Goal: Task Accomplishment & Management: Use online tool/utility

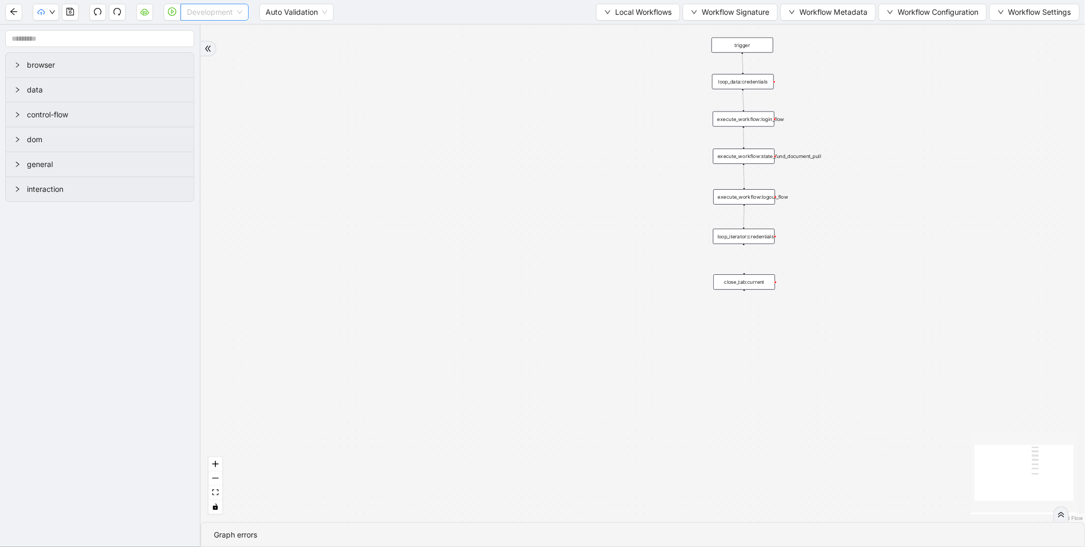
click at [196, 8] on span "Development" at bounding box center [214, 12] width 55 height 16
click at [196, 43] on div "Production" at bounding box center [215, 50] width 64 height 17
click at [170, 14] on icon "play-circle" at bounding box center [172, 11] width 8 height 8
click at [648, 15] on span "Local Workflows" at bounding box center [643, 12] width 57 height 12
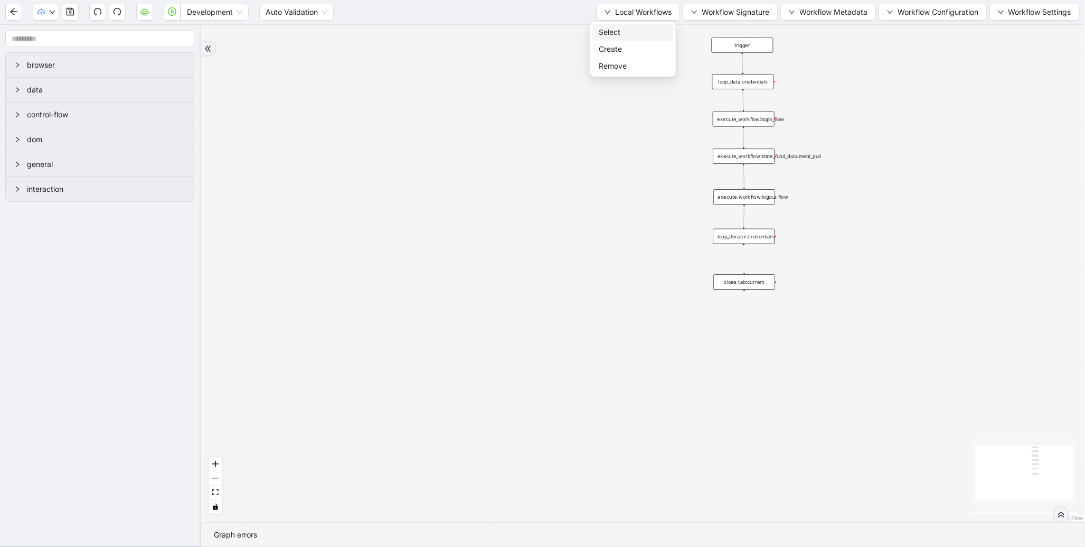
click at [605, 33] on span "Select" at bounding box center [633, 32] width 69 height 12
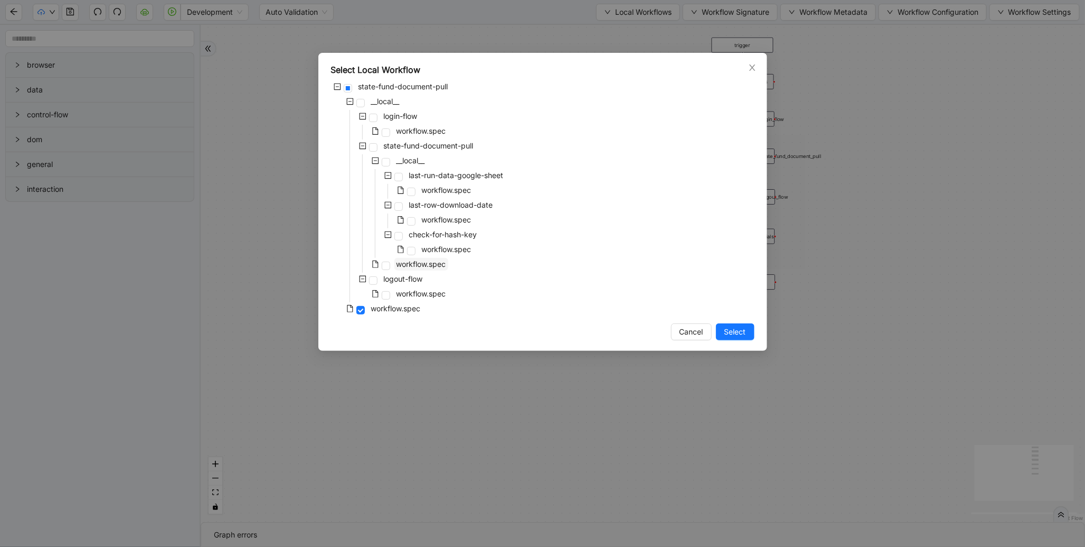
click at [419, 265] on span "workflow.spec" at bounding box center [422, 263] width 50 height 9
click at [736, 328] on span "Select" at bounding box center [736, 332] width 22 height 12
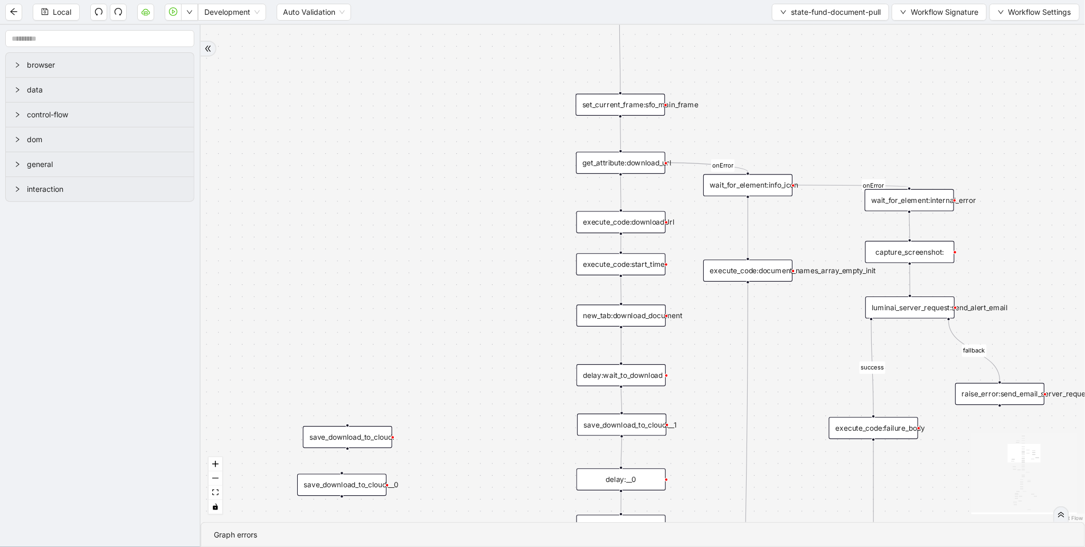
drag, startPoint x: 780, startPoint y: 325, endPoint x: 531, endPoint y: 246, distance: 261.0
click at [531, 246] on div "fallback success fallback fallback is_Docs_Fetched fallback fallback success su…" at bounding box center [643, 273] width 885 height 497
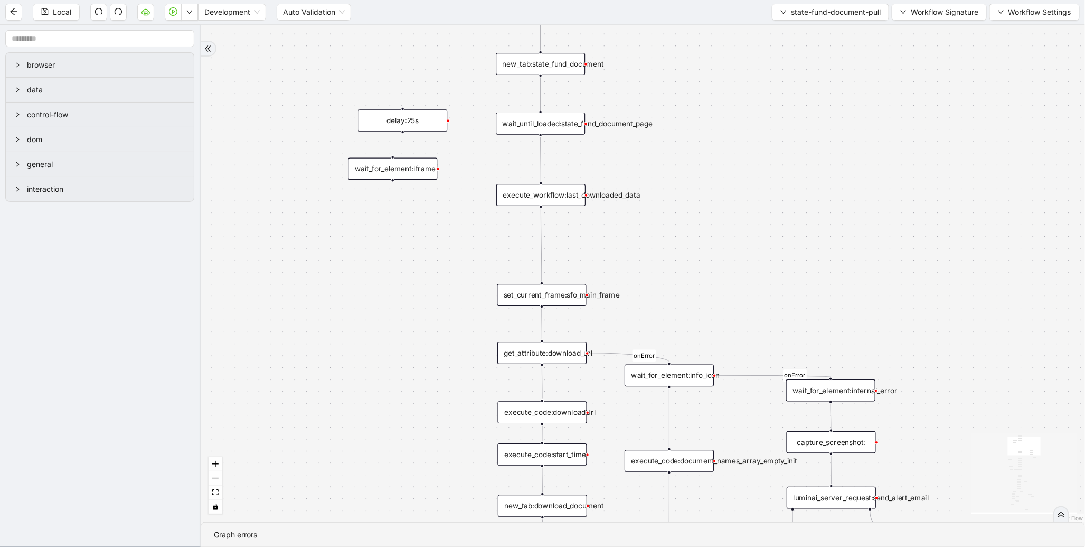
drag, startPoint x: 539, startPoint y: 234, endPoint x: 458, endPoint y: 428, distance: 209.3
click at [458, 428] on div "fallback success fallback fallback is_Docs_Fetched fallback fallback success su…" at bounding box center [643, 273] width 885 height 497
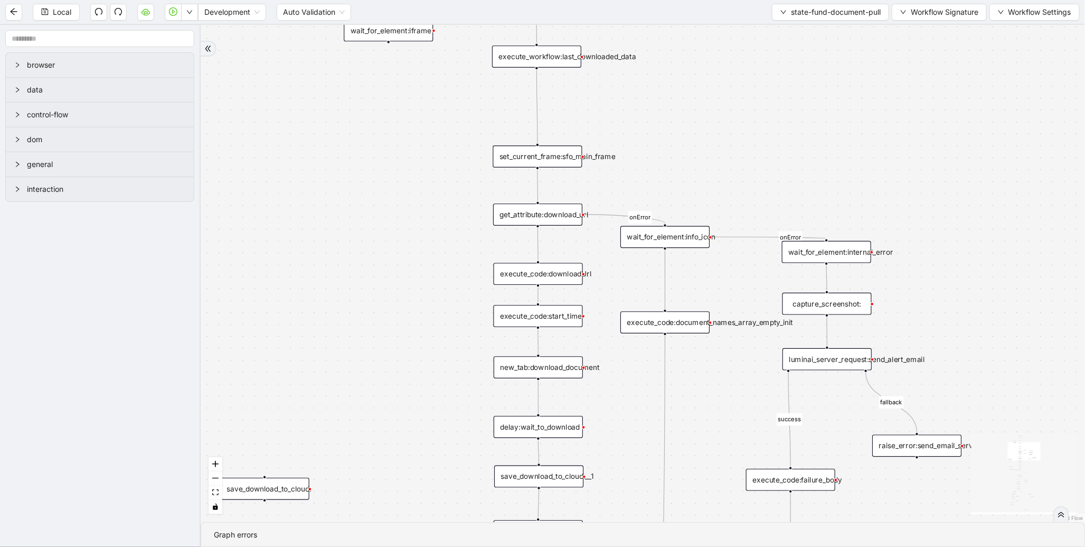
drag, startPoint x: 466, startPoint y: 283, endPoint x: 464, endPoint y: 84, distance: 198.6
click at [464, 84] on div "fallback success fallback fallback is_Docs_Fetched fallback fallback success su…" at bounding box center [643, 273] width 885 height 497
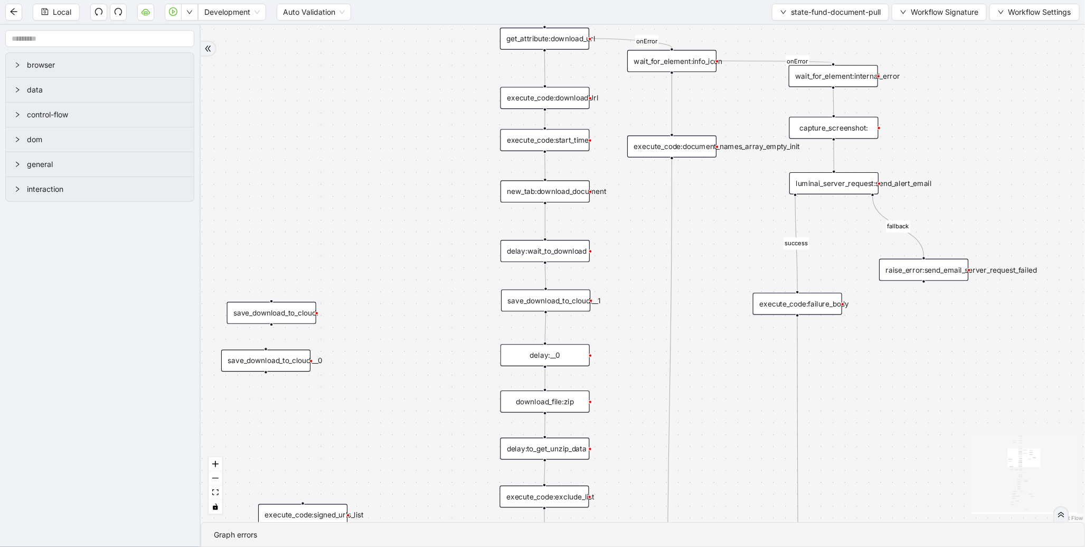
drag, startPoint x: 438, startPoint y: 214, endPoint x: 445, endPoint y: 96, distance: 119.0
click at [445, 96] on div "fallback success fallback fallback is_Docs_Fetched fallback fallback success su…" at bounding box center [643, 273] width 885 height 497
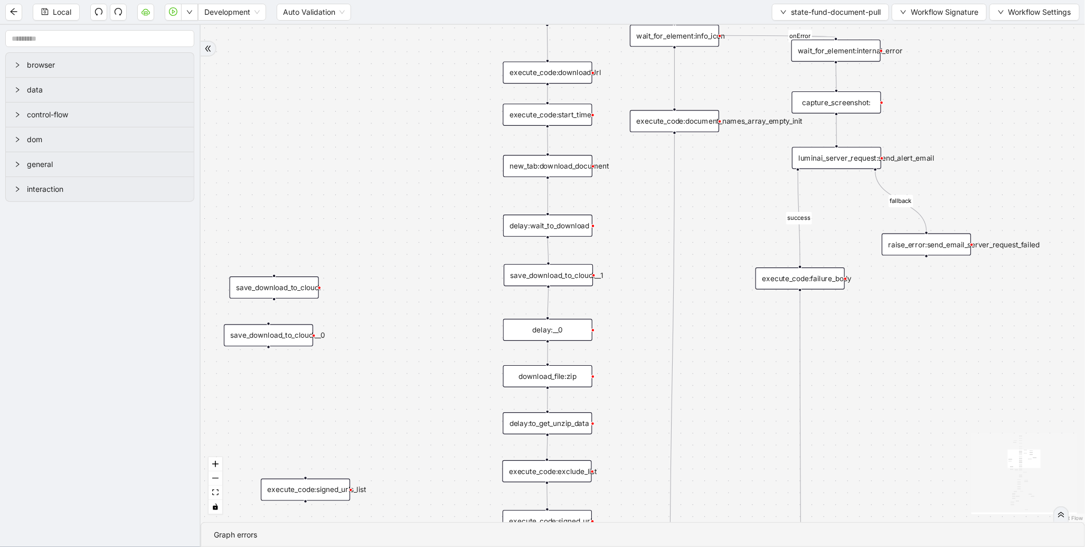
drag, startPoint x: 463, startPoint y: 243, endPoint x: 465, endPoint y: 223, distance: 20.8
click at [465, 223] on div "fallback success fallback fallback is_Docs_Fetched fallback fallback success su…" at bounding box center [643, 273] width 885 height 497
click at [547, 119] on div "execute_code:start_time" at bounding box center [547, 119] width 89 height 22
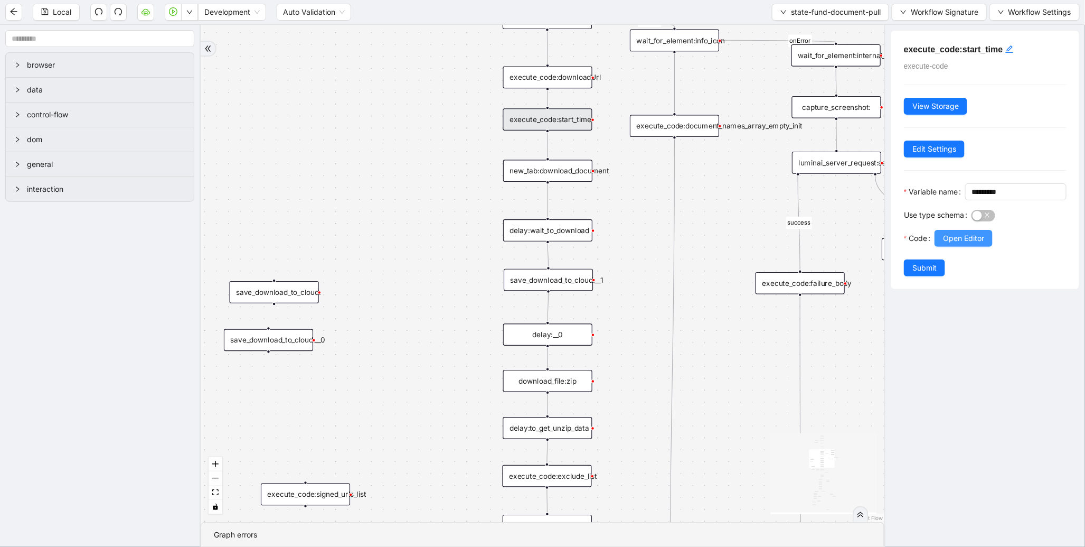
click at [946, 244] on span "Open Editor" at bounding box center [963, 238] width 41 height 12
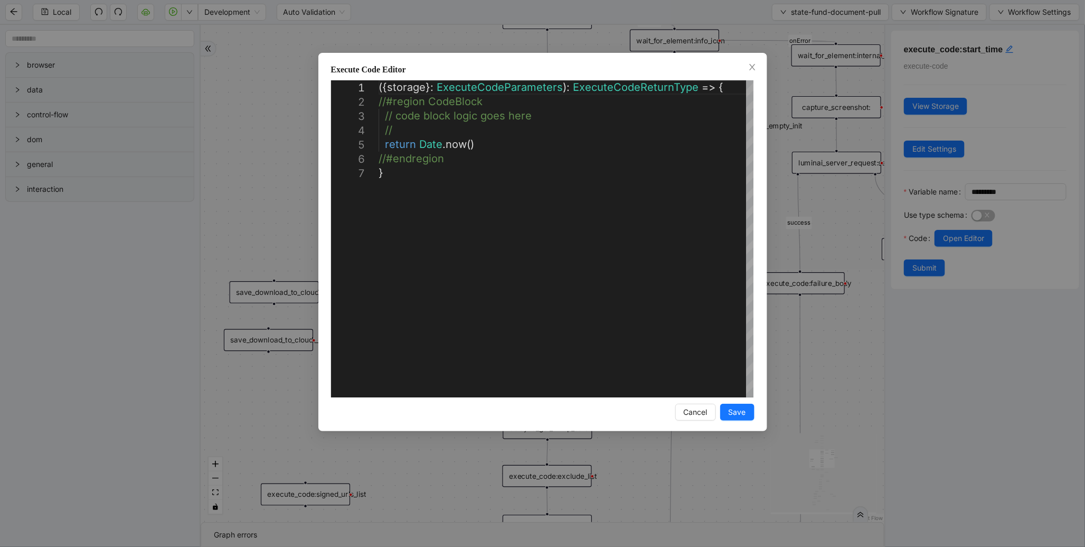
click at [502, 44] on div "**********" at bounding box center [542, 273] width 1085 height 547
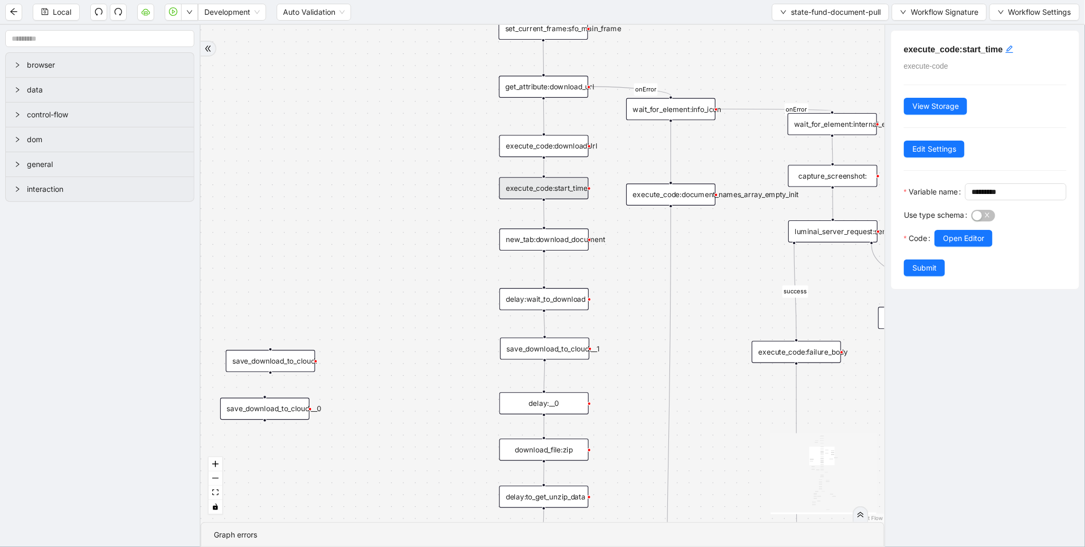
drag, startPoint x: 471, startPoint y: 148, endPoint x: 465, endPoint y: 230, distance: 82.0
click at [465, 230] on div "fallback success fallback fallback is_Docs_Fetched fallback fallback success su…" at bounding box center [543, 273] width 684 height 497
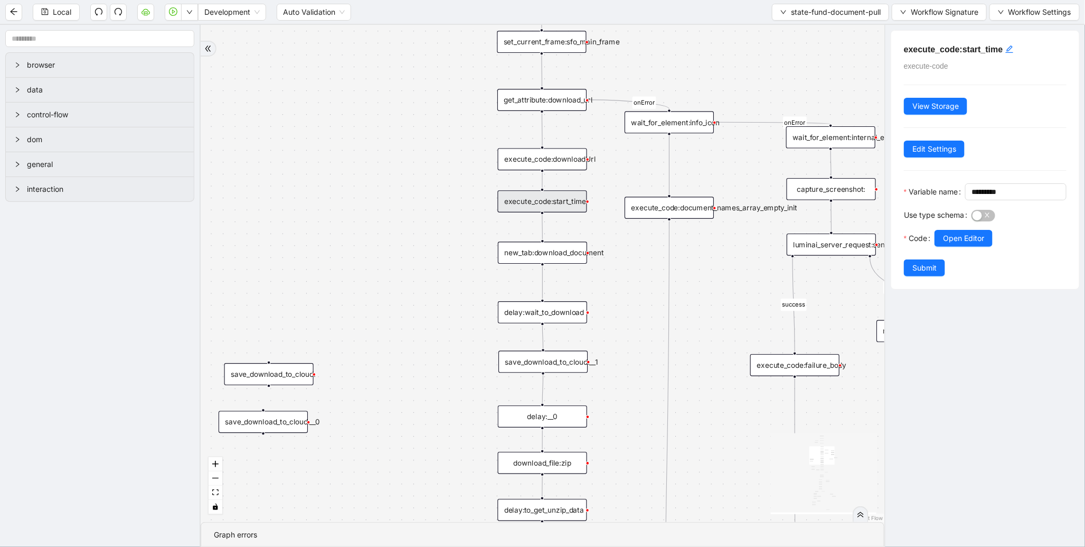
click at [541, 365] on div "save_download_to_cloud:__1" at bounding box center [543, 362] width 89 height 22
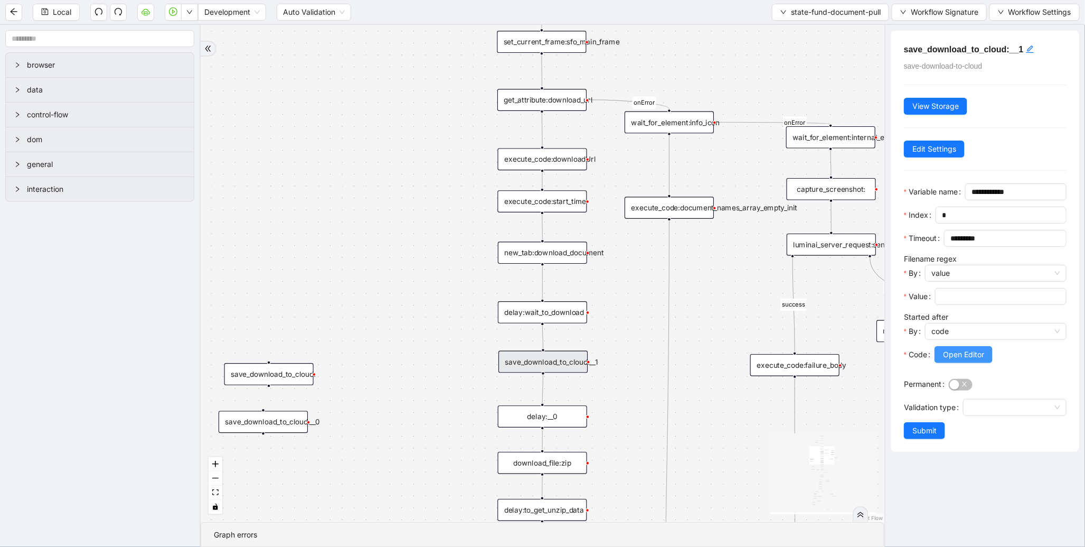
click at [957, 360] on span "Open Editor" at bounding box center [963, 355] width 41 height 12
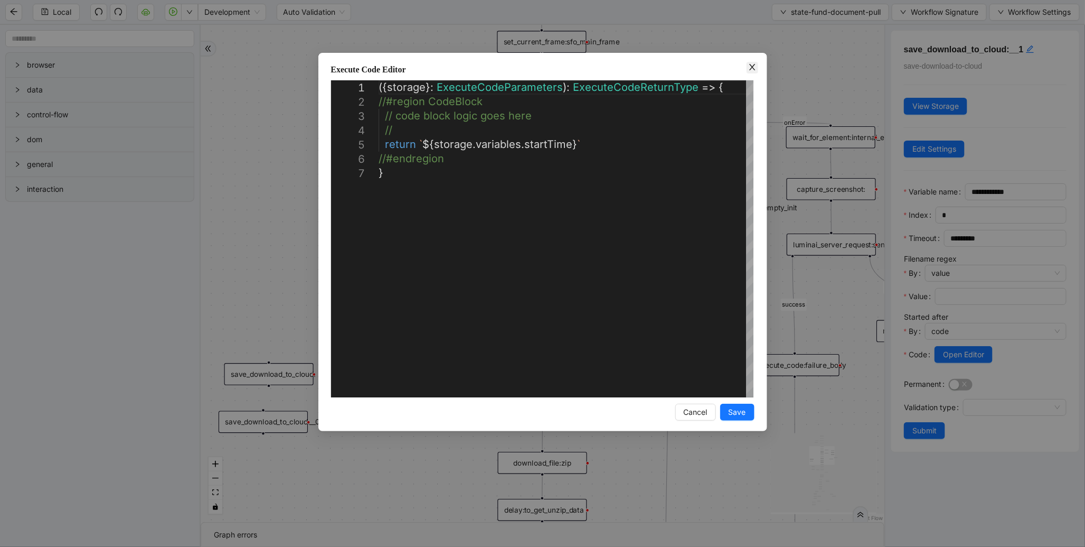
click at [751, 66] on icon "close" at bounding box center [752, 67] width 6 height 6
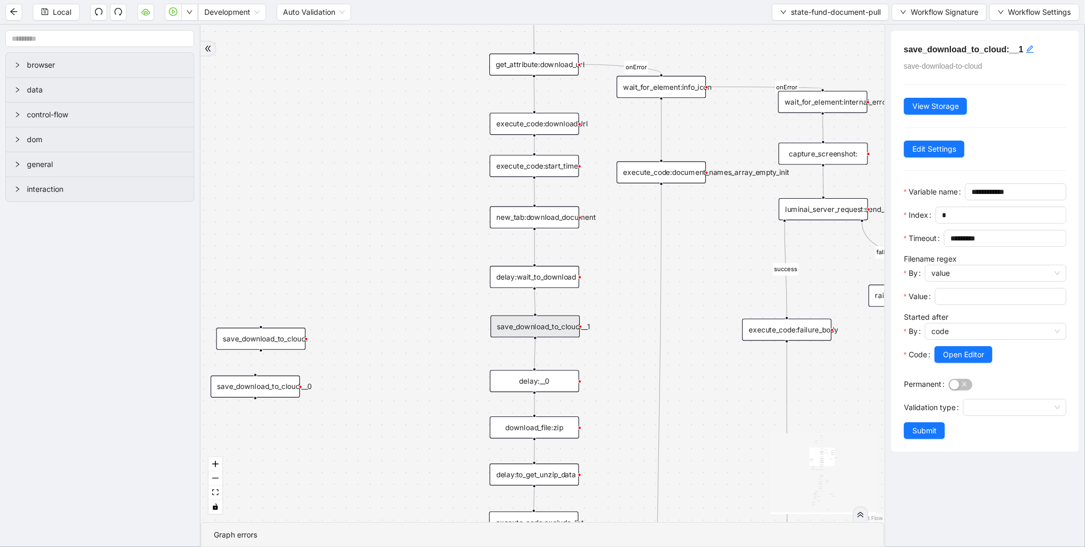
drag, startPoint x: 478, startPoint y: 382, endPoint x: 467, endPoint y: 266, distance: 117.2
click at [467, 266] on div "fallback success fallback fallback is_Docs_Fetched fallback fallback success su…" at bounding box center [543, 273] width 684 height 497
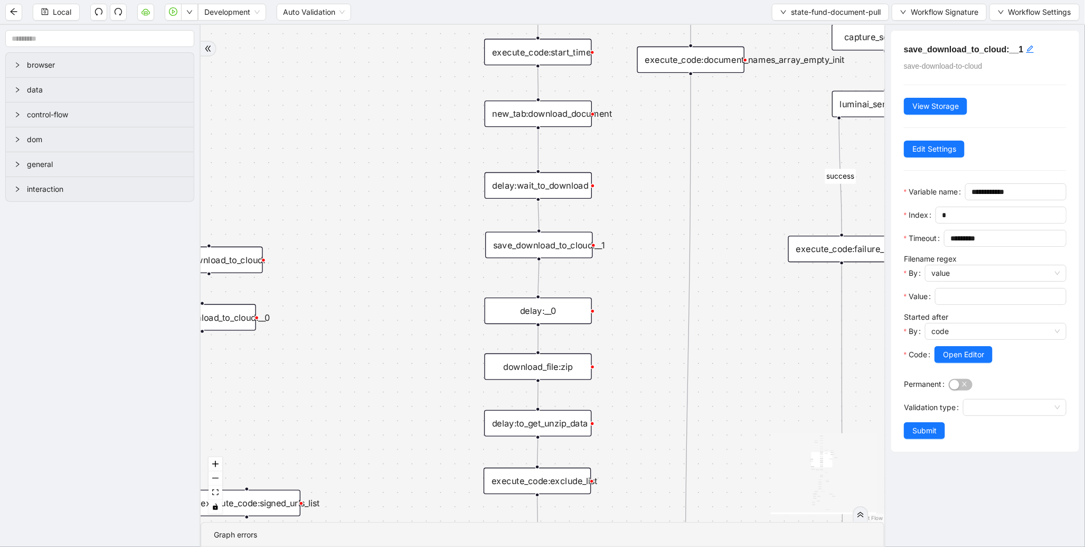
click at [546, 194] on div "delay:wait_to_download" at bounding box center [539, 185] width 108 height 26
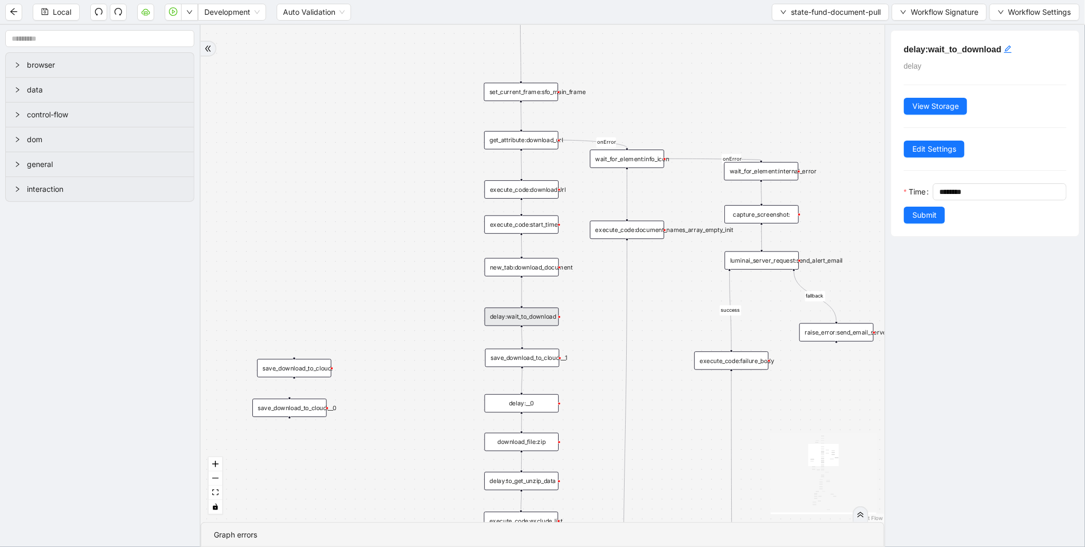
drag, startPoint x: 410, startPoint y: 193, endPoint x: 417, endPoint y: 322, distance: 129.6
click at [417, 322] on div "fallback success fallback fallback is_Docs_Fetched fallback fallback success su…" at bounding box center [543, 273] width 684 height 497
click at [530, 361] on div "save_download_to_cloud:__1" at bounding box center [522, 358] width 74 height 18
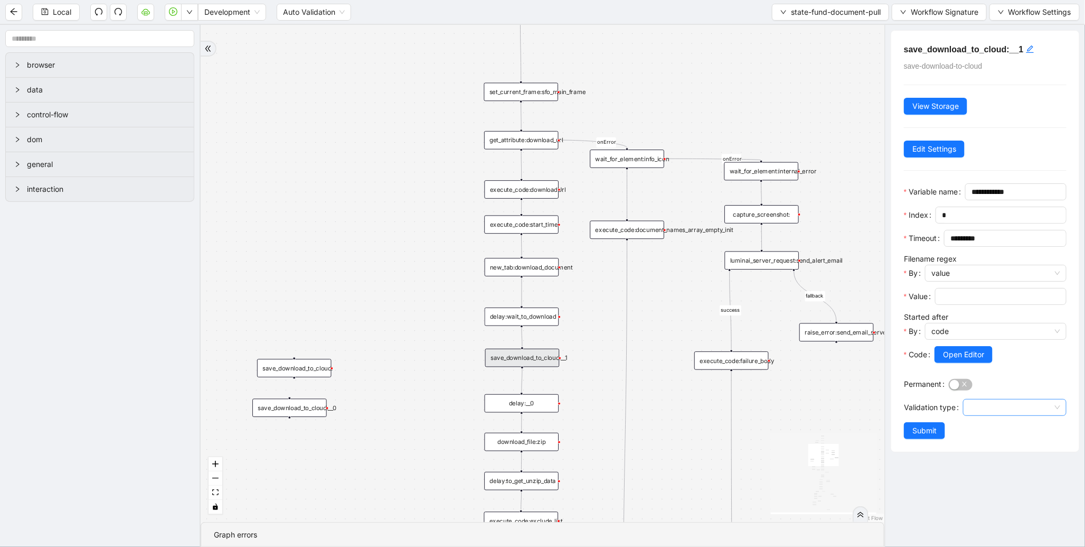
click at [1037, 415] on input "Validation type" at bounding box center [1015, 407] width 91 height 16
click at [1012, 415] on input "Validation type" at bounding box center [1015, 407] width 91 height 16
click at [281, 362] on div "save_download_to_cloud:" at bounding box center [294, 368] width 74 height 18
click at [949, 363] on button "Open Editor" at bounding box center [964, 354] width 58 height 17
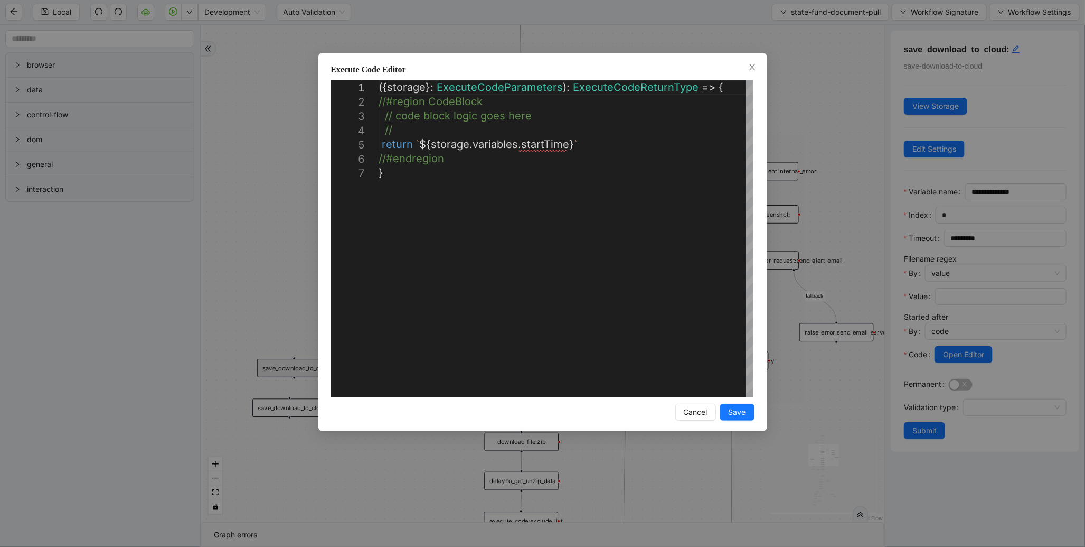
click at [288, 186] on div "**********" at bounding box center [542, 273] width 1085 height 547
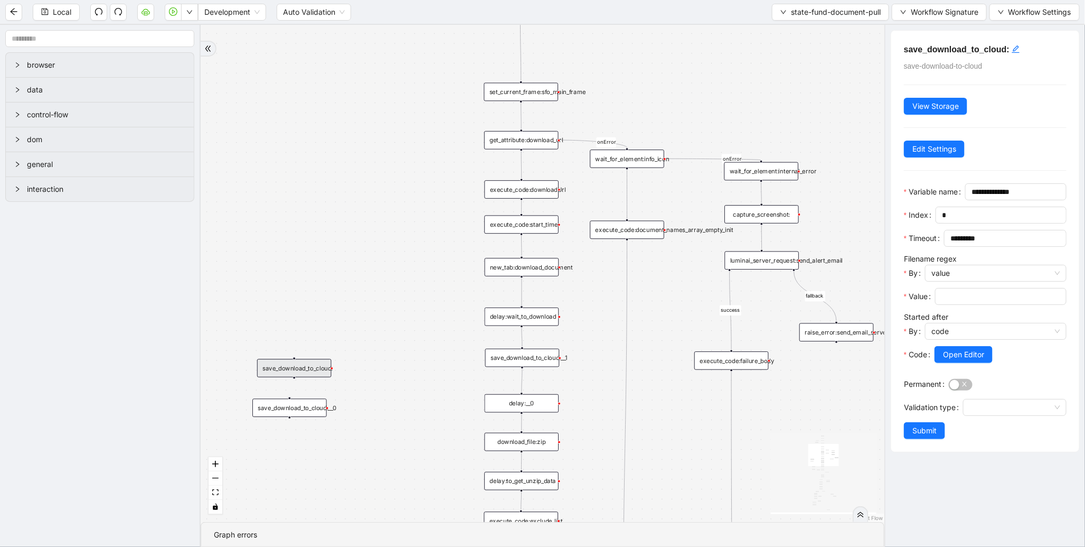
click at [297, 407] on div "save_download_to_cloud:__0" at bounding box center [289, 408] width 74 height 18
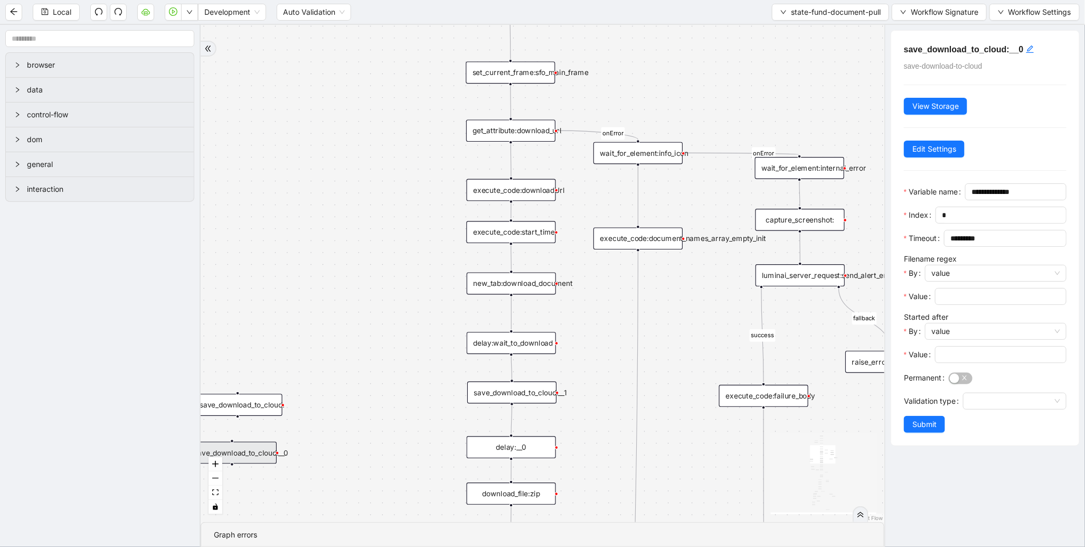
click at [478, 241] on div "execute_code:start_time" at bounding box center [510, 232] width 89 height 22
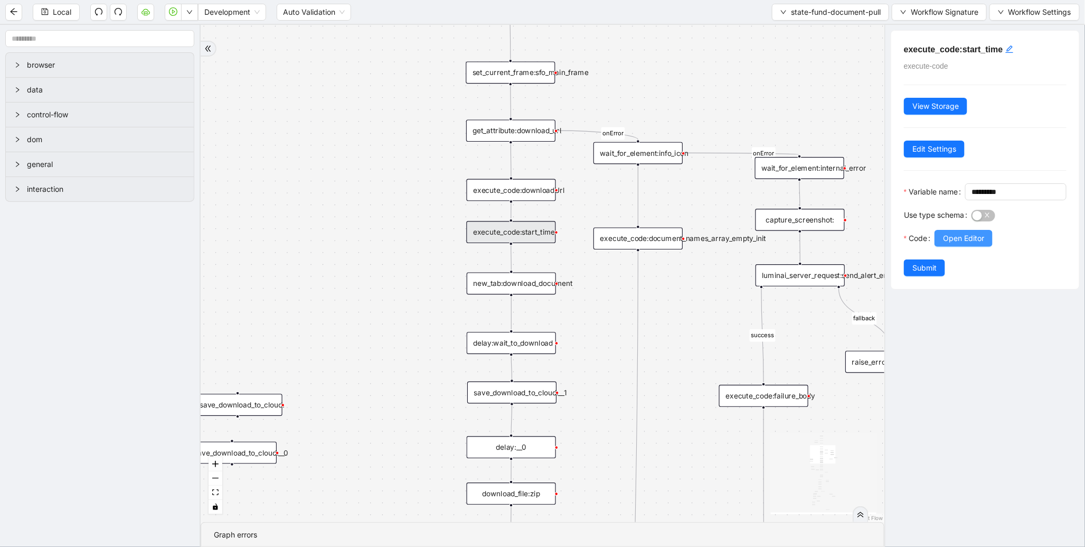
click at [973, 244] on span "Open Editor" at bounding box center [963, 238] width 41 height 12
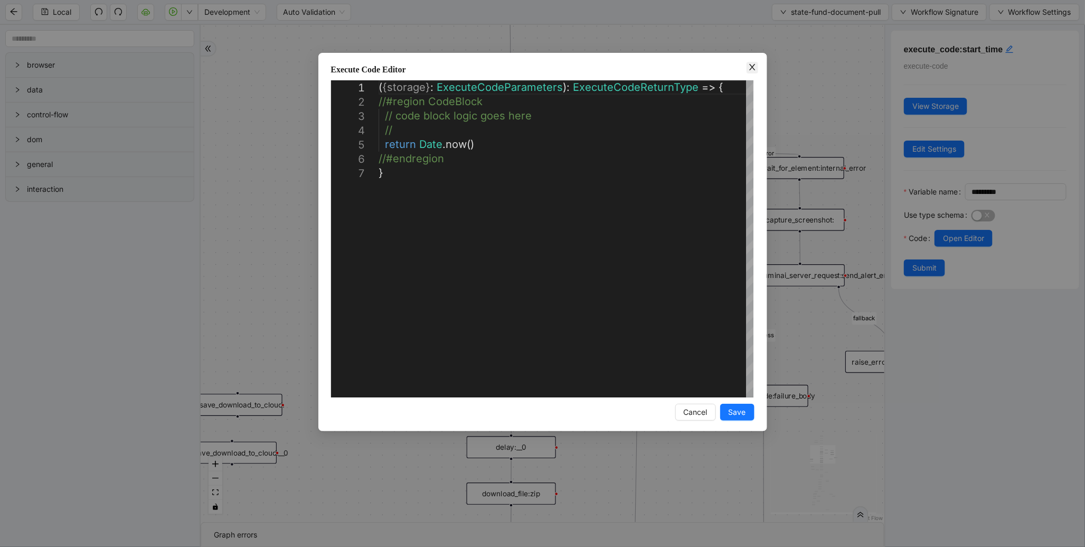
click at [756, 67] on icon "close" at bounding box center [752, 67] width 8 height 8
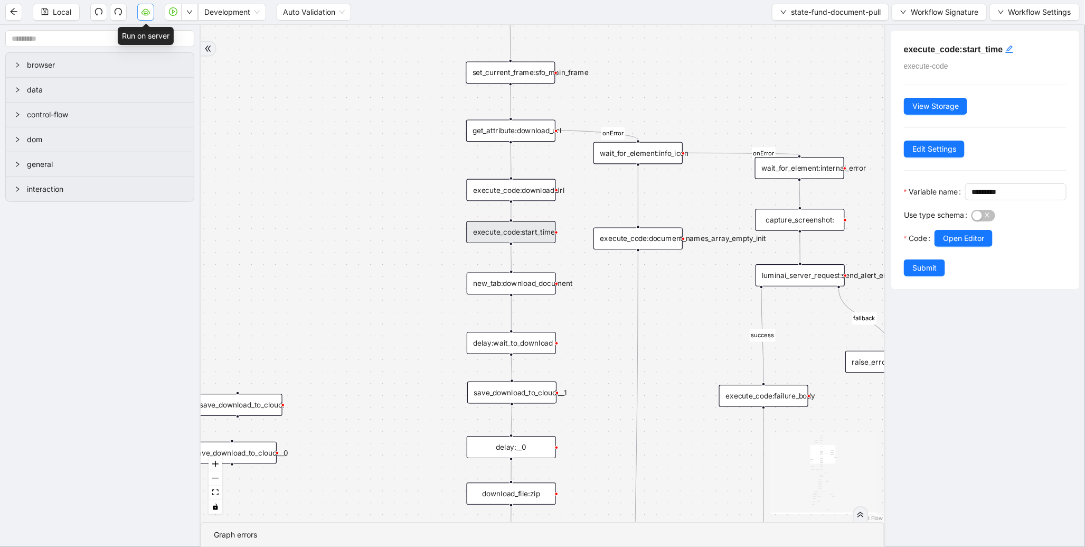
click at [145, 12] on icon "cloud-server" at bounding box center [146, 13] width 4 height 4
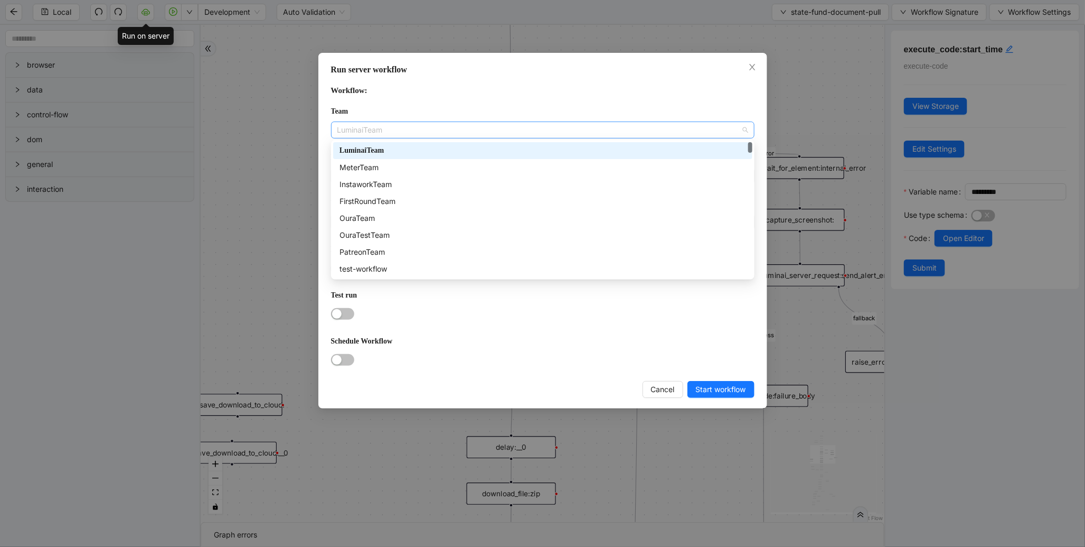
click at [410, 134] on span "LuminaiTeam" at bounding box center [542, 130] width 411 height 16
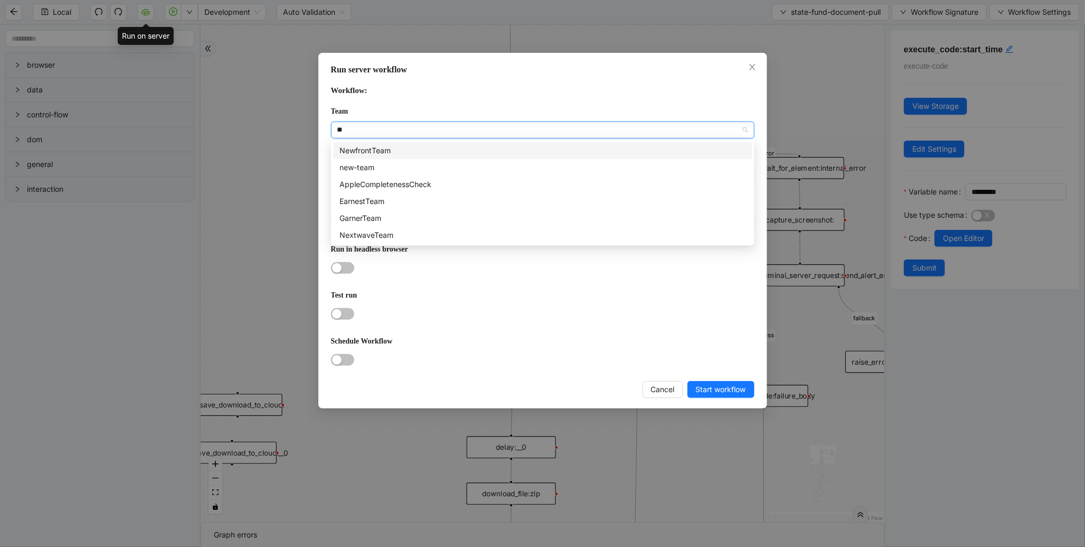
type input "***"
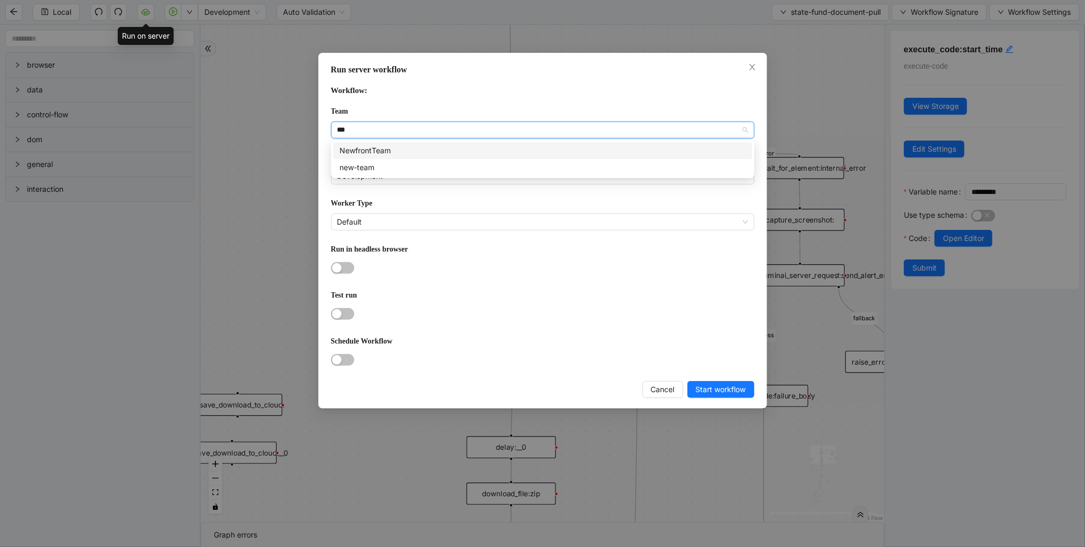
click at [382, 148] on div "NewfrontTeam" at bounding box center [543, 151] width 407 height 12
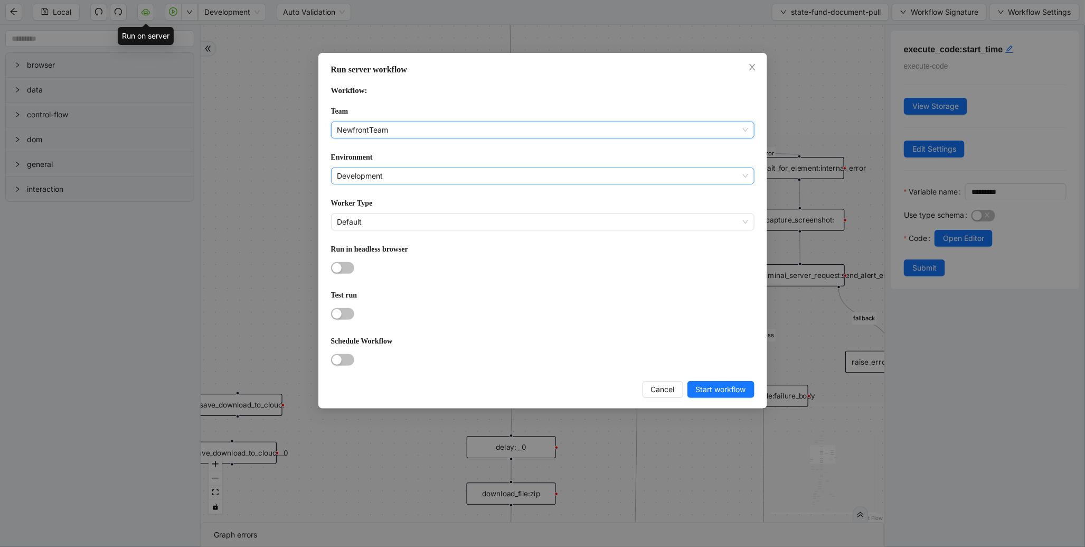
click at [400, 175] on span "Development" at bounding box center [542, 176] width 411 height 16
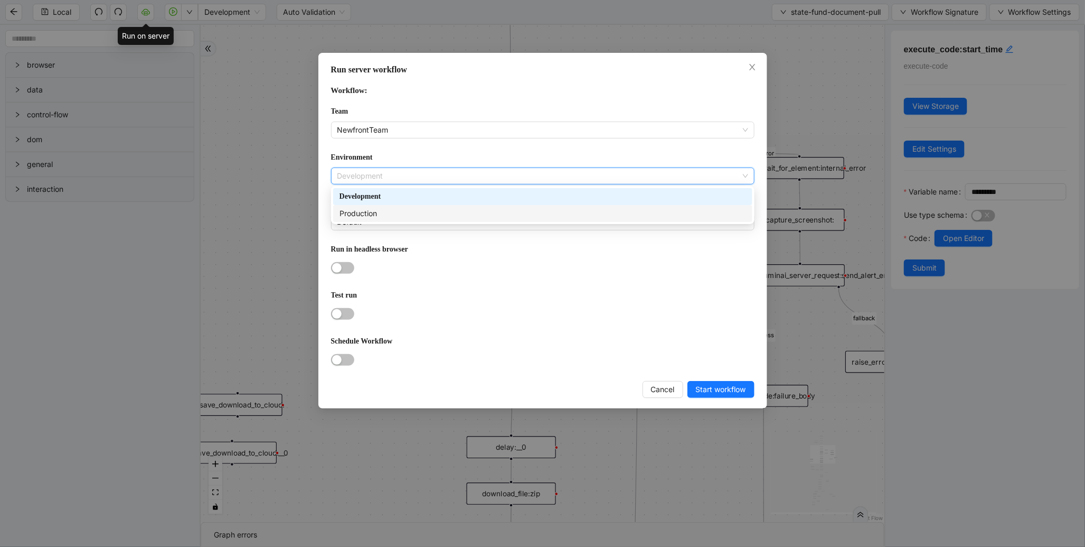
click at [389, 213] on div "Production" at bounding box center [543, 214] width 407 height 12
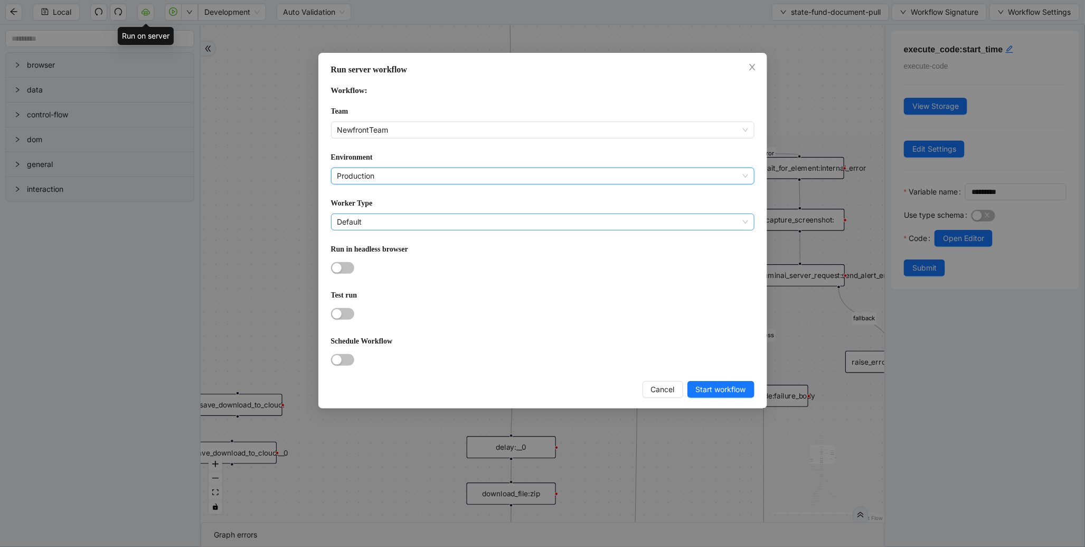
click at [379, 222] on span "Default" at bounding box center [542, 222] width 411 height 16
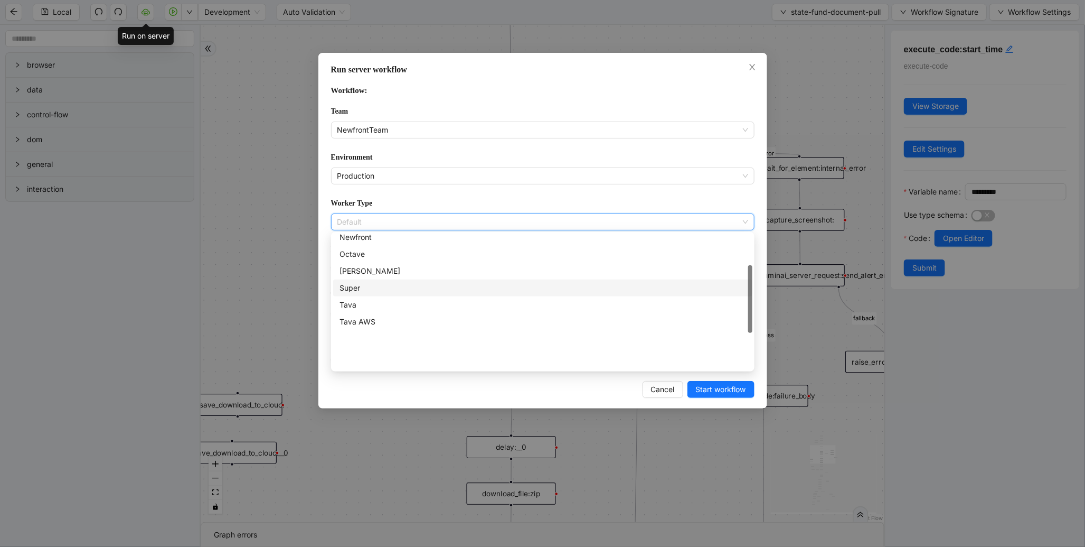
scroll to position [70, 0]
click at [360, 289] on div "January" at bounding box center [543, 291] width 407 height 12
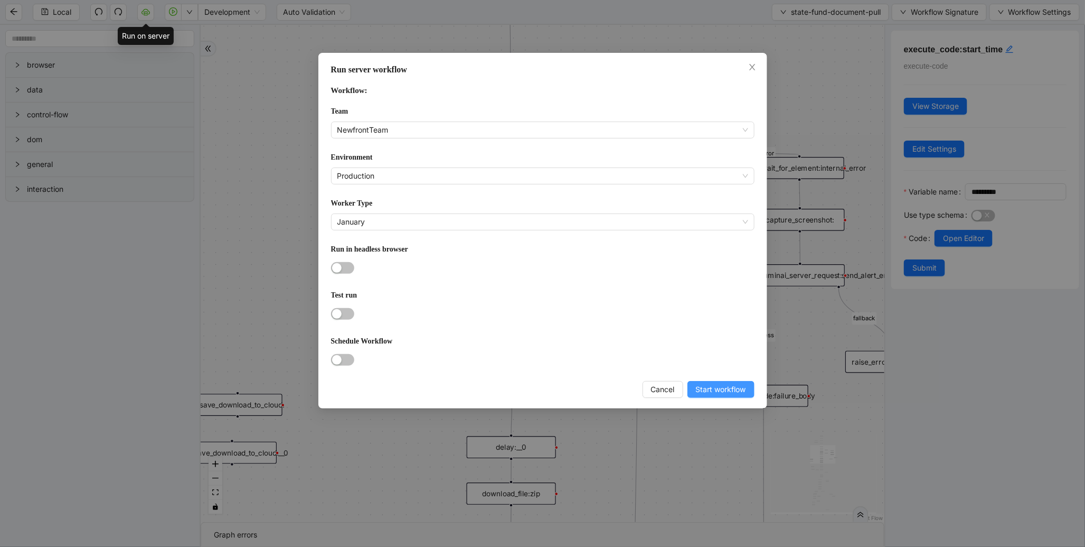
click at [746, 389] on button "Start workflow" at bounding box center [721, 389] width 67 height 17
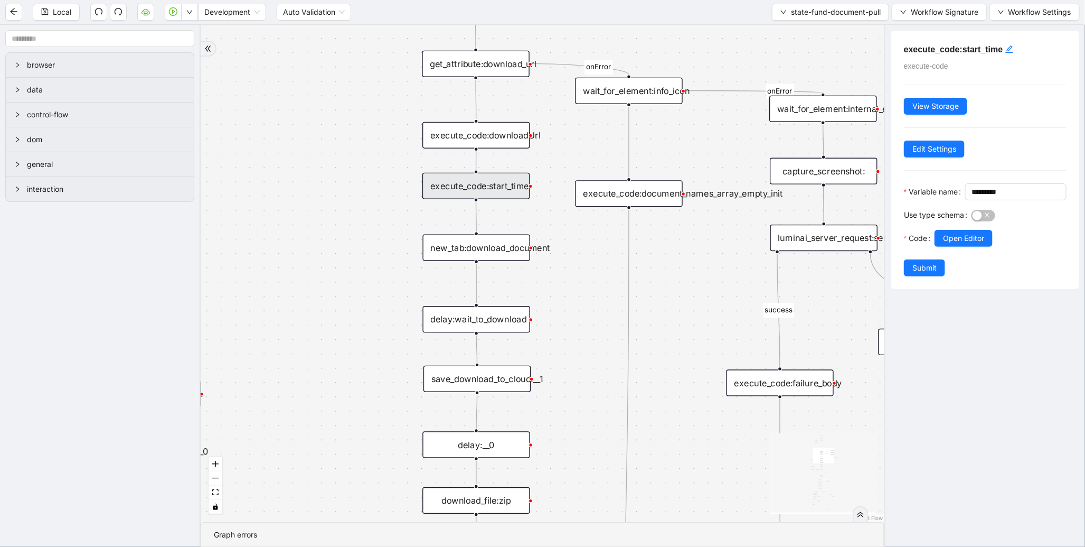
drag, startPoint x: 366, startPoint y: 279, endPoint x: 364, endPoint y: 219, distance: 60.2
click at [364, 219] on div "fallback success fallback fallback is_Docs_Fetched fallback fallback success su…" at bounding box center [543, 273] width 684 height 497
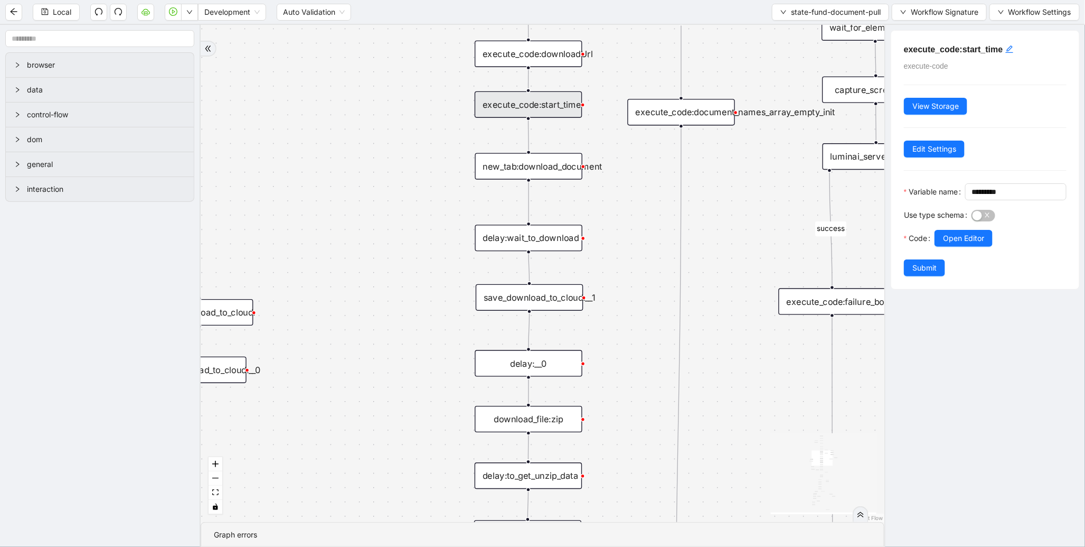
drag, startPoint x: 369, startPoint y: 253, endPoint x: 422, endPoint y: 232, distance: 57.9
click at [422, 232] on div "fallback success fallback fallback is_Docs_Fetched fallback fallback success su…" at bounding box center [543, 273] width 684 height 497
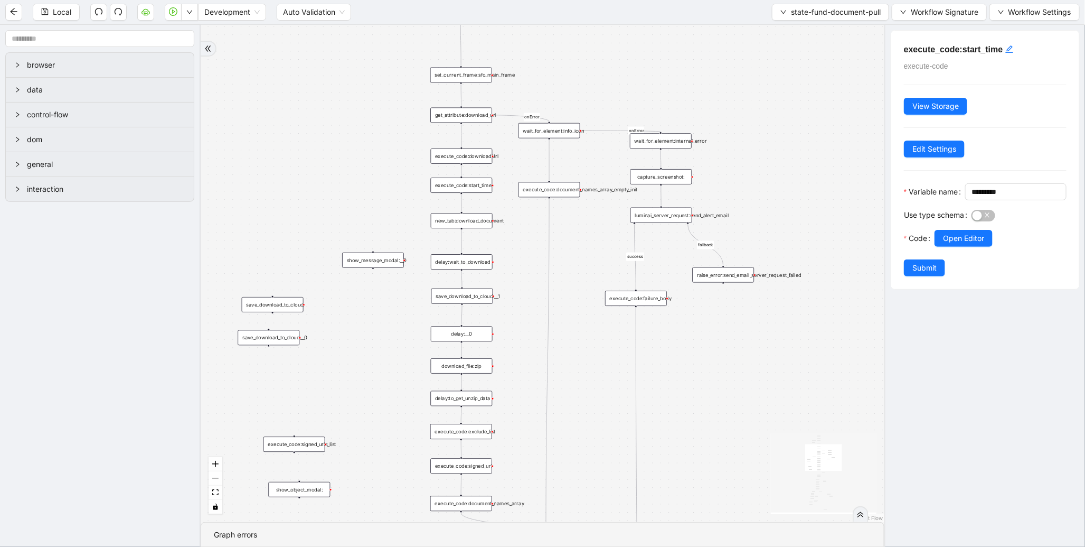
drag, startPoint x: 382, startPoint y: 507, endPoint x: 371, endPoint y: 260, distance: 247.4
click at [371, 260] on div "show_message_modal:__0" at bounding box center [373, 259] width 62 height 15
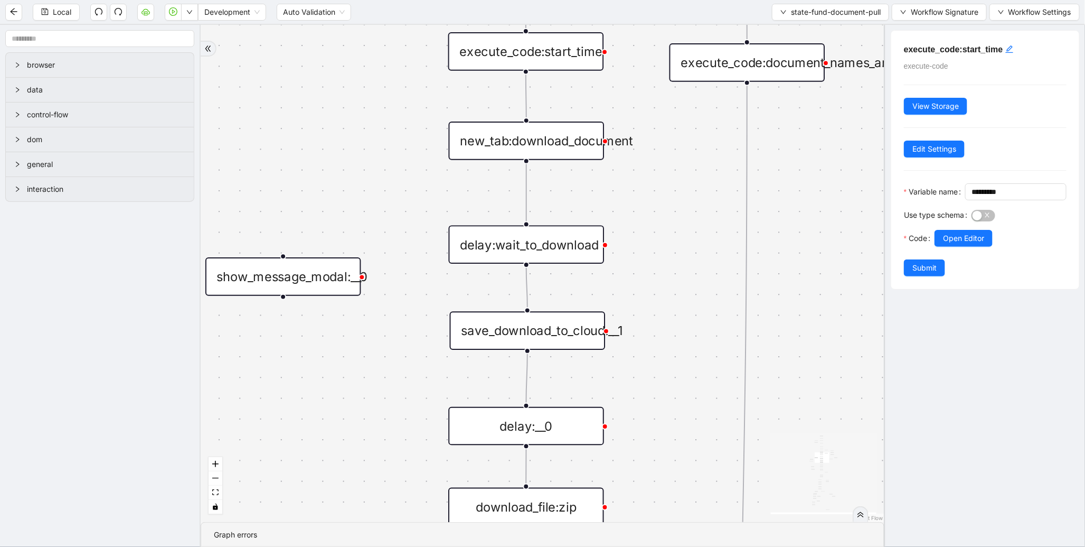
drag, startPoint x: 360, startPoint y: 246, endPoint x: 340, endPoint y: 282, distance: 41.6
click at [340, 282] on div "show_message_modal:__0" at bounding box center [283, 276] width 156 height 39
drag, startPoint x: 525, startPoint y: 265, endPoint x: 299, endPoint y: 257, distance: 226.1
drag, startPoint x: 281, startPoint y: 298, endPoint x: 516, endPoint y: 314, distance: 235.5
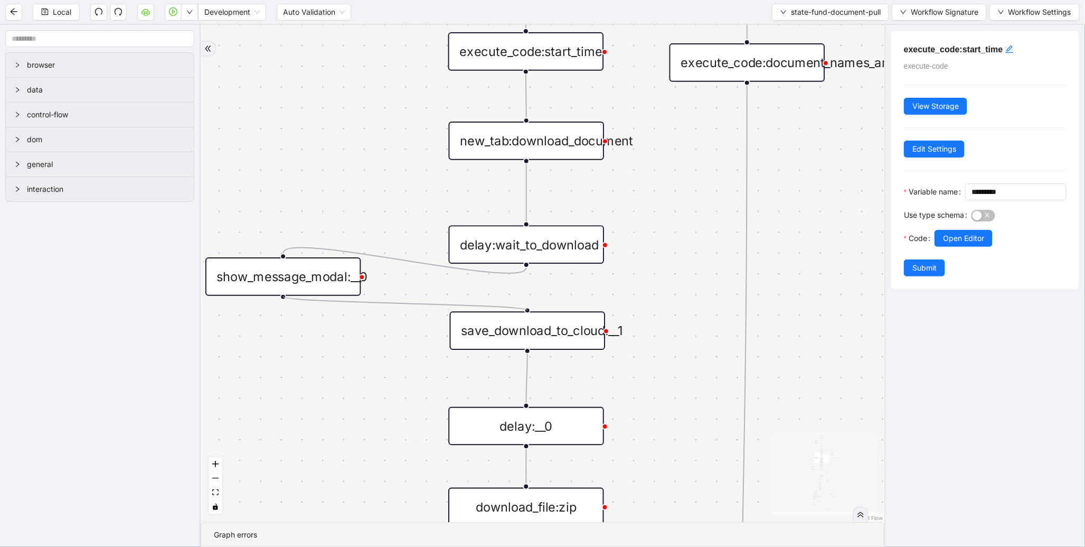
click at [336, 270] on div "show_message_modal:__0" at bounding box center [283, 276] width 156 height 39
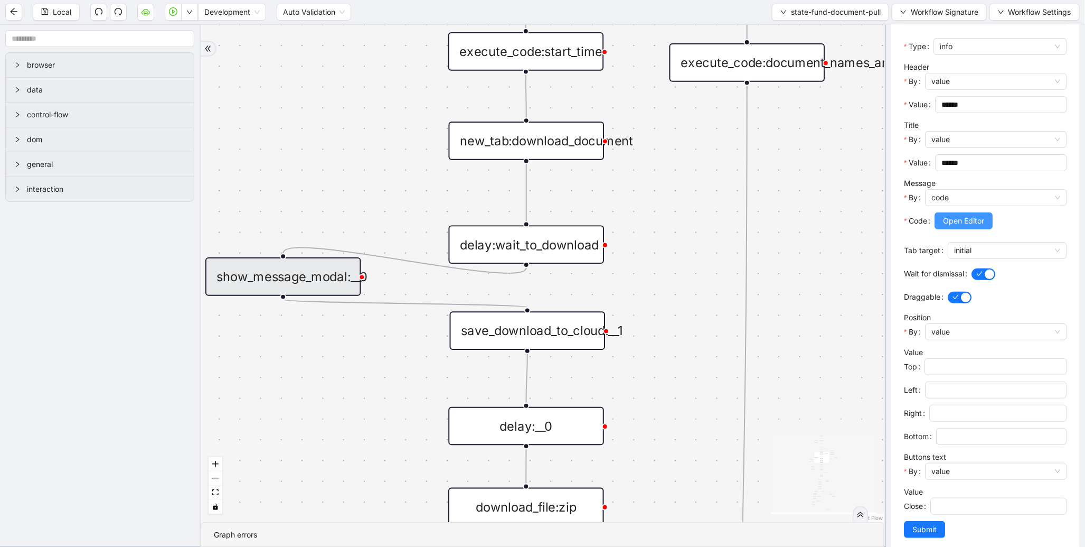
scroll to position [161, 0]
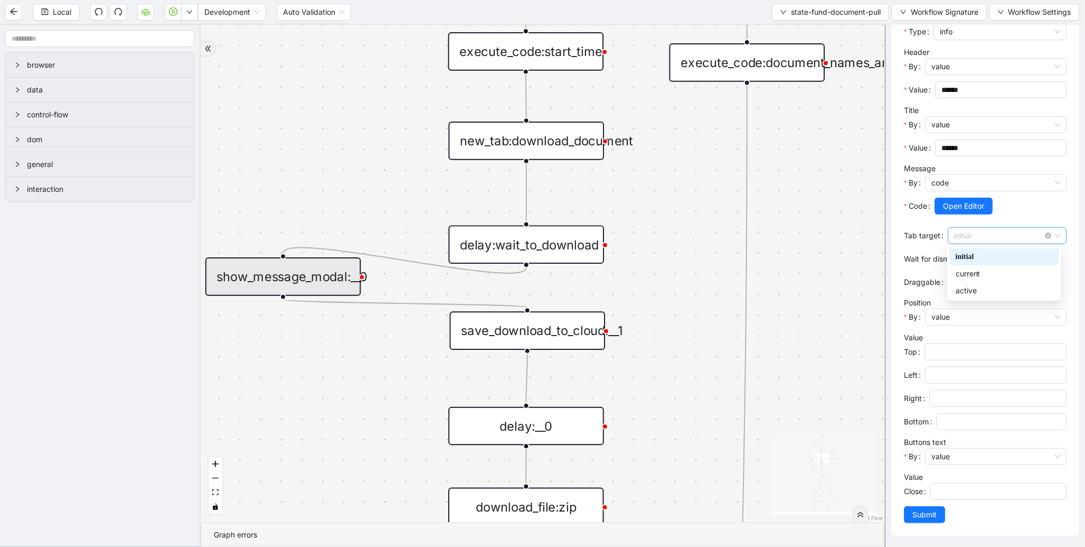
click at [986, 234] on span "initial" at bounding box center [1007, 236] width 106 height 16
click at [820, 219] on div "fallback success fallback fallback is_Docs_Fetched fallback fallback success su…" at bounding box center [543, 273] width 684 height 497
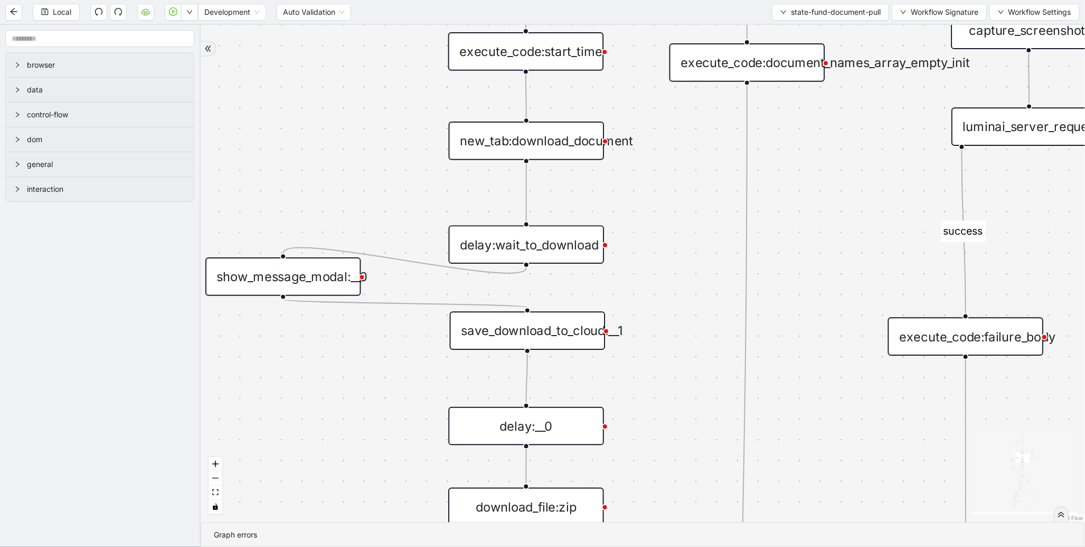
scroll to position [0, 0]
click at [236, 10] on span "Development" at bounding box center [231, 12] width 55 height 16
click at [233, 57] on div "Production" at bounding box center [232, 50] width 64 height 17
click at [173, 12] on icon "play-circle" at bounding box center [173, 12] width 3 height 4
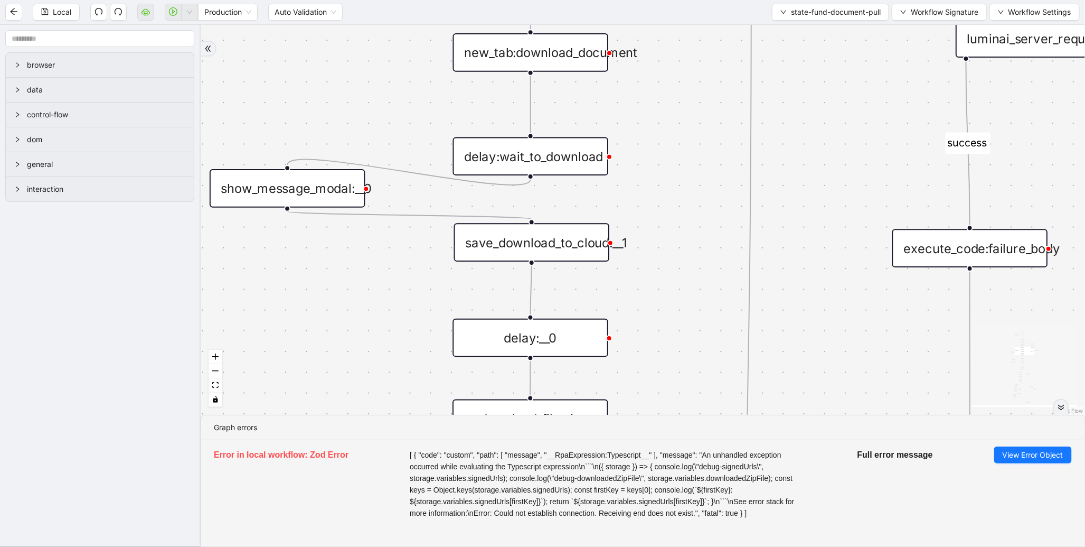
drag, startPoint x: 304, startPoint y: 171, endPoint x: 308, endPoint y: 83, distance: 88.3
click at [308, 83] on div "fallback success fallback fallback is_Docs_Fetched fallback fallback success su…" at bounding box center [643, 220] width 885 height 390
click at [1036, 458] on span "View Error Object" at bounding box center [1033, 455] width 61 height 12
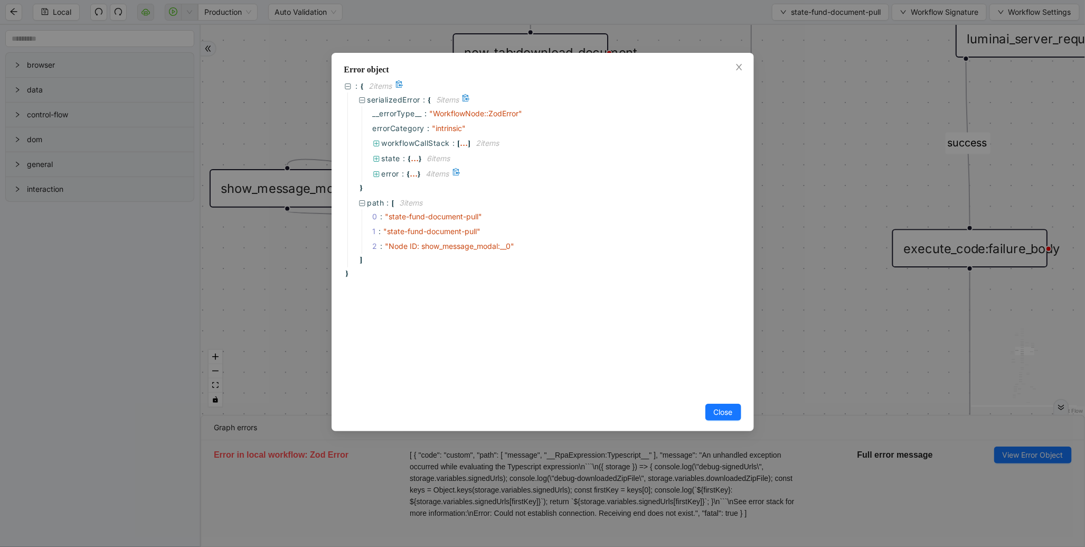
click at [393, 172] on span "error" at bounding box center [391, 173] width 18 height 9
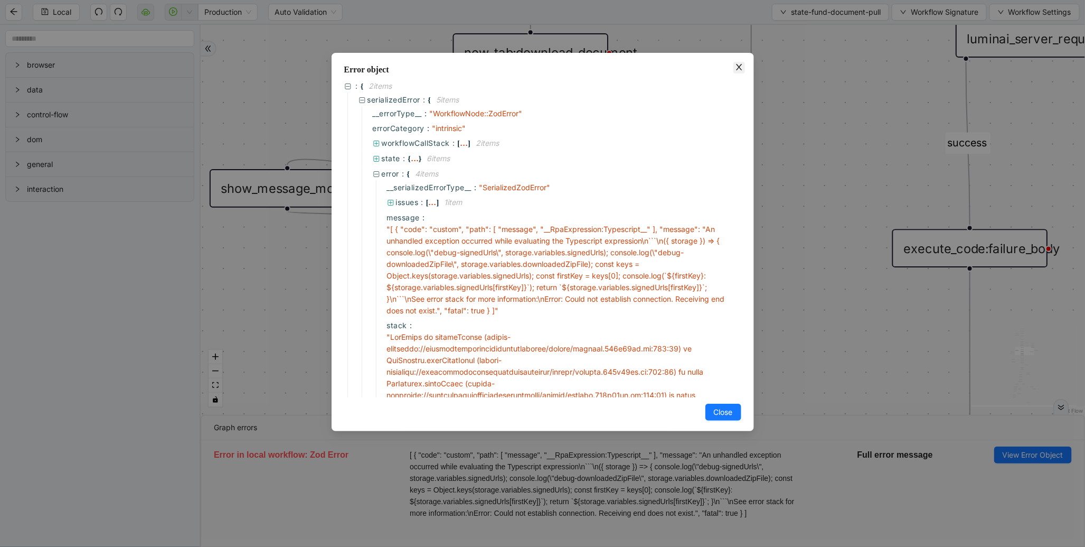
click at [736, 67] on icon "close" at bounding box center [739, 67] width 8 height 8
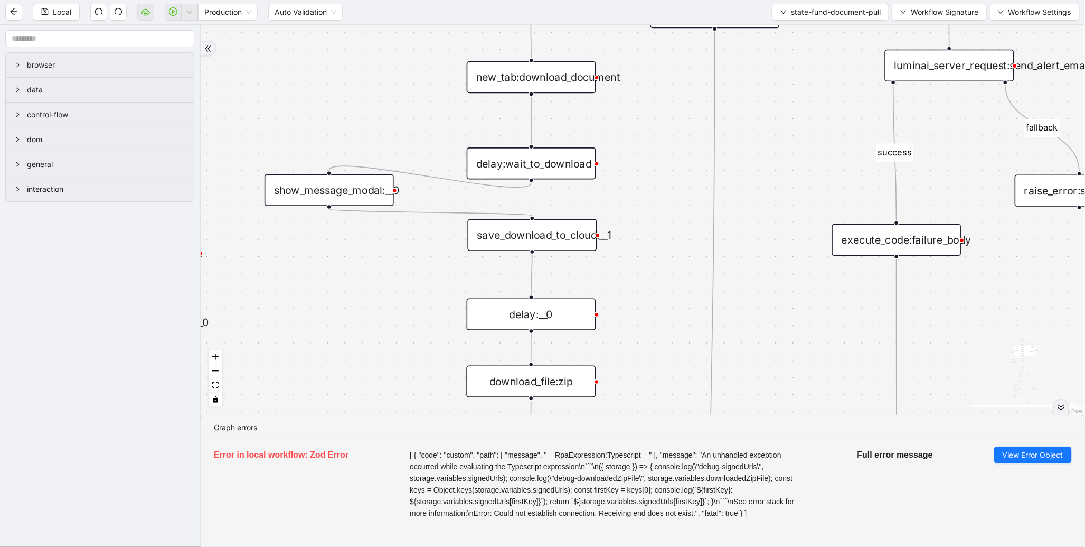
click at [367, 187] on div "show_message_modal:__0" at bounding box center [329, 190] width 129 height 32
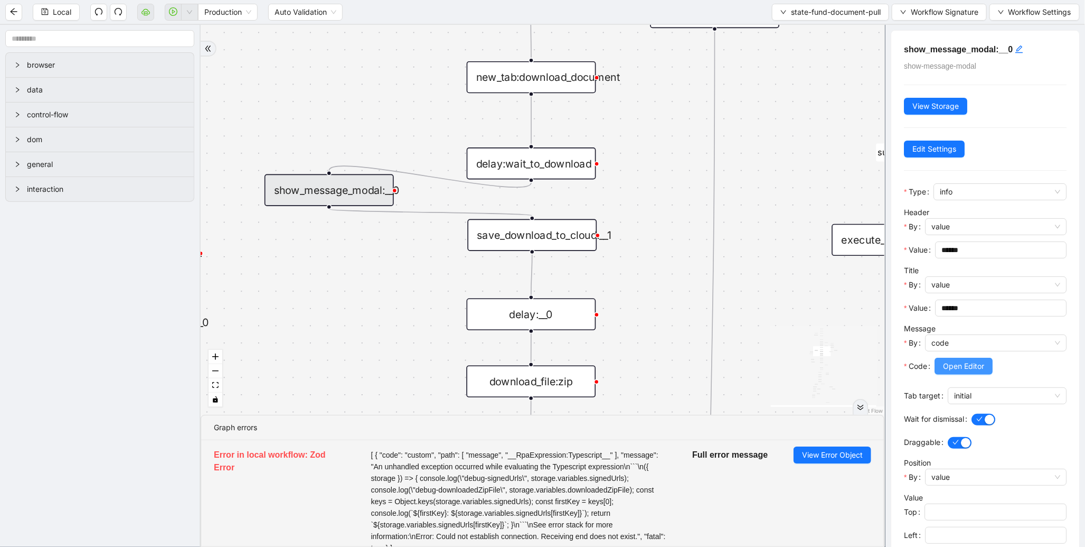
click at [980, 363] on span "Open Editor" at bounding box center [963, 366] width 41 height 12
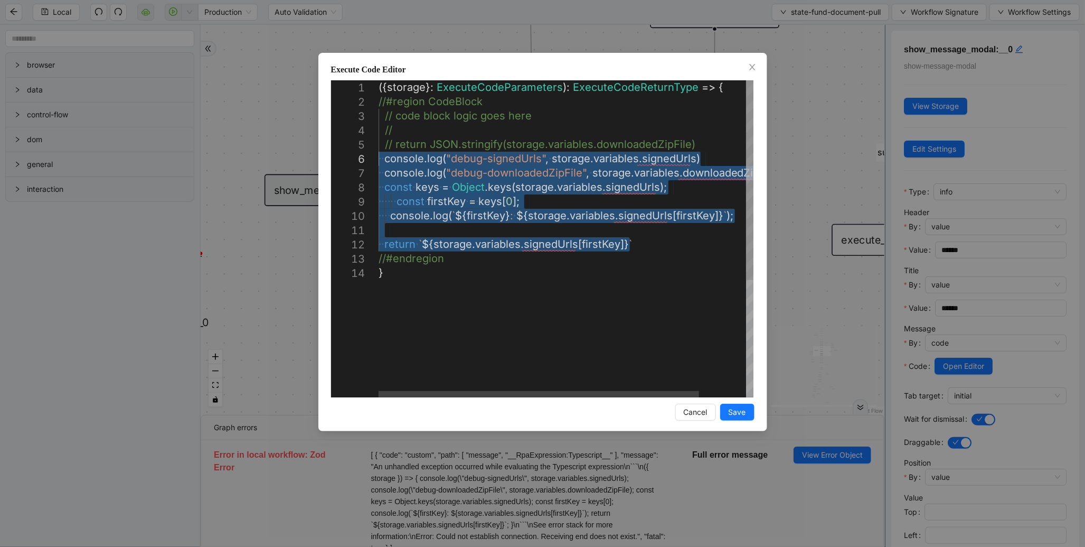
drag, startPoint x: 509, startPoint y: 234, endPoint x: 354, endPoint y: 159, distance: 172.4
click at [379, 159] on div "({ storage }: ExecuteCodeParameters ): ExecuteCodeReturnType => { //#region Cod…" at bounding box center [594, 331] width 430 height 502
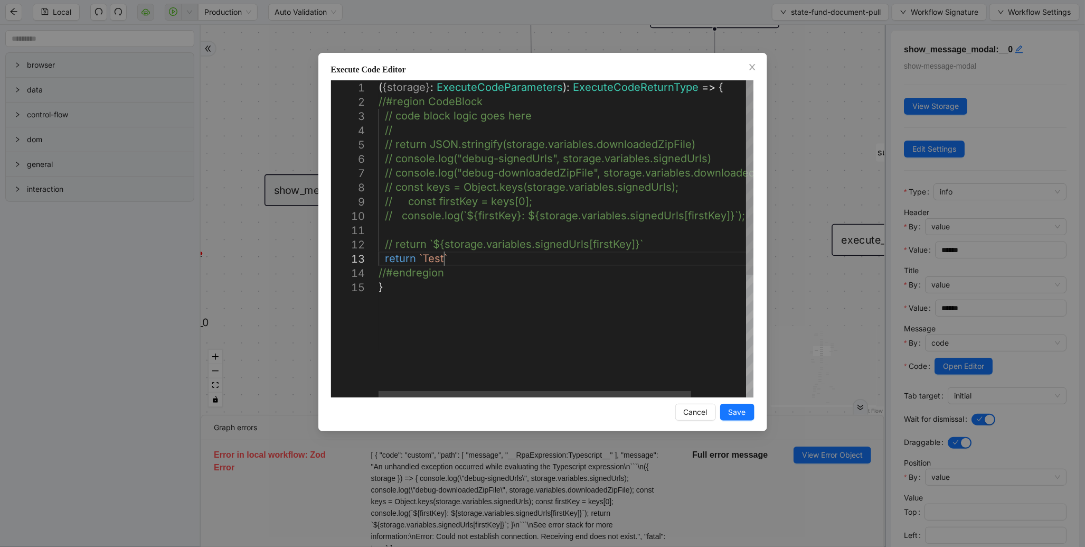
scroll to position [29, 88]
type textarea "**********"
click at [743, 406] on span "Save" at bounding box center [737, 412] width 17 height 12
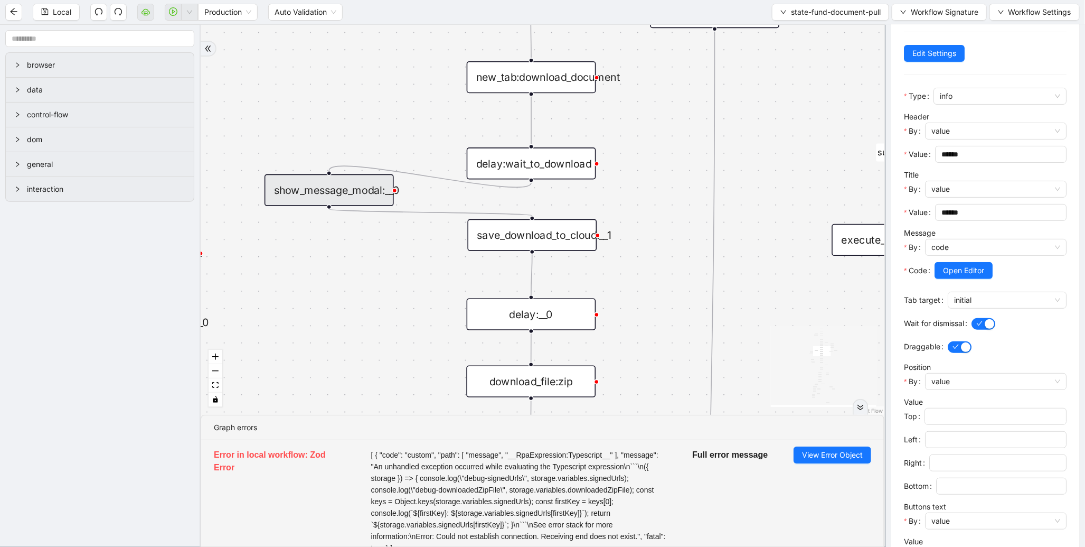
scroll to position [161, 0]
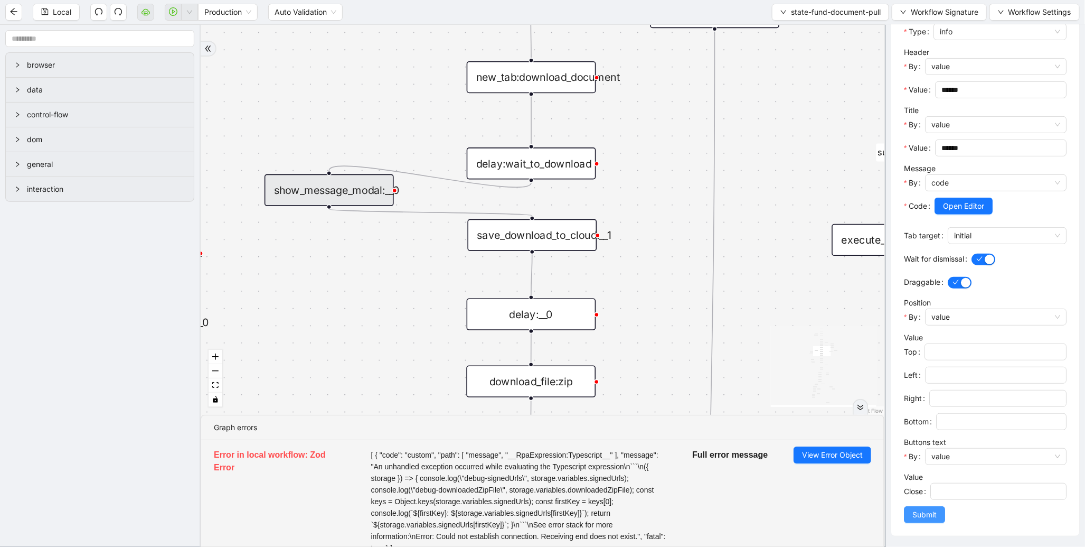
click at [931, 513] on span "Submit" at bounding box center [925, 515] width 24 height 12
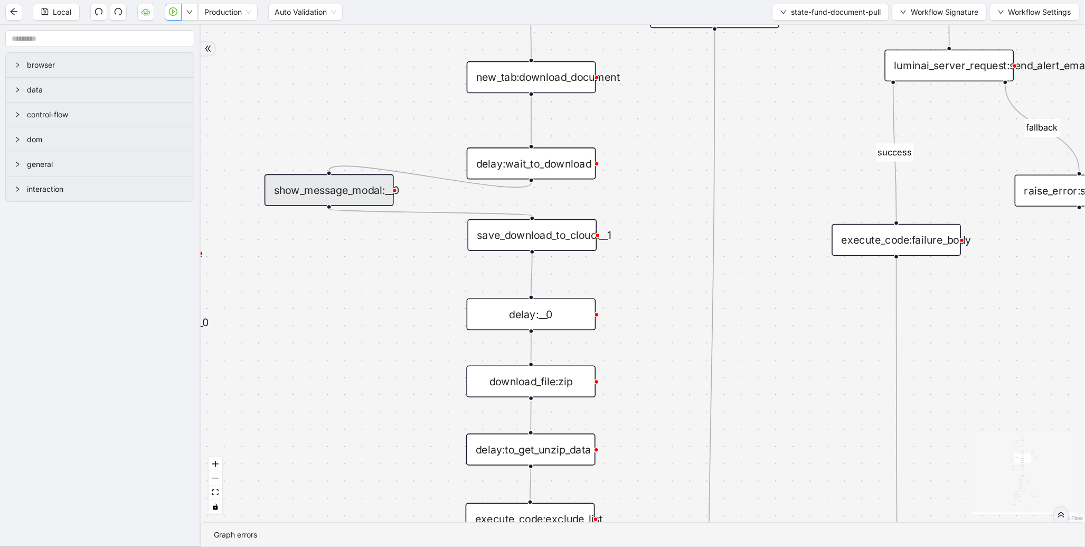
scroll to position [0, 0]
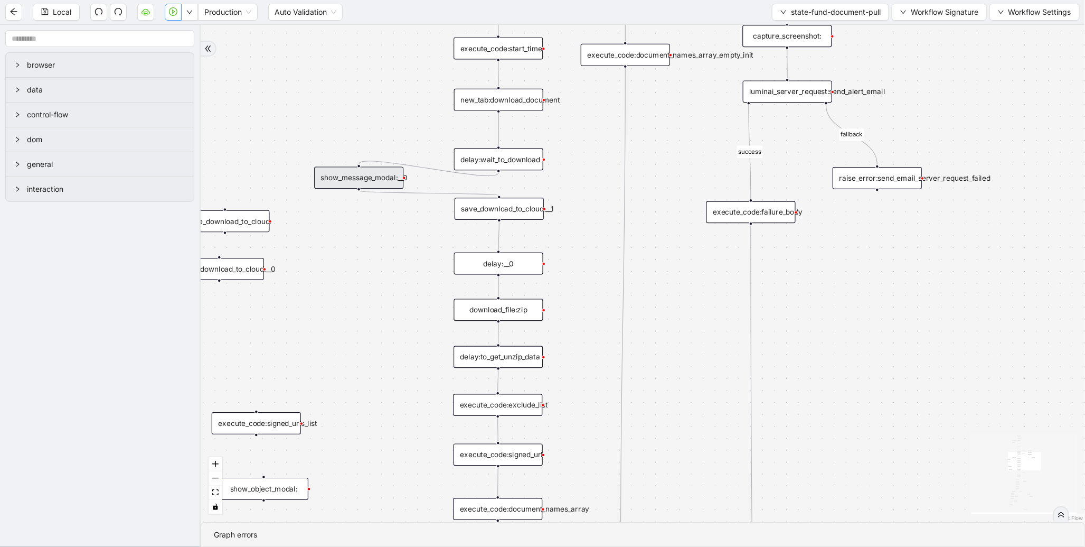
drag, startPoint x: 377, startPoint y: 99, endPoint x: 363, endPoint y: 178, distance: 80.8
click at [363, 178] on div "fallback success fallback fallback is_Docs_Fetched fallback fallback success su…" at bounding box center [643, 273] width 885 height 497
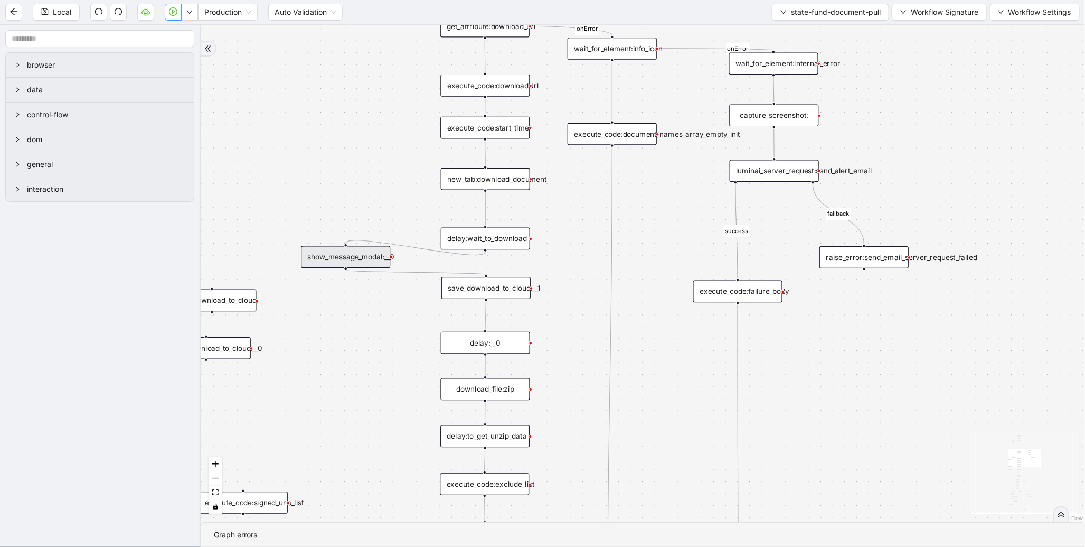
click at [176, 14] on icon "play-circle" at bounding box center [173, 11] width 8 height 8
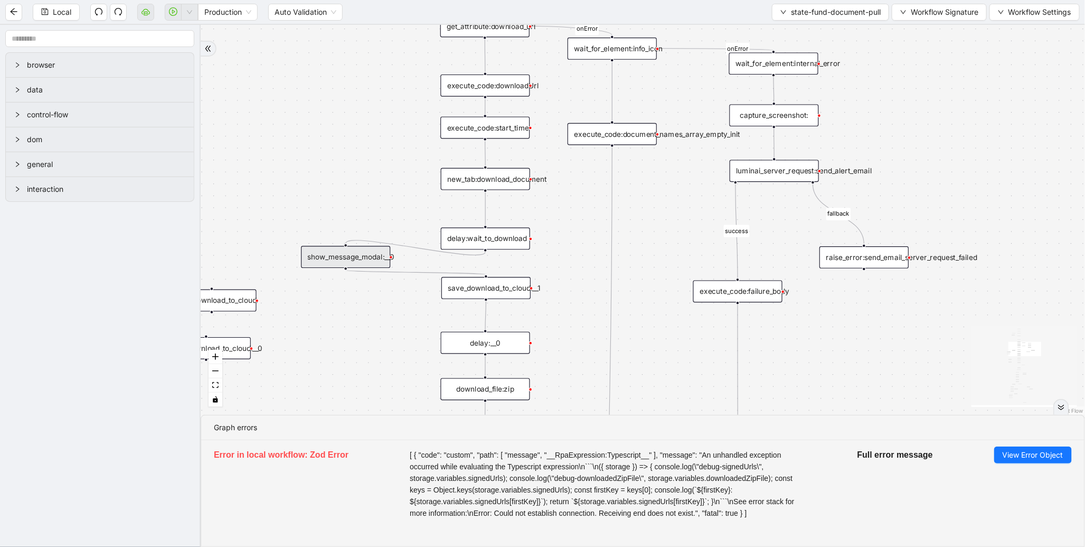
click at [335, 246] on div "show_message_modal:__0" at bounding box center [345, 257] width 89 height 22
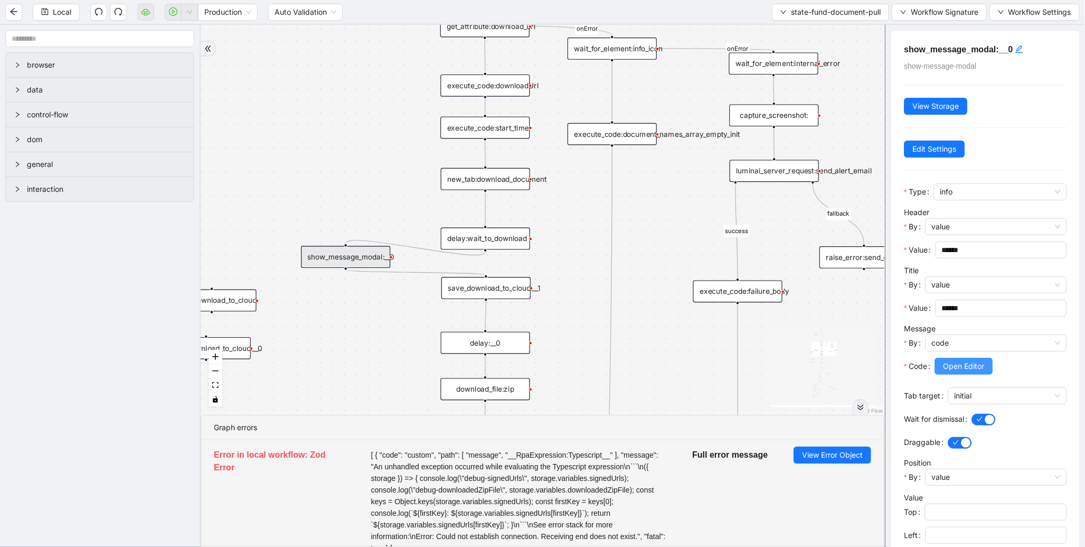
click at [952, 360] on button "Open Editor" at bounding box center [964, 366] width 58 height 17
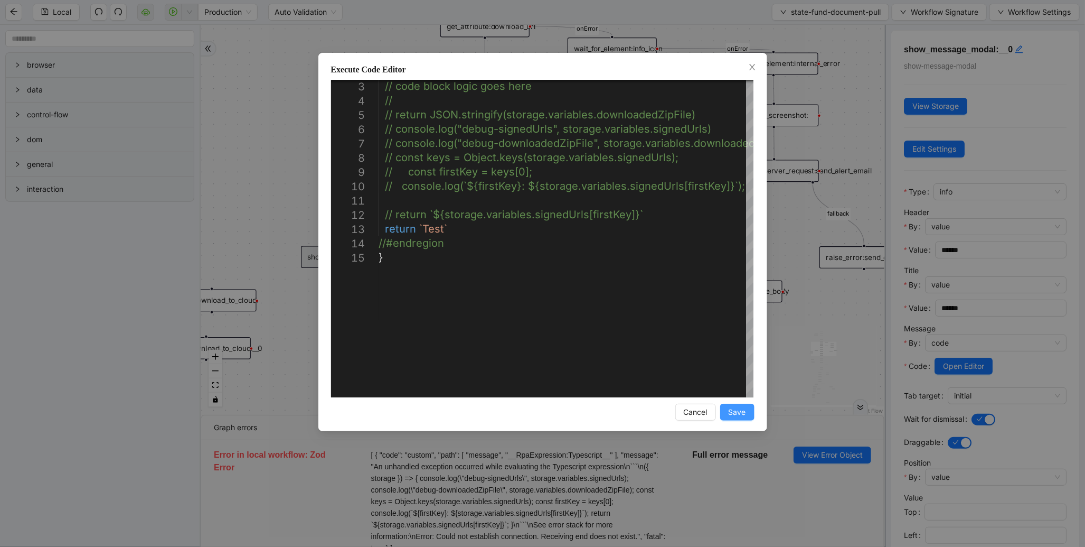
click at [731, 415] on span "Save" at bounding box center [737, 412] width 17 height 12
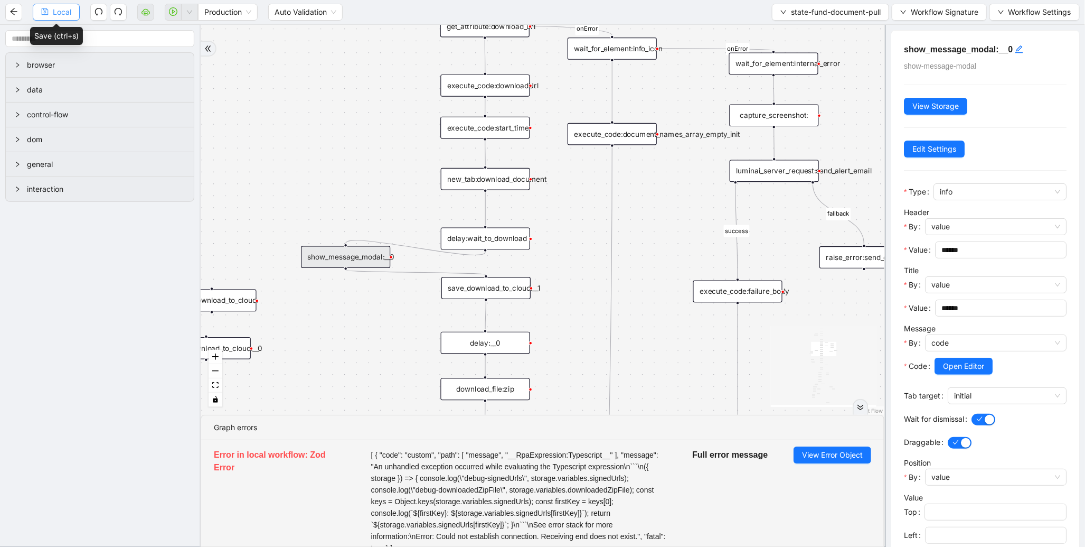
click at [55, 12] on span "Local" at bounding box center [62, 12] width 18 height 12
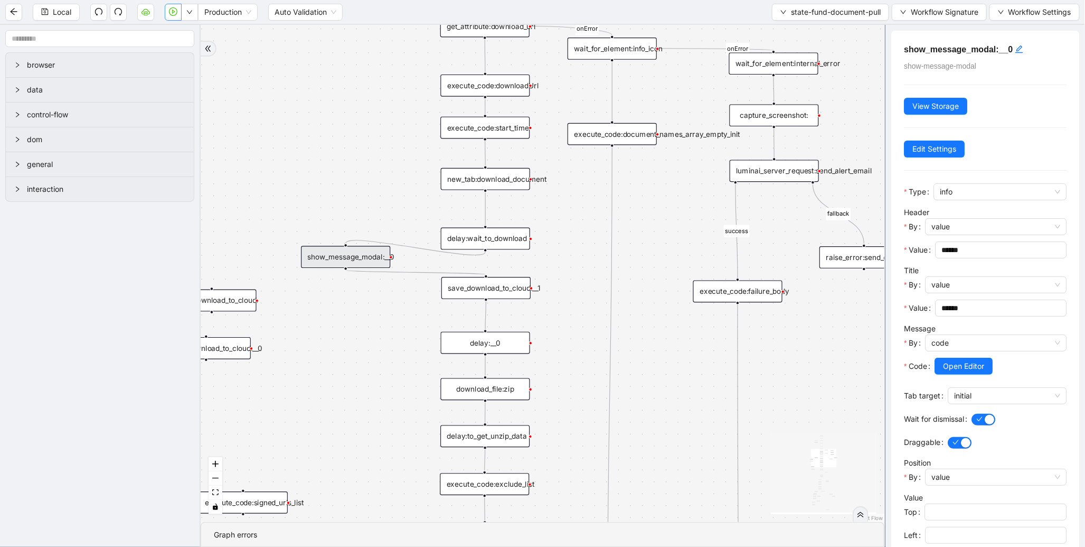
click at [470, 176] on div "new_tab:download_document" at bounding box center [485, 179] width 89 height 22
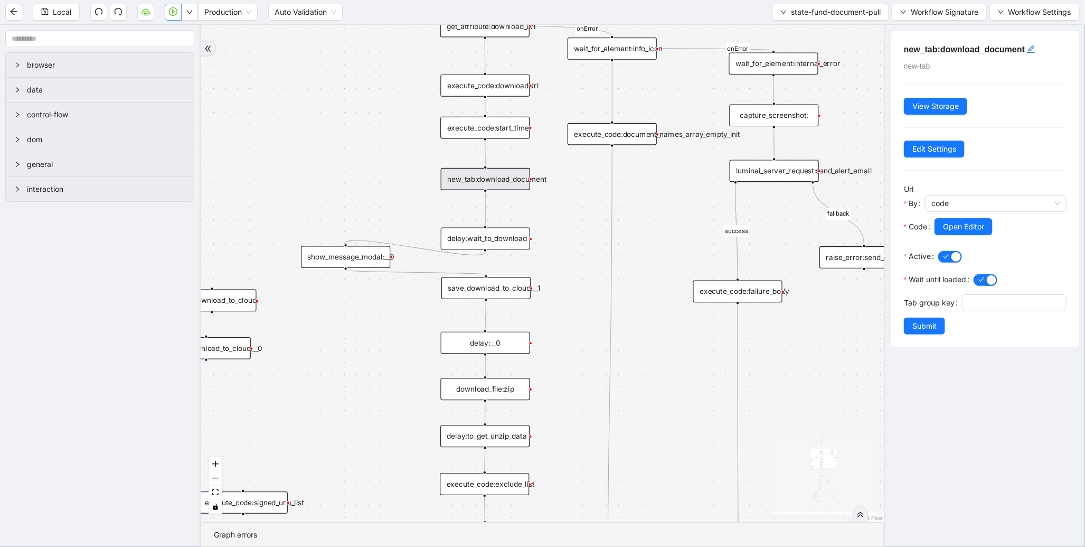
click at [999, 230] on div "Open Editor" at bounding box center [1001, 226] width 132 height 17
click at [937, 230] on button "Open Editor" at bounding box center [964, 226] width 58 height 17
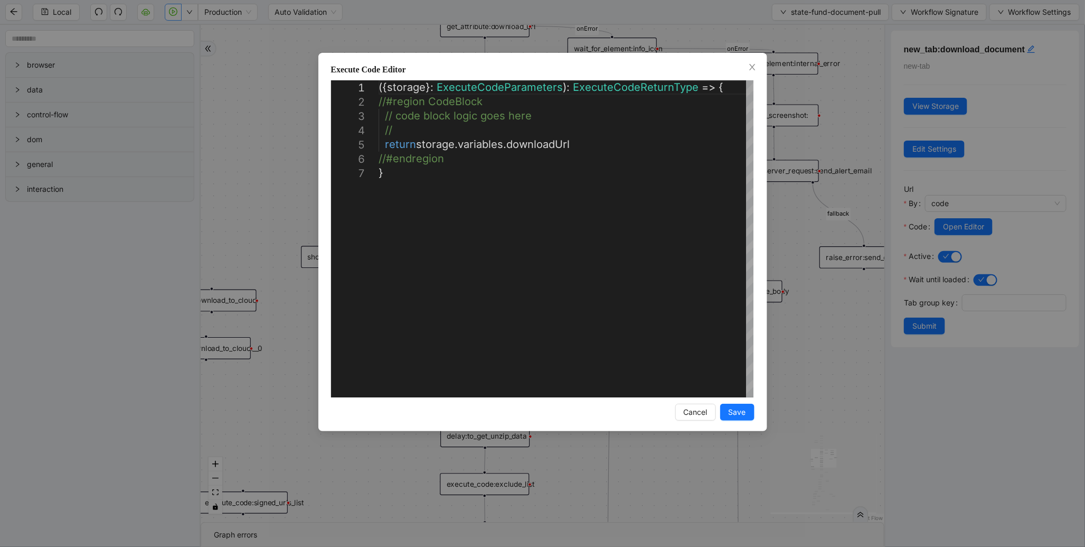
click at [806, 225] on div "**********" at bounding box center [542, 273] width 1085 height 547
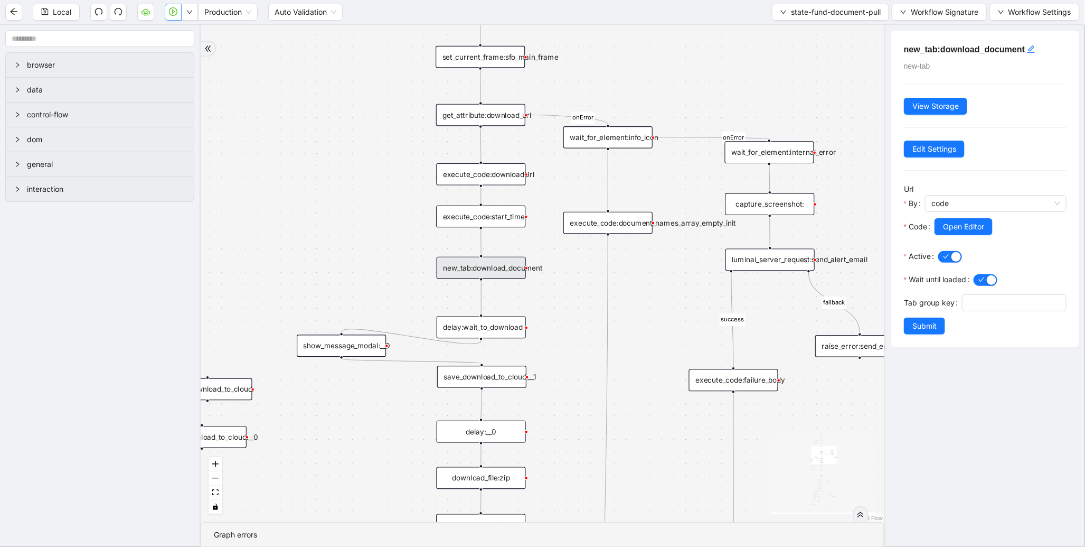
drag, startPoint x: 419, startPoint y: 199, endPoint x: 415, endPoint y: 287, distance: 88.8
click at [415, 287] on div "fallback success fallback fallback is_Docs_Fetched fallback fallback success su…" at bounding box center [543, 273] width 684 height 497
click at [473, 180] on div "execute_code:downloadUrl" at bounding box center [480, 174] width 89 height 22
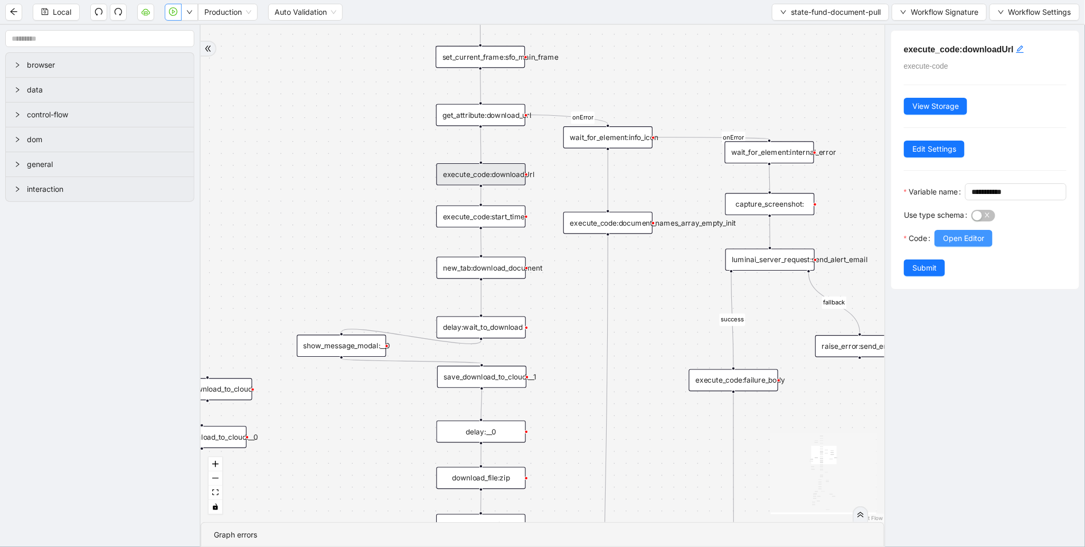
click at [970, 244] on span "Open Editor" at bounding box center [963, 238] width 41 height 12
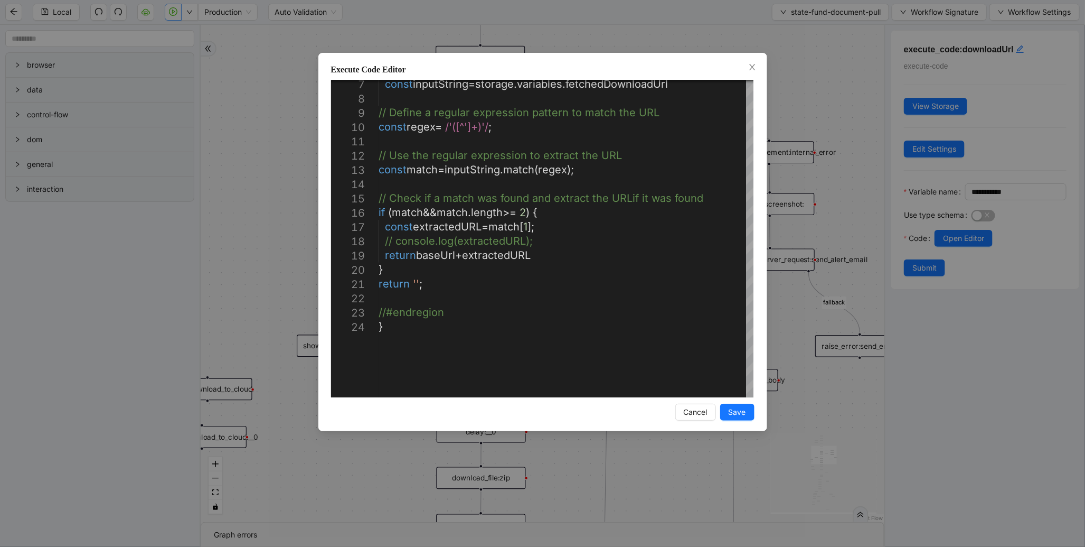
click at [298, 244] on div "**********" at bounding box center [542, 273] width 1085 height 547
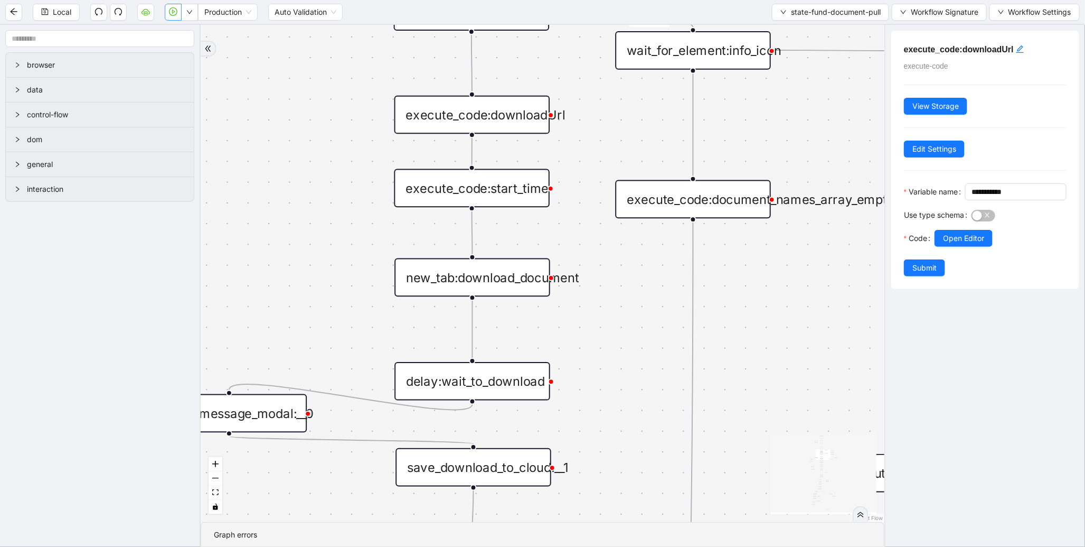
click at [474, 198] on div "execute_code:start_time" at bounding box center [472, 188] width 156 height 39
click at [965, 244] on span "Open Editor" at bounding box center [963, 238] width 41 height 12
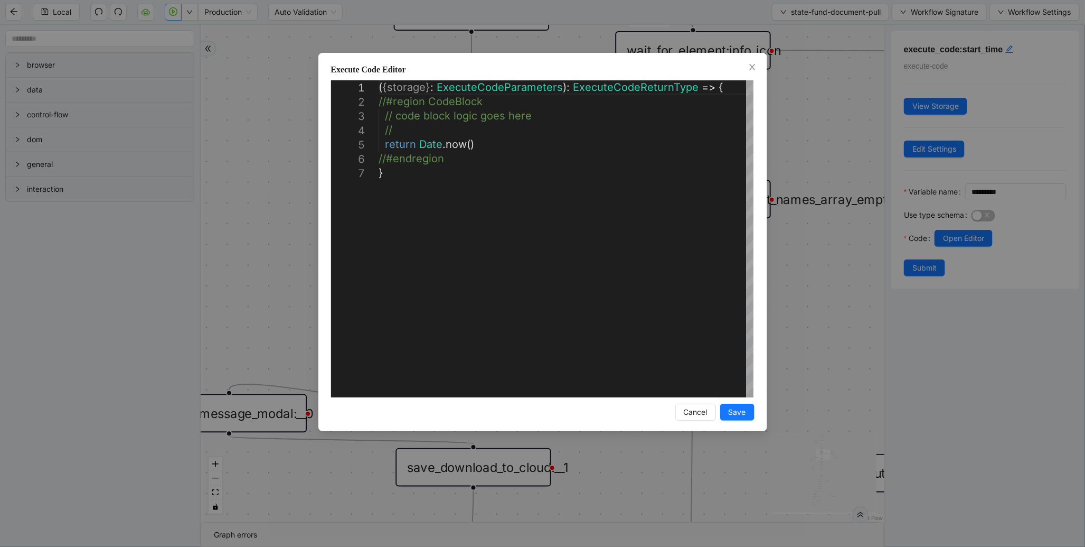
click at [791, 255] on div "**********" at bounding box center [542, 273] width 1085 height 547
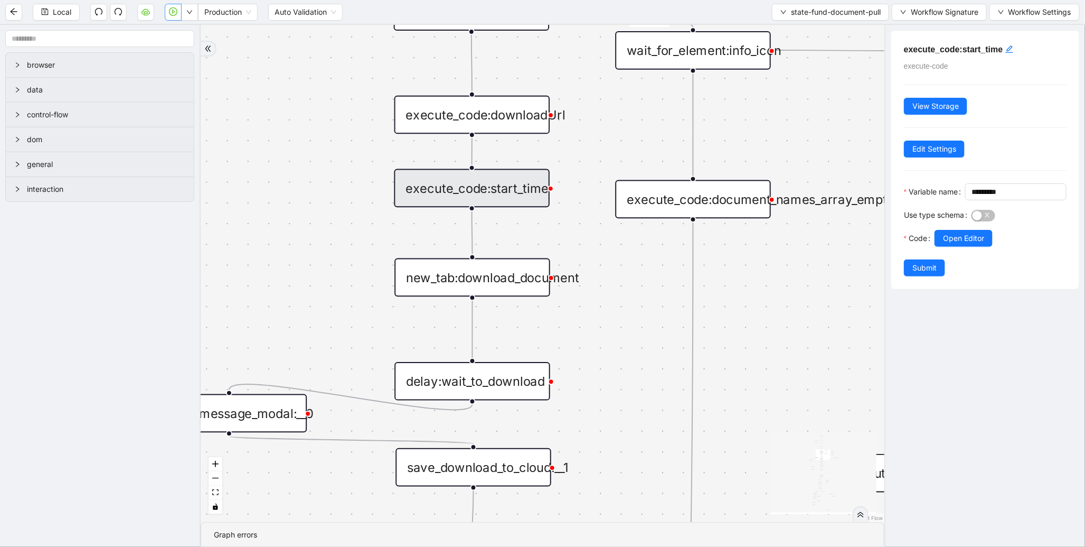
click at [483, 270] on div "new_tab:download_document" at bounding box center [472, 277] width 156 height 39
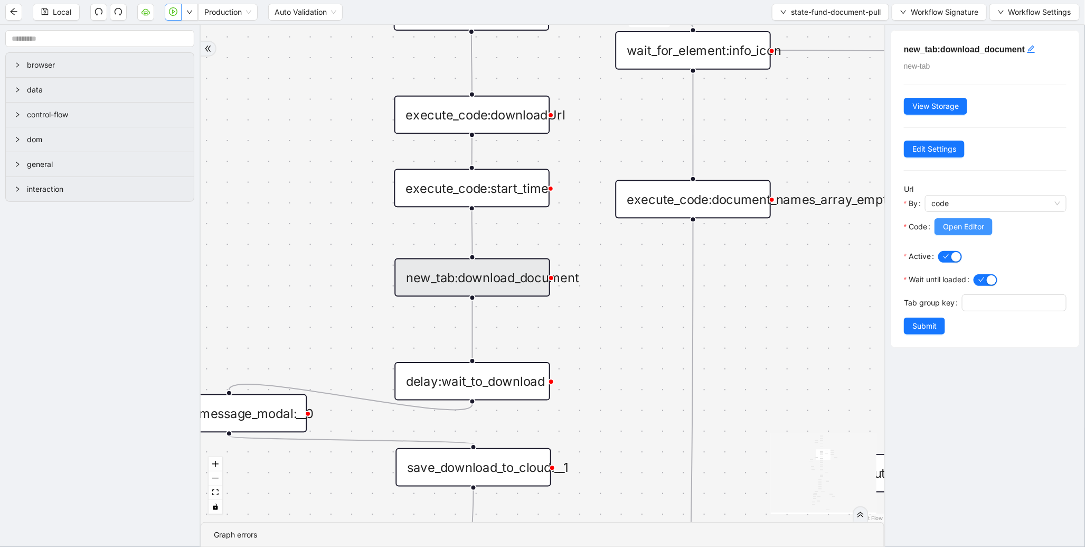
click at [976, 230] on span "Open Editor" at bounding box center [963, 227] width 41 height 12
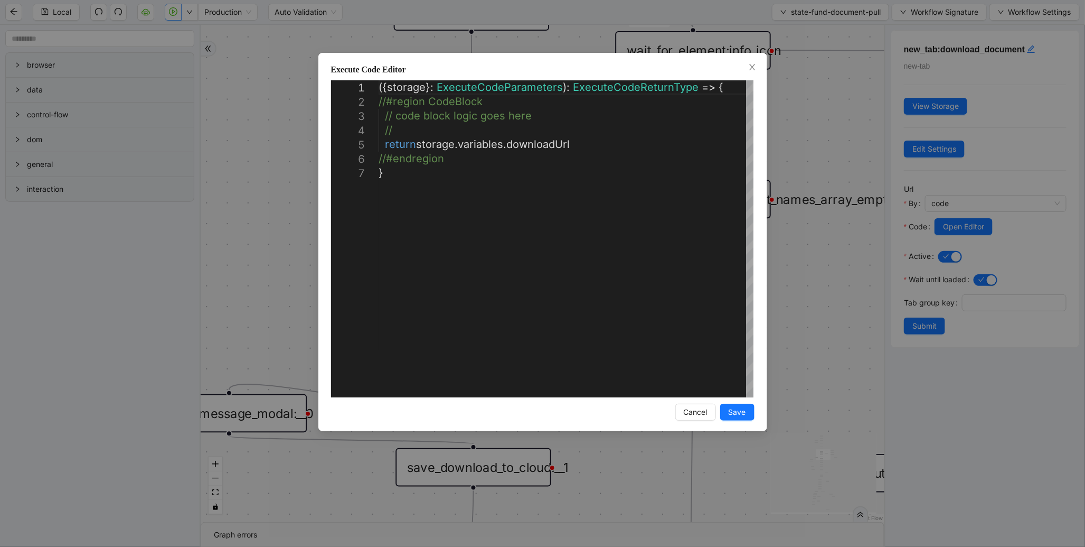
click at [810, 214] on div "**********" at bounding box center [542, 273] width 1085 height 547
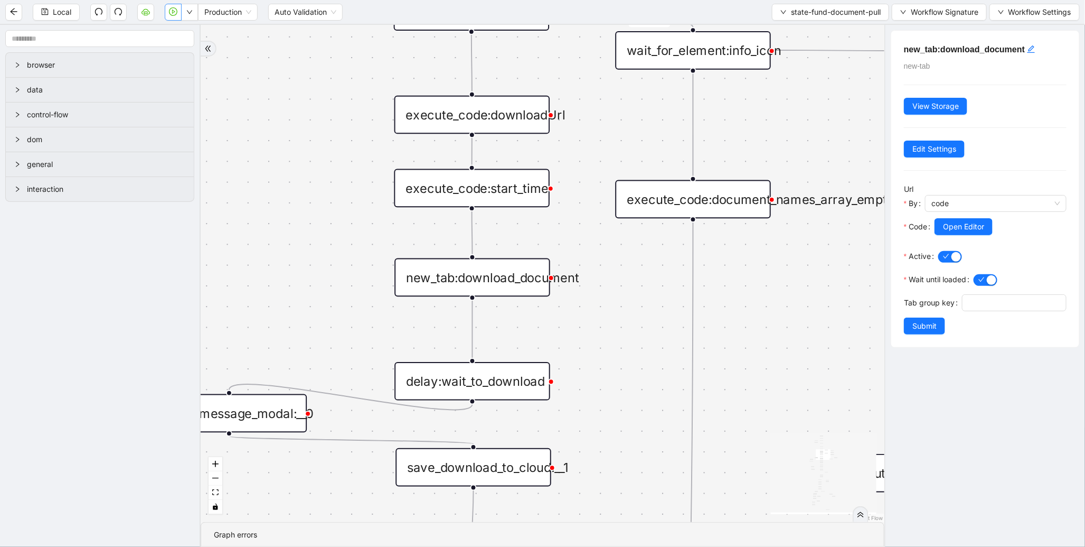
click at [283, 425] on div "show_message_modal:__0" at bounding box center [230, 413] width 156 height 39
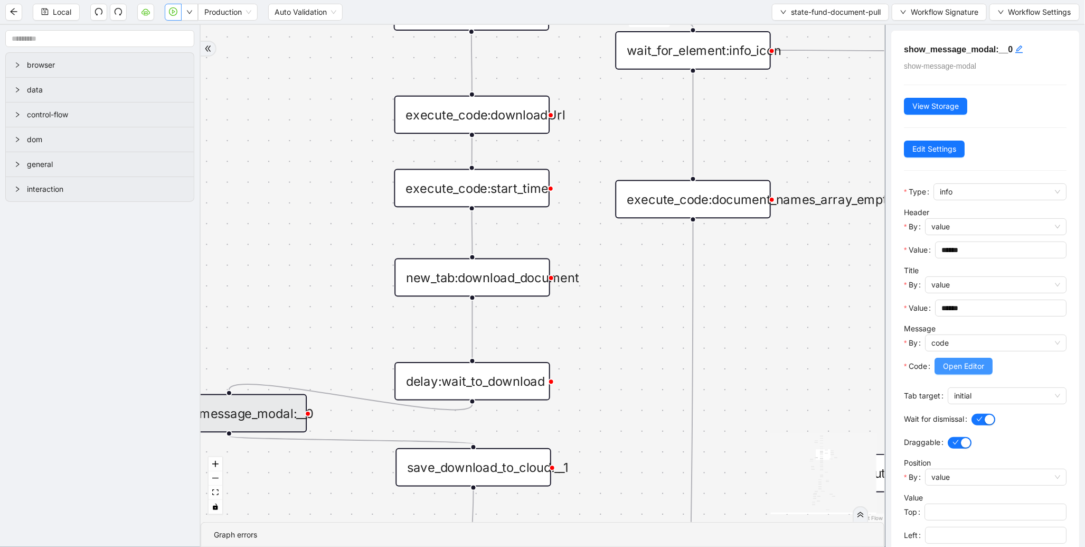
click at [983, 363] on span "Open Editor" at bounding box center [963, 366] width 41 height 12
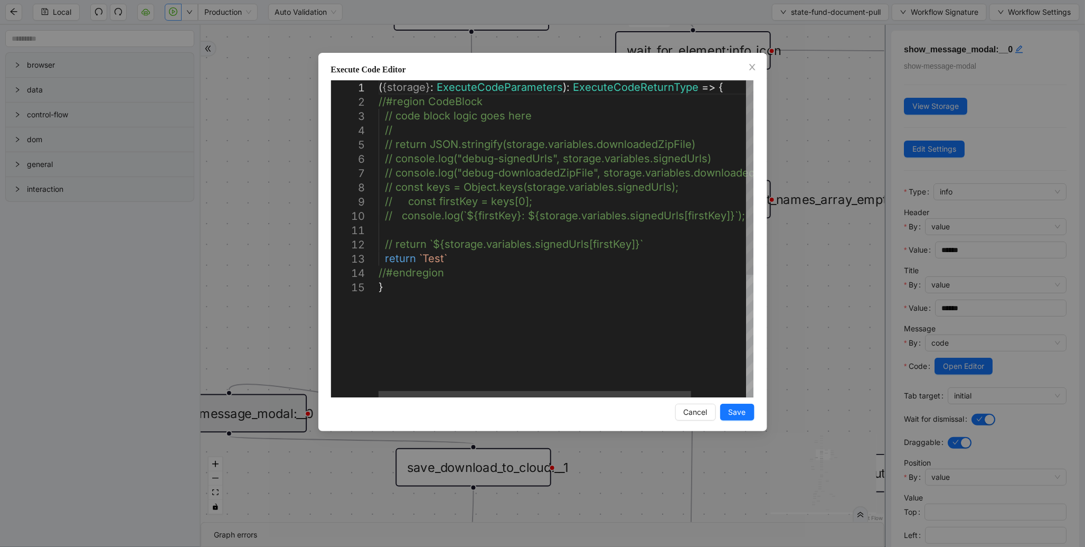
type textarea "**********"
drag, startPoint x: 455, startPoint y: 261, endPoint x: 419, endPoint y: 256, distance: 36.3
click at [753, 66] on icon "close" at bounding box center [752, 67] width 8 height 8
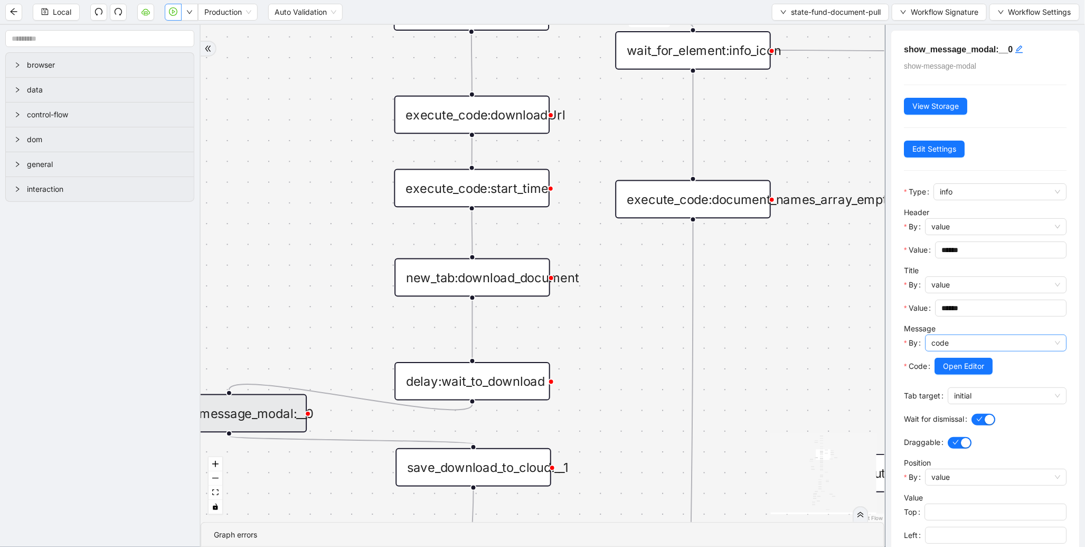
click at [977, 344] on span "code" at bounding box center [996, 343] width 129 height 16
click at [958, 366] on div "value" at bounding box center [993, 366] width 118 height 12
click at [958, 368] on input "Value" at bounding box center [1000, 366] width 117 height 12
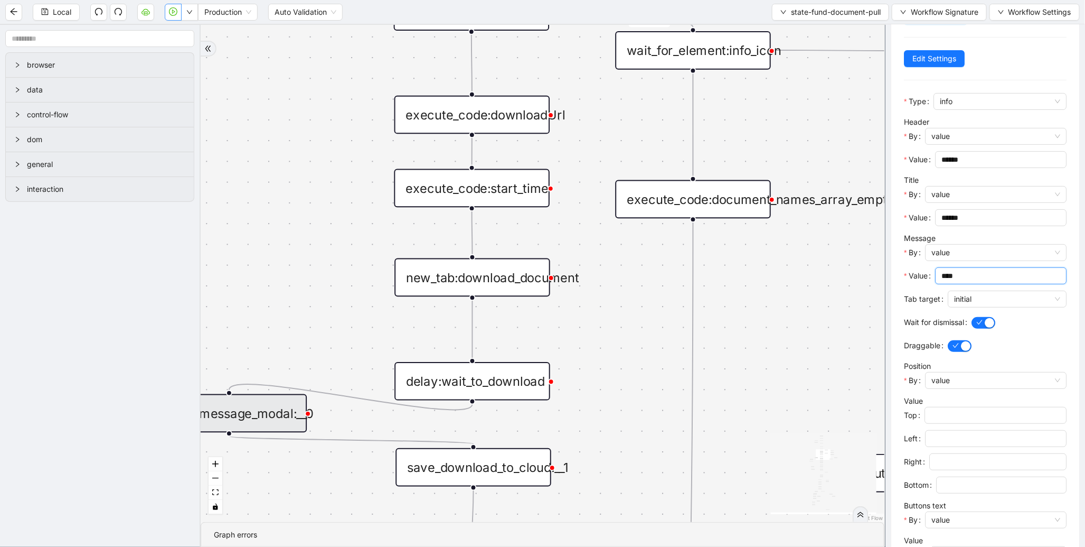
scroll to position [155, 0]
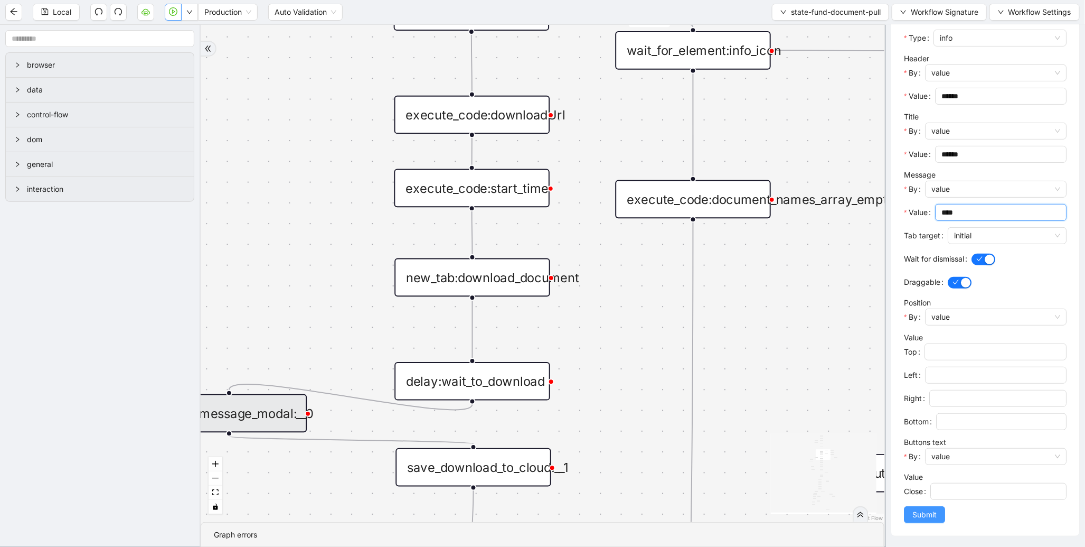
type input "****"
click at [916, 518] on span "Submit" at bounding box center [925, 515] width 24 height 12
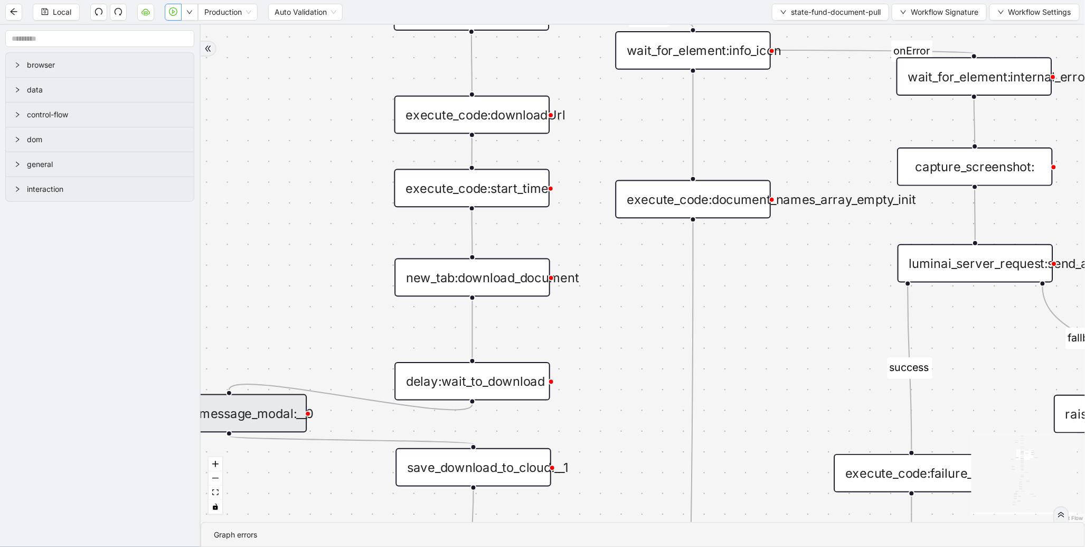
scroll to position [0, 0]
click at [169, 17] on button "button" at bounding box center [173, 12] width 17 height 17
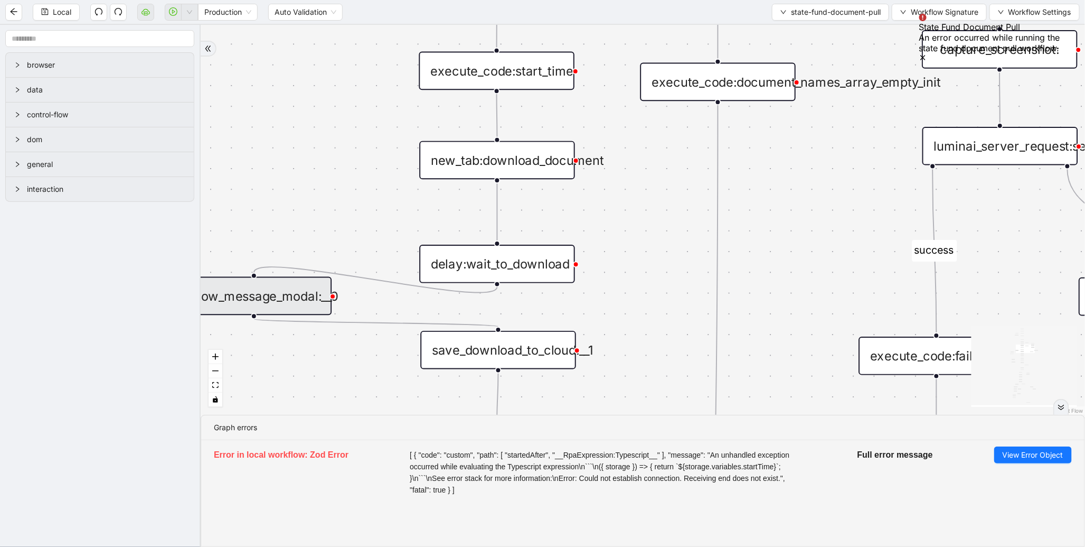
drag, startPoint x: 354, startPoint y: 337, endPoint x: 379, endPoint y: 219, distance: 120.4
click at [379, 219] on div "fallback success fallback fallback is_Docs_Fetched fallback fallback success su…" at bounding box center [643, 220] width 885 height 390
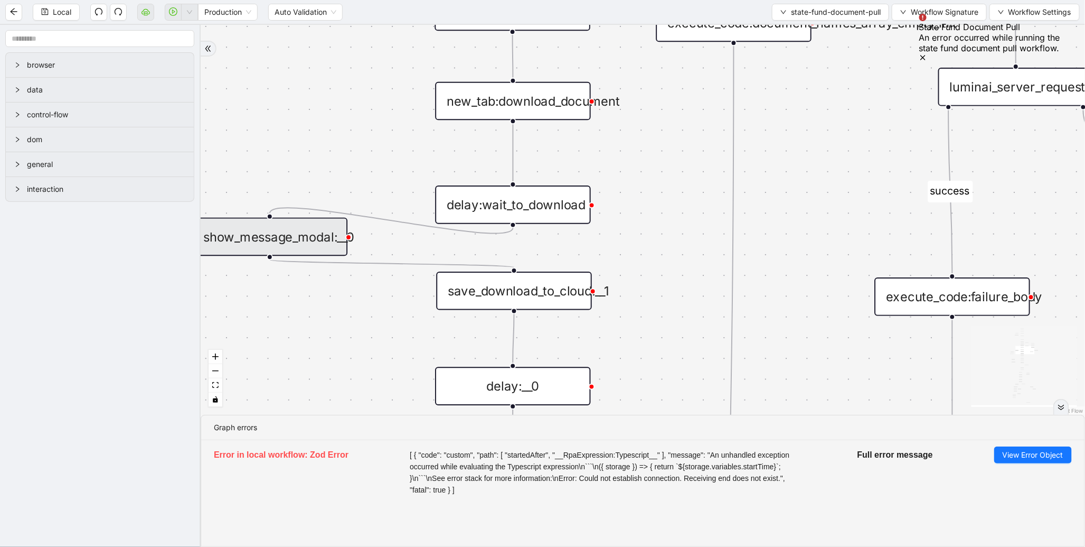
drag, startPoint x: 363, startPoint y: 257, endPoint x: 389, endPoint y: 173, distance: 87.5
click at [389, 173] on div "fallback success fallback fallback is_Docs_Fetched fallback fallback success su…" at bounding box center [643, 220] width 885 height 390
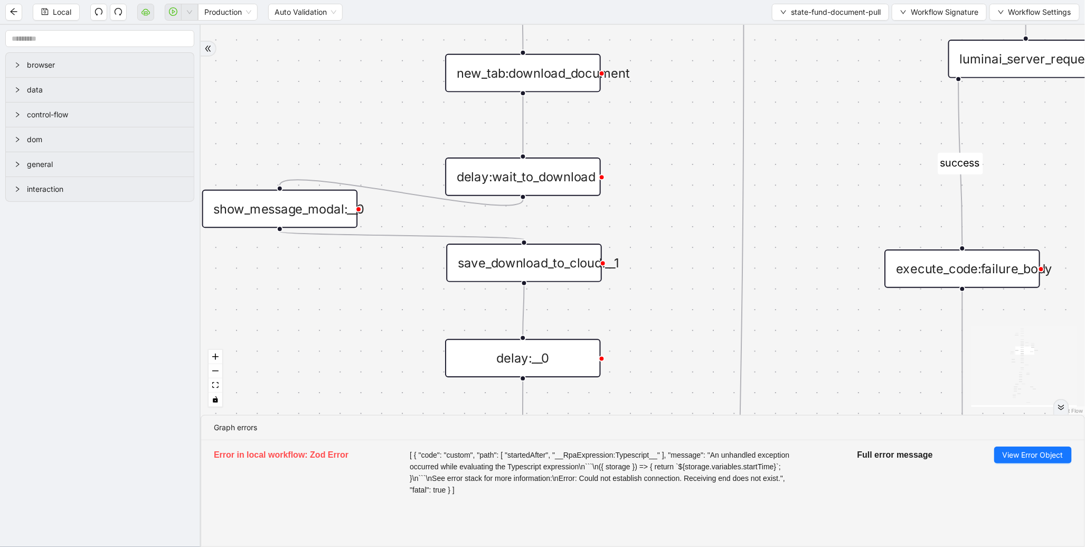
click at [531, 269] on div "save_download_to_cloud:__1" at bounding box center [524, 262] width 156 height 39
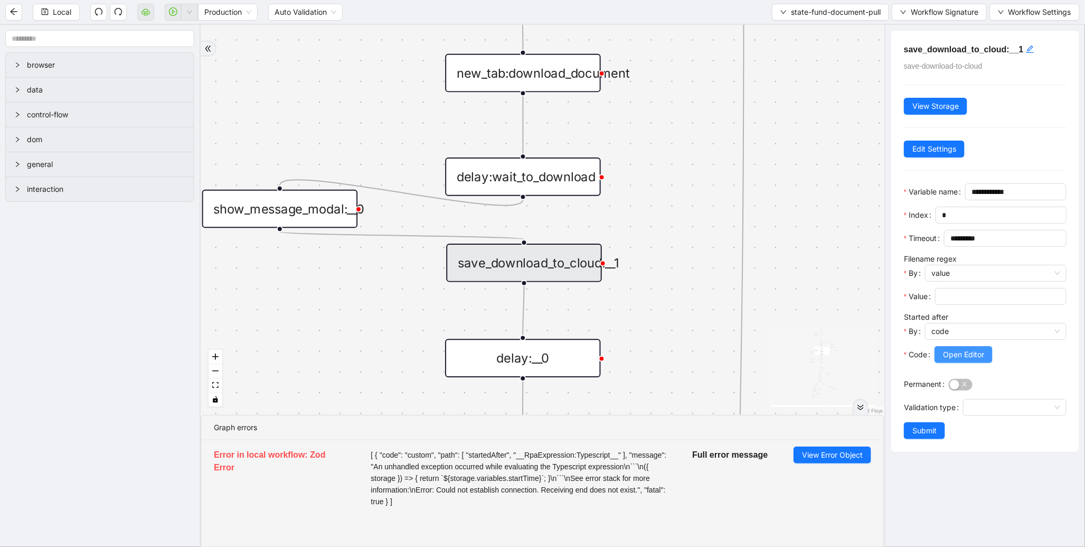
click at [951, 360] on span "Open Editor" at bounding box center [963, 355] width 41 height 12
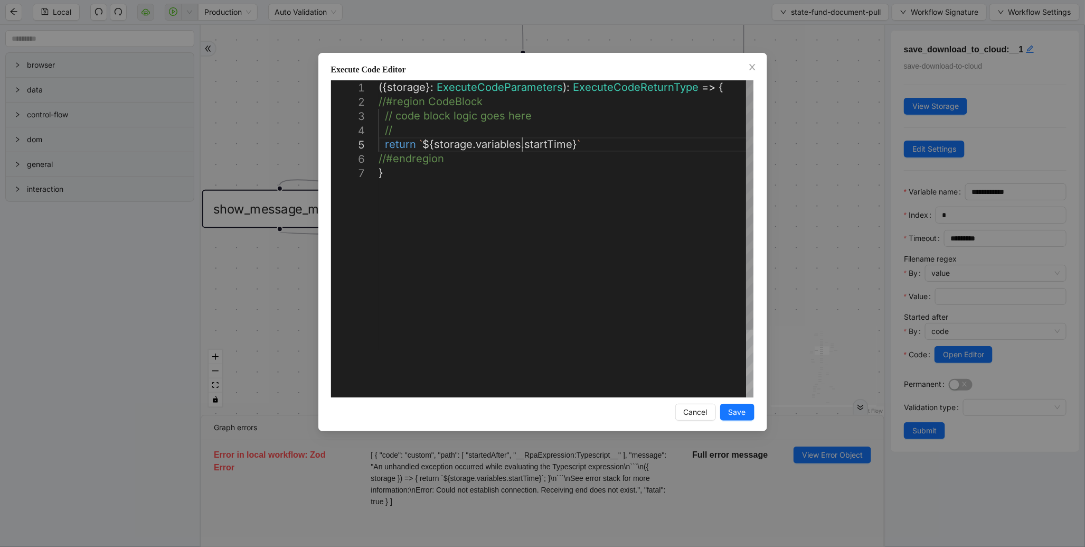
scroll to position [0, 5]
click at [522, 147] on div "({ storage }: ExecuteCodeParameters ): ExecuteCodeReturnType => { //#region Cod…" at bounding box center [566, 281] width 375 height 402
click at [395, 129] on div "( { storage } : ExecuteCodeParameters ): ExecuteCodeReturnType => { //#region C…" at bounding box center [566, 281] width 375 height 402
type textarea "**********"
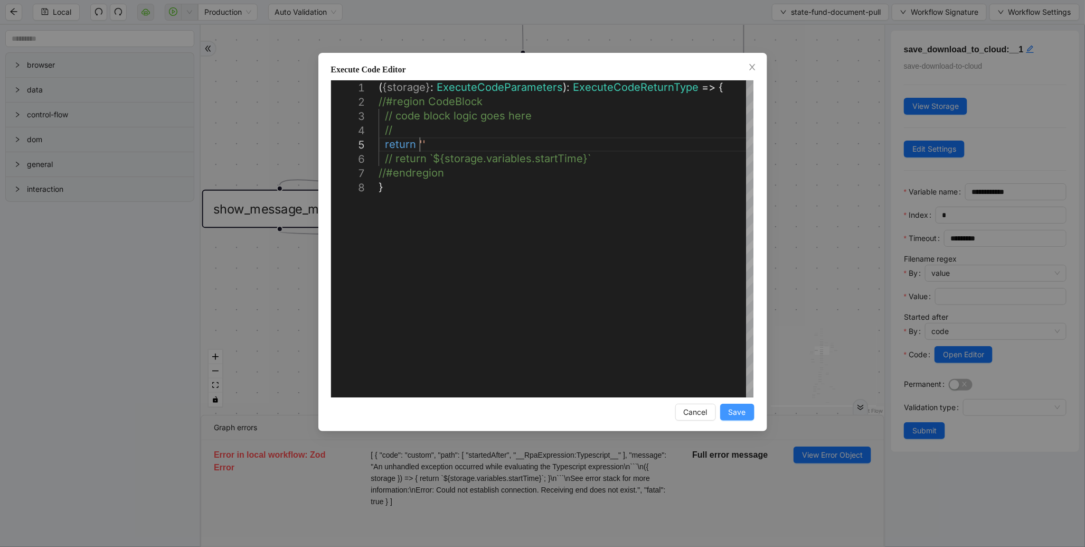
click at [742, 415] on span "Save" at bounding box center [737, 412] width 17 height 12
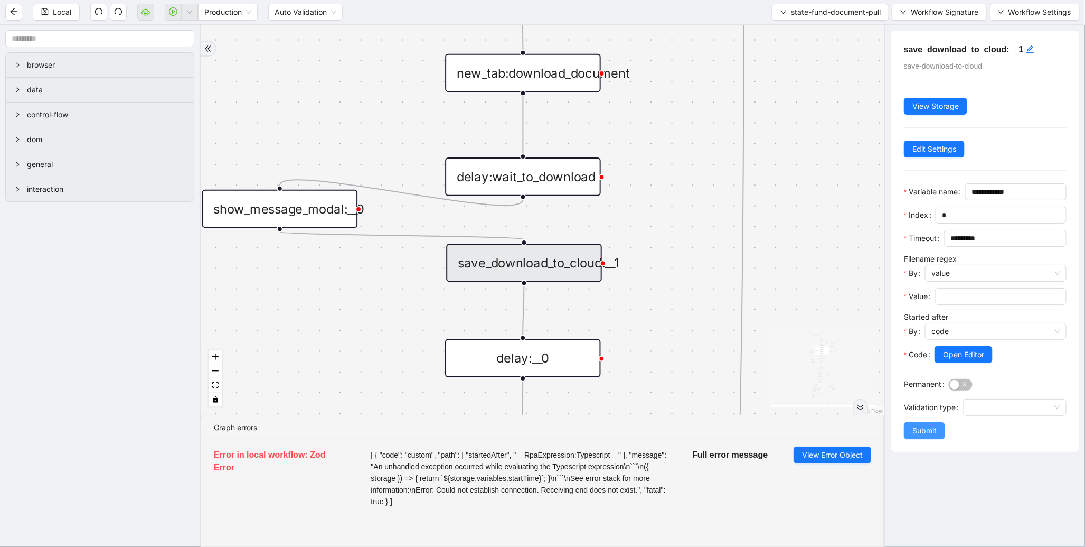
click at [915, 436] on span "Submit" at bounding box center [925, 431] width 24 height 12
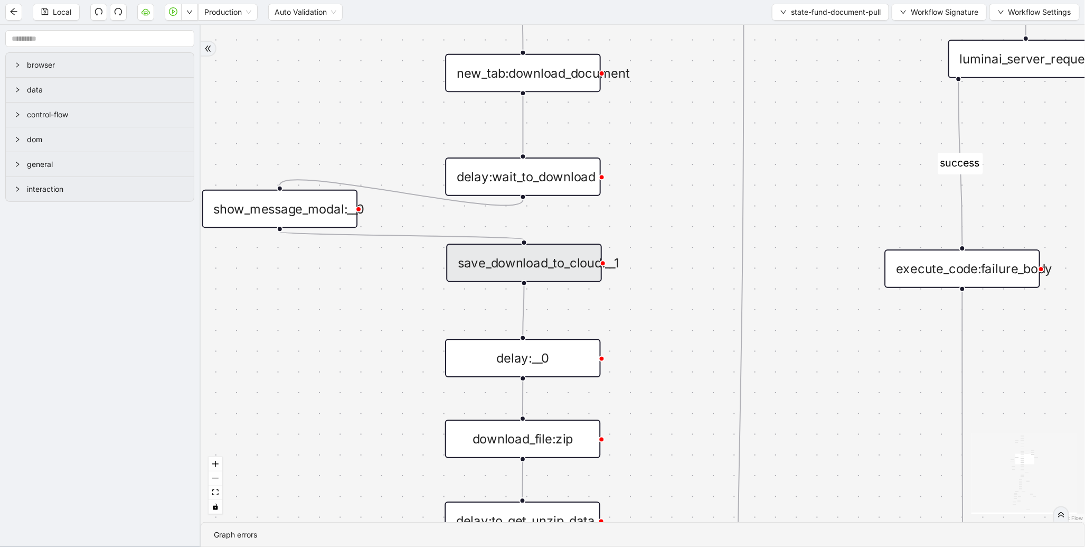
click at [708, 119] on div "fallback success fallback fallback is_Docs_Fetched fallback fallback success su…" at bounding box center [643, 273] width 885 height 497
click at [170, 14] on icon "play-circle" at bounding box center [173, 11] width 8 height 8
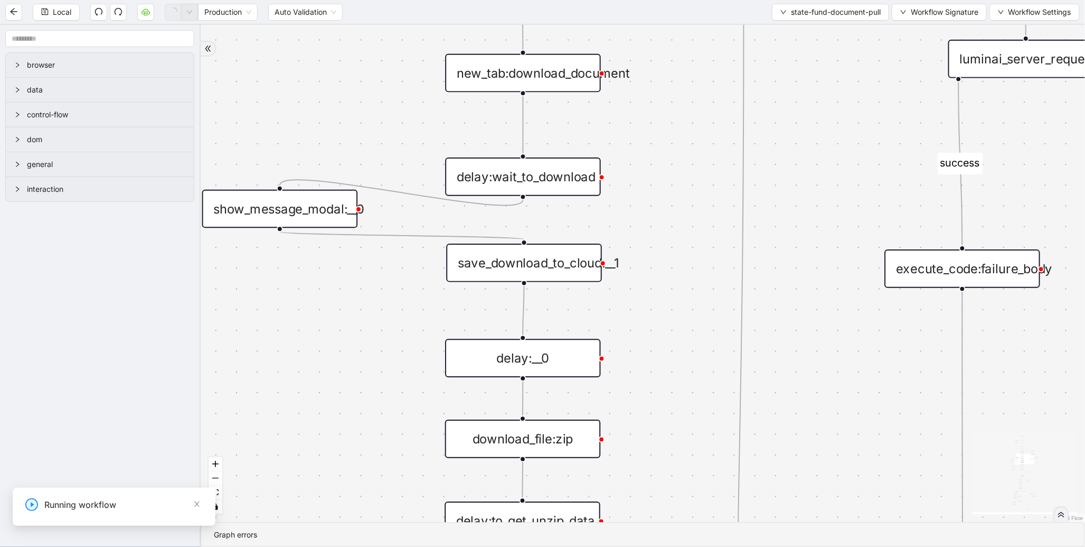
scroll to position [0, 0]
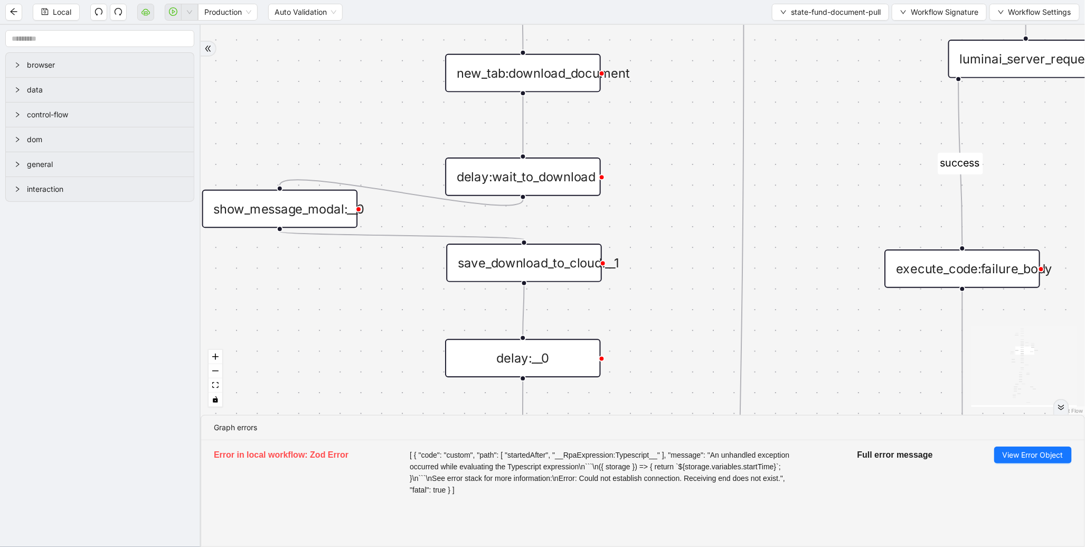
click at [520, 259] on div "save_download_to_cloud:__1" at bounding box center [524, 262] width 156 height 39
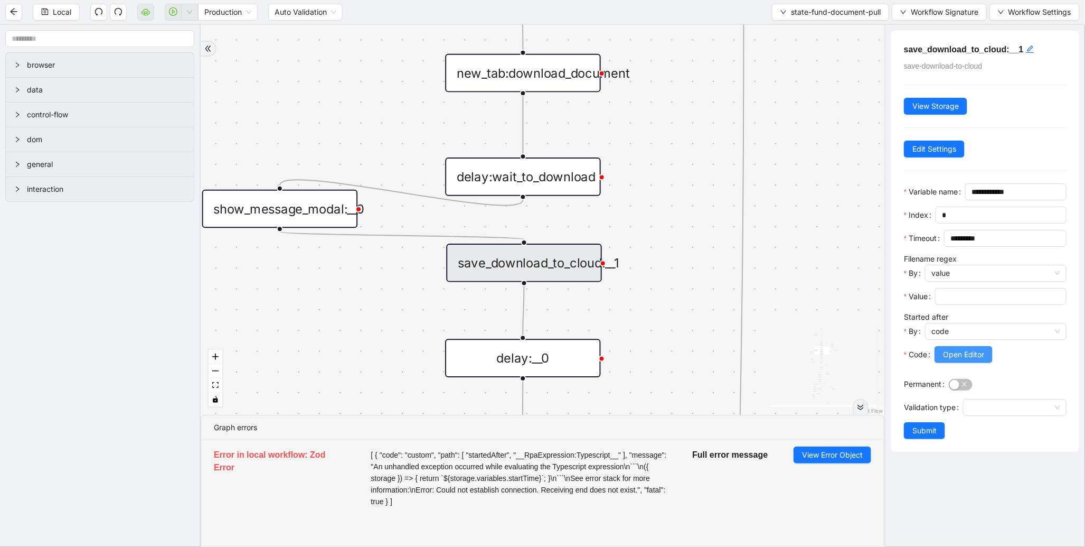
click at [969, 363] on button "Open Editor" at bounding box center [964, 354] width 58 height 17
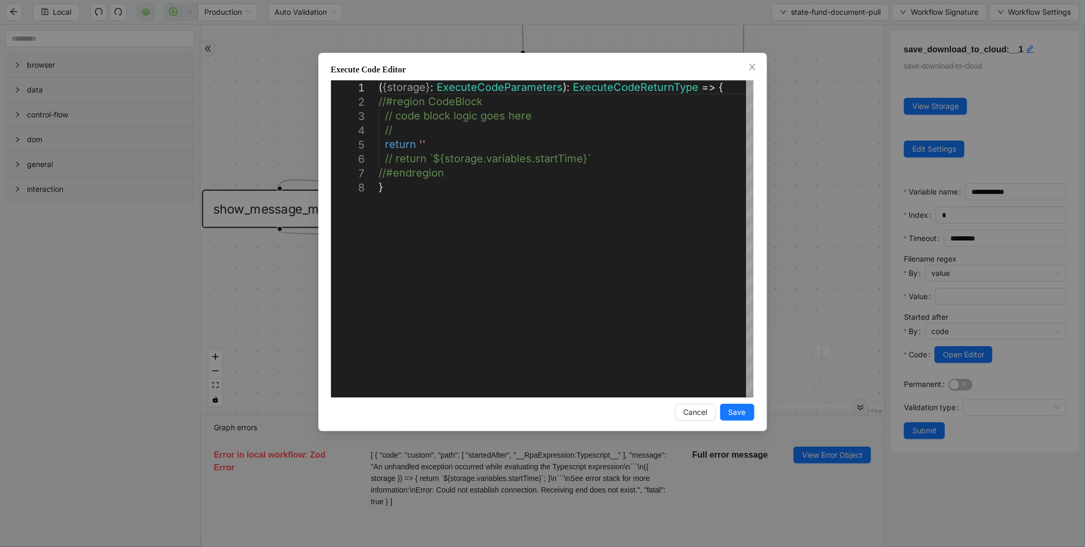
click at [811, 335] on div "**********" at bounding box center [542, 273] width 1085 height 547
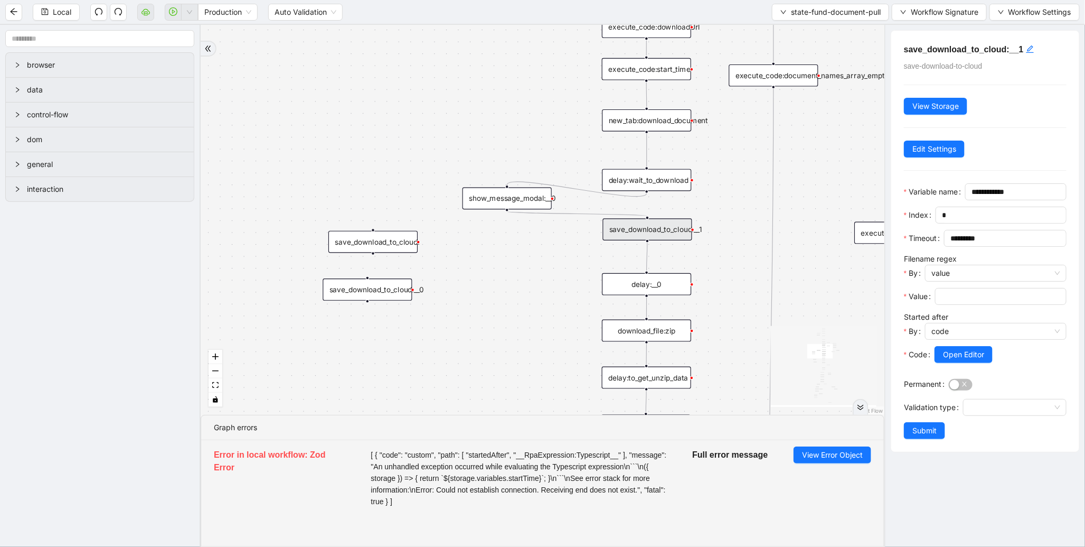
drag, startPoint x: 297, startPoint y: 323, endPoint x: 513, endPoint y: 269, distance: 222.5
click at [513, 269] on div "fallback success fallback fallback is_Docs_Fetched fallback fallback success su…" at bounding box center [543, 220] width 684 height 390
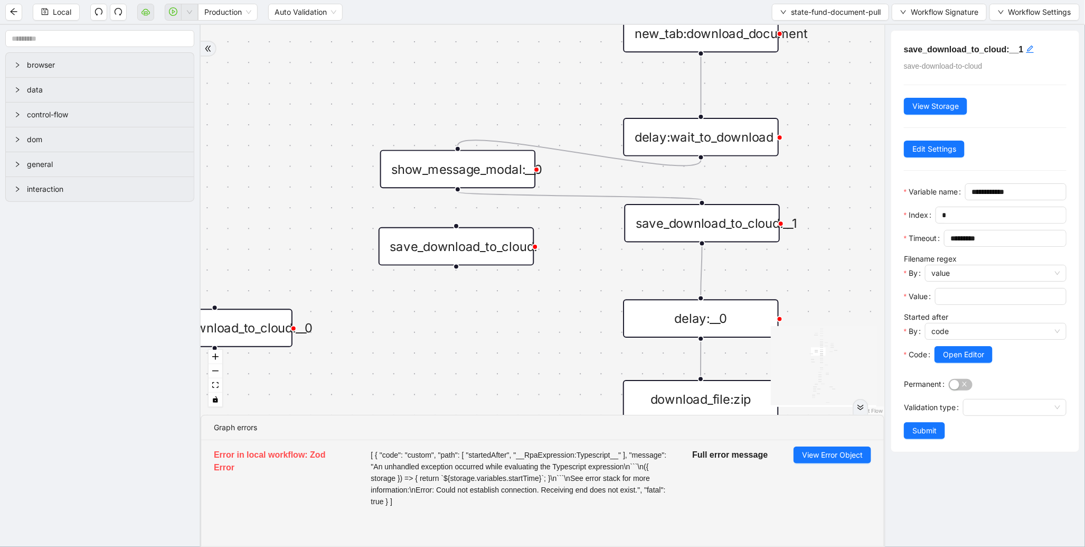
drag, startPoint x: 263, startPoint y: 243, endPoint x: 514, endPoint y: 245, distance: 251.4
click at [514, 245] on div "save_download_to_cloud:" at bounding box center [457, 246] width 156 height 39
click at [458, 187] on div at bounding box center [458, 189] width 6 height 6
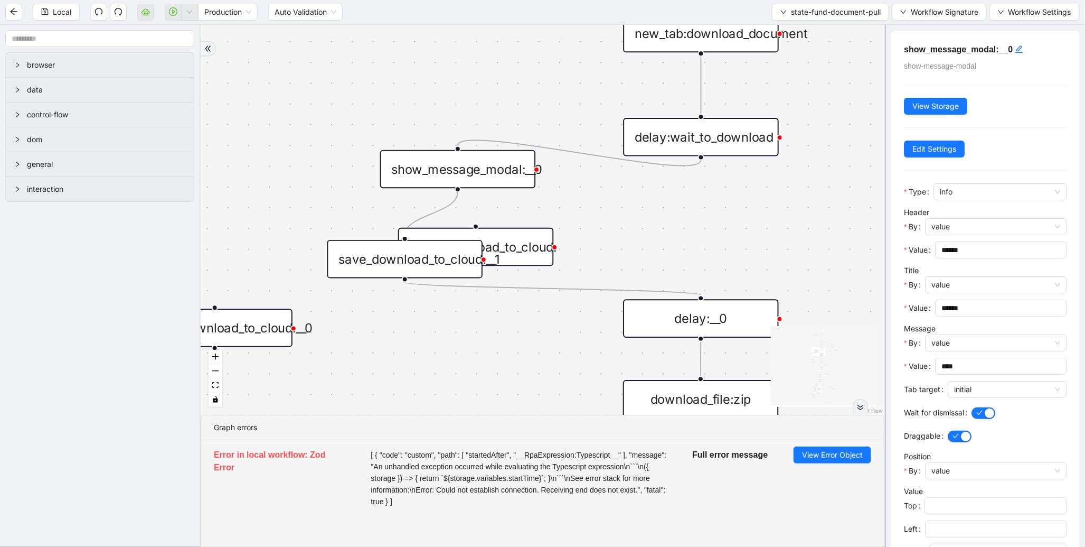
drag, startPoint x: 729, startPoint y: 225, endPoint x: 432, endPoint y: 261, distance: 299.5
click at [432, 261] on div "save_download_to_cloud:__1" at bounding box center [405, 259] width 156 height 39
click at [433, 211] on icon "Edge from show_message_modal:__0 to save_download_to_cloud:__1" at bounding box center [431, 214] width 53 height 44
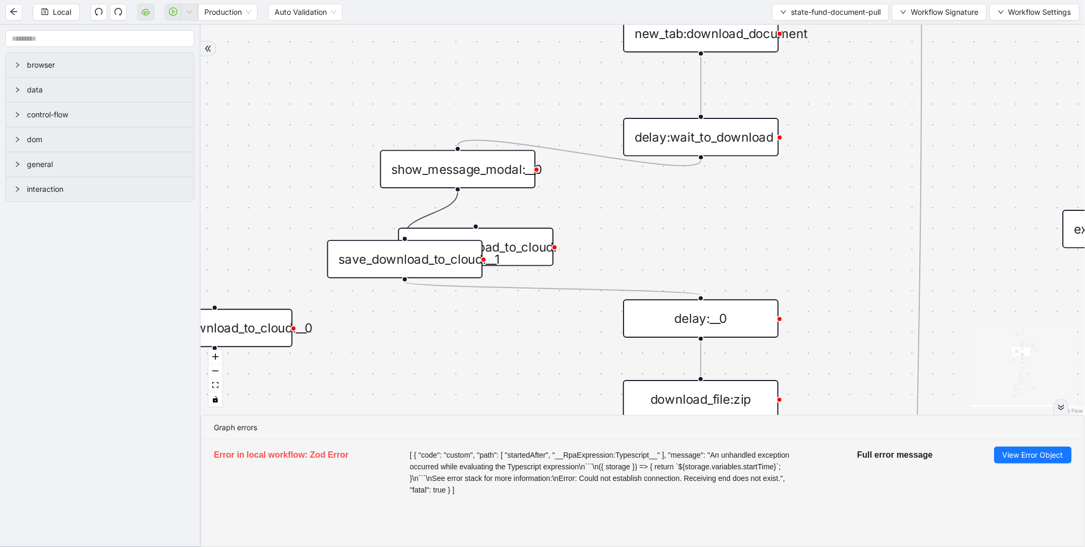
drag, startPoint x: 432, startPoint y: 280, endPoint x: 383, endPoint y: 318, distance: 62.0
click at [383, 318] on div "fallback success fallback fallback is_Docs_Fetched fallback fallback success su…" at bounding box center [643, 220] width 885 height 390
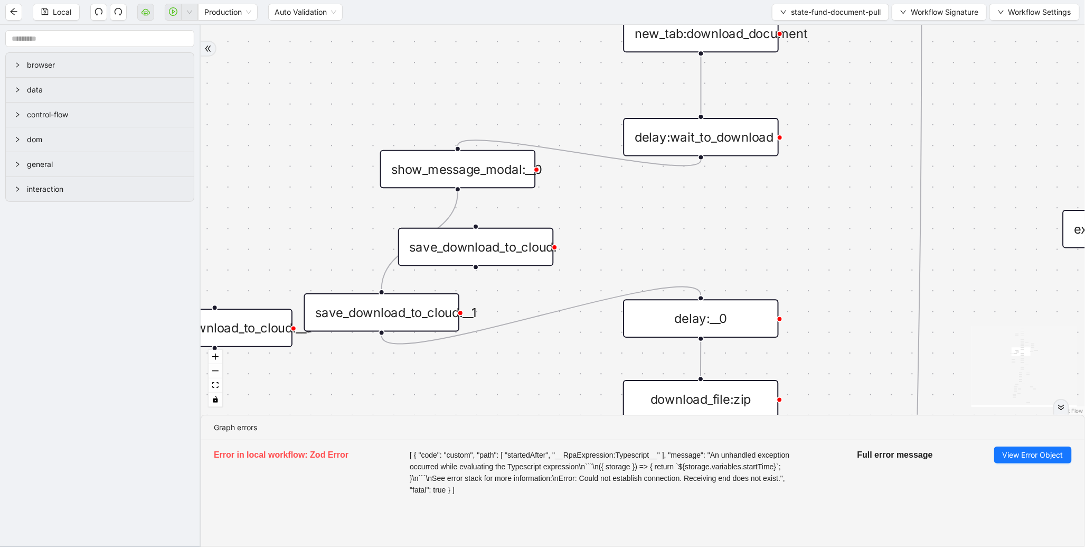
drag, startPoint x: 423, startPoint y: 262, endPoint x: 399, endPoint y: 319, distance: 62.3
click at [399, 319] on div "save_download_to_cloud:__1" at bounding box center [382, 312] width 156 height 39
click at [389, 265] on icon "Edge from show_message_modal:__0 to save_download_to_cloud:__1" at bounding box center [419, 242] width 77 height 101
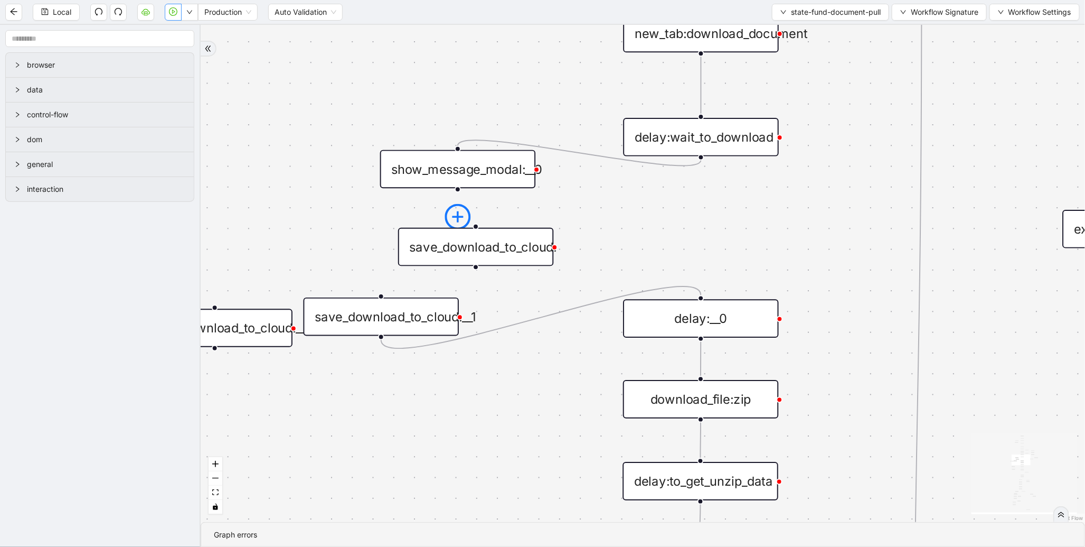
click at [462, 220] on icon "plus-circle" at bounding box center [458, 217] width 26 height 26
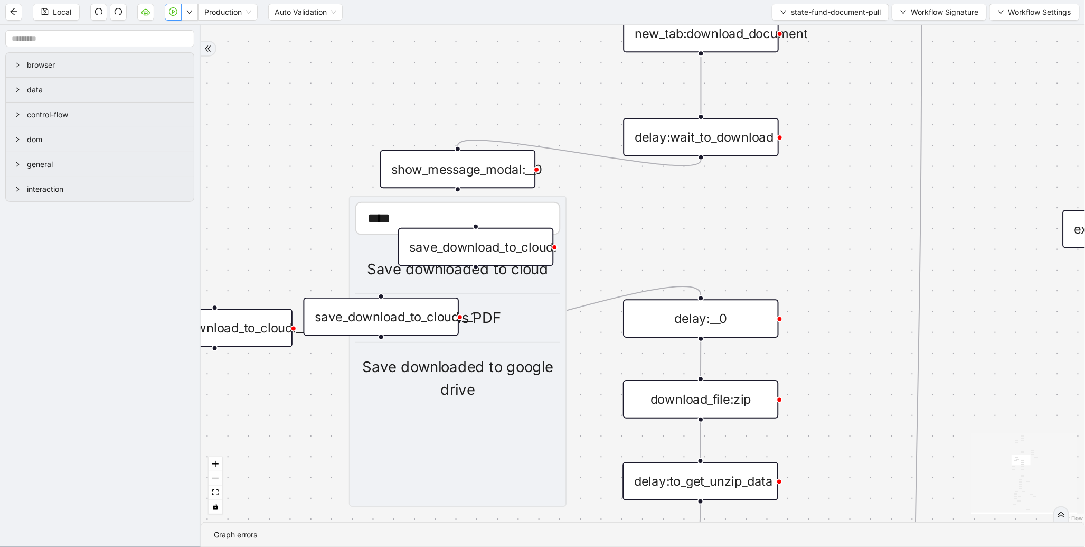
type input "****"
click at [495, 277] on div "Save downloaded to cloud" at bounding box center [457, 269] width 205 height 23
click at [321, 196] on div "fallback success fallback fallback is_Docs_Fetched fallback fallback success su…" at bounding box center [643, 273] width 885 height 497
click at [468, 278] on div "fallback success fallback fallback is_Docs_Fetched fallback fallback success su…" at bounding box center [643, 273] width 885 height 497
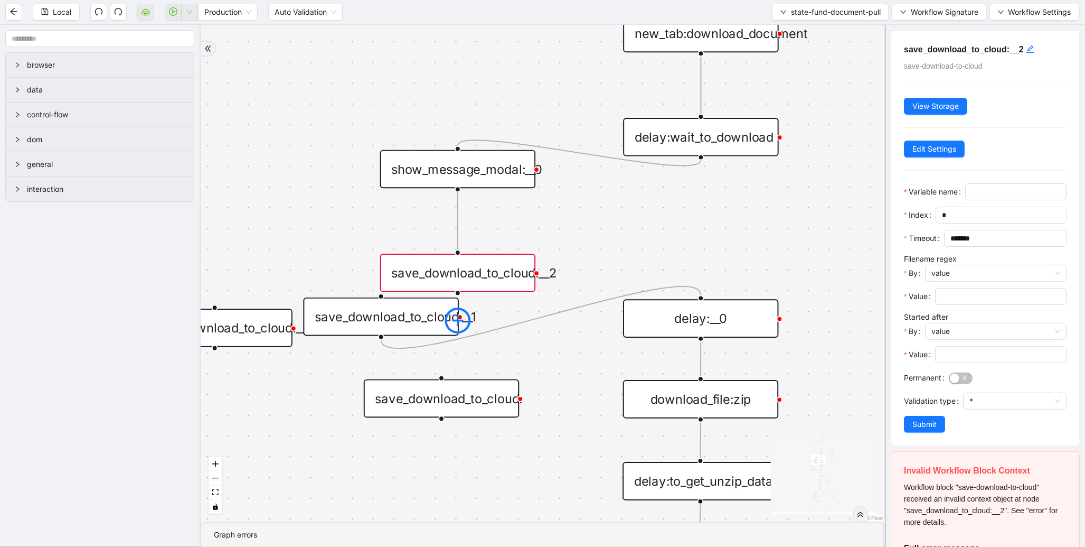
drag, startPoint x: 582, startPoint y: 239, endPoint x: 446, endPoint y: 316, distance: 156.8
click at [442, 379] on div "save_download_to_cloud:" at bounding box center [442, 398] width 156 height 39
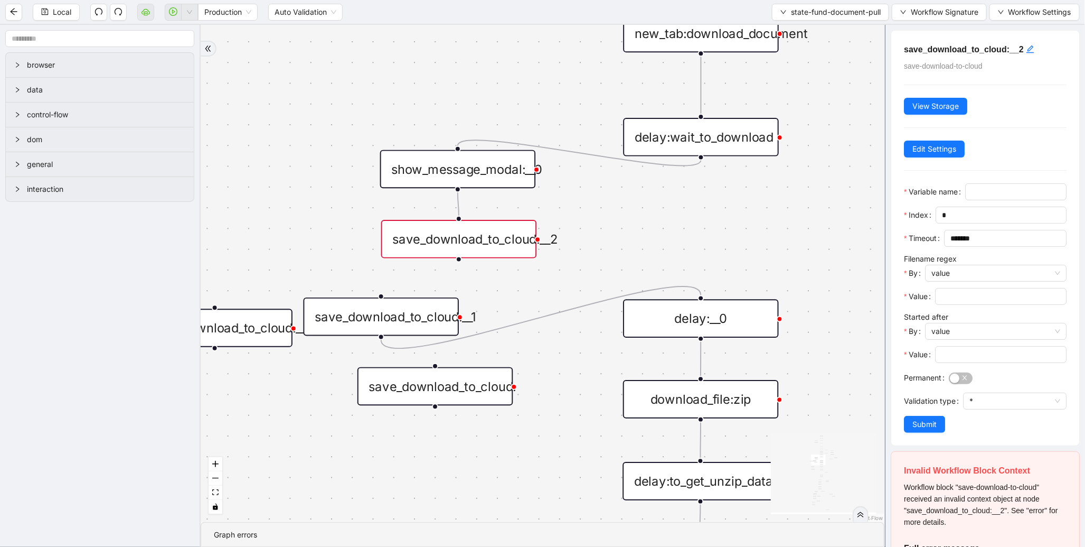
drag, startPoint x: 482, startPoint y: 266, endPoint x: 471, endPoint y: 245, distance: 23.9
click at [471, 245] on div "save_download_to_cloud:__2" at bounding box center [459, 239] width 156 height 39
drag, startPoint x: 455, startPoint y: 259, endPoint x: 696, endPoint y: 308, distance: 245.9
click at [398, 299] on div "save_download_to_cloud:__1" at bounding box center [382, 316] width 156 height 39
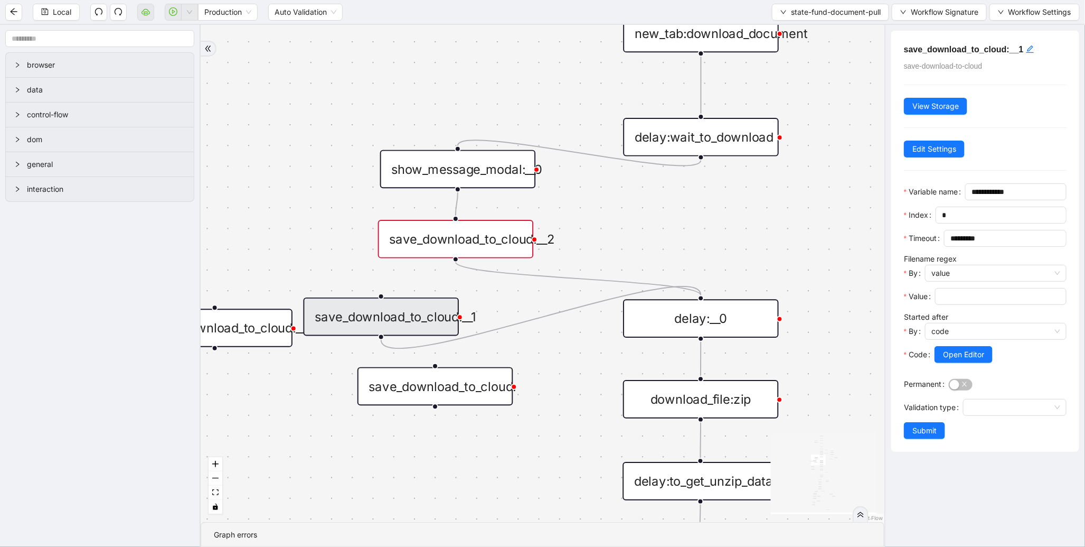
click at [400, 319] on div "save_download_to_cloud:__1" at bounding box center [382, 316] width 156 height 39
drag, startPoint x: 961, startPoint y: 279, endPoint x: 854, endPoint y: 274, distance: 106.8
click at [854, 274] on section "browser data control-flow dom general interaction fallback success fallback fal…" at bounding box center [542, 286] width 1085 height 522
click at [503, 240] on div "save_download_to_cloud:__2" at bounding box center [456, 239] width 156 height 39
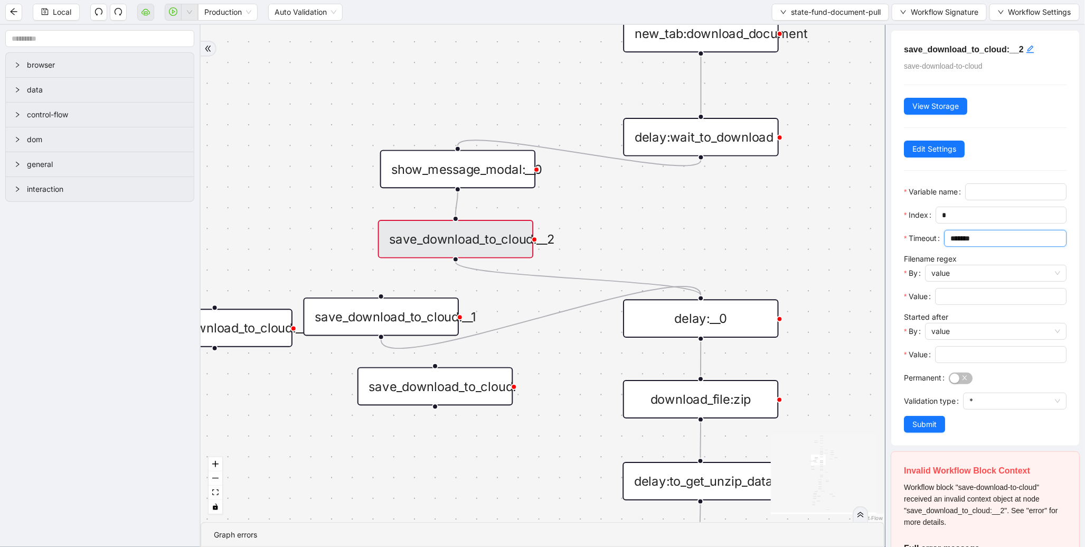
drag, startPoint x: 962, startPoint y: 280, endPoint x: 870, endPoint y: 268, distance: 93.3
click at [870, 268] on section "browser data control-flow dom general interaction fallback success fallback fal…" at bounding box center [542, 286] width 1085 height 522
paste input "**"
type input "*********"
click at [972, 198] on input "Variable name" at bounding box center [1015, 192] width 87 height 12
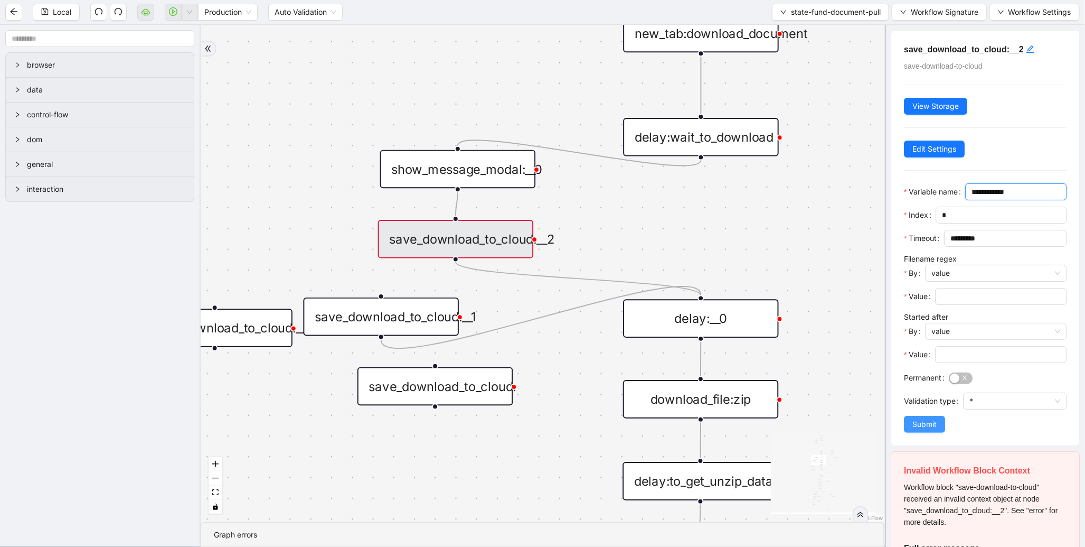
type input "**********"
click at [924, 430] on span "Submit" at bounding box center [925, 424] width 24 height 12
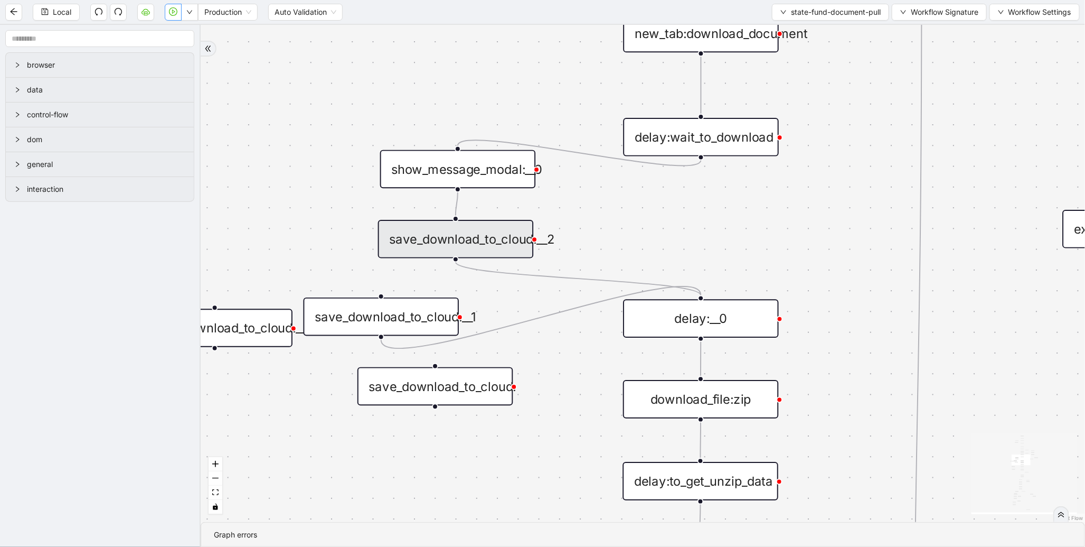
click at [482, 223] on div "save_download_to_cloud:__2" at bounding box center [456, 239] width 156 height 39
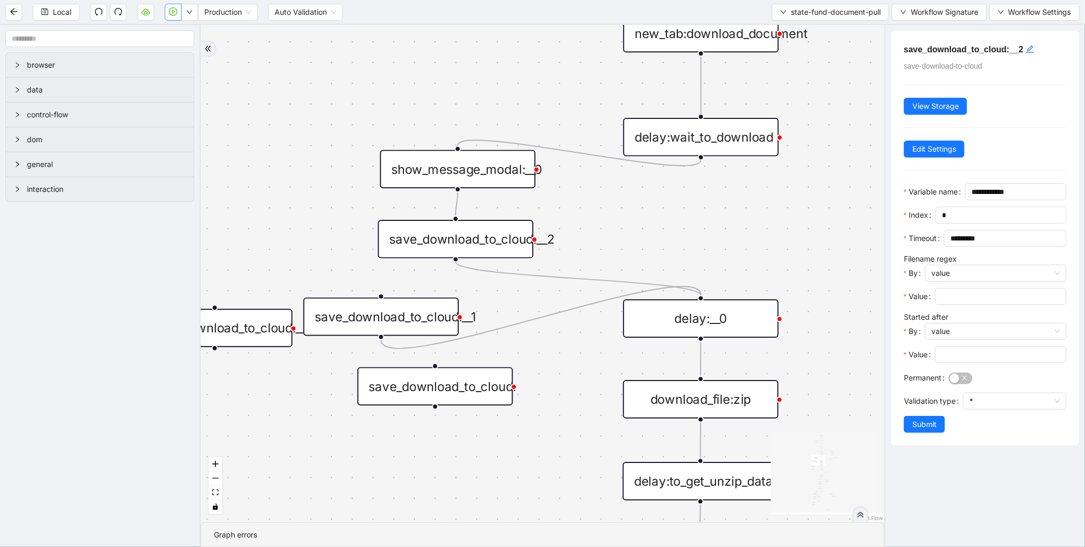
click at [381, 317] on div "save_download_to_cloud:__1" at bounding box center [382, 316] width 156 height 39
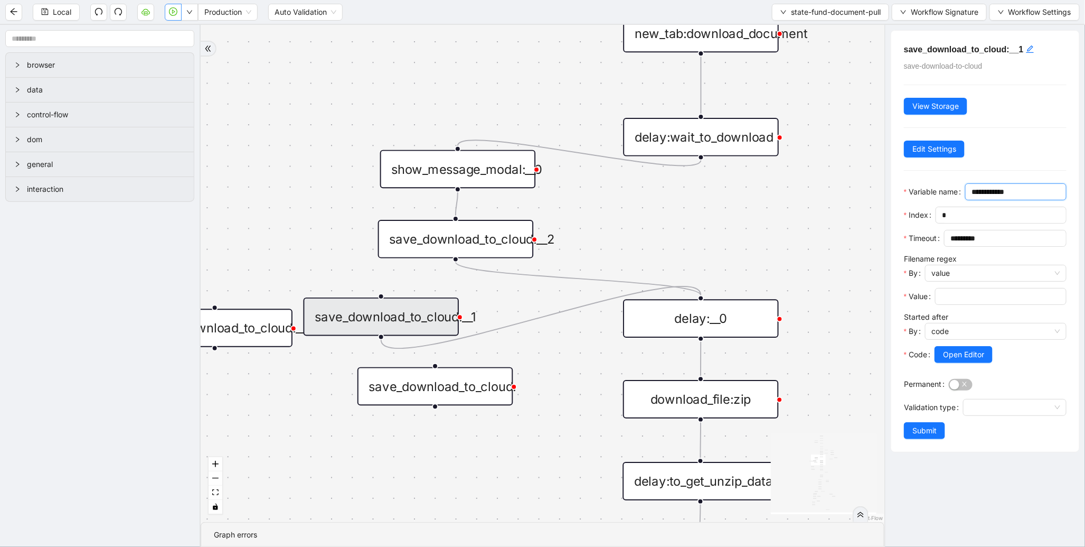
drag, startPoint x: 972, startPoint y: 209, endPoint x: 821, endPoint y: 201, distance: 151.7
click at [821, 201] on section "browser data control-flow dom general interaction fallback success fallback fal…" at bounding box center [542, 286] width 1085 height 522
click at [448, 248] on div "save_download_to_cloud:__2" at bounding box center [456, 239] width 156 height 39
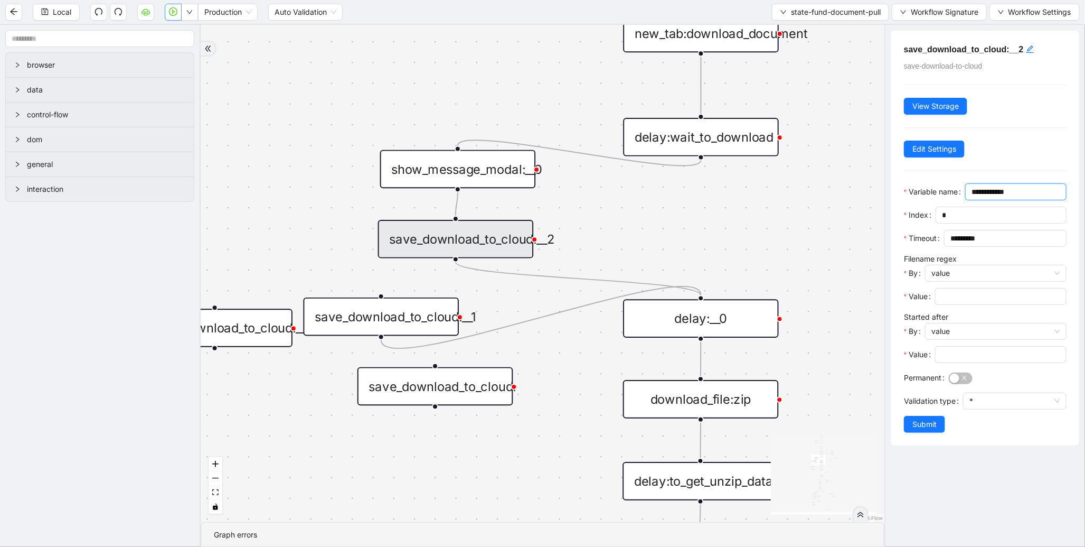
drag, startPoint x: 970, startPoint y: 213, endPoint x: 821, endPoint y: 213, distance: 148.9
click at [821, 213] on section "browser data control-flow dom general interaction fallback success fallback fal…" at bounding box center [542, 286] width 1085 height 522
paste input "text"
type input "**********"
click at [933, 430] on span "Submit" at bounding box center [925, 424] width 24 height 12
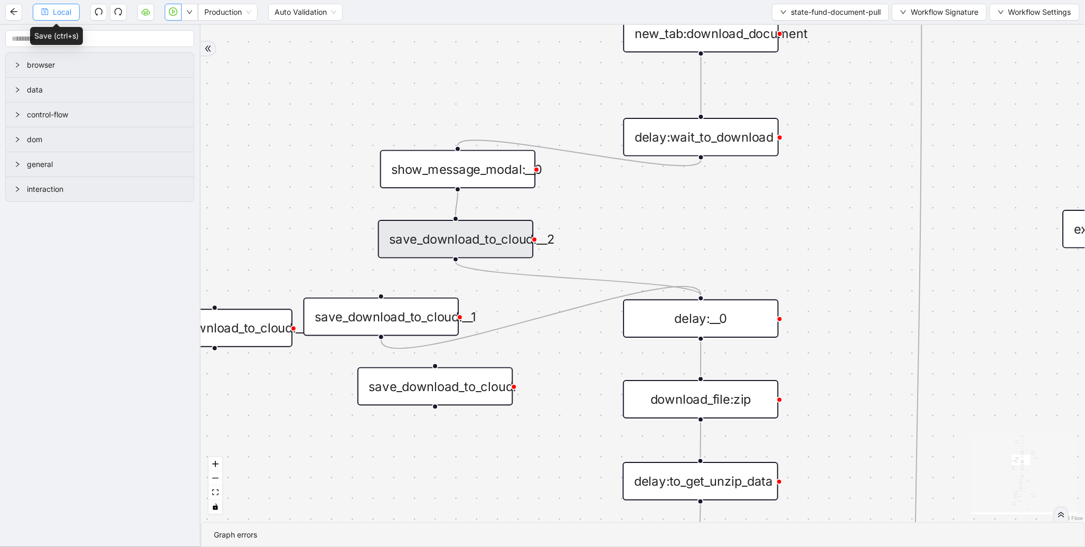
click at [52, 15] on button "Local" at bounding box center [56, 12] width 47 height 17
click at [173, 12] on icon "play-circle" at bounding box center [173, 12] width 3 height 4
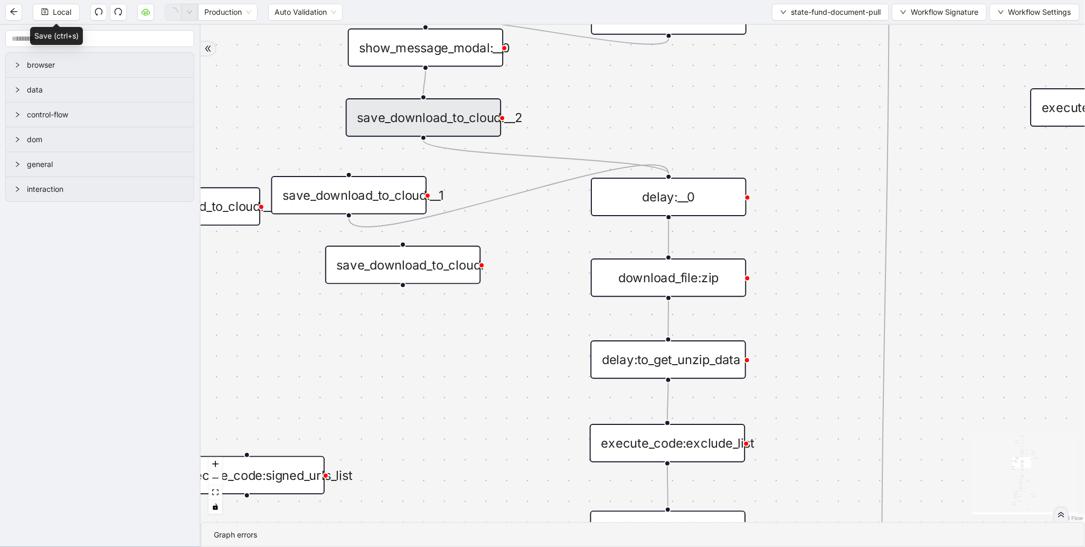
drag, startPoint x: 689, startPoint y: 250, endPoint x: 655, endPoint y: 114, distance: 140.0
click at [655, 114] on div "fallback success fallback fallback is_Docs_Fetched fallback fallback success su…" at bounding box center [643, 273] width 885 height 497
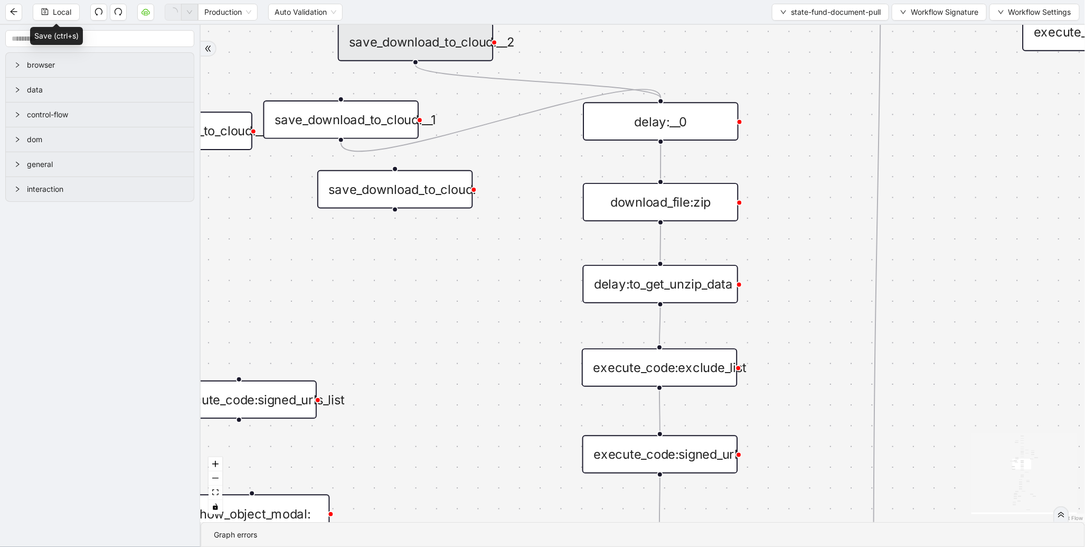
drag, startPoint x: 553, startPoint y: 204, endPoint x: 547, endPoint y: 142, distance: 62.6
click at [547, 142] on div "fallback success fallback fallback is_Docs_Fetched fallback fallback success su…" at bounding box center [643, 273] width 885 height 497
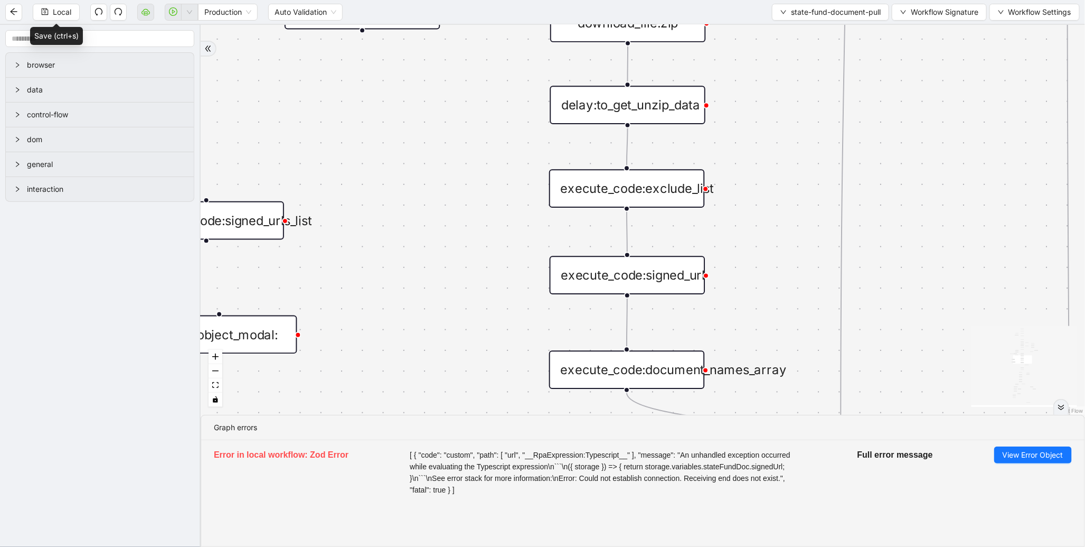
drag, startPoint x: 458, startPoint y: 306, endPoint x: 426, endPoint y: 128, distance: 181.0
click at [426, 128] on div "fallback success fallback fallback is_Docs_Fetched fallback fallback success su…" at bounding box center [643, 220] width 885 height 390
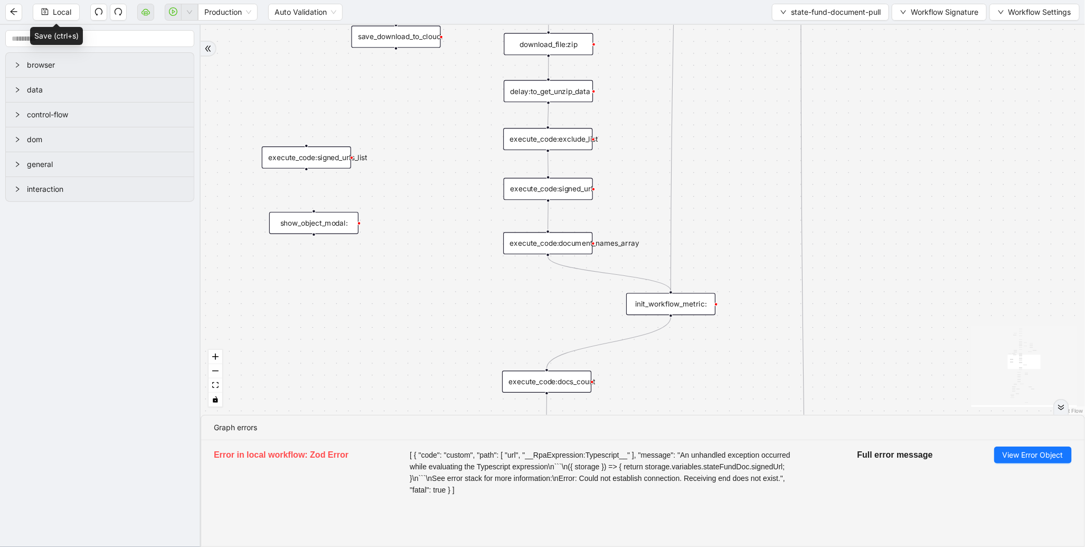
drag, startPoint x: 465, startPoint y: 248, endPoint x: 455, endPoint y: 190, distance: 59.0
click at [455, 192] on div "fallback success fallback fallback is_Docs_Fetched fallback fallback success su…" at bounding box center [643, 220] width 885 height 390
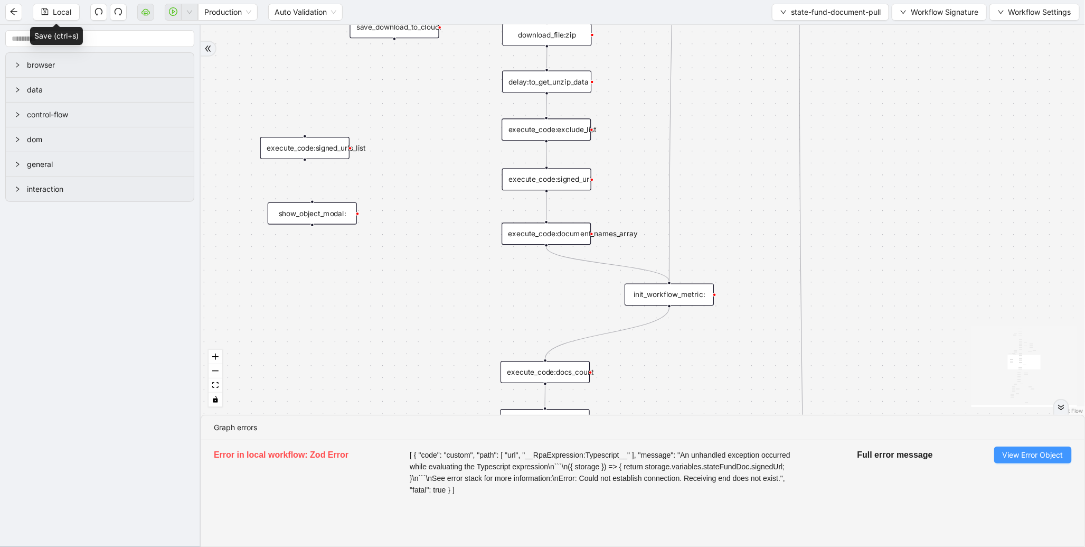
click at [1028, 455] on span "View Error Object" at bounding box center [1033, 455] width 61 height 12
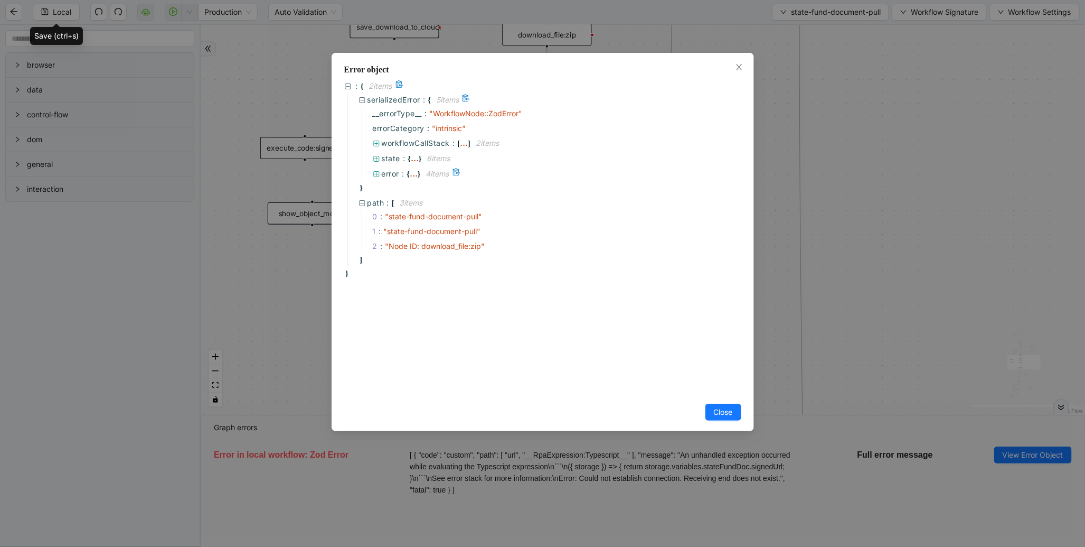
click at [400, 170] on span "error :" at bounding box center [394, 174] width 25 height 12
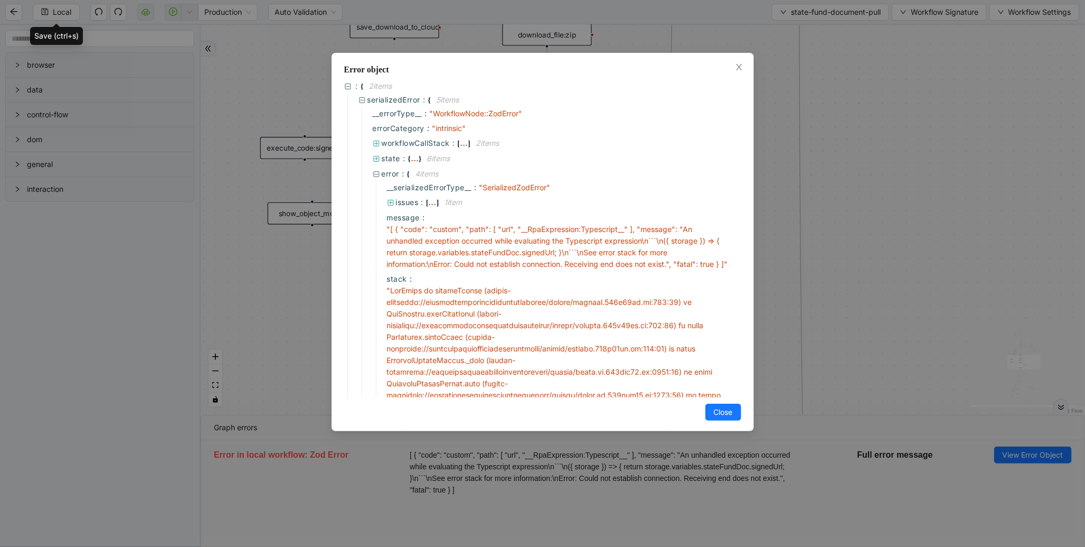
click at [768, 182] on div "Error object : { 2 item s serializedError : { 5 item s __errorType__ : " Workfl…" at bounding box center [542, 273] width 1085 height 547
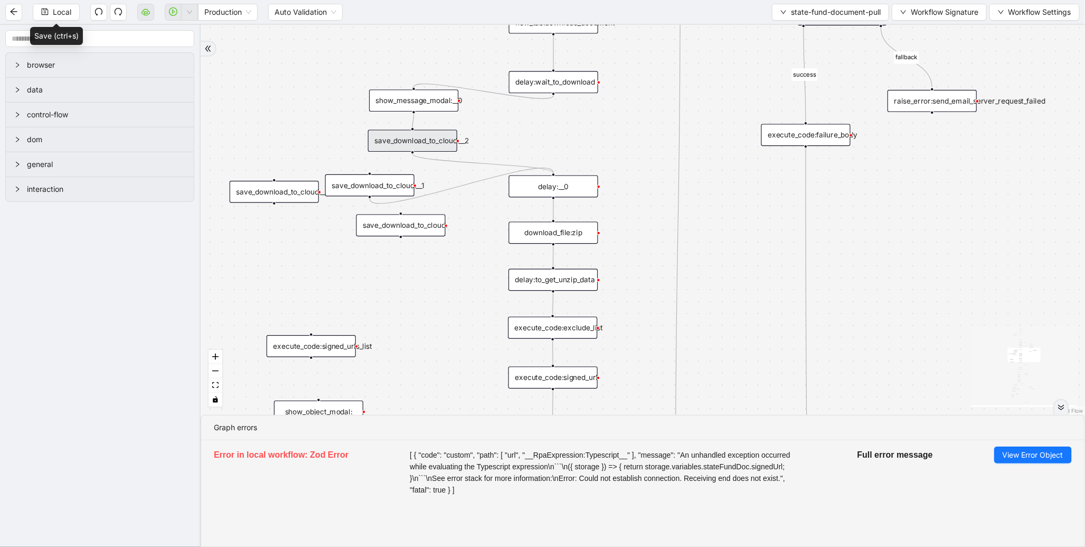
drag, startPoint x: 418, startPoint y: 146, endPoint x: 424, endPoint y: 349, distance: 203.4
click at [424, 349] on div "fallback success fallback fallback is_Docs_Fetched fallback fallback success su…" at bounding box center [643, 220] width 885 height 390
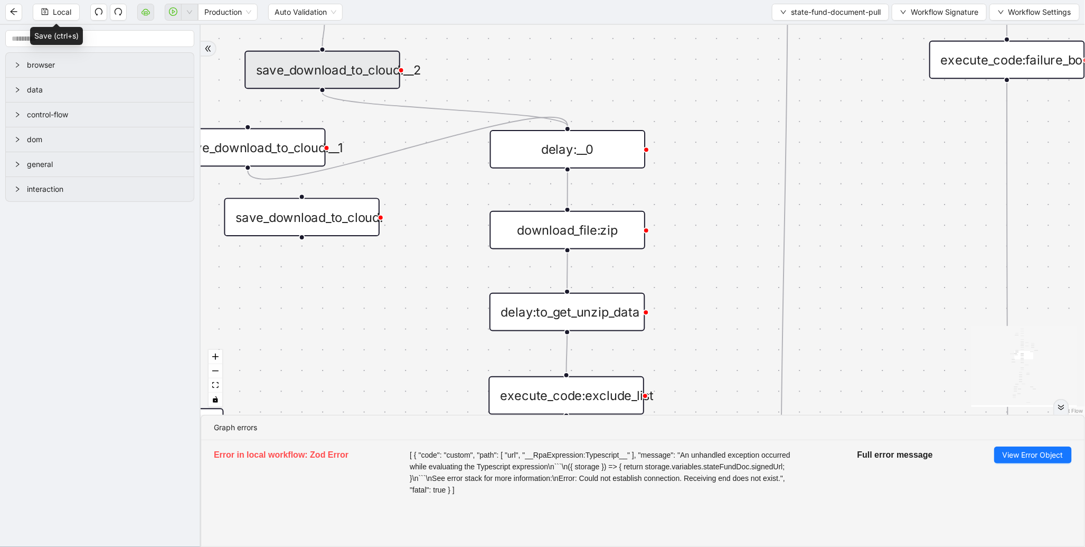
click at [544, 238] on div "download_file:zip" at bounding box center [568, 230] width 156 height 39
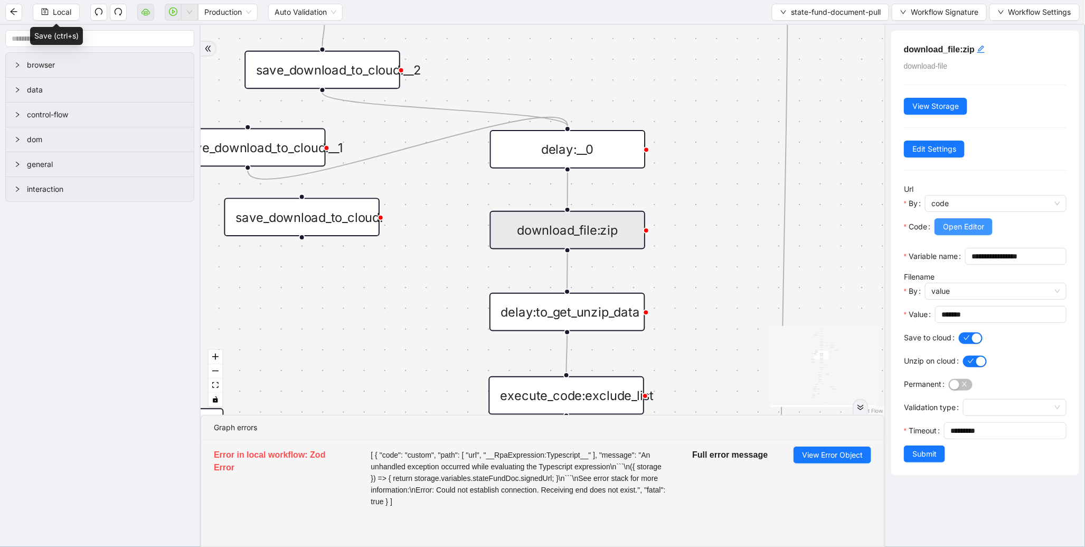
click at [975, 229] on span "Open Editor" at bounding box center [963, 227] width 41 height 12
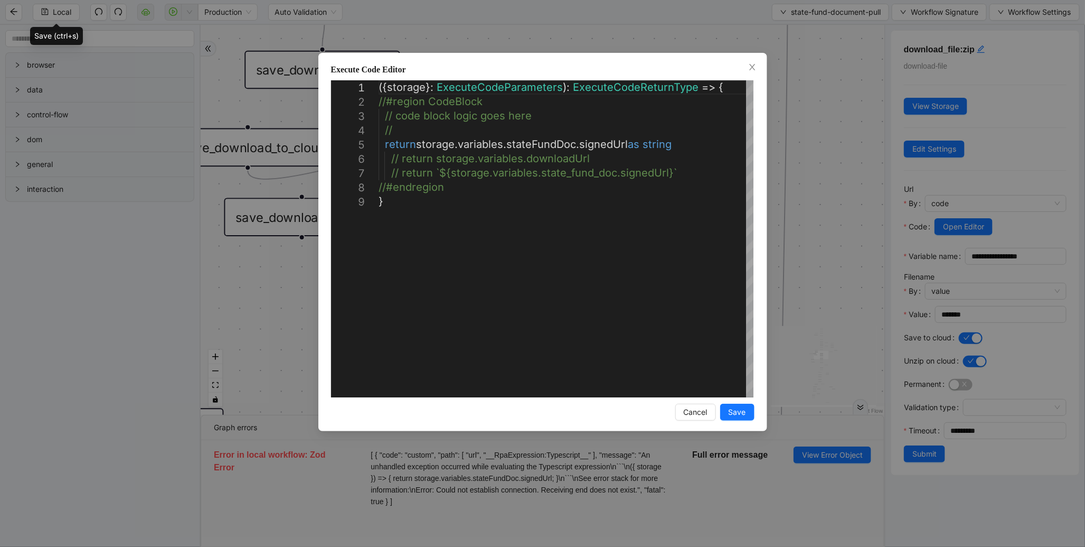
click at [668, 514] on div "**********" at bounding box center [542, 273] width 1085 height 547
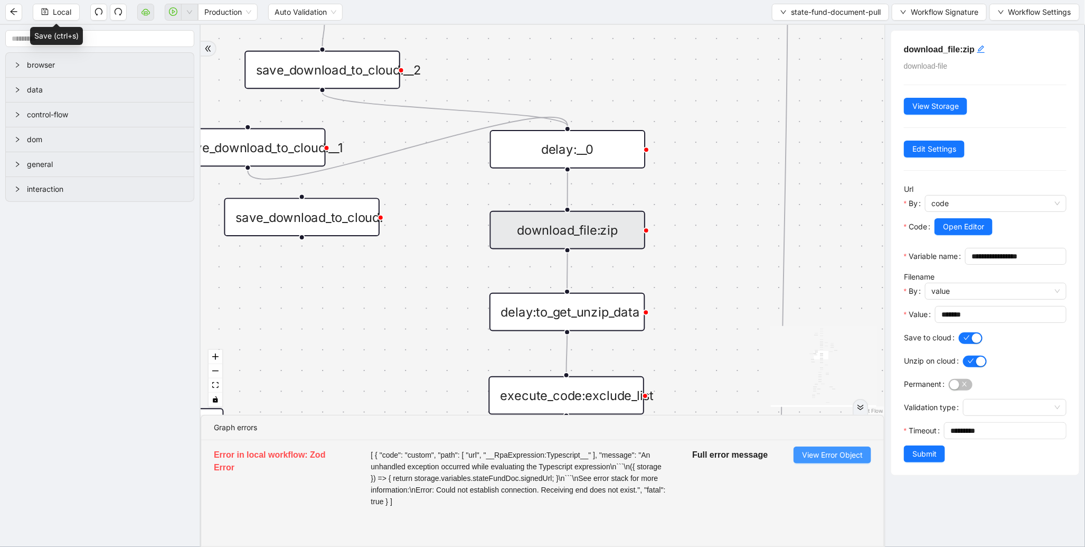
click at [803, 457] on span "View Error Object" at bounding box center [832, 455] width 61 height 12
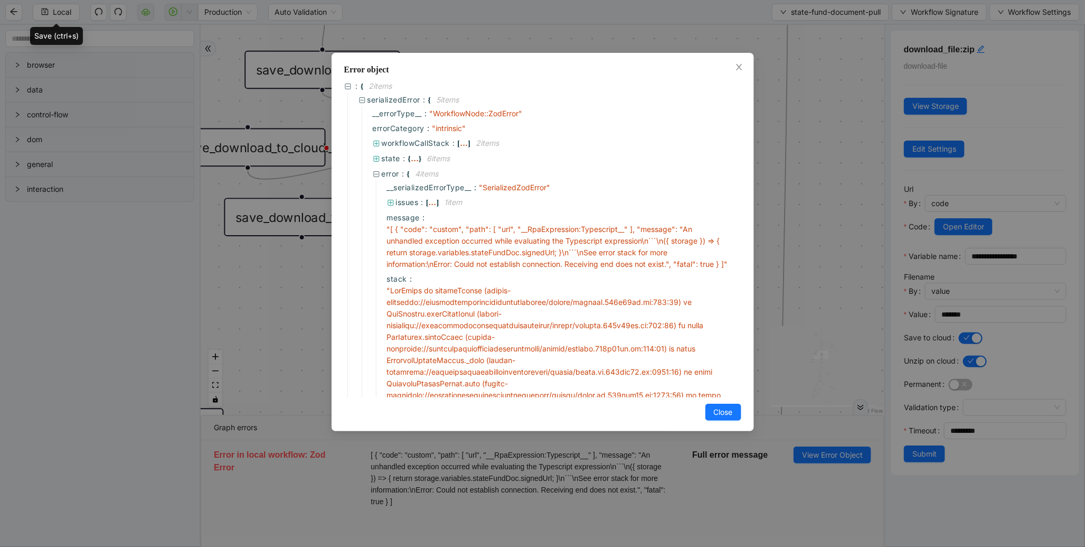
click at [775, 176] on div "Error object : { 2 item s serializedError : { 5 item s __errorType__ : " Workfl…" at bounding box center [542, 273] width 1085 height 547
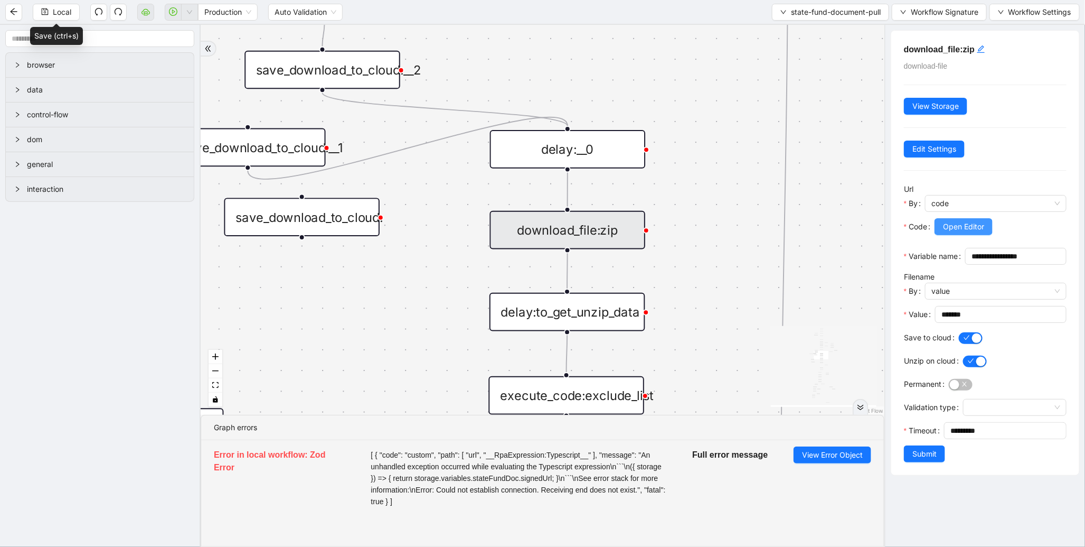
click at [953, 228] on span "Open Editor" at bounding box center [963, 227] width 41 height 12
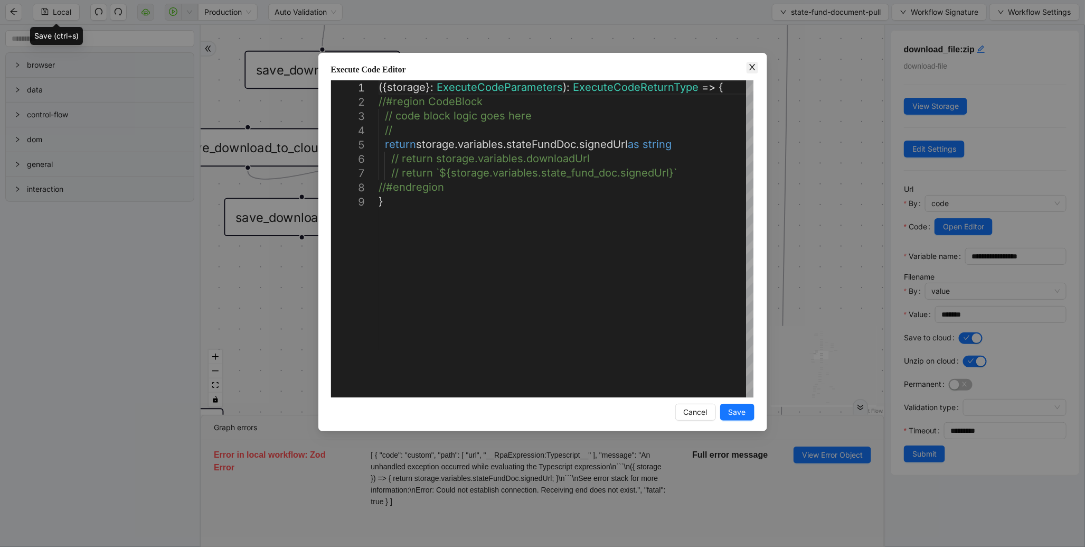
click at [751, 67] on icon "close" at bounding box center [752, 67] width 8 height 8
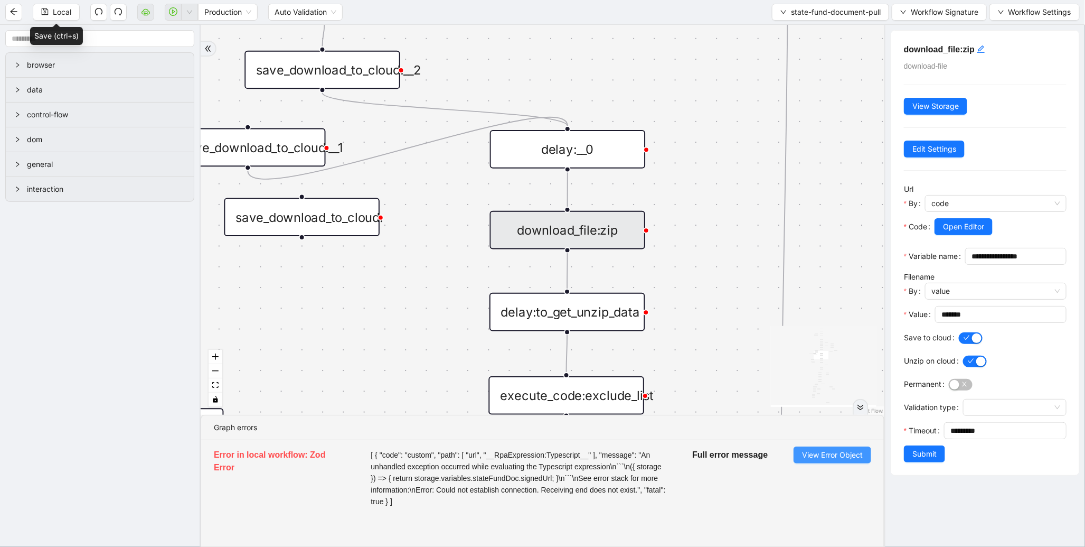
click at [827, 456] on span "View Error Object" at bounding box center [832, 455] width 61 height 12
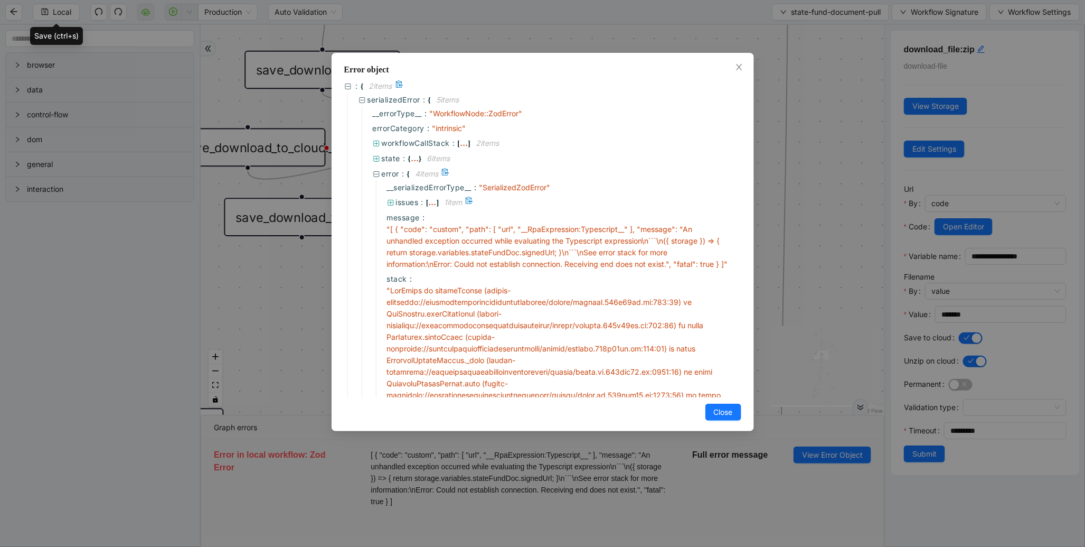
click at [415, 199] on span "issues" at bounding box center [407, 202] width 23 height 9
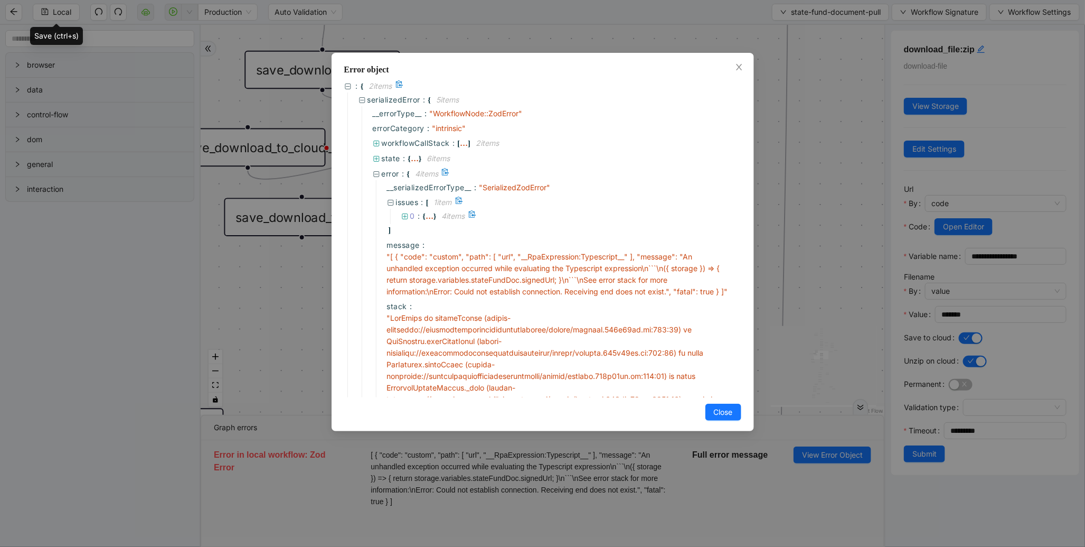
click at [422, 213] on span "0 :" at bounding box center [416, 216] width 13 height 12
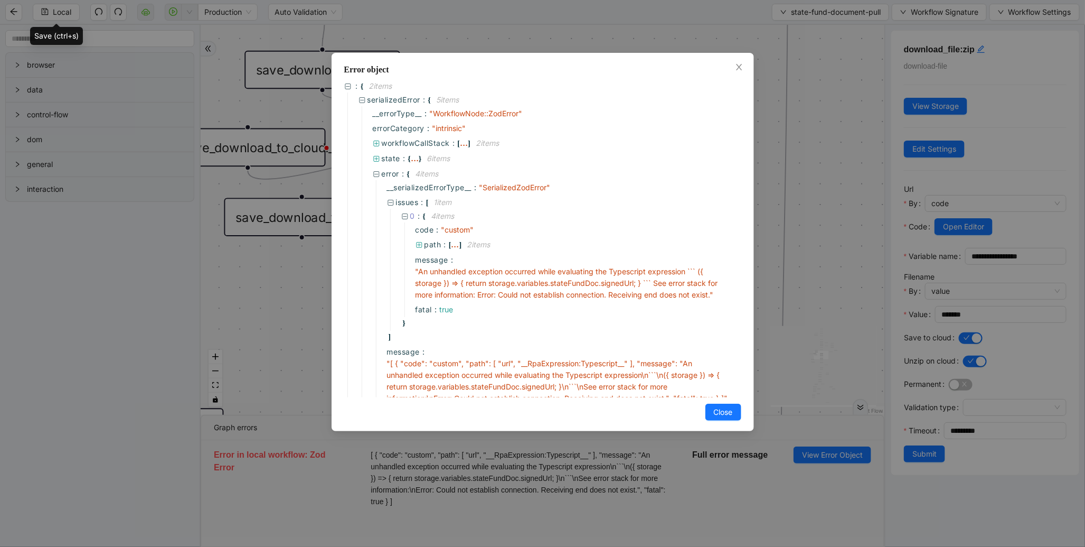
click at [326, 288] on div "Error object : { 2 item s serializedError : { 5 item s __errorType__ : " Workfl…" at bounding box center [542, 273] width 1085 height 547
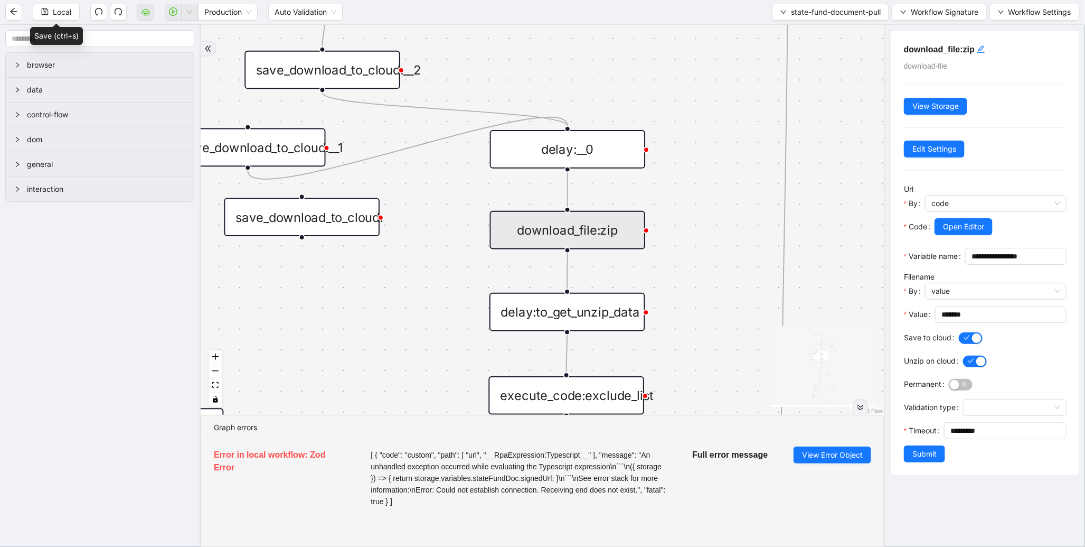
click at [342, 72] on div "save_download_to_cloud:__2" at bounding box center [323, 70] width 156 height 39
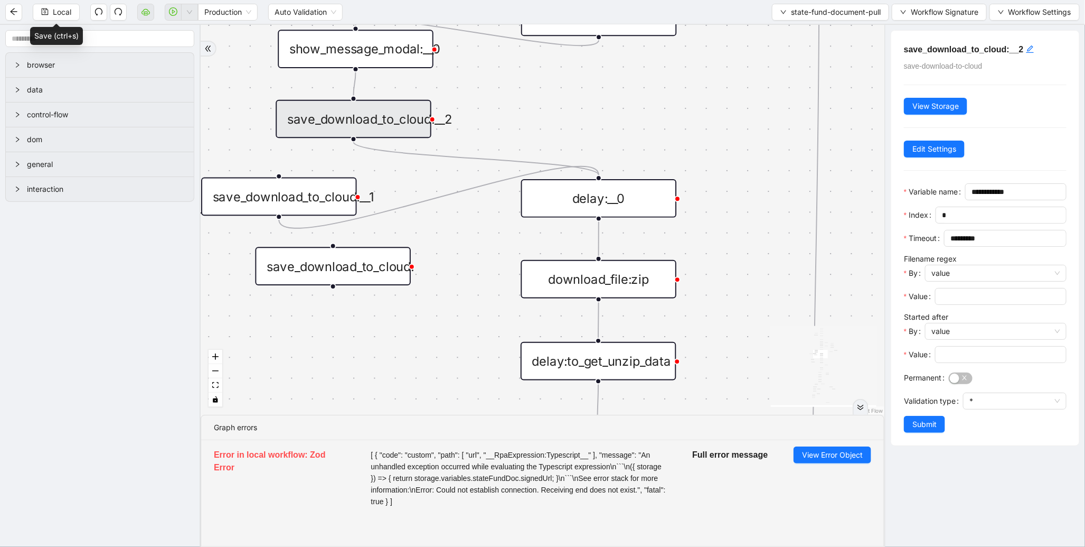
drag, startPoint x: 441, startPoint y: 259, endPoint x: 465, endPoint y: 269, distance: 26.0
click at [465, 269] on div "fallback success fallback fallback is_Docs_Fetched fallback fallback success su…" at bounding box center [543, 220] width 684 height 390
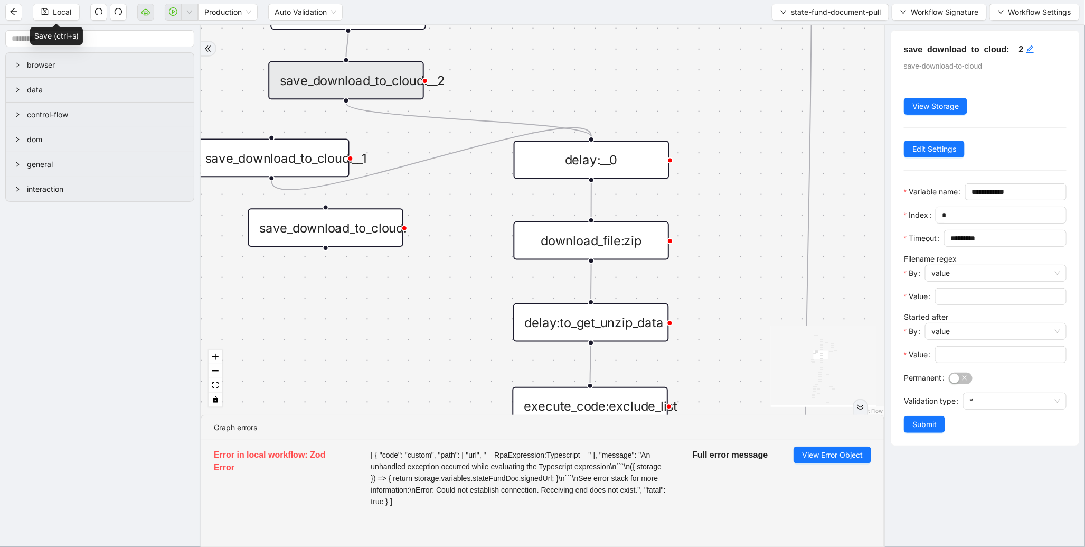
click at [560, 235] on div "download_file:zip" at bounding box center [592, 240] width 156 height 39
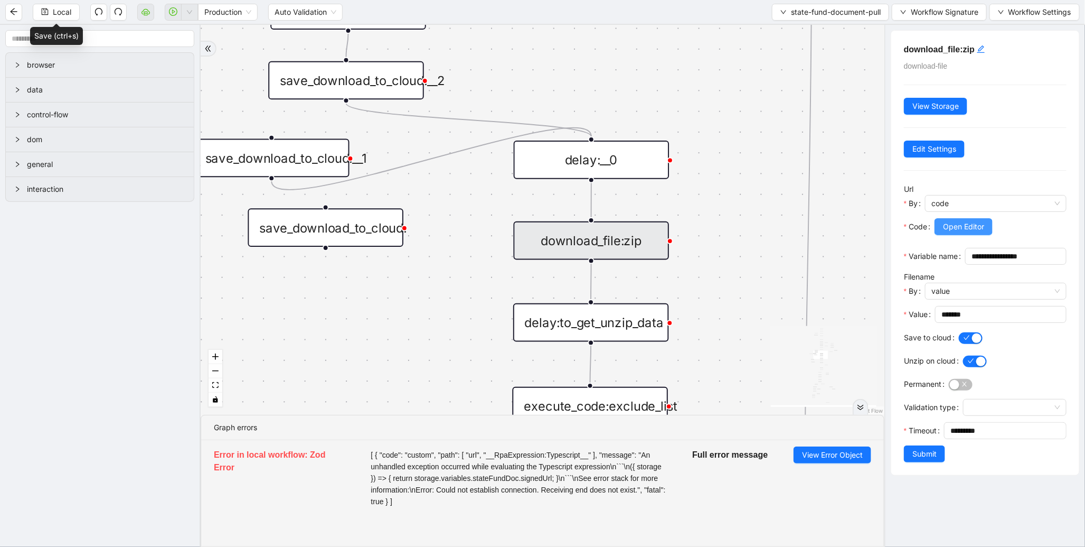
click at [965, 231] on span "Open Editor" at bounding box center [963, 227] width 41 height 12
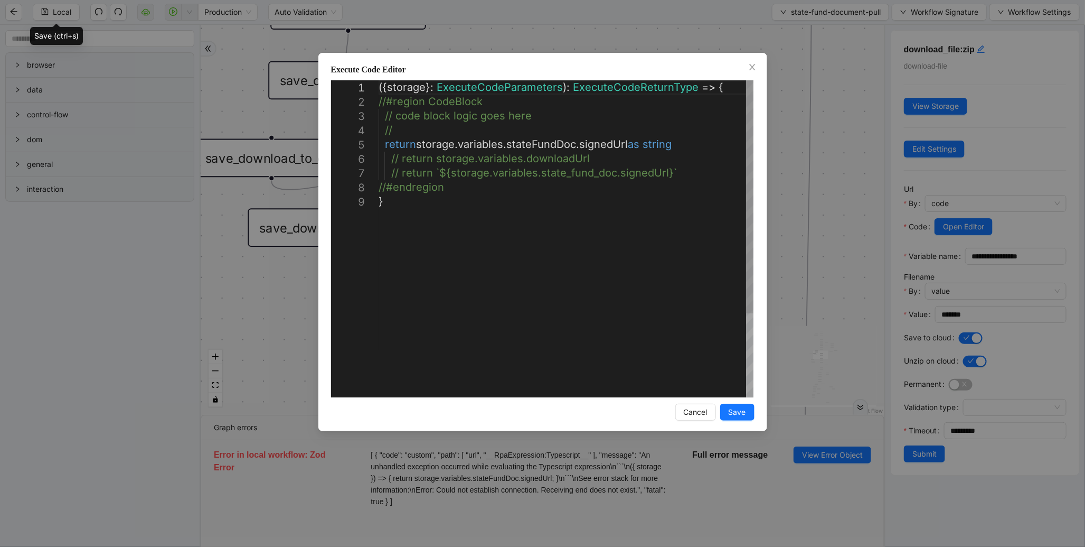
scroll to position [0, 5]
drag, startPoint x: 679, startPoint y: 143, endPoint x: 442, endPoint y: 143, distance: 236.6
drag, startPoint x: 402, startPoint y: 170, endPoint x: 668, endPoint y: 174, distance: 265.1
click at [791, 160] on div "**********" at bounding box center [542, 273] width 1085 height 547
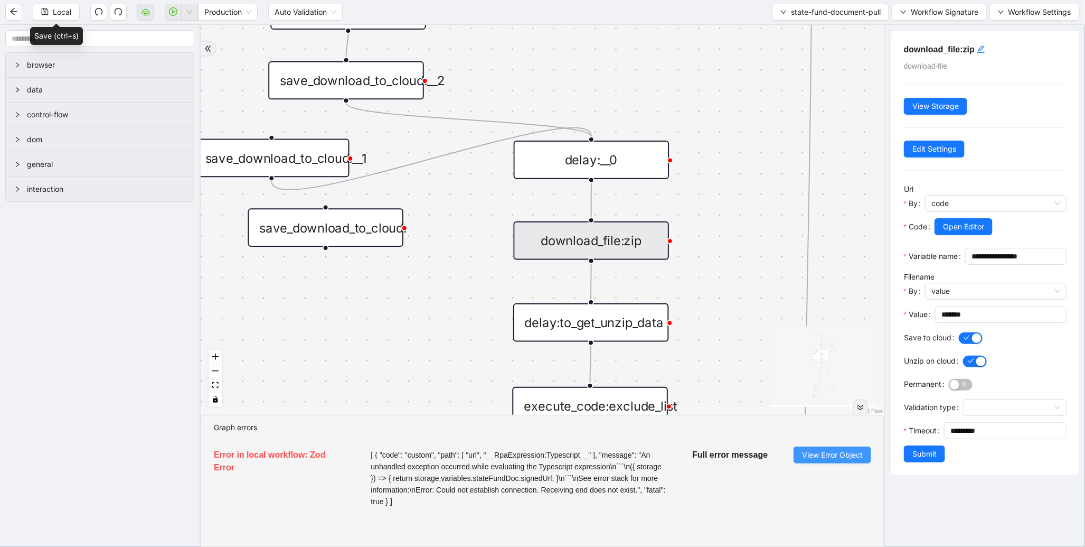
click at [824, 447] on button "View Error Object" at bounding box center [833, 454] width 78 height 17
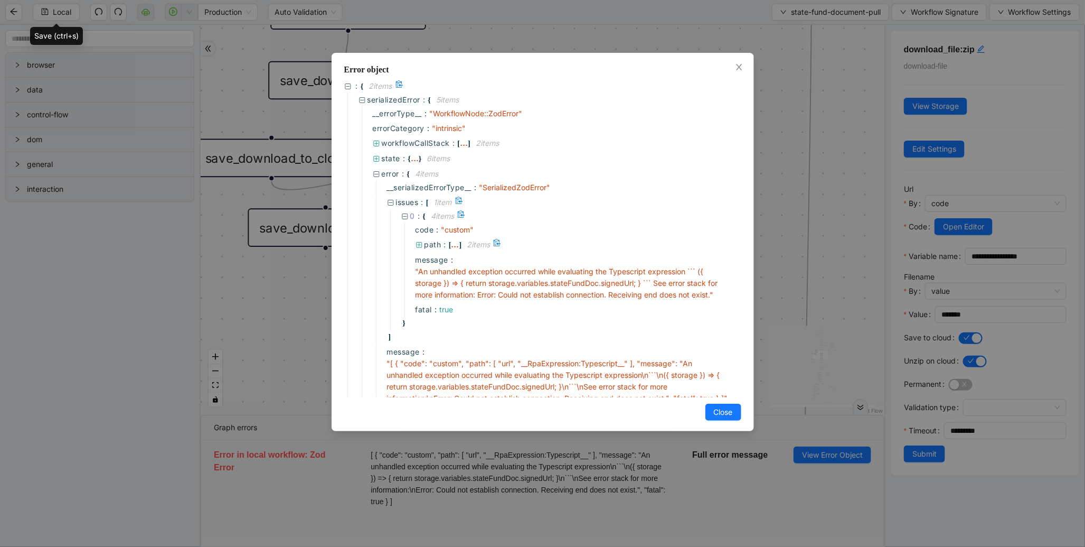
click at [438, 243] on span "path" at bounding box center [433, 244] width 17 height 9
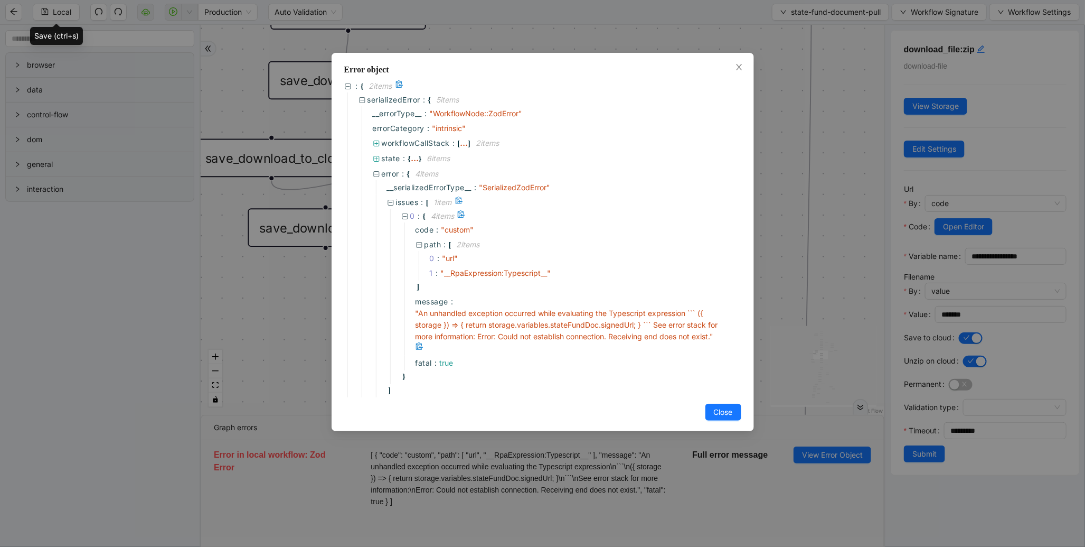
click at [548, 318] on span "" An unhandled exception occurred while evaluating the Typescript expression ``…" at bounding box center [567, 324] width 303 height 32
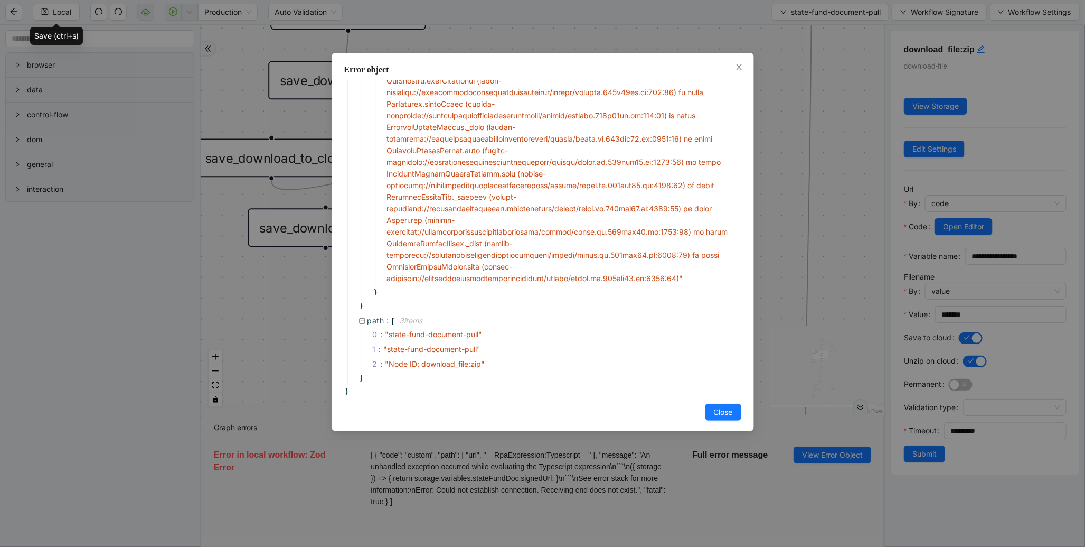
scroll to position [422, 0]
click at [287, 304] on div "Error object : { 2 item s serializedError : { 5 item s __errorType__ : " Workfl…" at bounding box center [542, 273] width 1085 height 547
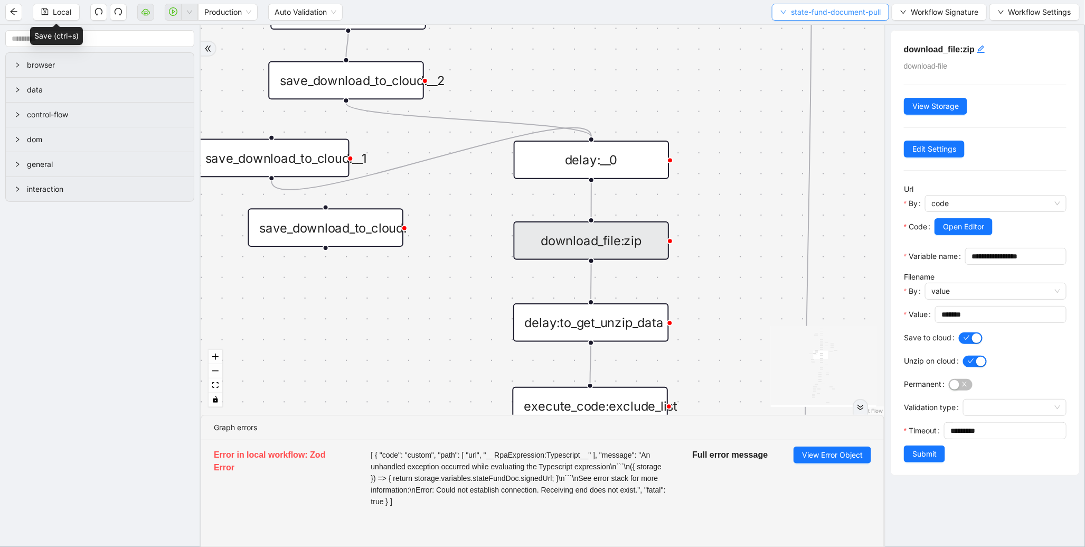
click at [863, 13] on span "state-fund-document-pull" at bounding box center [836, 12] width 90 height 12
click at [815, 33] on span "Select" at bounding box center [829, 32] width 102 height 12
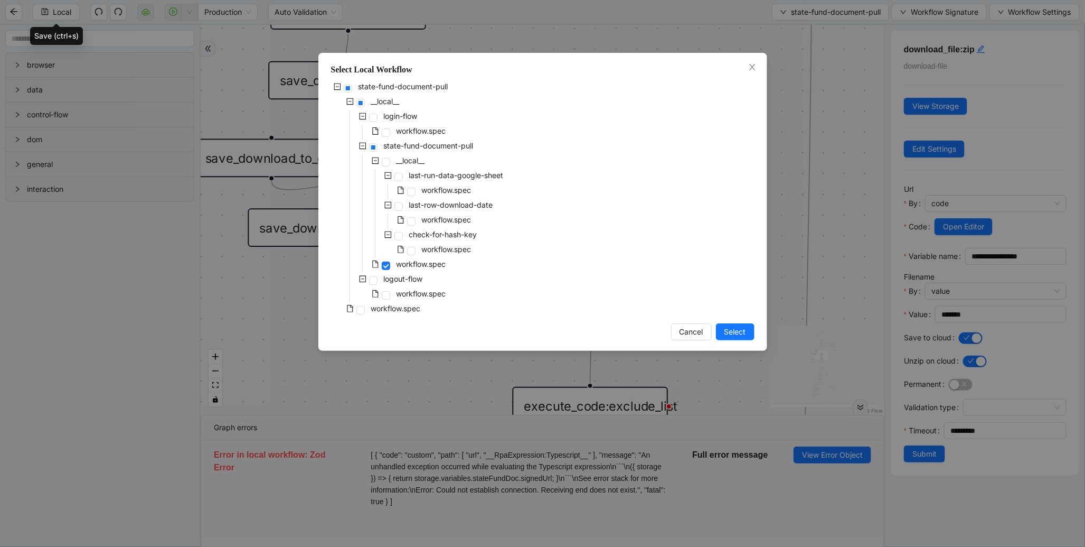
click at [856, 162] on div "Select Local Workflow state-fund-document-pull __local__ login-flow workflow.sp…" at bounding box center [542, 273] width 1085 height 547
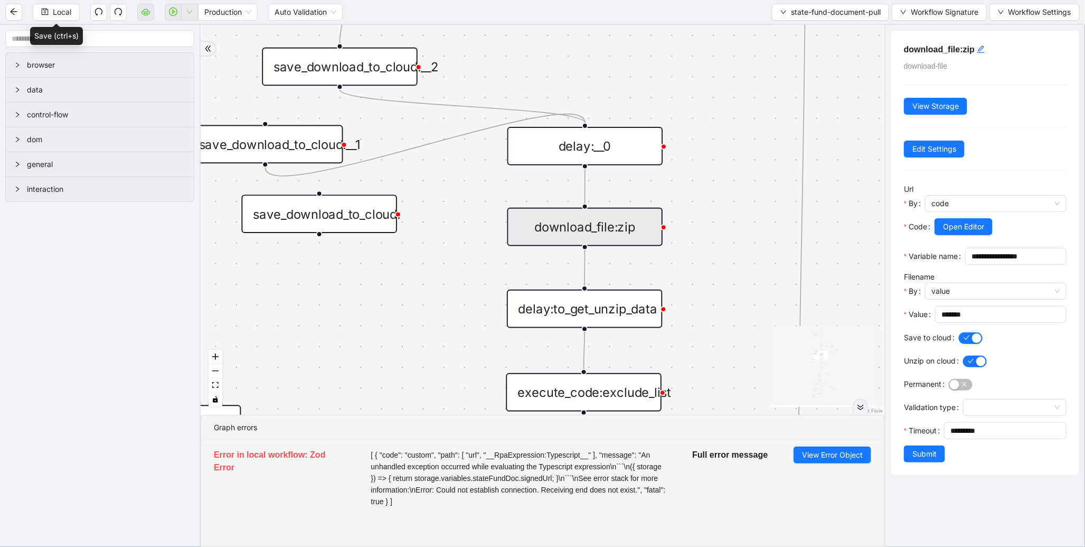
drag, startPoint x: 434, startPoint y: 317, endPoint x: 389, endPoint y: 170, distance: 154.0
click at [389, 170] on div "fallback success fallback fallback is_Docs_Fetched fallback fallback success su…" at bounding box center [543, 220] width 684 height 390
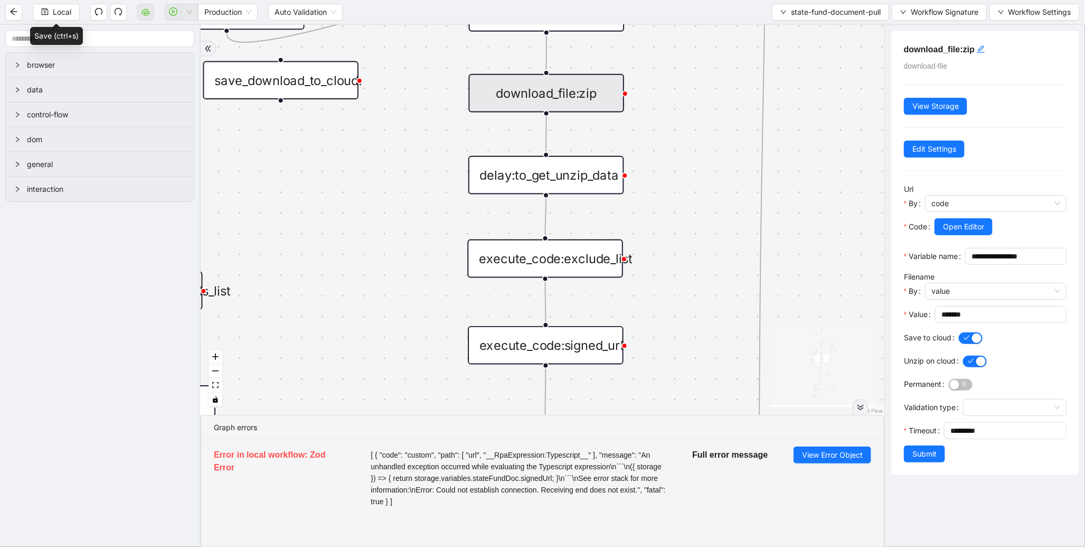
click at [530, 86] on div "download_file:zip" at bounding box center [547, 93] width 156 height 39
click at [800, 211] on div "fallback success fallback fallback is_Docs_Fetched fallback fallback success su…" at bounding box center [543, 220] width 684 height 390
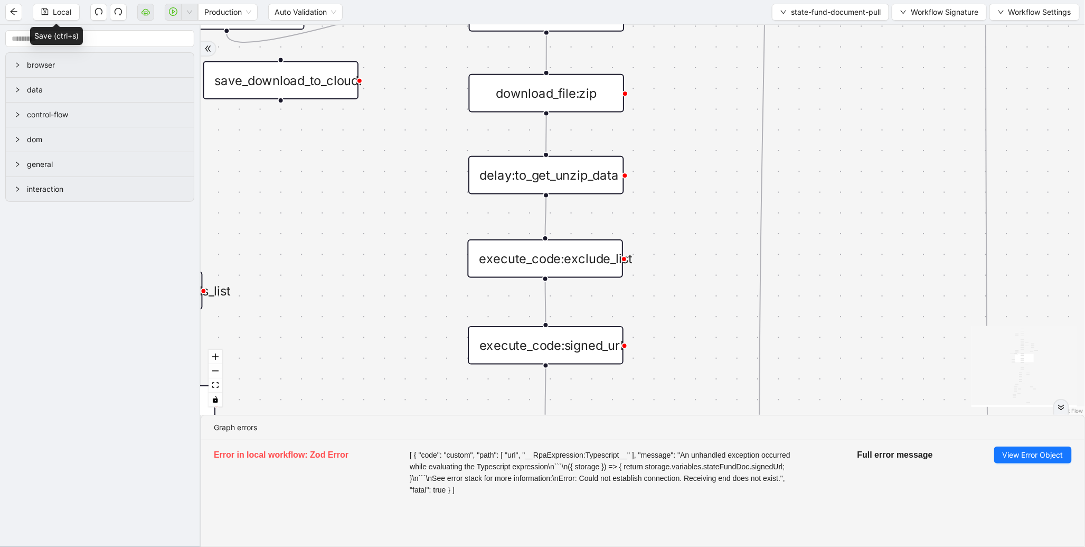
click at [590, 109] on div "download_file:zip" at bounding box center [547, 93] width 156 height 39
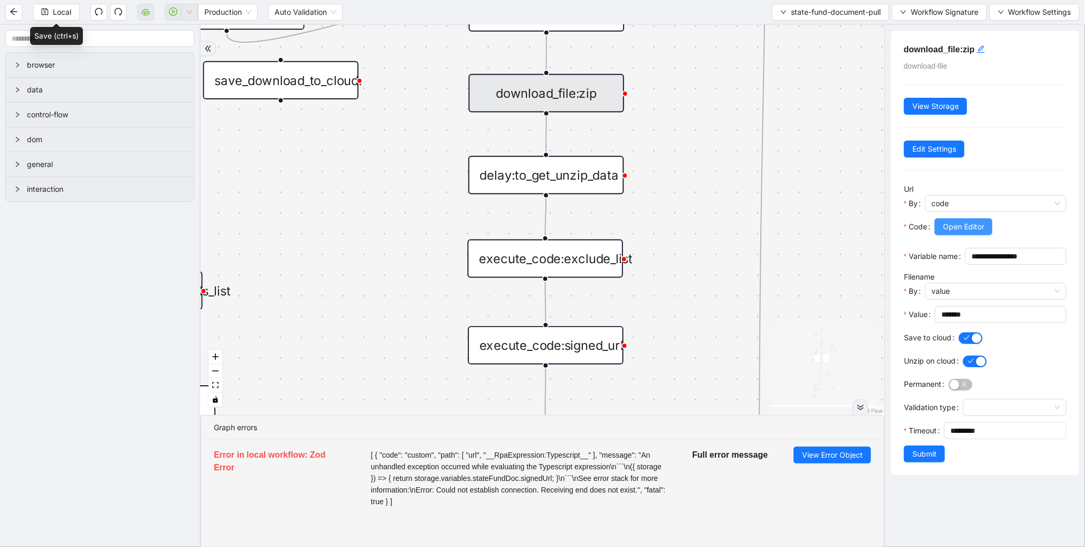
click at [976, 229] on span "Open Editor" at bounding box center [963, 227] width 41 height 12
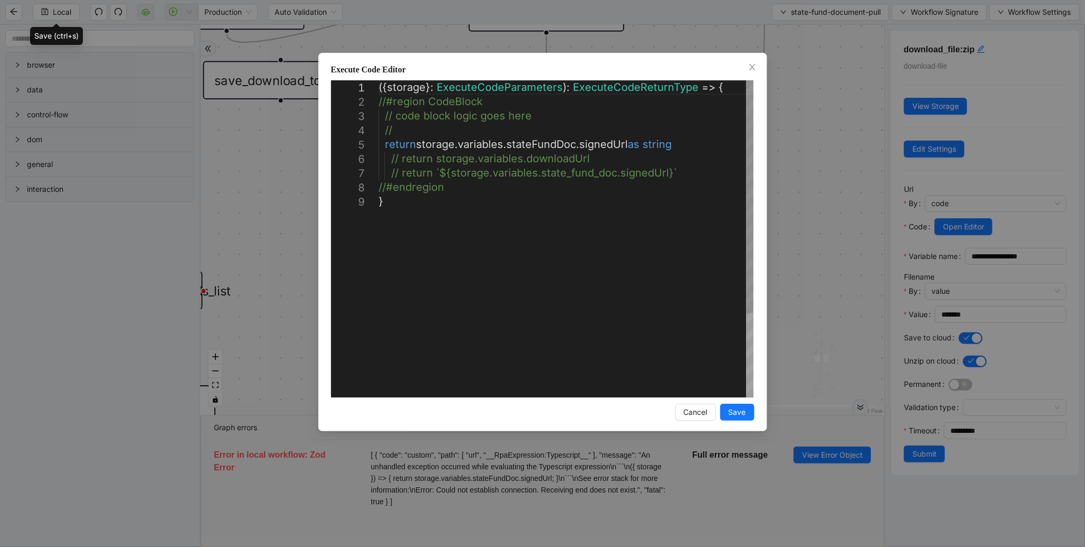
scroll to position [0, 5]
click at [458, 127] on div "({ storage }: ExecuteCodeParameters ): ExecuteCodeReturnType => { //#region Cod…" at bounding box center [566, 295] width 375 height 431
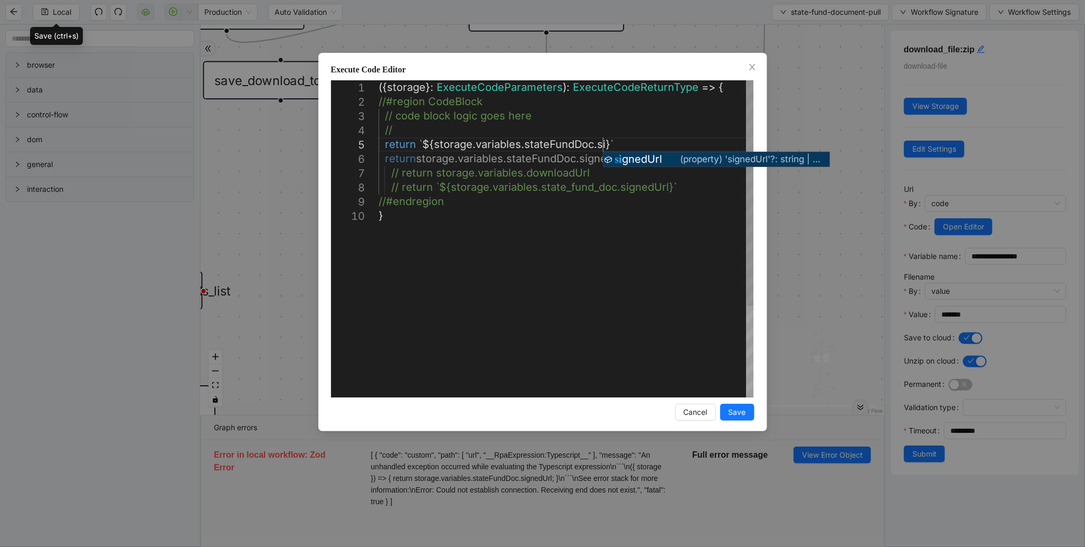
scroll to position [57, 285]
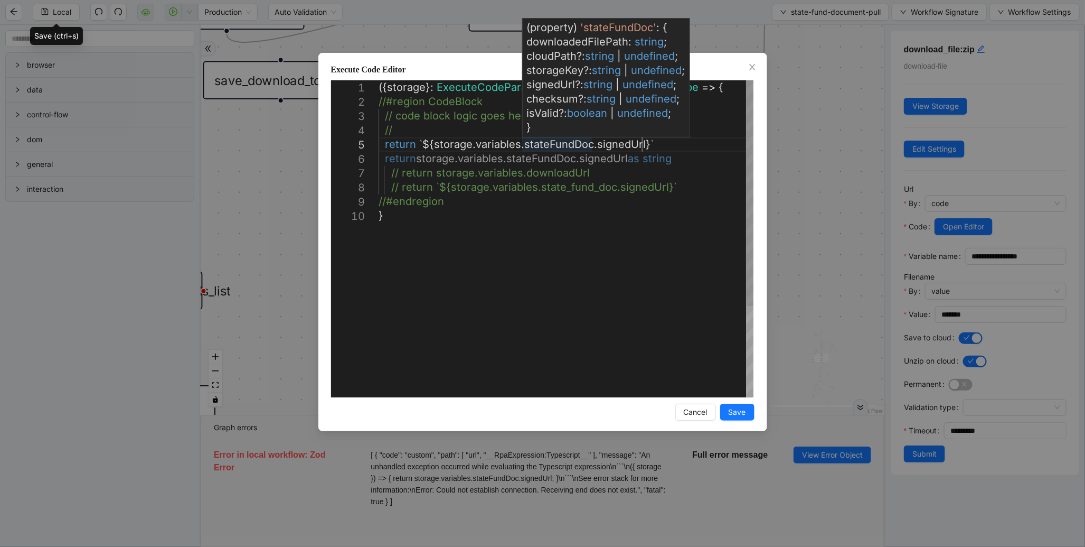
click at [548, 144] on div "({ storage }: ExecuteCodeParameters ): ExecuteCodeReturnType => { //#region Cod…" at bounding box center [566, 302] width 375 height 445
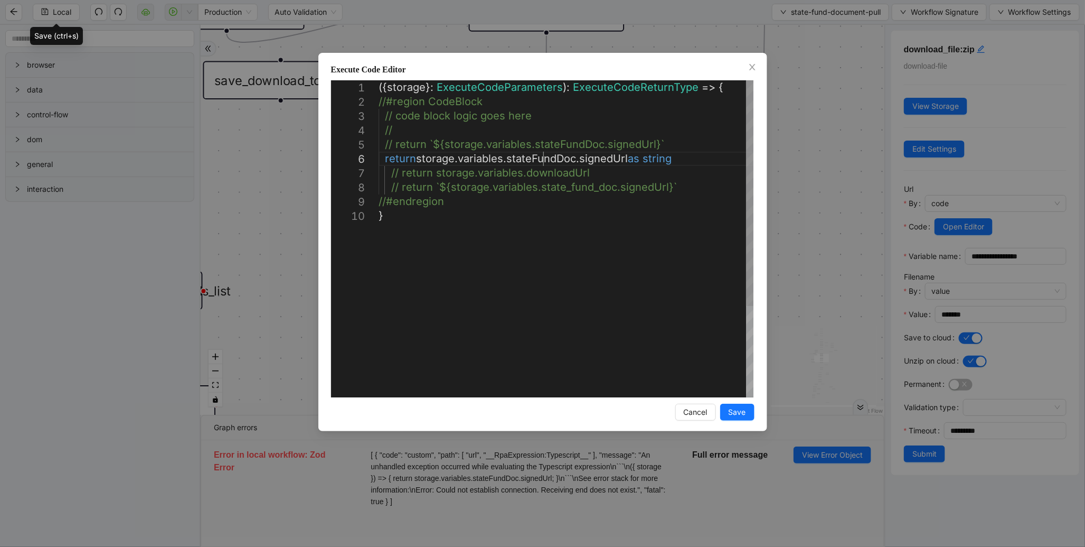
click at [543, 164] on div "({ storage }: ExecuteCodeParameters ): ExecuteCodeReturnType => { //#region Cod…" at bounding box center [566, 302] width 375 height 445
click at [547, 190] on div "( { storage } : ExecuteCodeParameters ): ExecuteCodeReturnType => { //#region C…" at bounding box center [566, 302] width 375 height 445
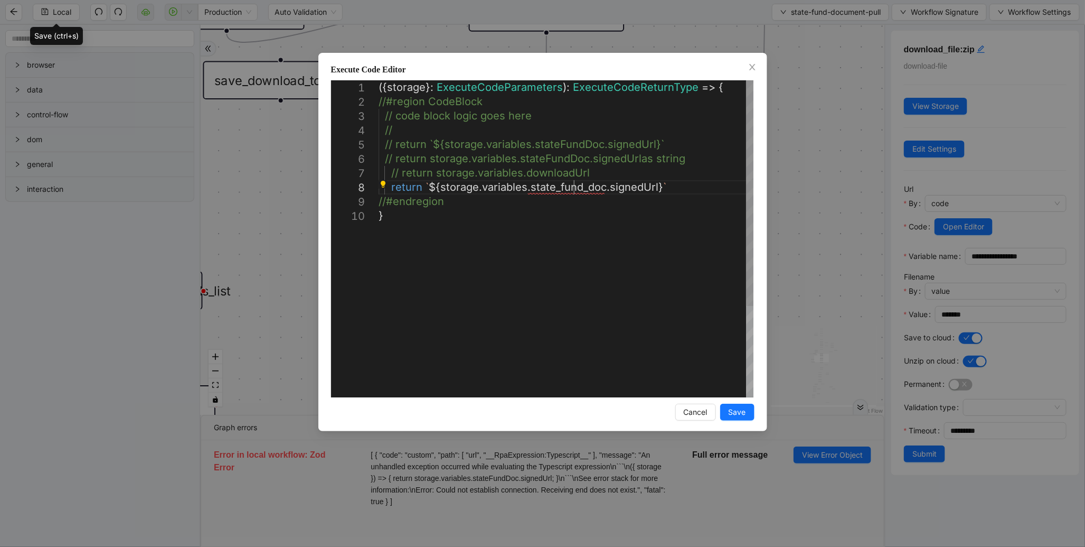
click at [577, 186] on div "({ storage }: ExecuteCodeParameters ): ExecuteCodeReturnType => { //#region Cod…" at bounding box center [566, 302] width 375 height 445
click at [562, 146] on div "( { storage } : ExecuteCodeParameters ): ExecuteCodeReturnType => { //#region C…" at bounding box center [566, 302] width 375 height 445
type textarea "**********"
click at [735, 409] on span "Save" at bounding box center [737, 412] width 17 height 12
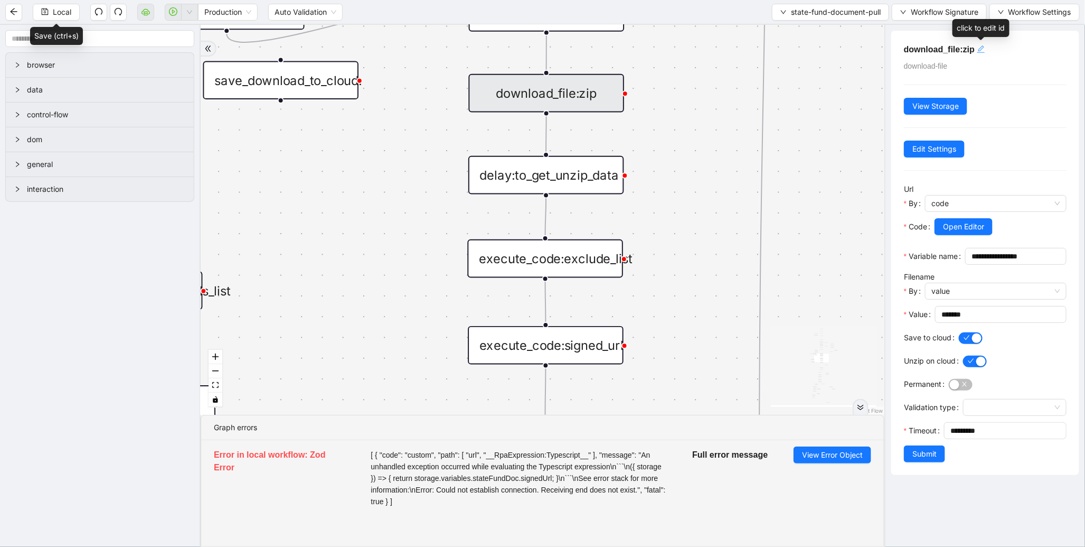
click at [984, 49] on icon "edit" at bounding box center [981, 49] width 8 height 8
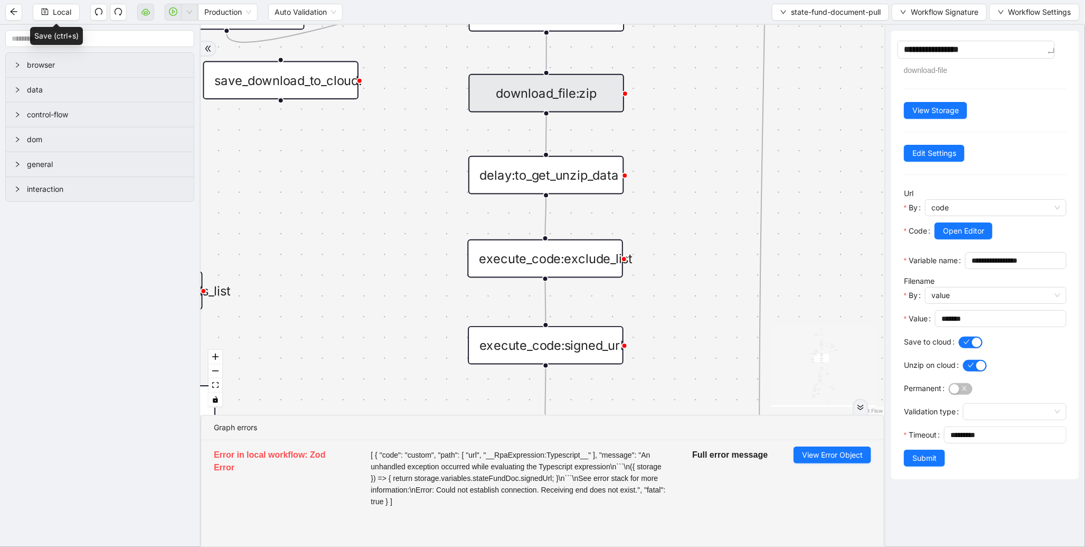
type textarea "**********"
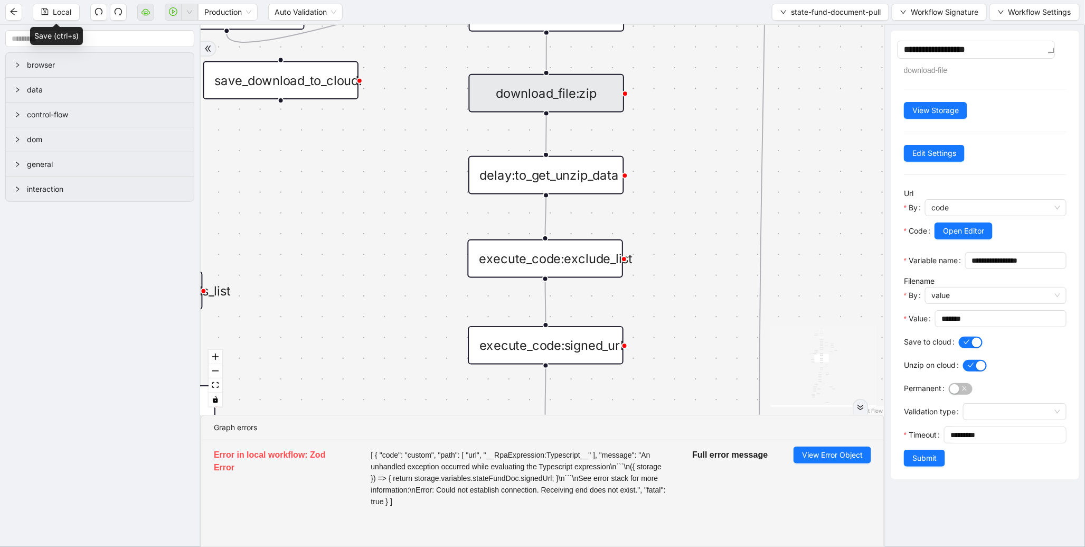
type textarea "**********"
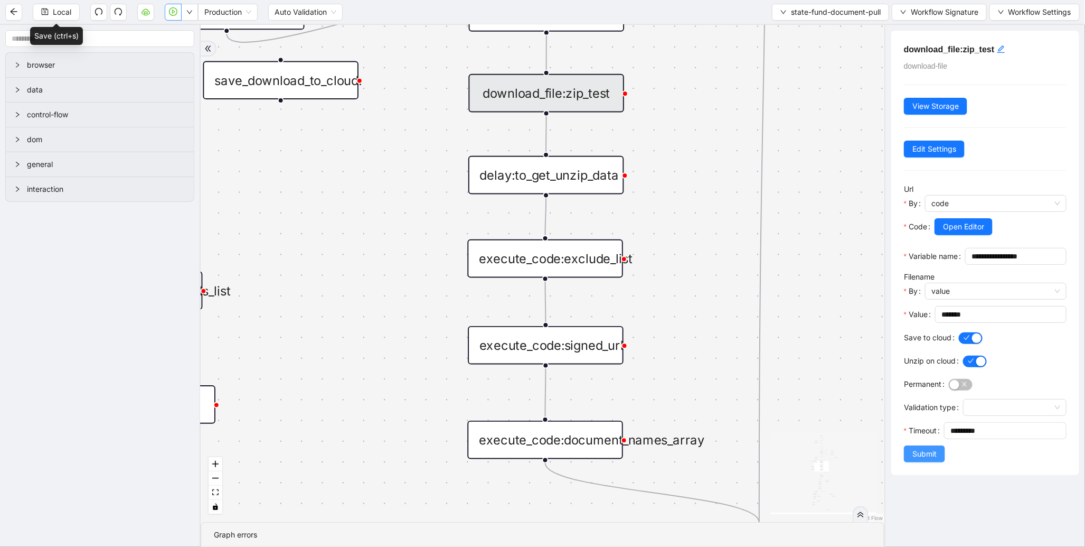
click at [927, 459] on span "Submit" at bounding box center [925, 454] width 24 height 12
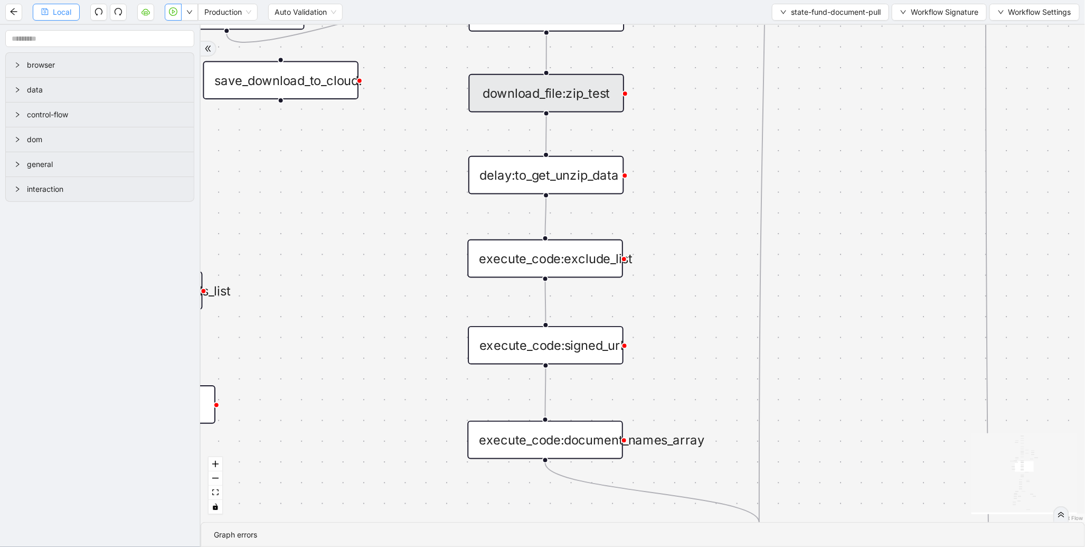
click at [54, 11] on span "Local" at bounding box center [62, 12] width 18 height 12
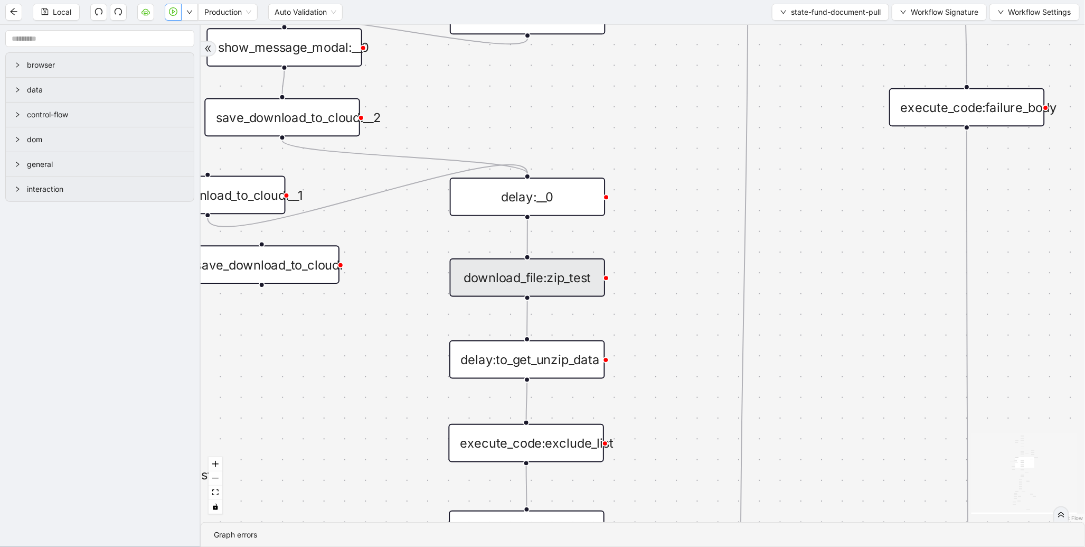
drag, startPoint x: 418, startPoint y: 119, endPoint x: 399, endPoint y: 308, distance: 189.5
click at [399, 308] on div "fallback success fallback fallback is_Docs_Fetched fallback fallback success su…" at bounding box center [643, 273] width 885 height 497
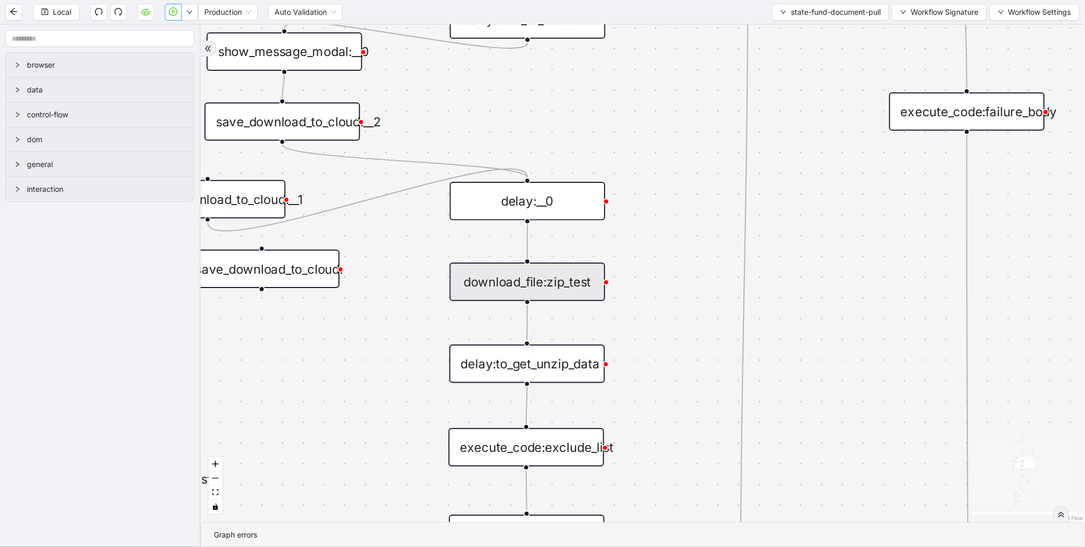
click at [515, 281] on div "download_file:zip_test" at bounding box center [528, 281] width 156 height 39
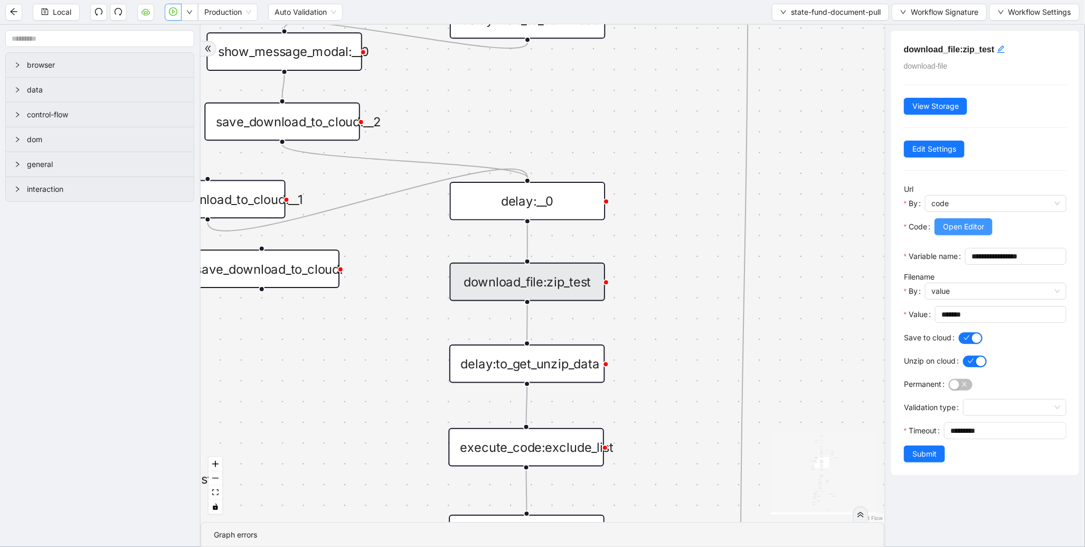
click at [945, 228] on span "Open Editor" at bounding box center [963, 227] width 41 height 12
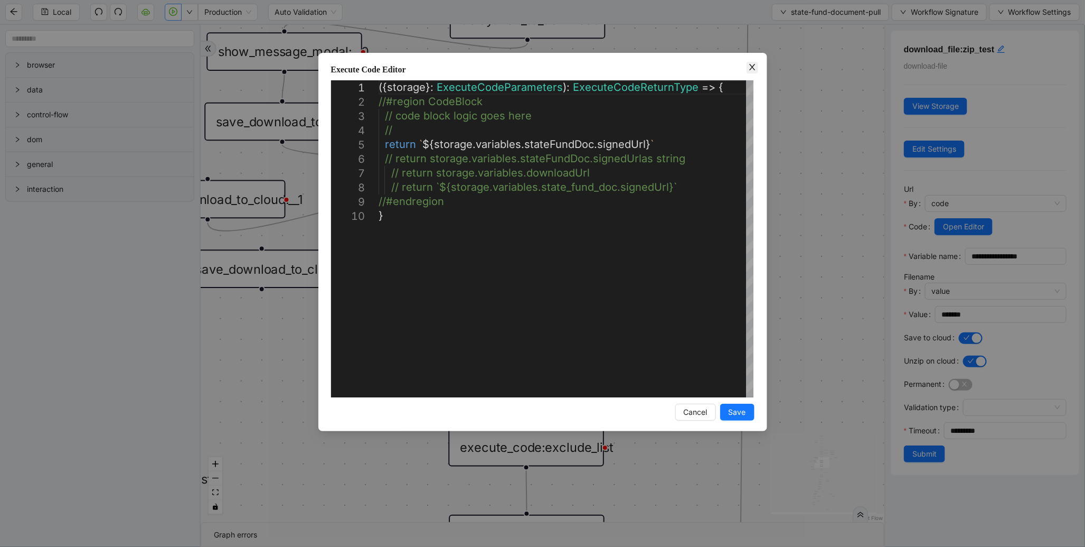
click at [753, 72] on span "Close" at bounding box center [753, 68] width 12 height 12
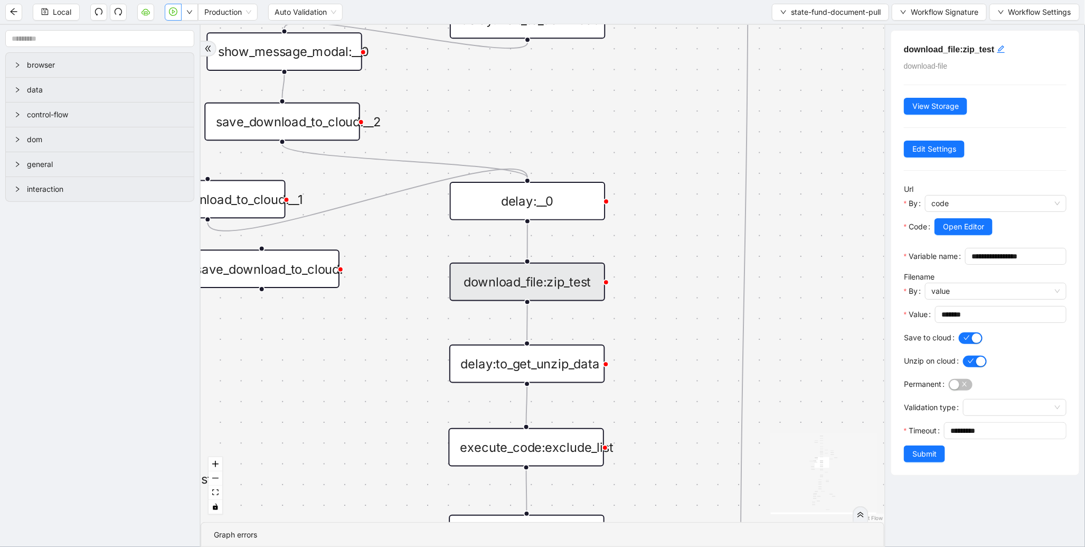
click at [64, 21] on div "Local Production Auto Validation state-fund-document-pull Workflow Signature Wo…" at bounding box center [542, 12] width 1085 height 24
click at [67, 16] on span "Local" at bounding box center [62, 12] width 18 height 12
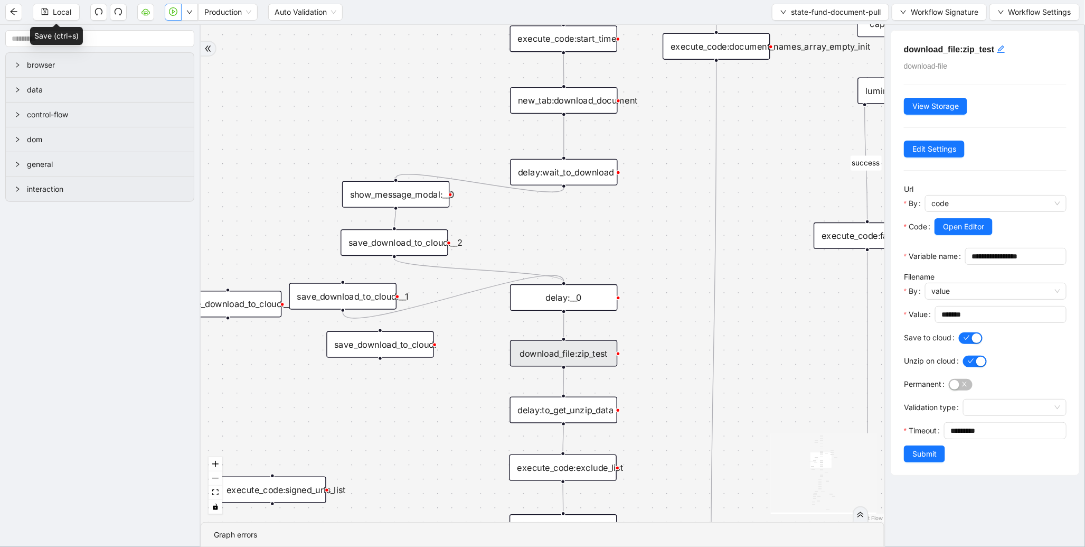
drag, startPoint x: 231, startPoint y: 135, endPoint x: 312, endPoint y: 217, distance: 114.6
click at [312, 217] on div "fallback success fallback fallback is_Docs_Fetched fallback fallback success su…" at bounding box center [543, 273] width 684 height 497
click at [404, 194] on div "show_message_modal:__0" at bounding box center [396, 194] width 108 height 26
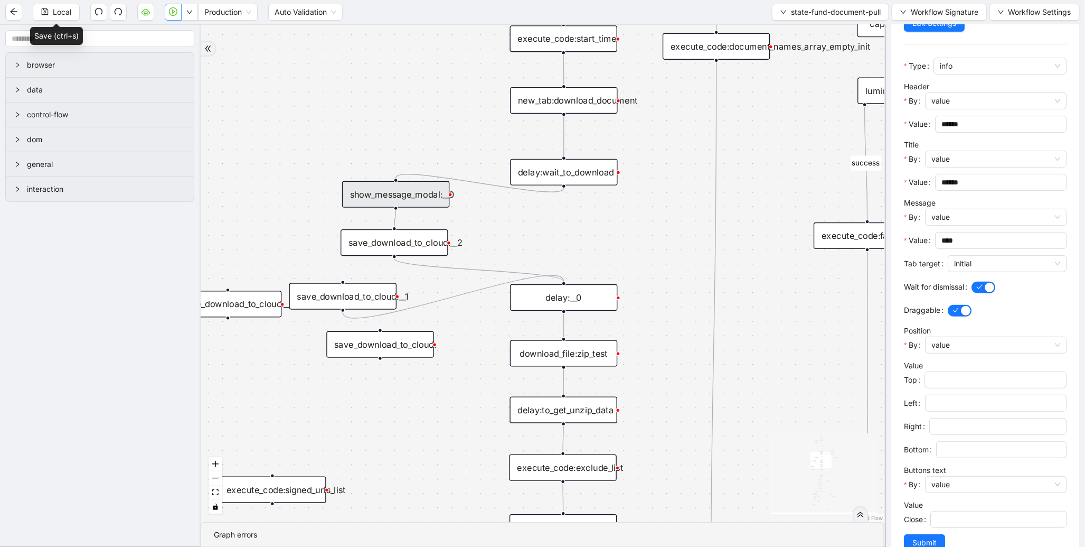
scroll to position [155, 0]
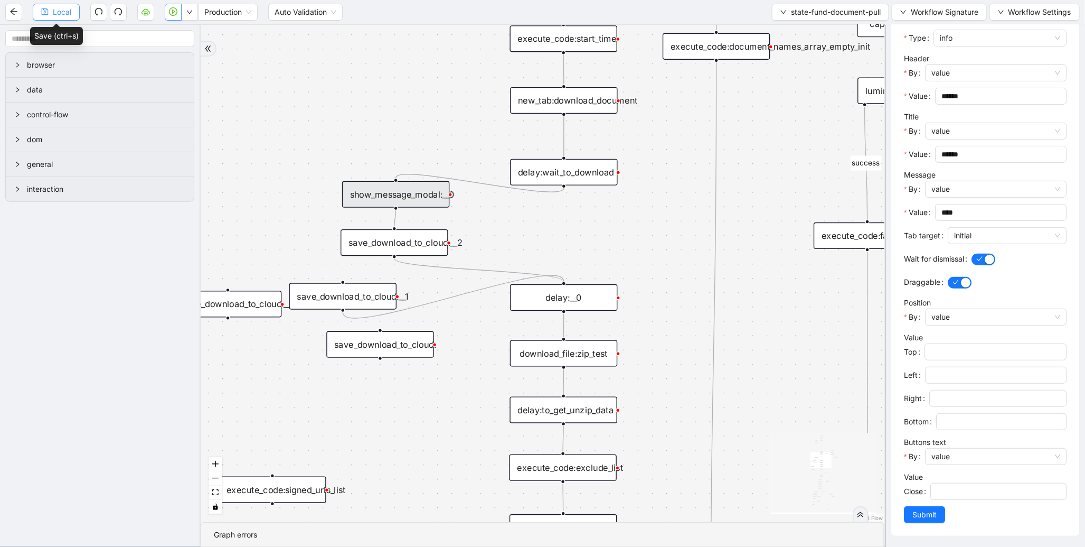
click at [69, 15] on span "Local" at bounding box center [62, 12] width 18 height 12
click at [173, 12] on icon "play-circle" at bounding box center [173, 11] width 8 height 8
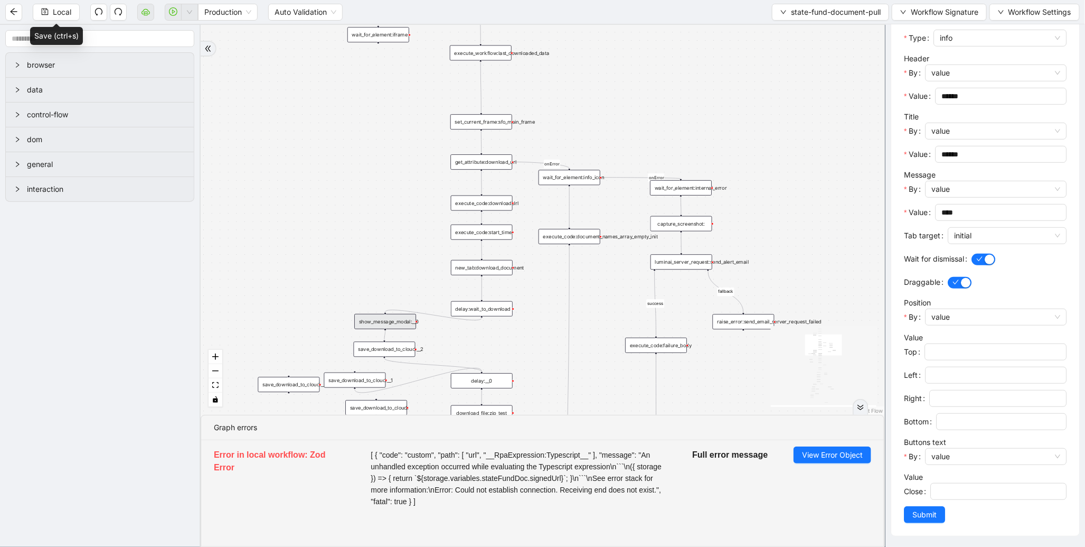
drag, startPoint x: 450, startPoint y: 112, endPoint x: 415, endPoint y: 268, distance: 159.2
click at [415, 268] on div "fallback success fallback fallback is_Docs_Fetched fallback fallback success su…" at bounding box center [543, 220] width 684 height 390
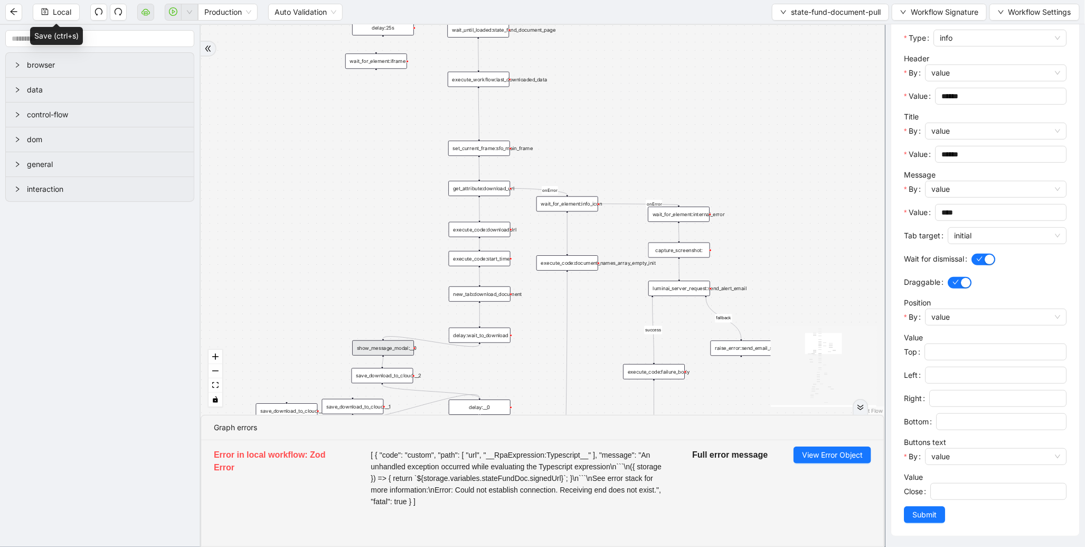
click at [487, 189] on div "get_attribute:download_url" at bounding box center [479, 188] width 62 height 15
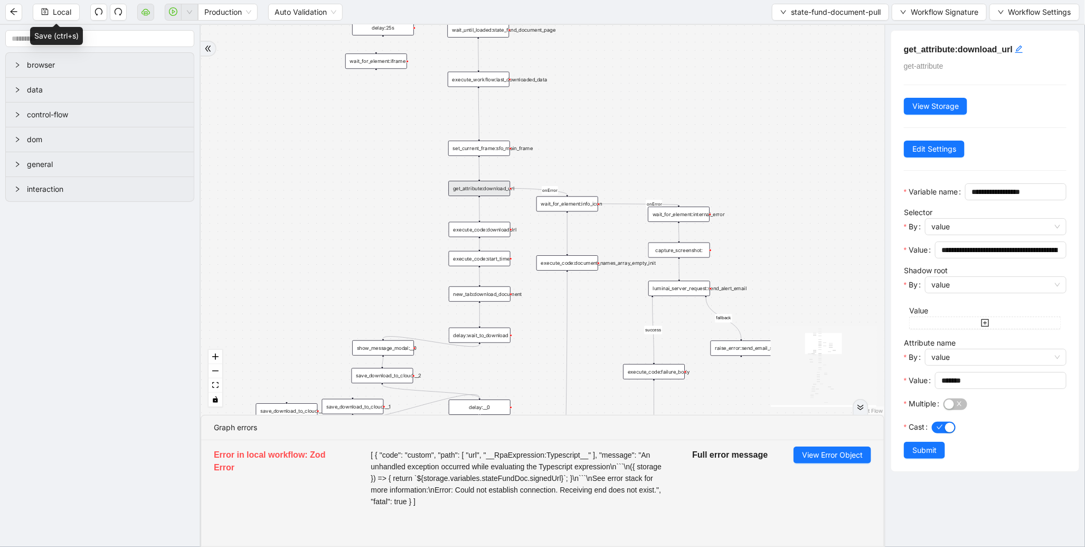
click at [935, 159] on div "**********" at bounding box center [985, 251] width 188 height 440
drag, startPoint x: 1015, startPoint y: 266, endPoint x: 1068, endPoint y: 265, distance: 52.8
click at [1068, 265] on div "**********" at bounding box center [985, 251] width 188 height 440
click at [995, 256] on input "**********" at bounding box center [997, 250] width 110 height 12
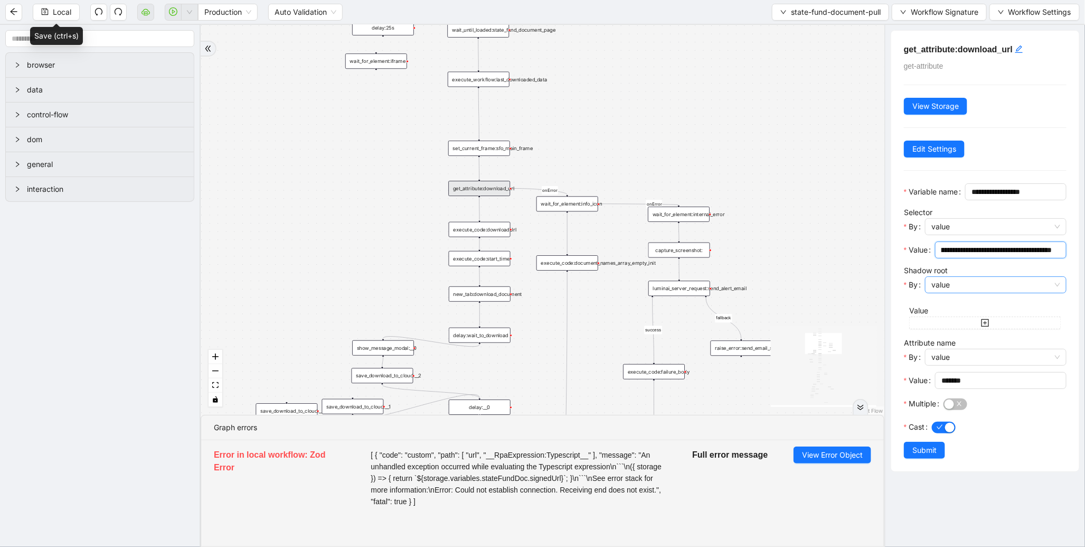
scroll to position [0, 64]
type input "**********"
click at [930, 456] on span "Submit" at bounding box center [925, 450] width 24 height 12
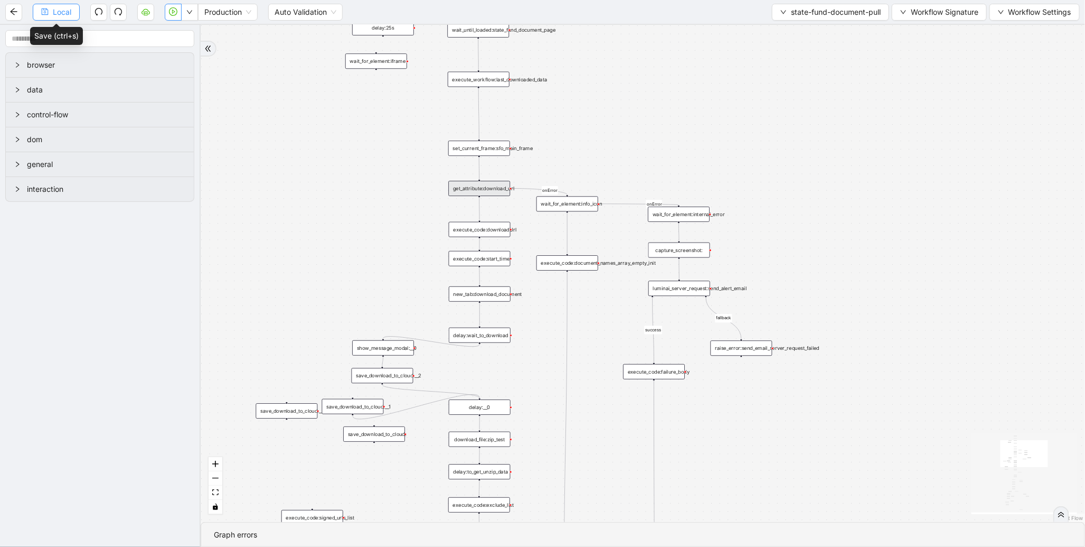
click at [57, 13] on span "Local" at bounding box center [62, 12] width 18 height 12
click at [173, 12] on icon "play-circle" at bounding box center [173, 11] width 8 height 8
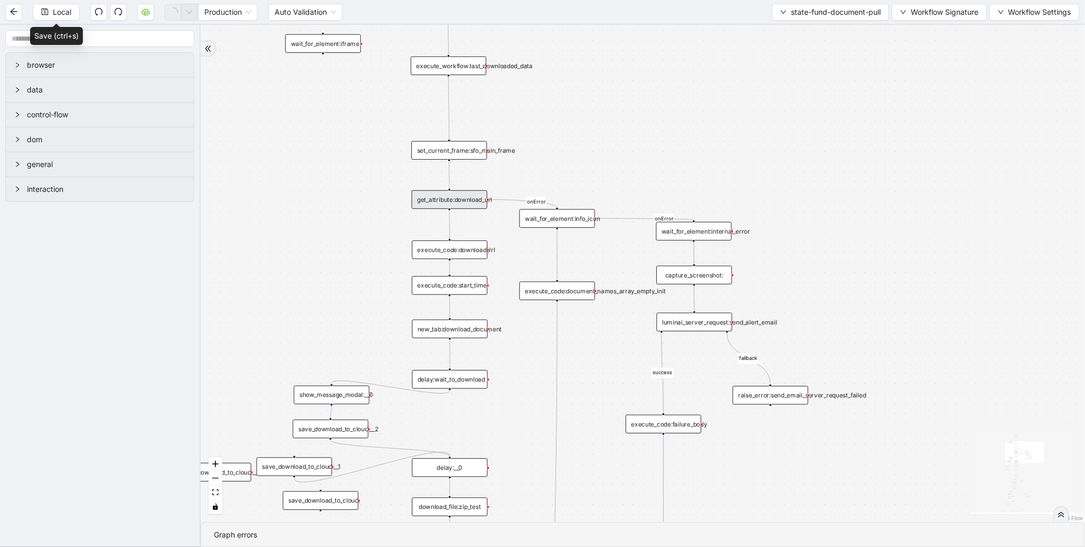
click at [333, 427] on div "save_download_to_cloud:__2" at bounding box center [331, 428] width 76 height 18
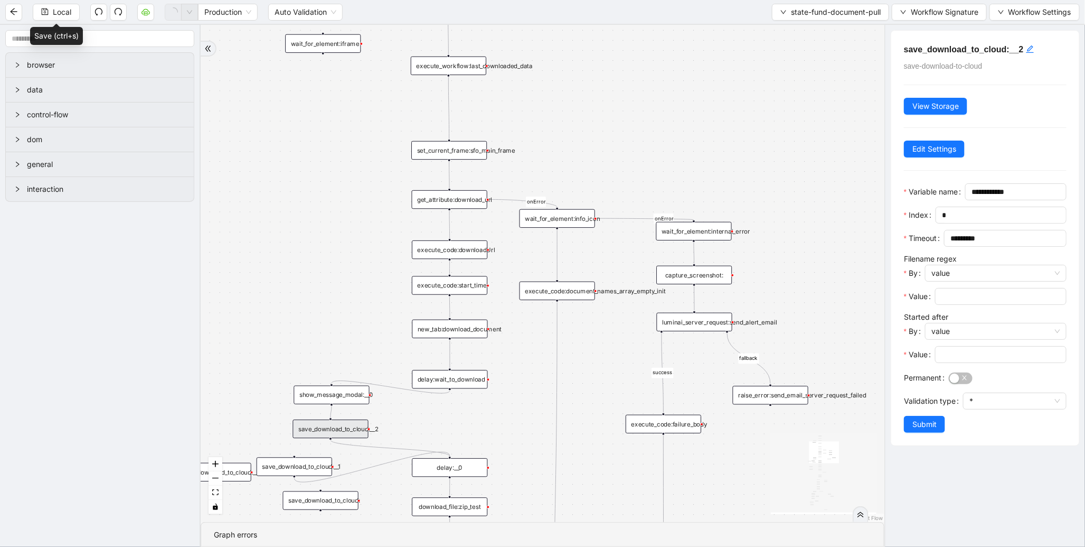
drag, startPoint x: 322, startPoint y: 227, endPoint x: 330, endPoint y: 121, distance: 105.9
click at [330, 123] on div "fallback success fallback fallback is_Docs_Fetched fallback fallback success su…" at bounding box center [543, 273] width 684 height 497
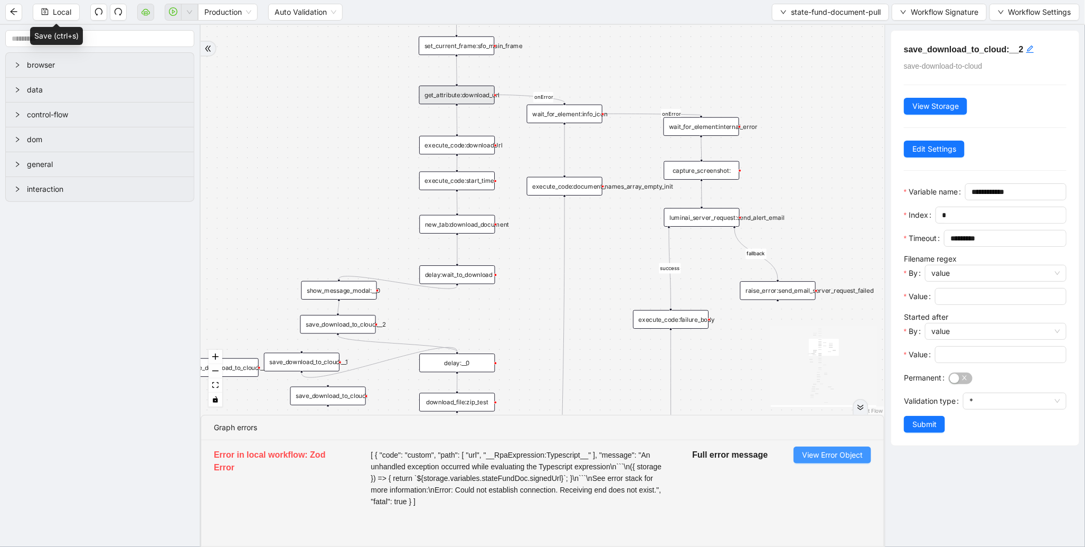
click at [843, 455] on span "View Error Object" at bounding box center [832, 455] width 61 height 12
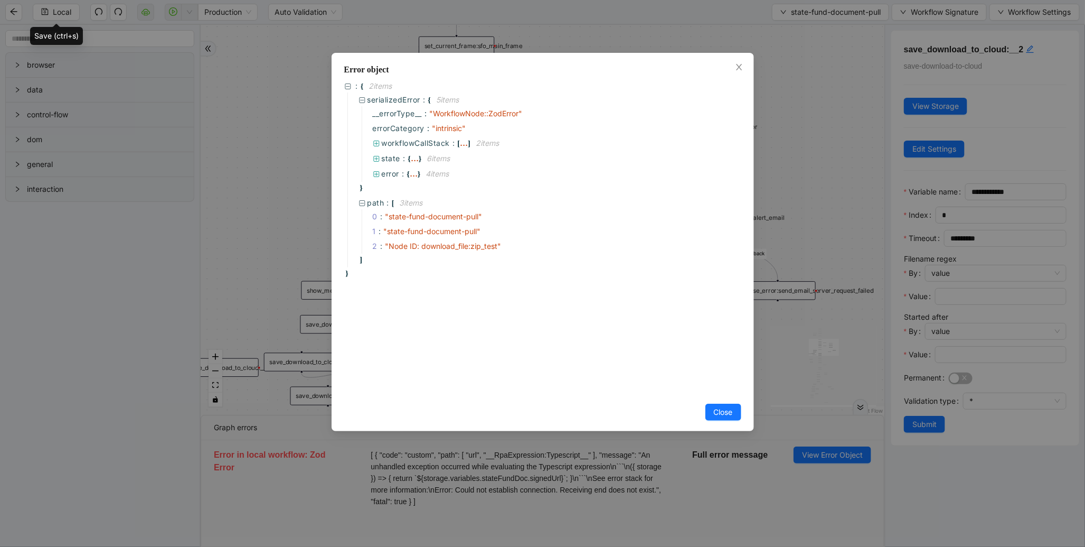
click at [243, 168] on div "Error object : { 2 item s serializedError : { 5 item s __errorType__ : " Workfl…" at bounding box center [542, 273] width 1085 height 547
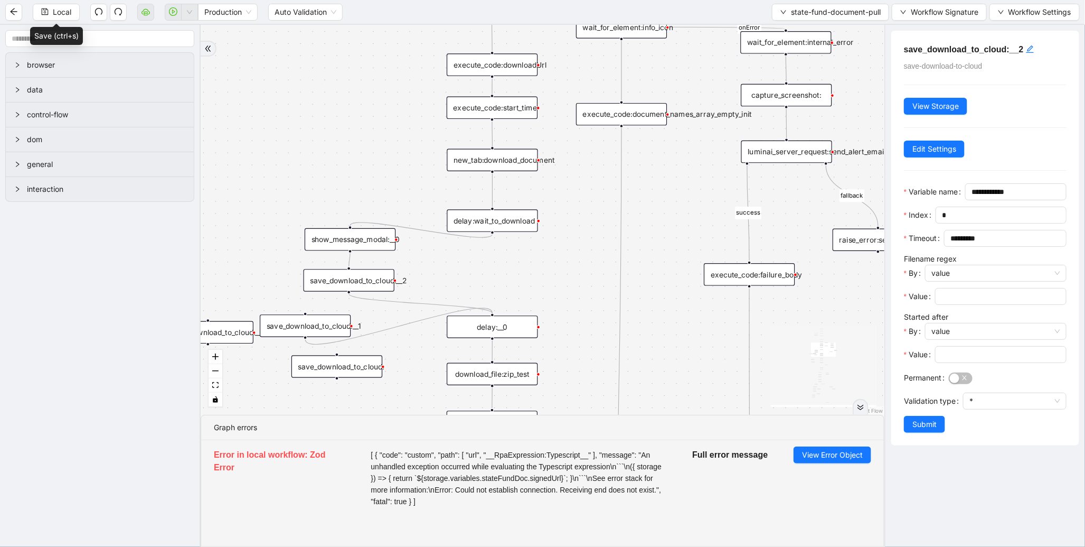
drag, startPoint x: 260, startPoint y: 319, endPoint x: 335, endPoint y: 134, distance: 200.0
click at [335, 134] on div "fallback success fallback fallback is_Docs_Fetched fallback fallback success su…" at bounding box center [543, 220] width 684 height 390
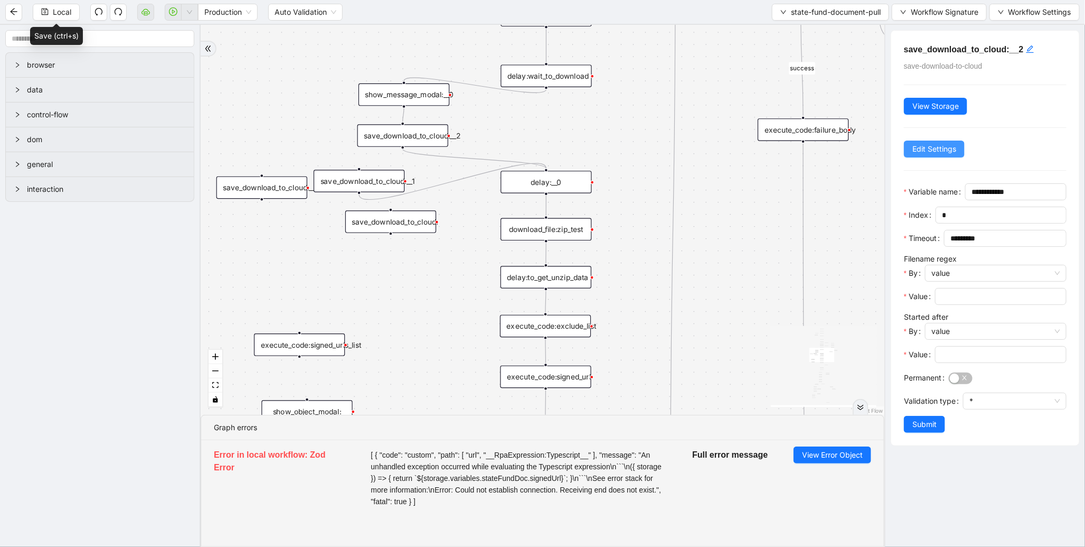
click at [938, 153] on span "Edit Settings" at bounding box center [935, 149] width 44 height 12
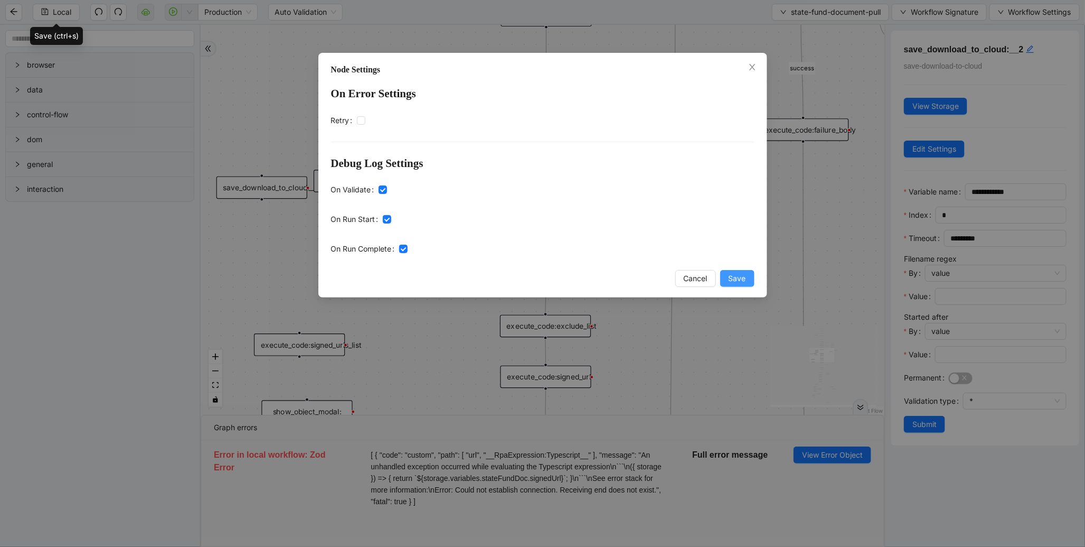
click at [730, 281] on span "Save" at bounding box center [737, 278] width 17 height 12
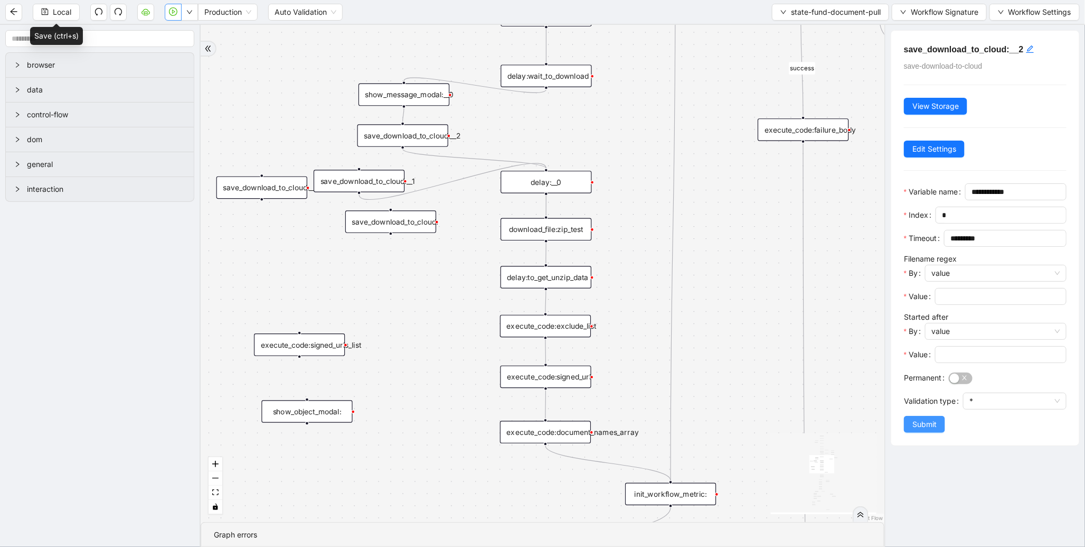
click at [927, 430] on span "Submit" at bounding box center [925, 424] width 24 height 12
click at [532, 224] on div "download_file:zip_test" at bounding box center [546, 229] width 91 height 23
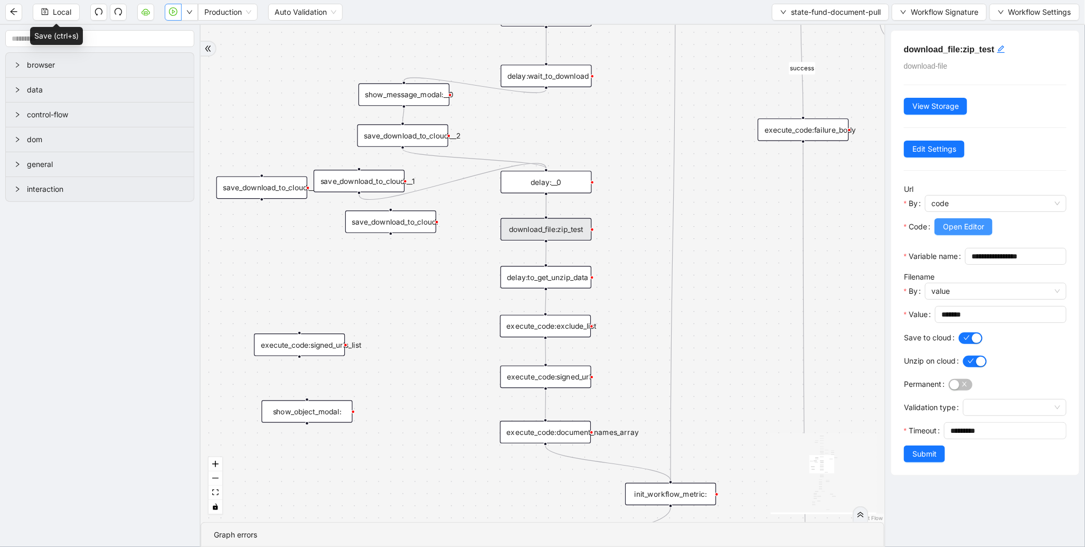
click at [968, 235] on button "Open Editor" at bounding box center [964, 226] width 58 height 17
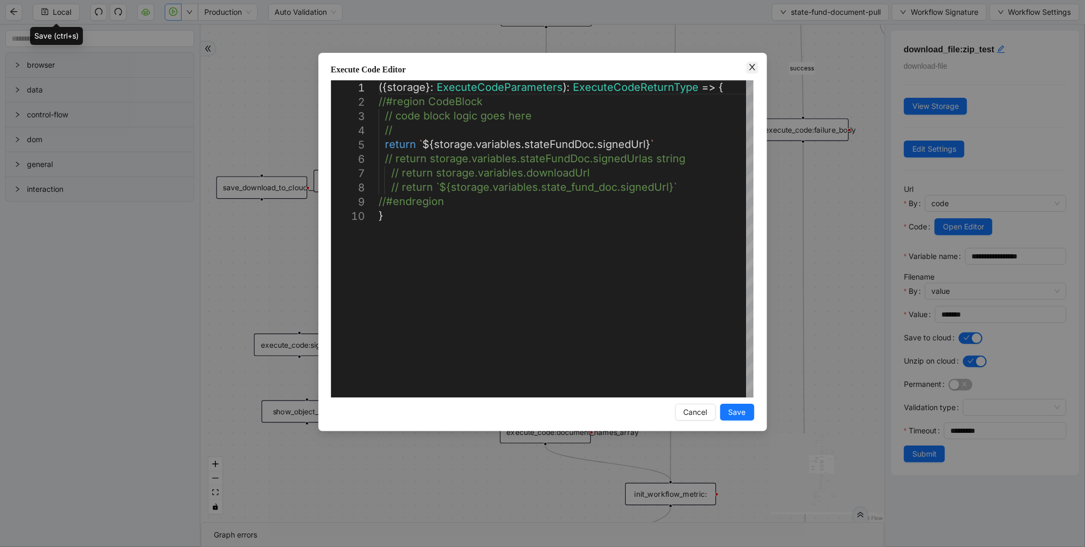
click at [752, 64] on icon "close" at bounding box center [752, 67] width 8 height 8
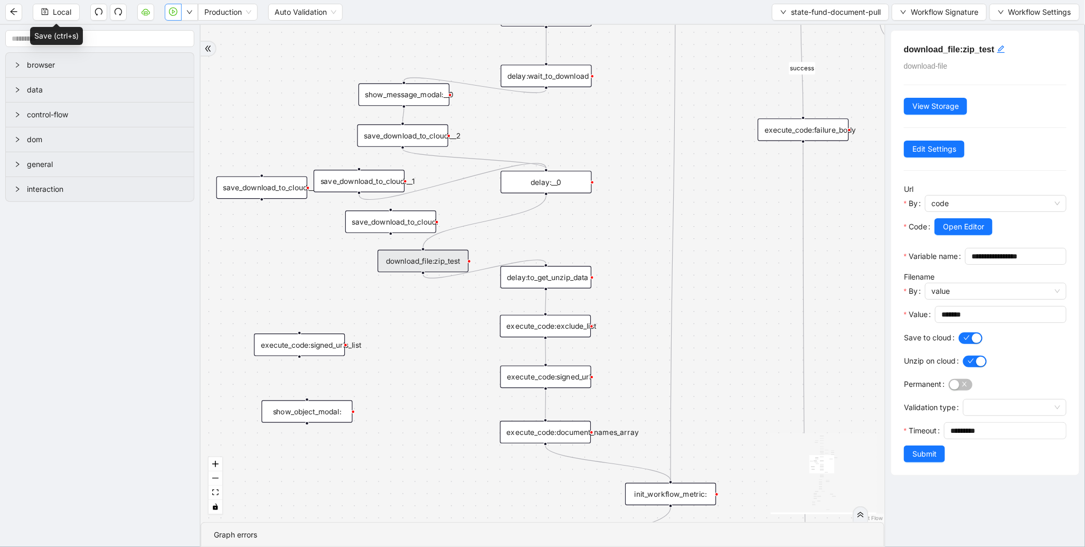
drag, startPoint x: 481, startPoint y: 238, endPoint x: 439, endPoint y: 260, distance: 47.0
click at [439, 260] on div "download_file:zip_test" at bounding box center [423, 261] width 91 height 23
click at [534, 208] on icon "Edge from delay:__0 to download_file:zip_test" at bounding box center [484, 221] width 123 height 52
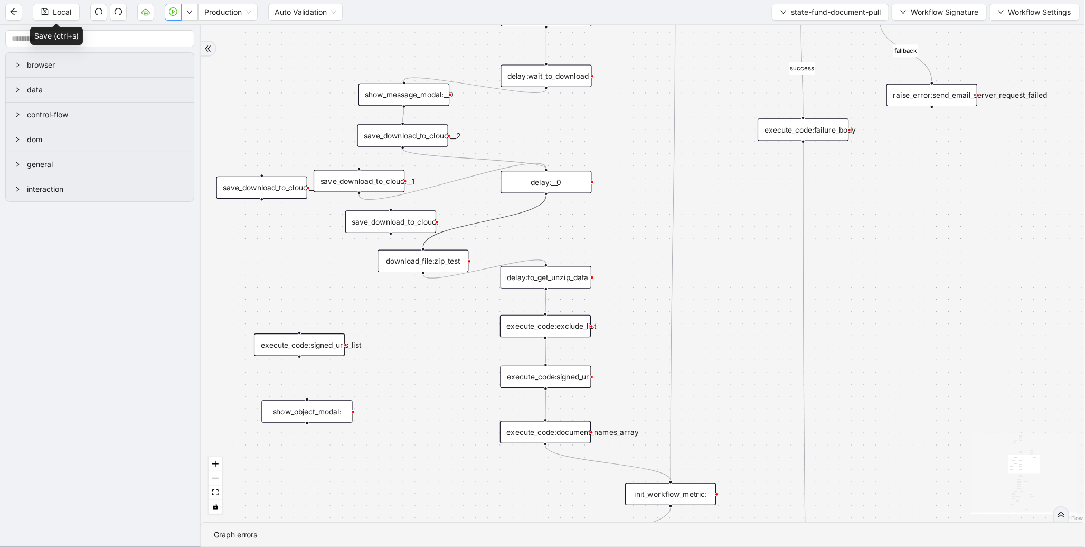
click at [534, 208] on icon "Edge from delay:__0 to download_file:zip_test" at bounding box center [484, 221] width 123 height 52
click at [544, 204] on icon "plus-circle" at bounding box center [546, 209] width 15 height 15
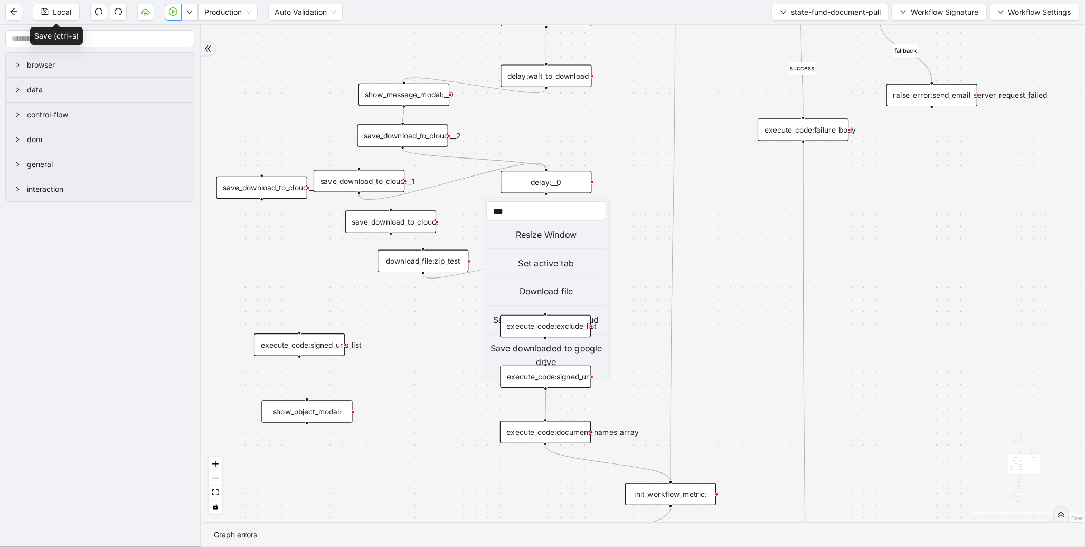
type input "***"
click at [553, 294] on div "Download file" at bounding box center [546, 291] width 120 height 13
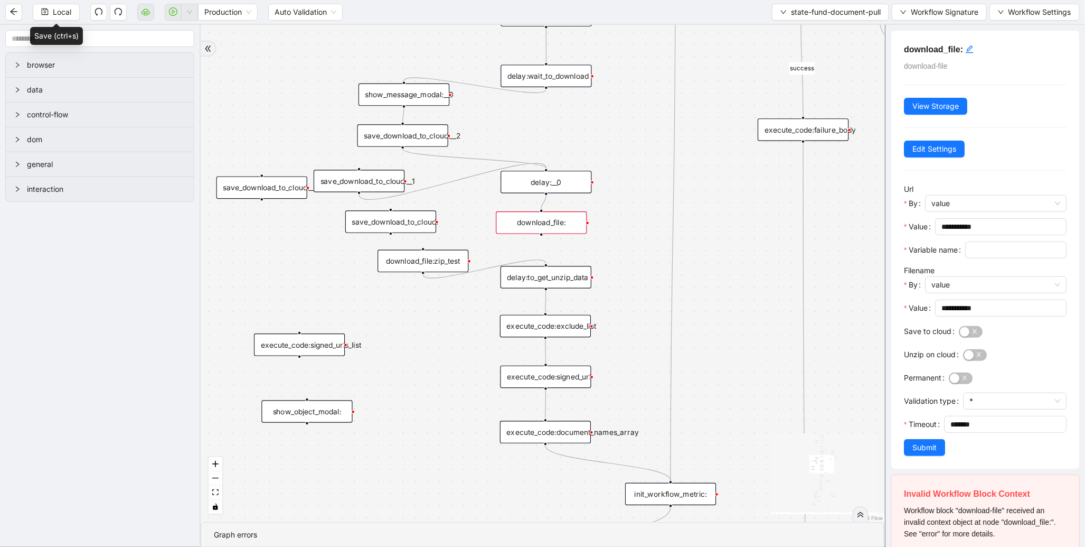
drag, startPoint x: 567, startPoint y: 235, endPoint x: 562, endPoint y: 214, distance: 21.1
click at [562, 214] on div "download_file:" at bounding box center [541, 222] width 91 height 23
drag, startPoint x: 542, startPoint y: 233, endPoint x: 558, endPoint y: 266, distance: 37.1
click at [400, 266] on div "download_file:zip_test" at bounding box center [423, 261] width 91 height 23
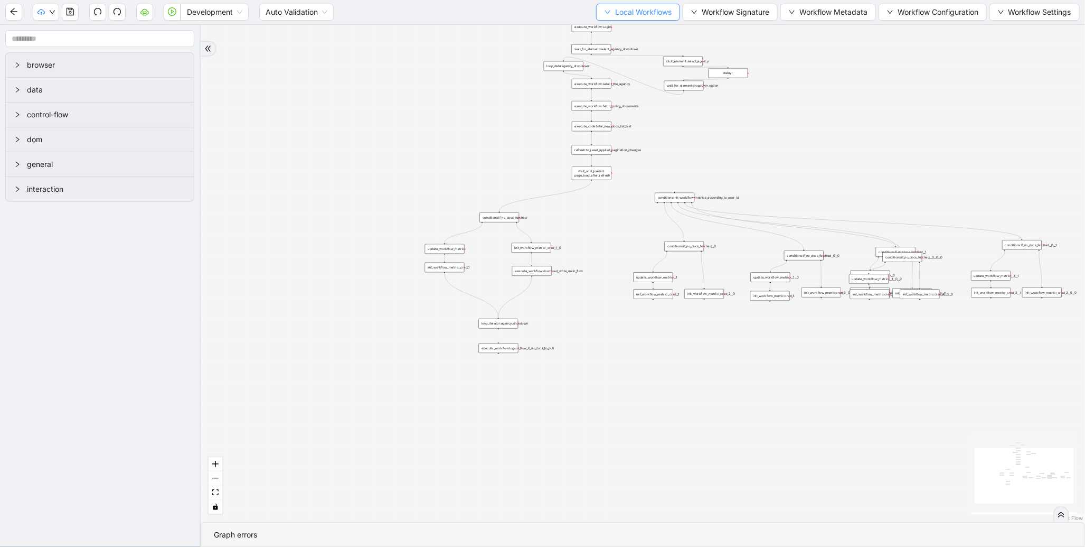
click at [638, 12] on span "Local Workflows" at bounding box center [643, 12] width 57 height 12
click at [621, 26] on span "Select" at bounding box center [633, 32] width 69 height 12
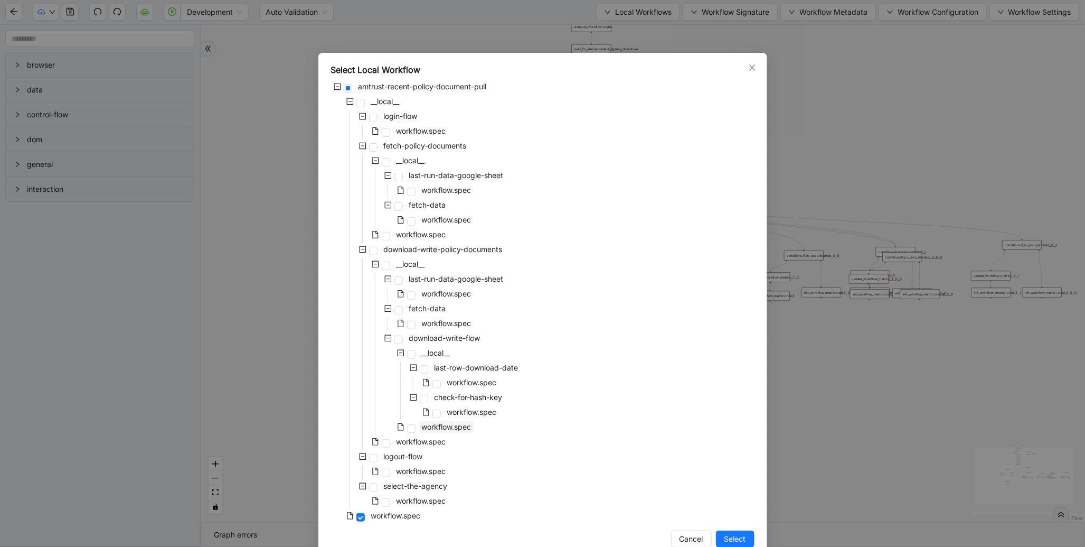
click at [444, 421] on span "workflow.spec" at bounding box center [447, 426] width 54 height 13
click at [726, 537] on span "Select" at bounding box center [736, 539] width 22 height 12
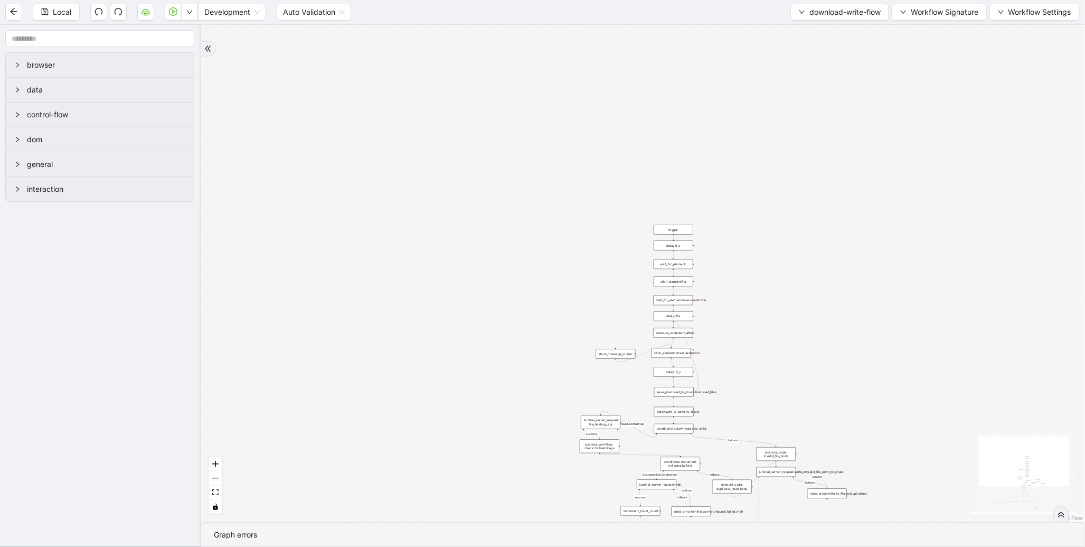
drag, startPoint x: 495, startPoint y: 298, endPoint x: 402, endPoint y: 165, distance: 162.0
click at [358, 167] on div "success fallback fallback fallback fallback isDownloadFileValidType success Doc…" at bounding box center [643, 273] width 885 height 497
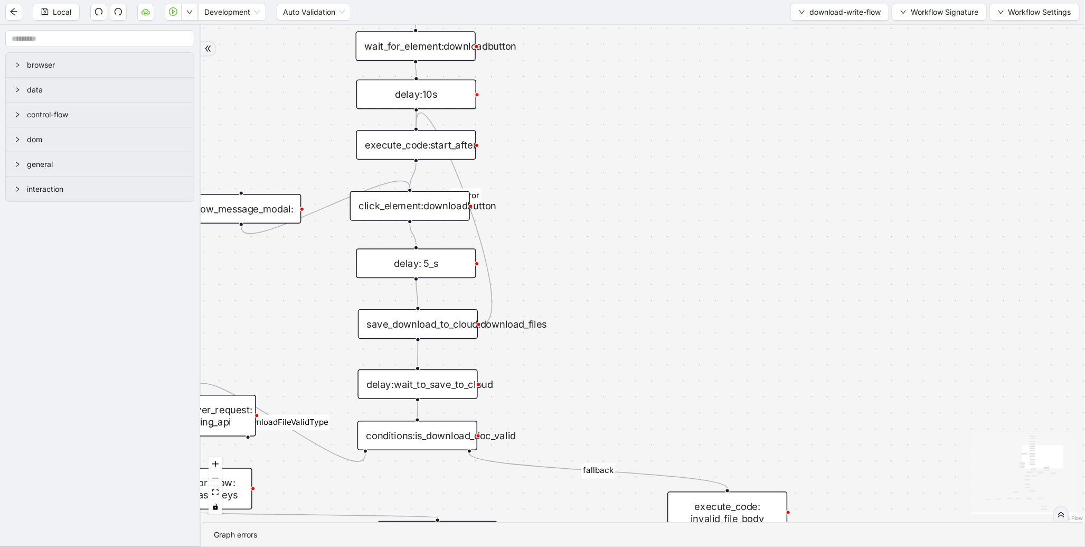
drag, startPoint x: 608, startPoint y: 287, endPoint x: 659, endPoint y: 186, distance: 112.7
click at [659, 186] on div "success fallback fallback fallback fallback isDownloadFileValidType success Doc…" at bounding box center [643, 273] width 885 height 497
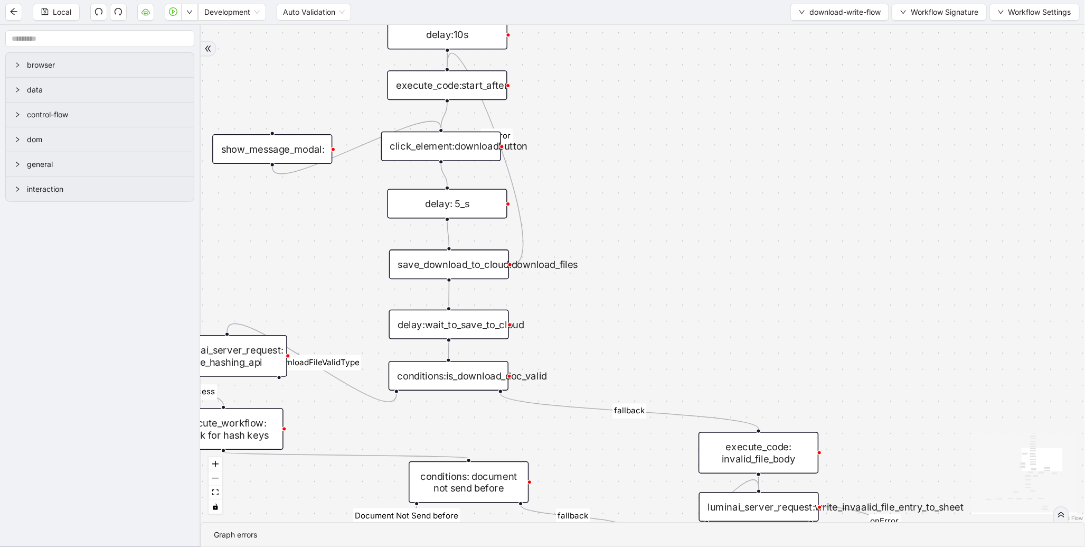
click at [449, 265] on div "save_download_to_cloud:download_files" at bounding box center [449, 264] width 120 height 30
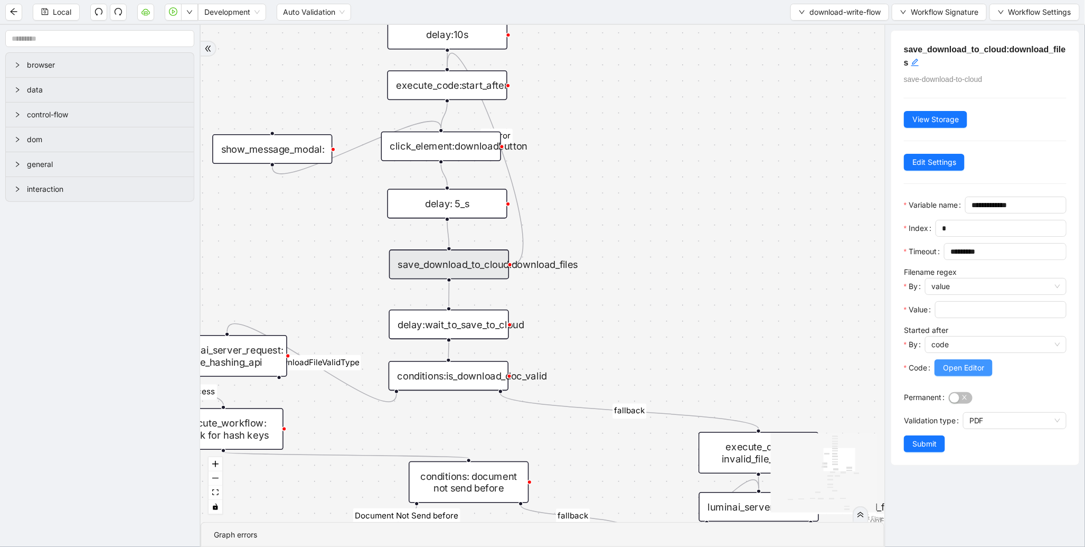
click at [941, 376] on button "Open Editor" at bounding box center [964, 367] width 58 height 17
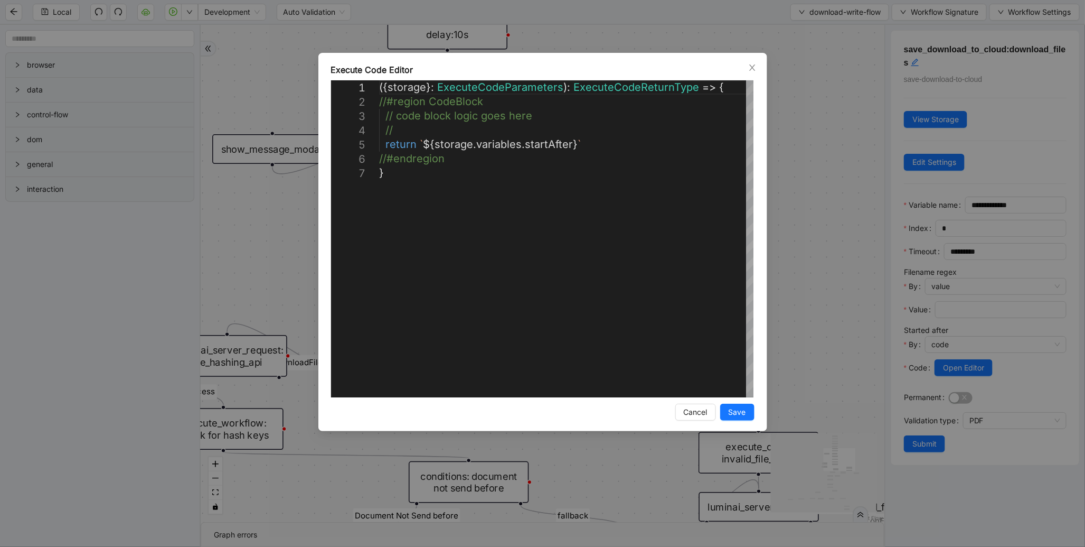
click at [822, 292] on div "**********" at bounding box center [542, 273] width 1085 height 547
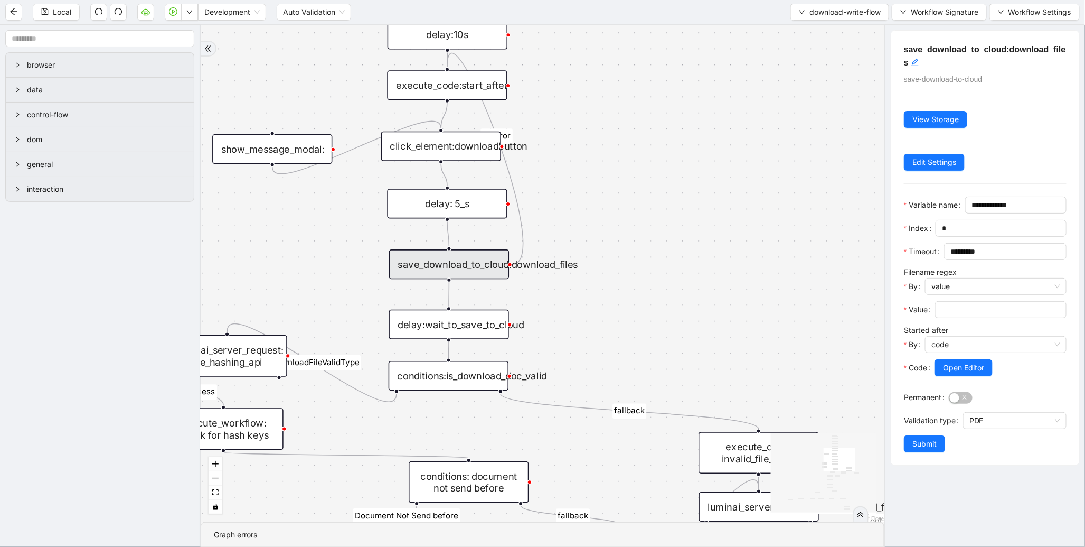
click at [472, 83] on div "execute_code:start_after" at bounding box center [447, 85] width 120 height 30
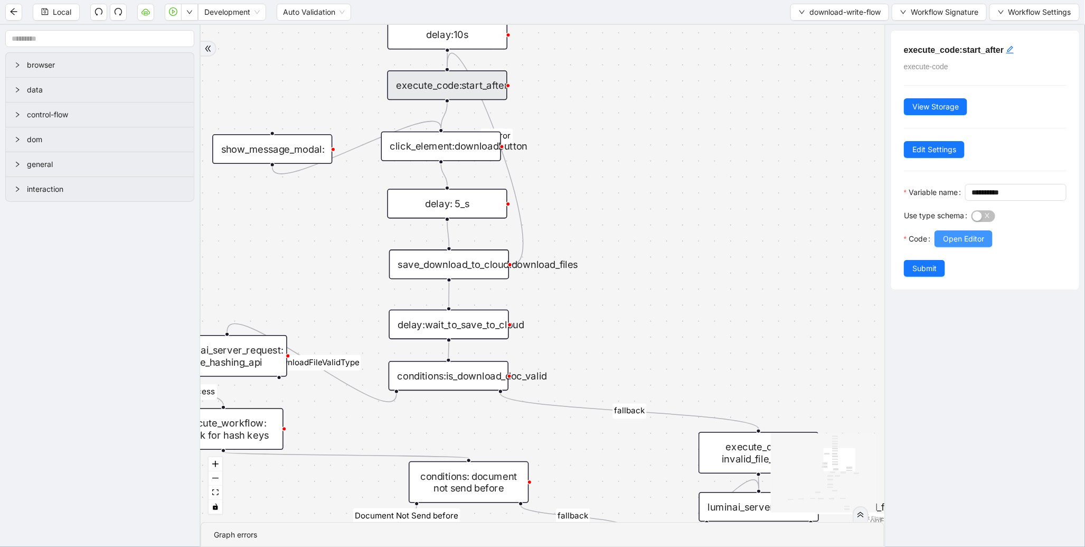
click at [961, 245] on span "Open Editor" at bounding box center [963, 239] width 41 height 12
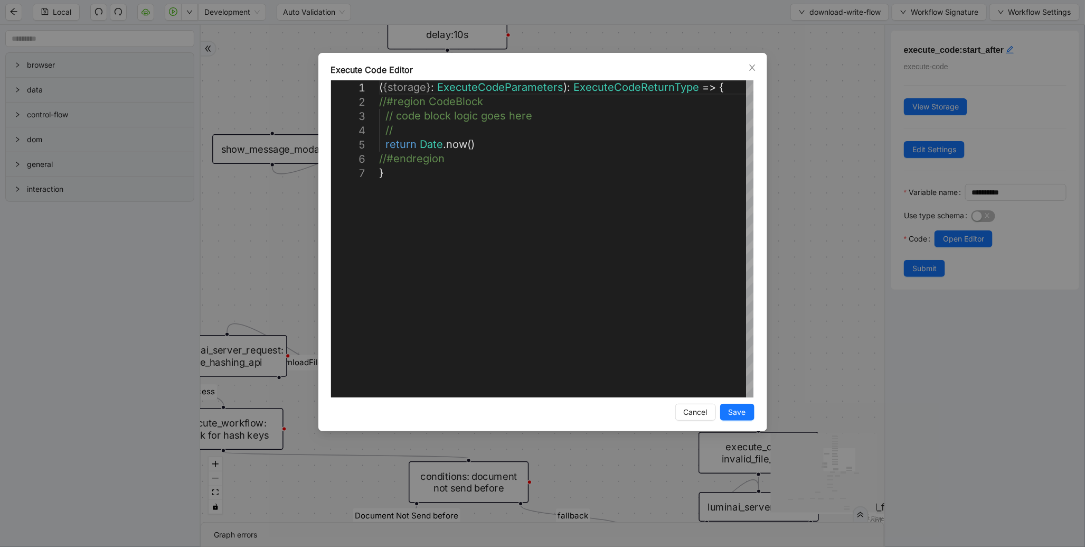
click at [828, 240] on div "**********" at bounding box center [542, 273] width 1085 height 547
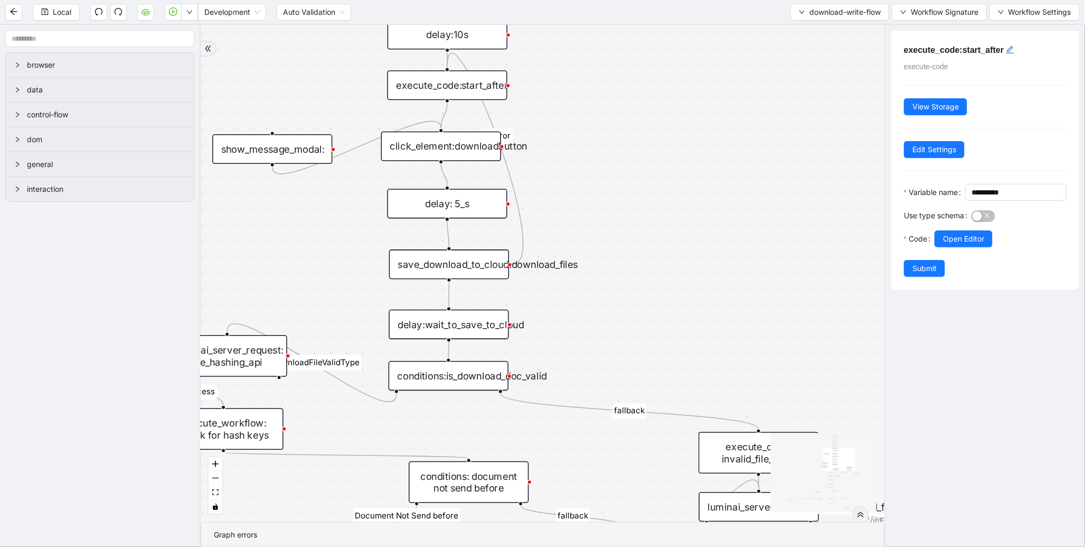
click at [503, 268] on div "save_download_to_cloud:download_files" at bounding box center [449, 264] width 120 height 30
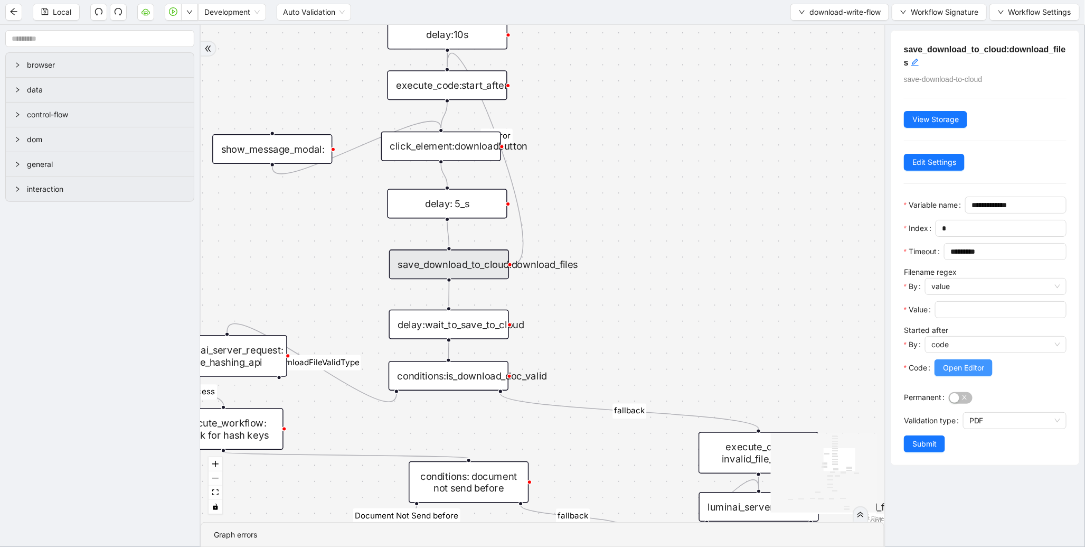
click at [964, 373] on span "Open Editor" at bounding box center [963, 368] width 41 height 12
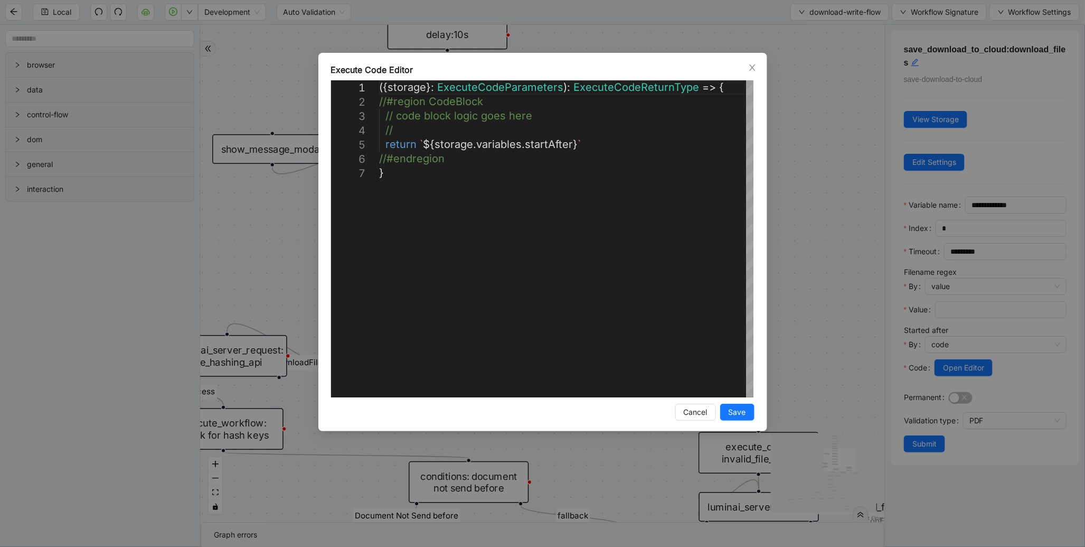
click at [813, 277] on div "**********" at bounding box center [542, 273] width 1085 height 547
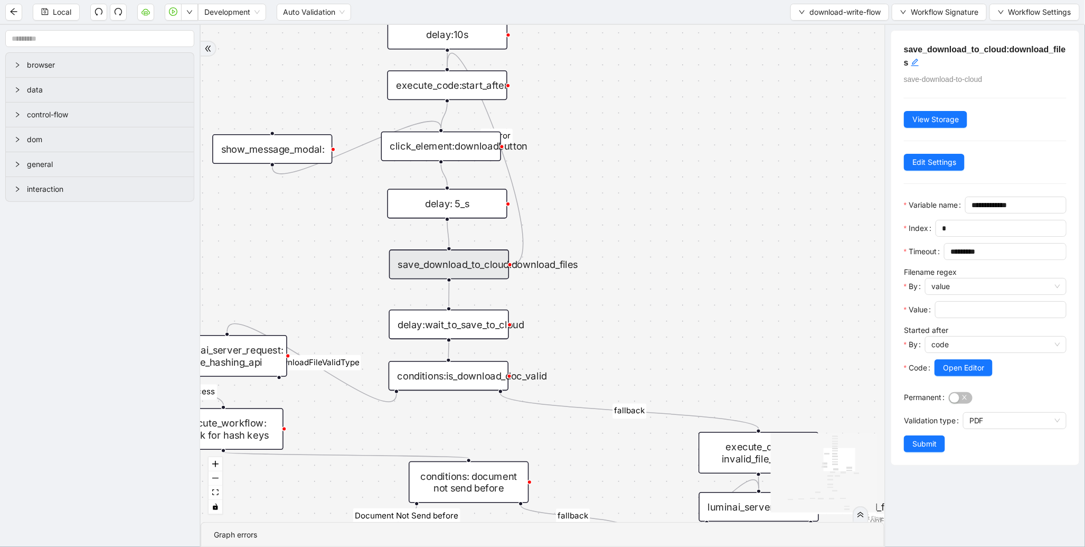
click at [458, 83] on div "execute_code:start_after" at bounding box center [447, 85] width 120 height 30
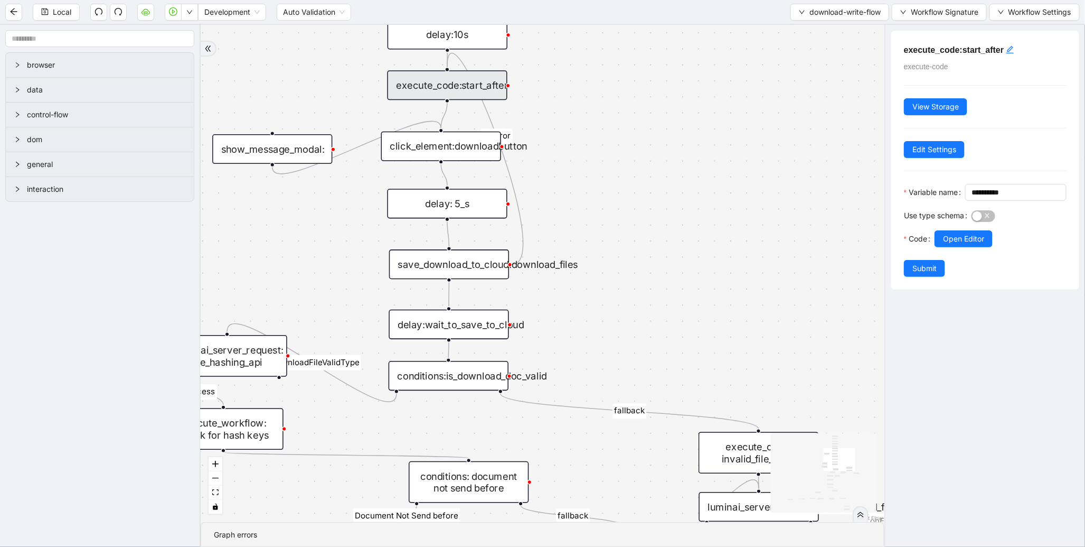
click at [967, 260] on div at bounding box center [1001, 253] width 132 height 13
click at [969, 245] on span "Open Editor" at bounding box center [963, 239] width 41 height 12
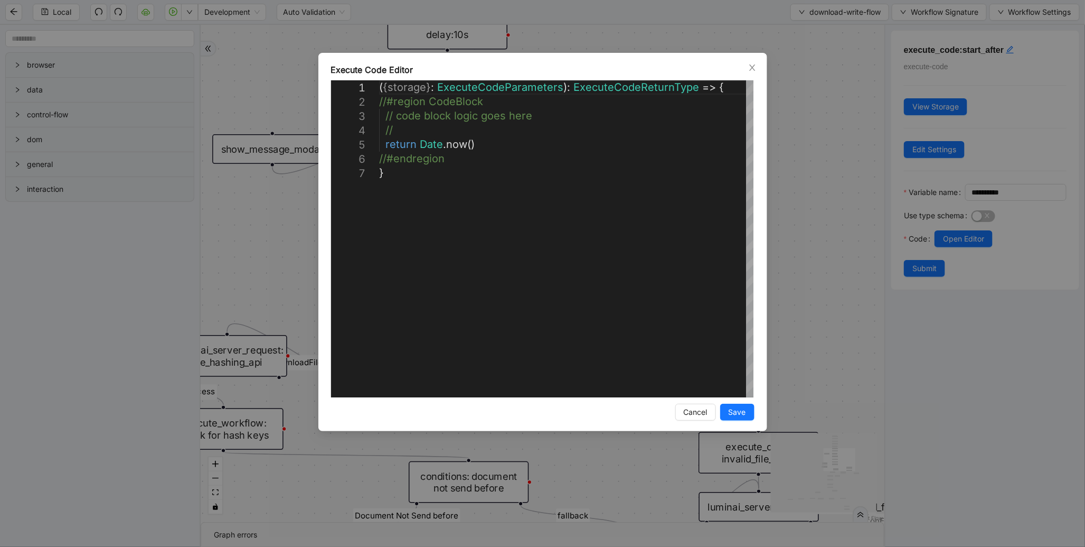
click at [805, 197] on div "**********" at bounding box center [542, 273] width 1085 height 547
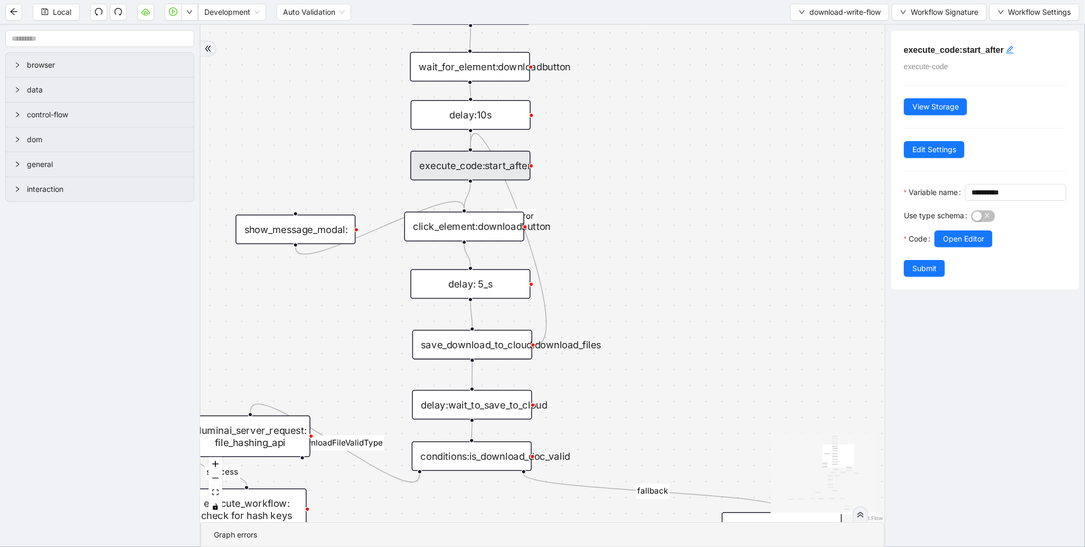
drag, startPoint x: 637, startPoint y: 170, endPoint x: 661, endPoint y: 250, distance: 83.6
click at [661, 250] on div "success fallback fallback fallback fallback isDownloadFileValidType success Doc…" at bounding box center [543, 273] width 684 height 497
drag, startPoint x: 495, startPoint y: 224, endPoint x: 504, endPoint y: 234, distance: 13.5
click at [504, 234] on div "click_element:downloadbutton" at bounding box center [471, 237] width 120 height 30
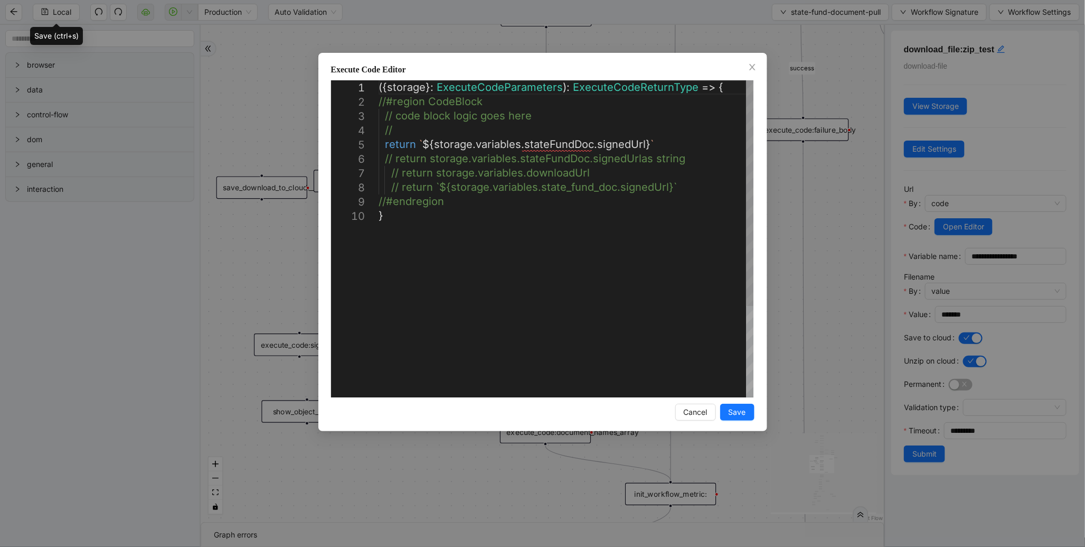
scroll to position [0, 5]
drag, startPoint x: 384, startPoint y: 144, endPoint x: 675, endPoint y: 145, distance: 290.5
click at [752, 66] on icon "close" at bounding box center [752, 67] width 8 height 8
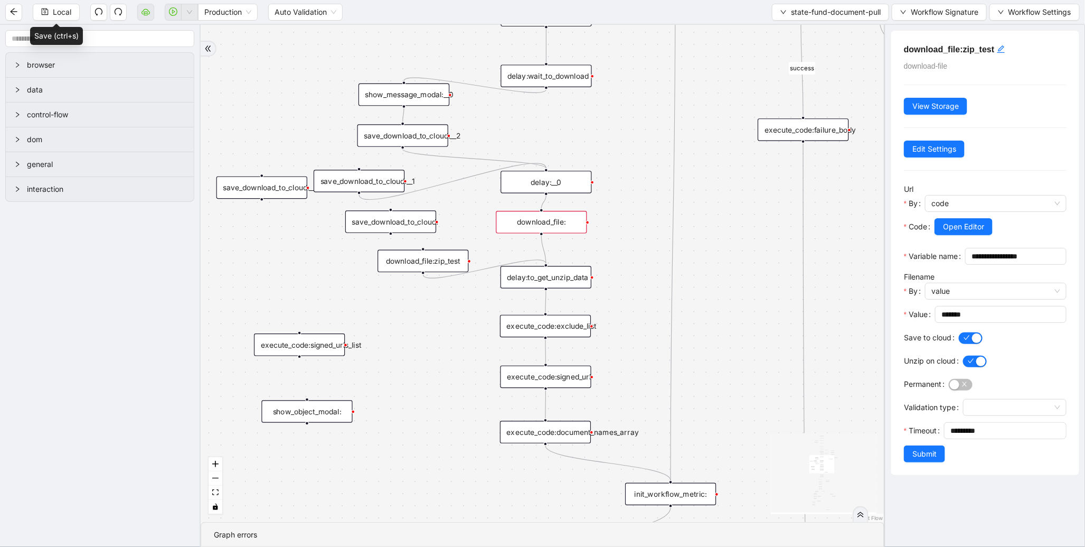
click at [565, 230] on div "download_file:" at bounding box center [541, 222] width 91 height 23
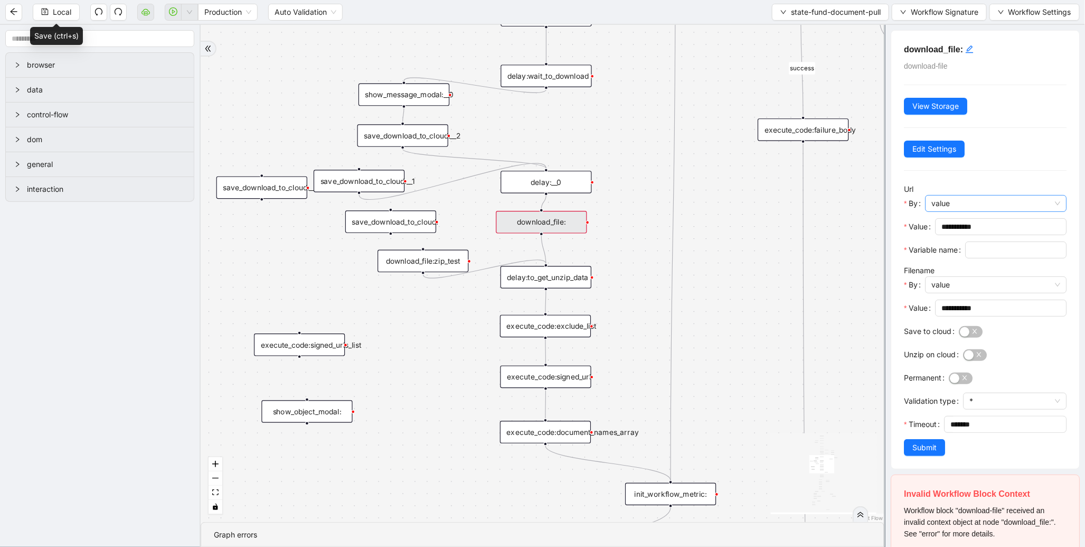
click at [963, 206] on span "value" at bounding box center [996, 203] width 129 height 16
click at [965, 239] on div "code" at bounding box center [993, 243] width 118 height 12
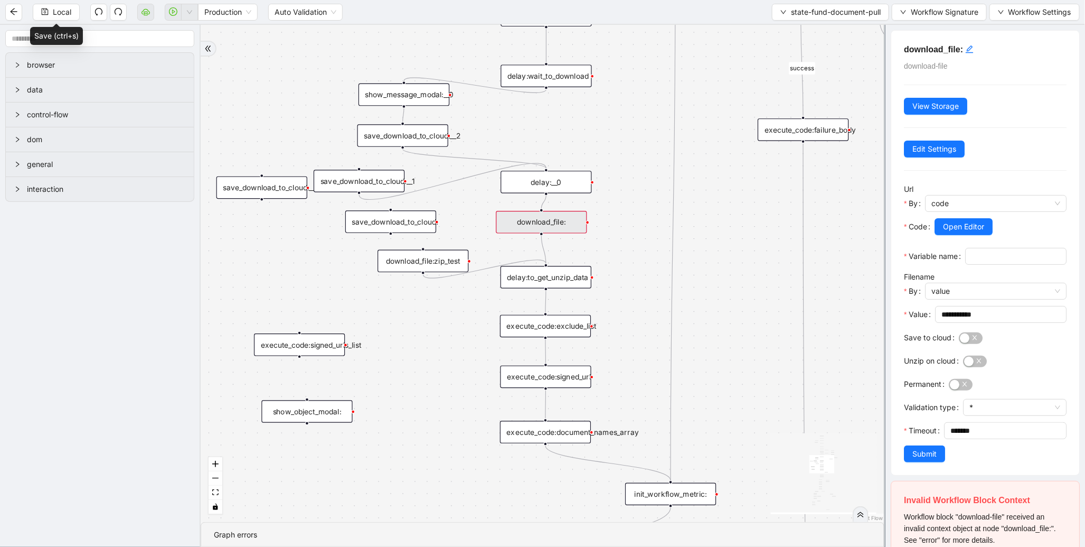
click at [964, 228] on span "Open Editor" at bounding box center [963, 227] width 41 height 12
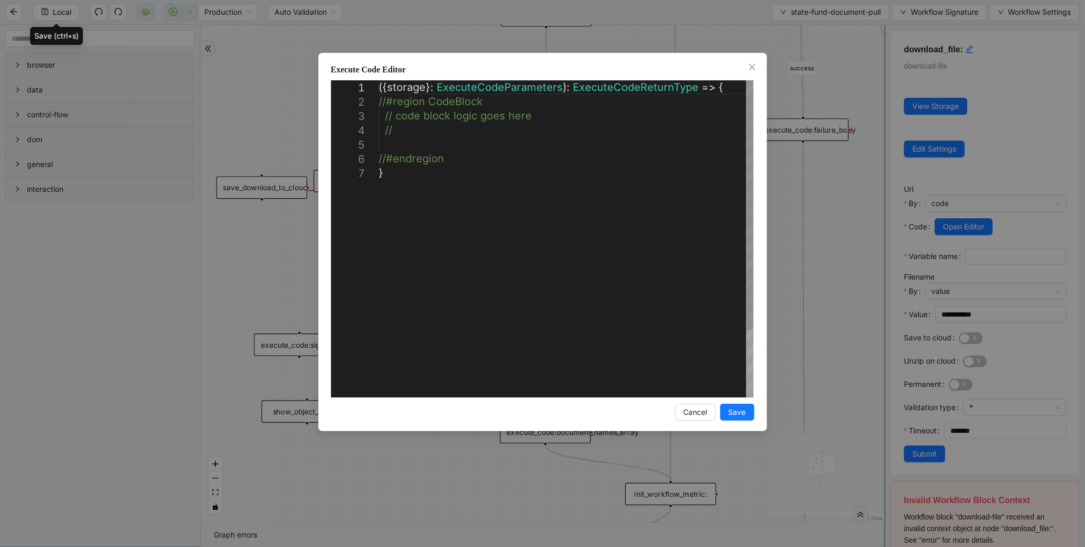
click at [430, 148] on div "({ storage }: ExecuteCodeParameters ): ExecuteCodeReturnType => { //#region Cod…" at bounding box center [566, 281] width 375 height 402
paste textarea "**********"
type textarea "**********"
click at [744, 408] on span "Save" at bounding box center [737, 412] width 17 height 12
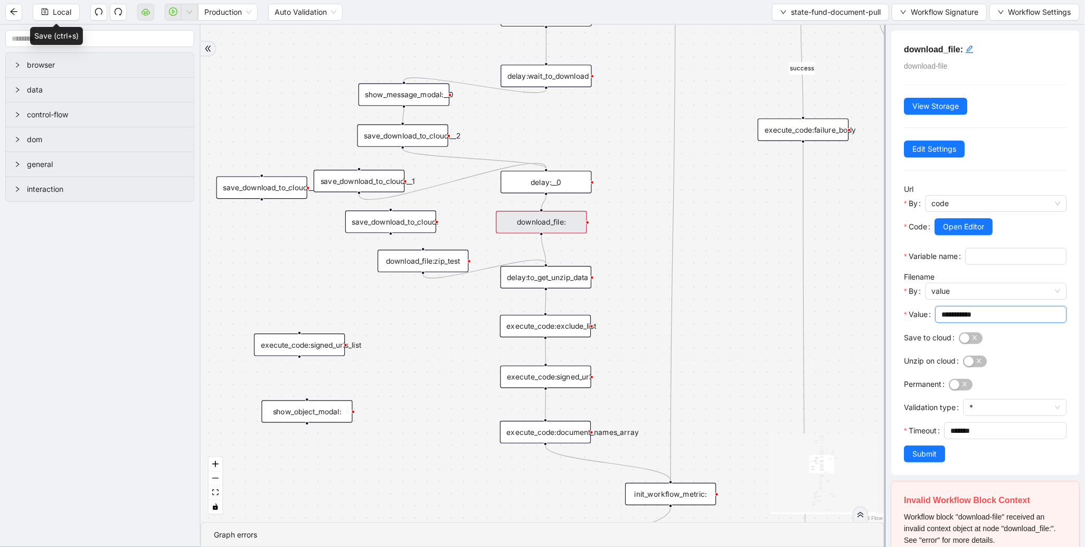
drag, startPoint x: 993, startPoint y: 330, endPoint x: 923, endPoint y: 329, distance: 69.7
click at [923, 329] on div "**********" at bounding box center [985, 317] width 163 height 23
type input "***"
click at [937, 462] on button "Submit" at bounding box center [924, 453] width 41 height 17
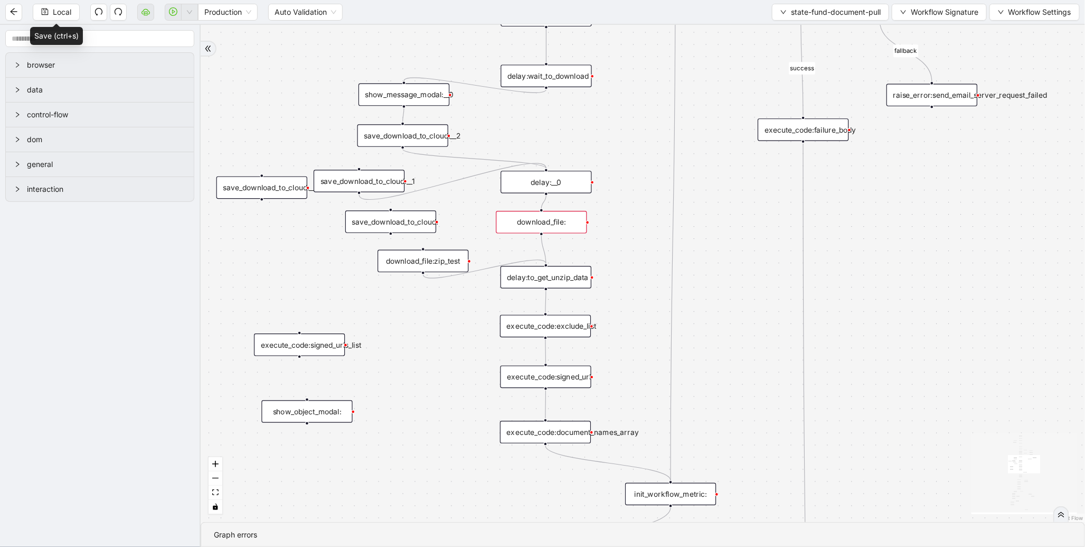
click at [426, 266] on div "download_file:zip_test" at bounding box center [423, 261] width 91 height 23
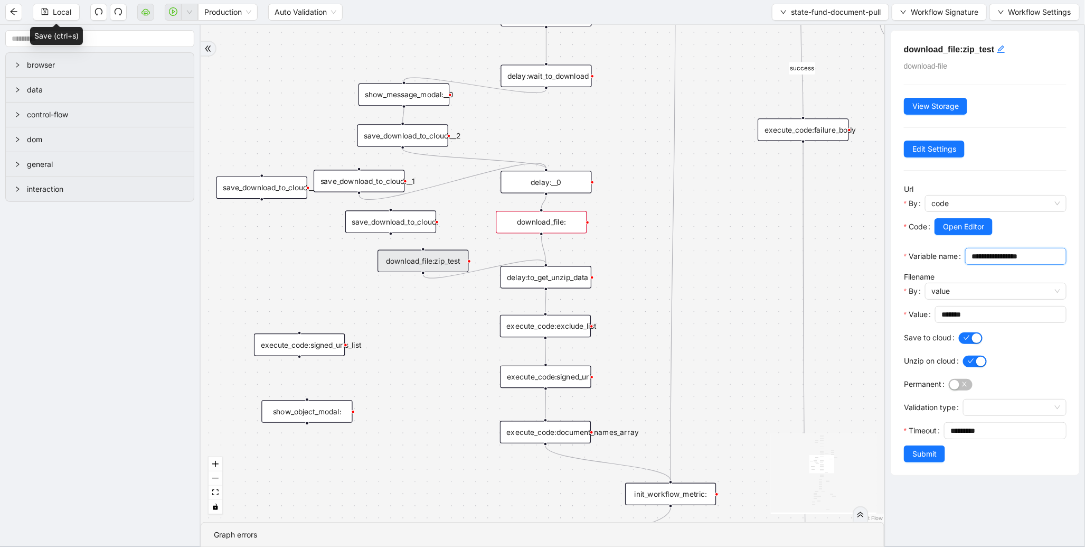
drag, startPoint x: 986, startPoint y: 273, endPoint x: 880, endPoint y: 277, distance: 106.8
click at [880, 277] on section "browser data control-flow dom general interaction fallback success fallback fal…" at bounding box center [542, 286] width 1085 height 522
click at [537, 218] on div "download_file:" at bounding box center [541, 222] width 91 height 23
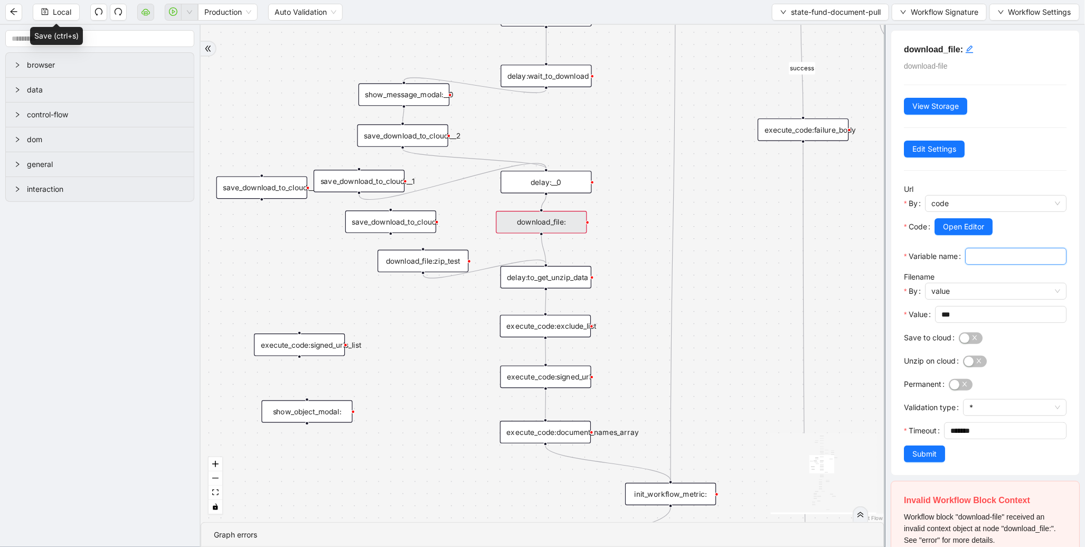
click at [972, 262] on input "Variable name" at bounding box center [1015, 256] width 87 height 12
paste input "**********"
type input "**********"
click at [964, 323] on span "***" at bounding box center [1000, 314] width 131 height 17
click at [964, 320] on input "***" at bounding box center [1000, 314] width 117 height 12
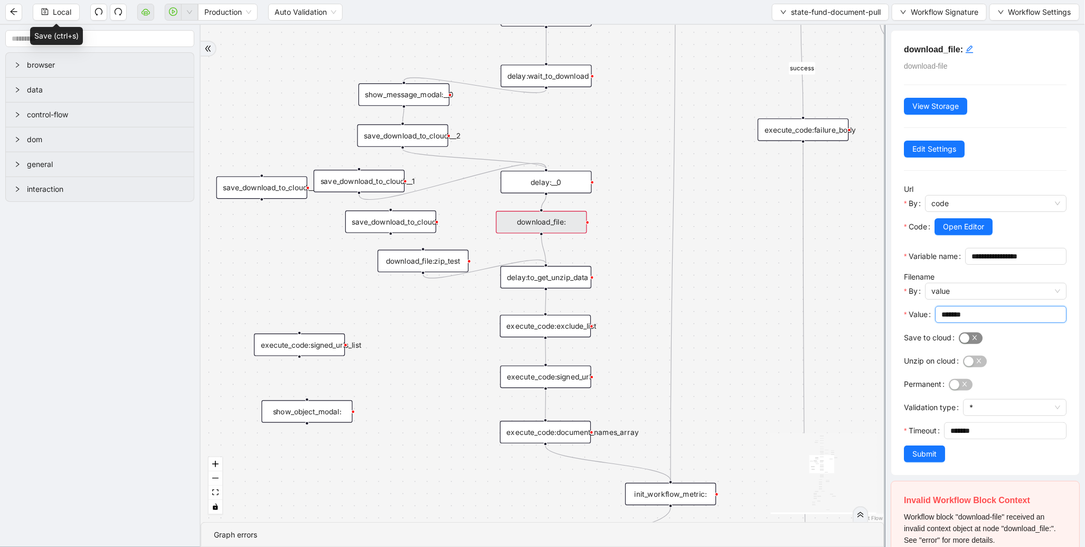
type input "*******"
click at [972, 344] on span "button" at bounding box center [971, 338] width 24 height 12
click at [973, 366] on div "button" at bounding box center [969, 361] width 10 height 10
click at [951, 438] on input "*******" at bounding box center [1009, 430] width 116 height 16
type input "********"
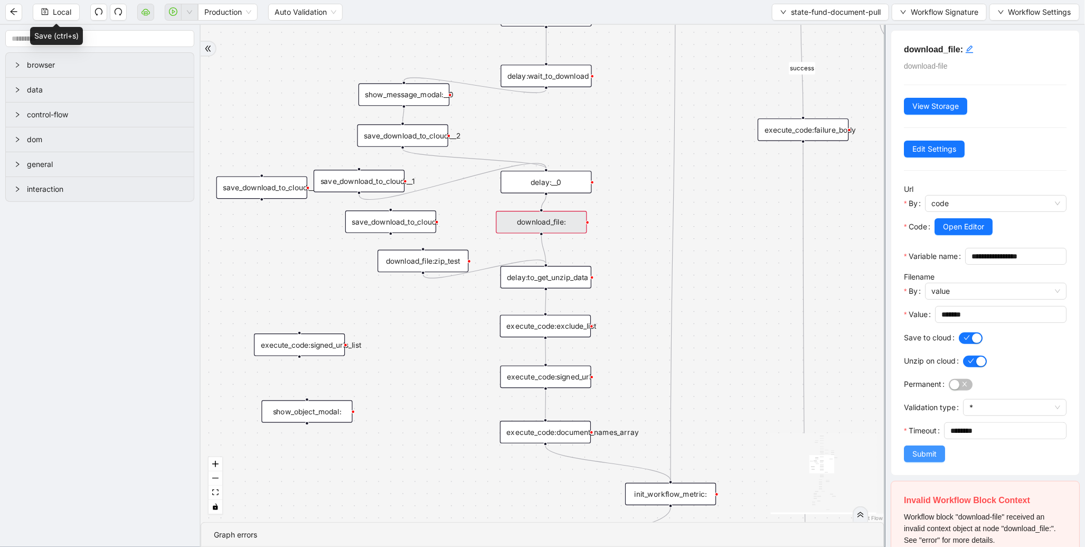
click at [920, 459] on span "Submit" at bounding box center [925, 454] width 24 height 12
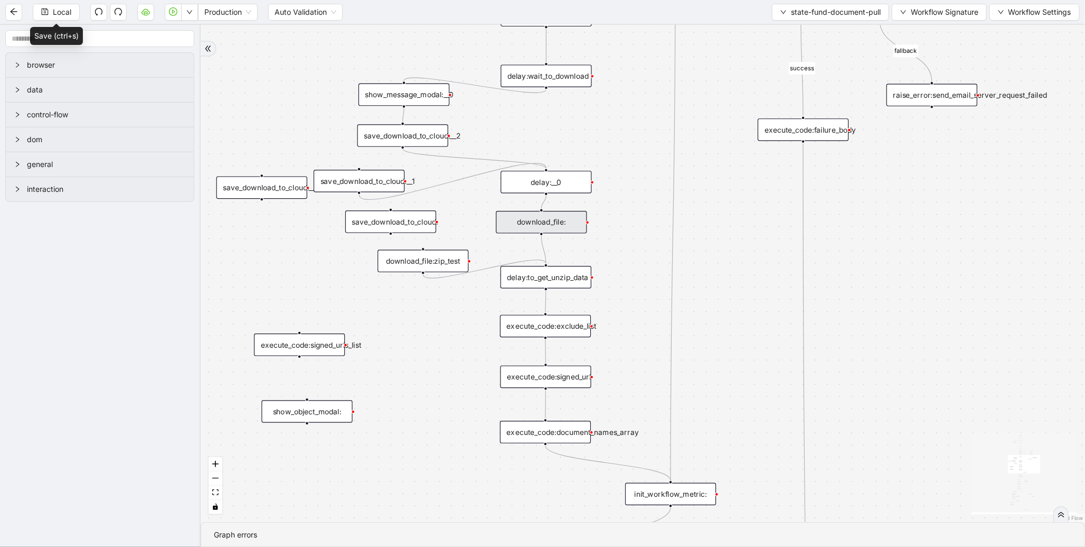
click at [521, 220] on div "download_file:" at bounding box center [541, 222] width 91 height 23
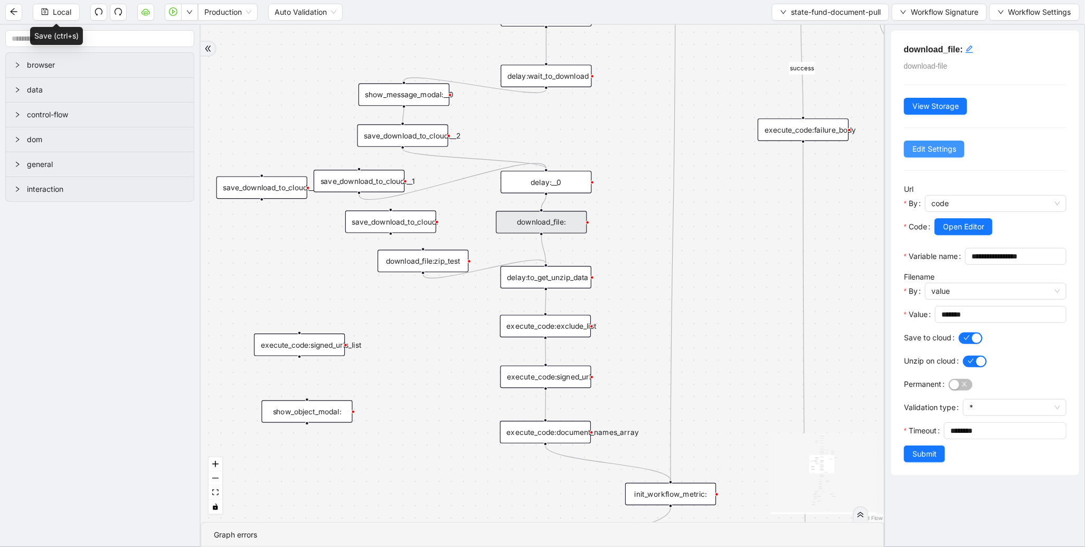
click at [926, 151] on span "Edit Settings" at bounding box center [935, 149] width 44 height 12
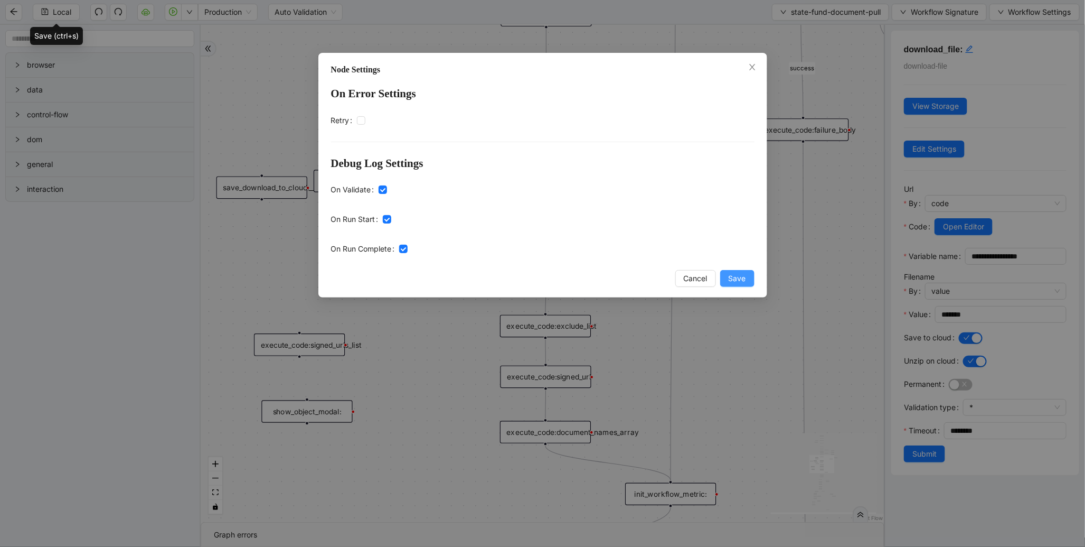
click at [741, 282] on span "Save" at bounding box center [737, 278] width 17 height 12
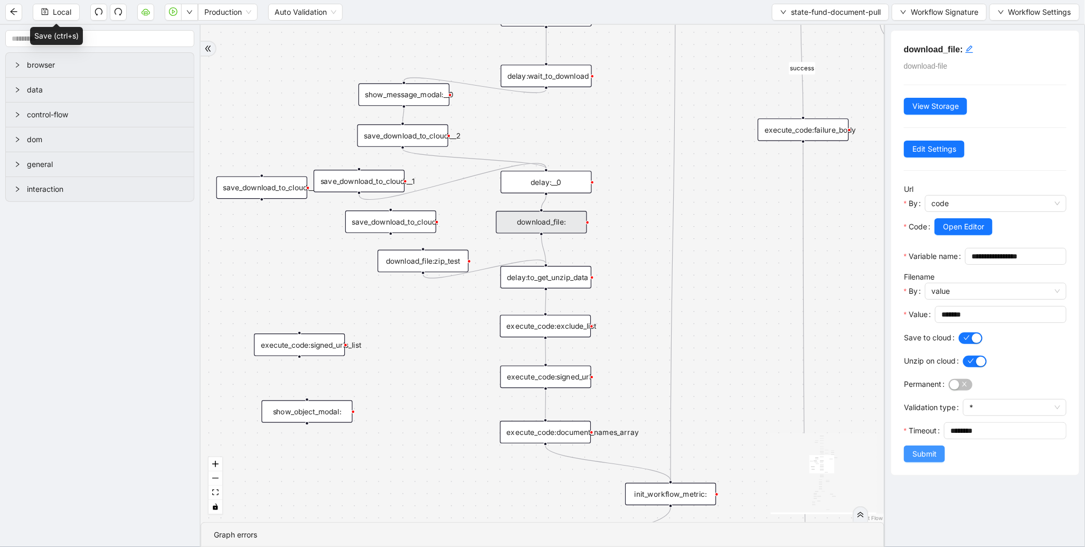
click at [915, 459] on span "Submit" at bounding box center [925, 454] width 24 height 12
click at [445, 268] on div "download_file:zip_test" at bounding box center [423, 261] width 91 height 23
click at [387, 130] on div "save_download_to_cloud:__2" at bounding box center [403, 135] width 91 height 23
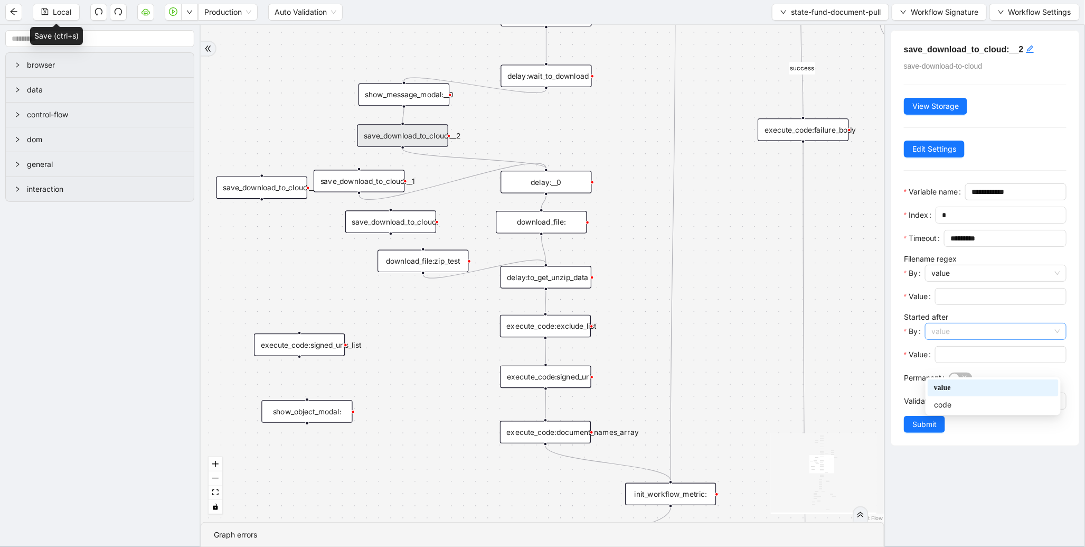
click at [983, 339] on span "value" at bounding box center [996, 331] width 129 height 16
click at [959, 403] on div "code" at bounding box center [993, 405] width 118 height 12
click at [959, 360] on span "Open Editor" at bounding box center [963, 355] width 41 height 12
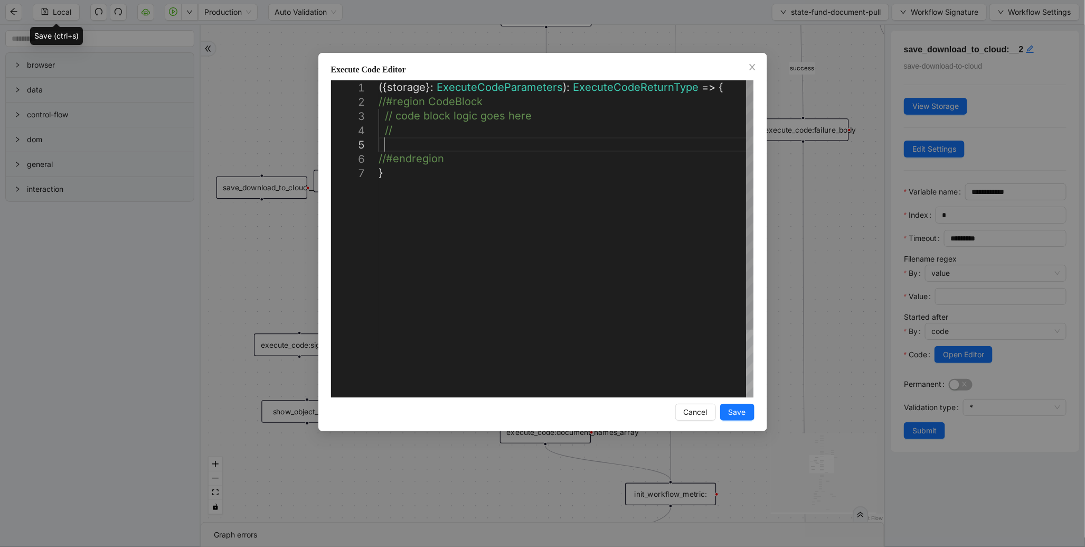
click at [408, 148] on div "({ storage }: ExecuteCodeParameters ): ExecuteCodeReturnType => { //#region Cod…" at bounding box center [566, 281] width 375 height 402
type textarea "**********"
click at [736, 412] on span "Save" at bounding box center [737, 412] width 17 height 12
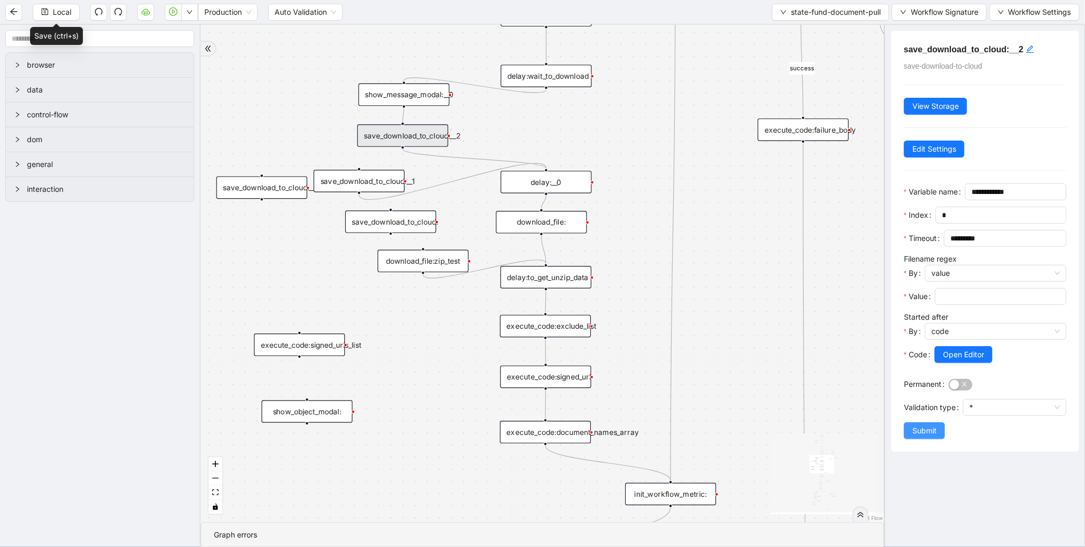
click at [920, 436] on span "Submit" at bounding box center [925, 431] width 24 height 12
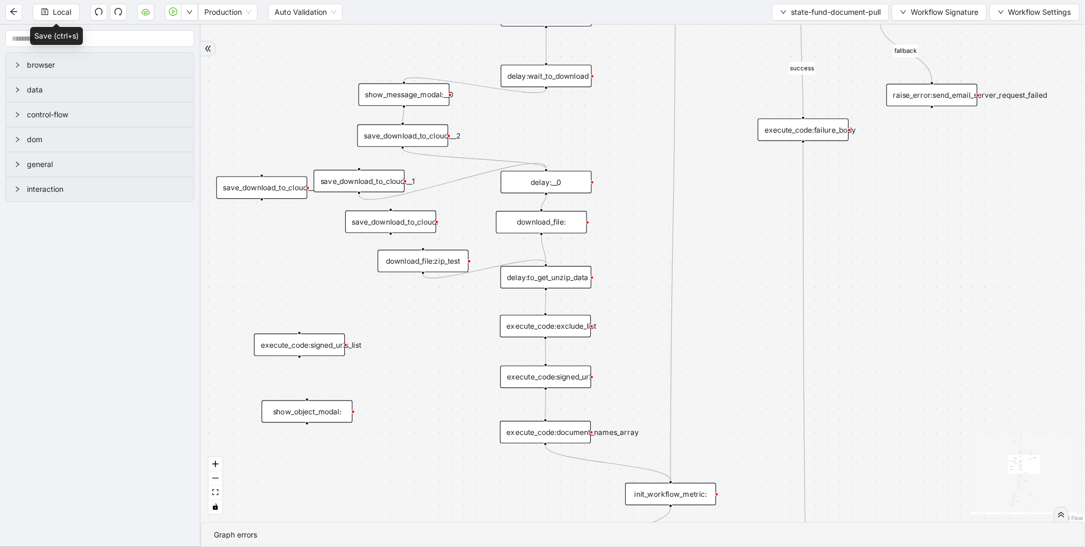
click at [380, 175] on div "save_download_to_cloud:__1" at bounding box center [359, 181] width 91 height 23
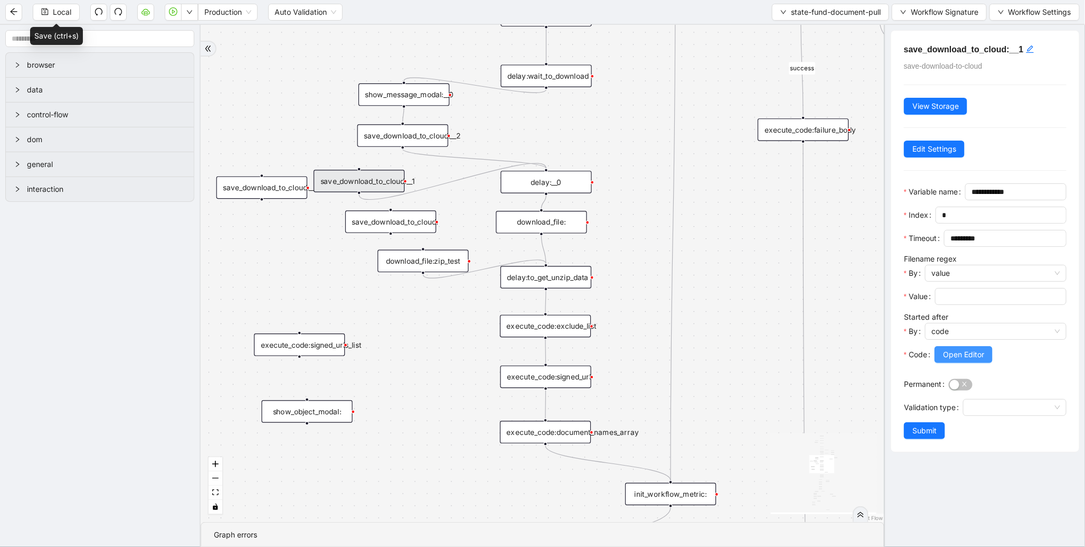
click at [958, 360] on span "Open Editor" at bounding box center [963, 355] width 41 height 12
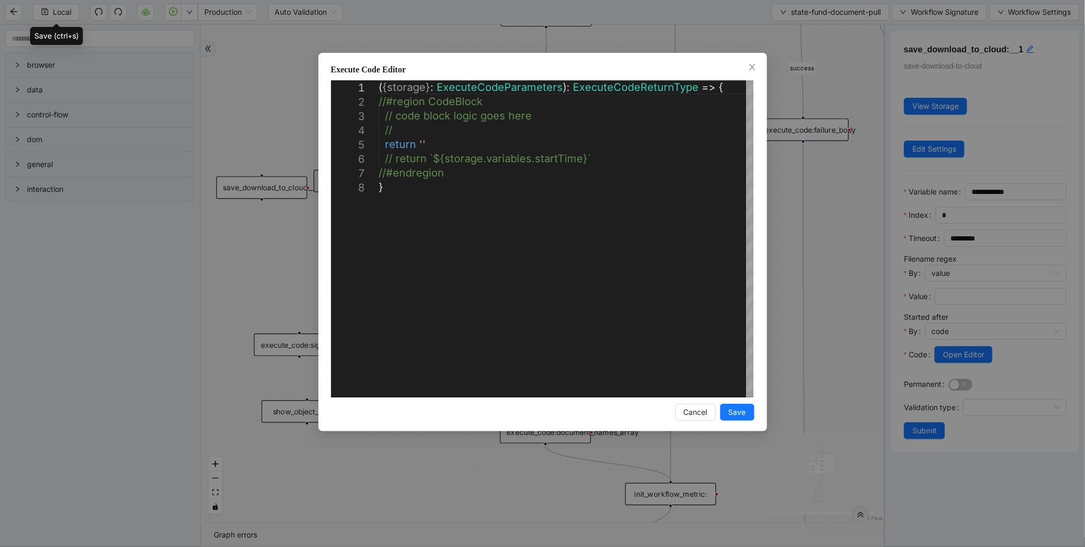
click at [621, 42] on div "**********" at bounding box center [542, 273] width 1085 height 547
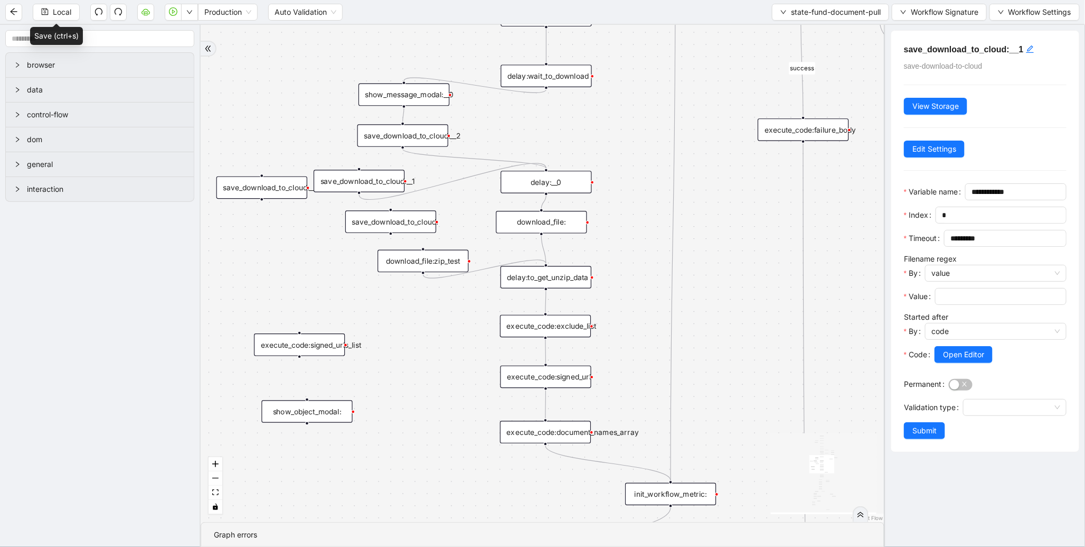
click at [419, 131] on div "save_download_to_cloud:__2" at bounding box center [403, 135] width 91 height 23
click at [989, 363] on button "Open Editor" at bounding box center [964, 354] width 58 height 17
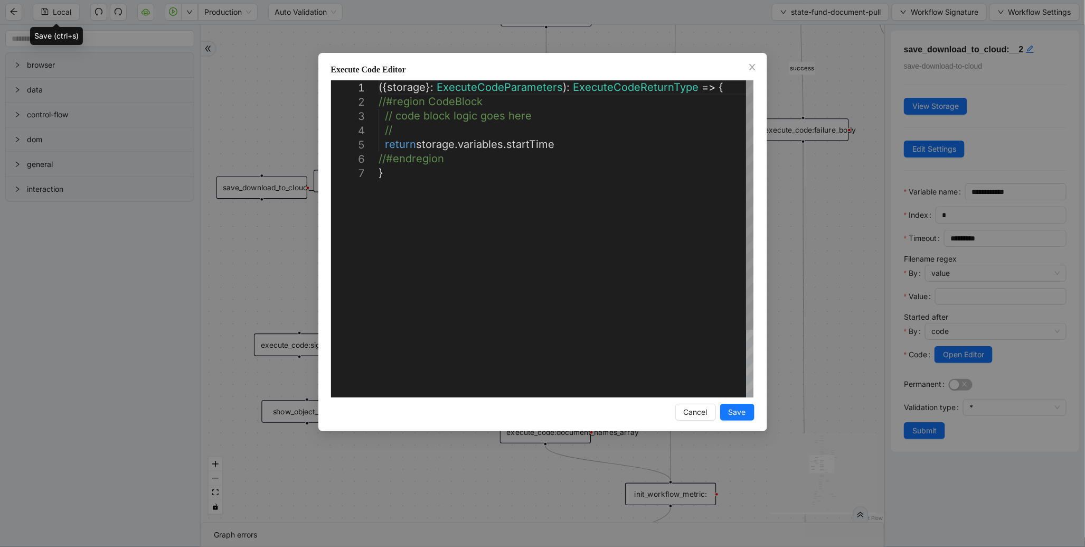
scroll to position [0, 5]
click at [417, 140] on div "({ storage }: ExecuteCodeParameters ): ExecuteCodeReturnType => { //#region Cod…" at bounding box center [566, 281] width 375 height 402
click at [472, 144] on div "({ storage }: ExecuteCodeParameters ): ExecuteCodeReturnType => { //#region Cod…" at bounding box center [566, 281] width 375 height 402
drag, startPoint x: 417, startPoint y: 144, endPoint x: 551, endPoint y: 148, distance: 134.2
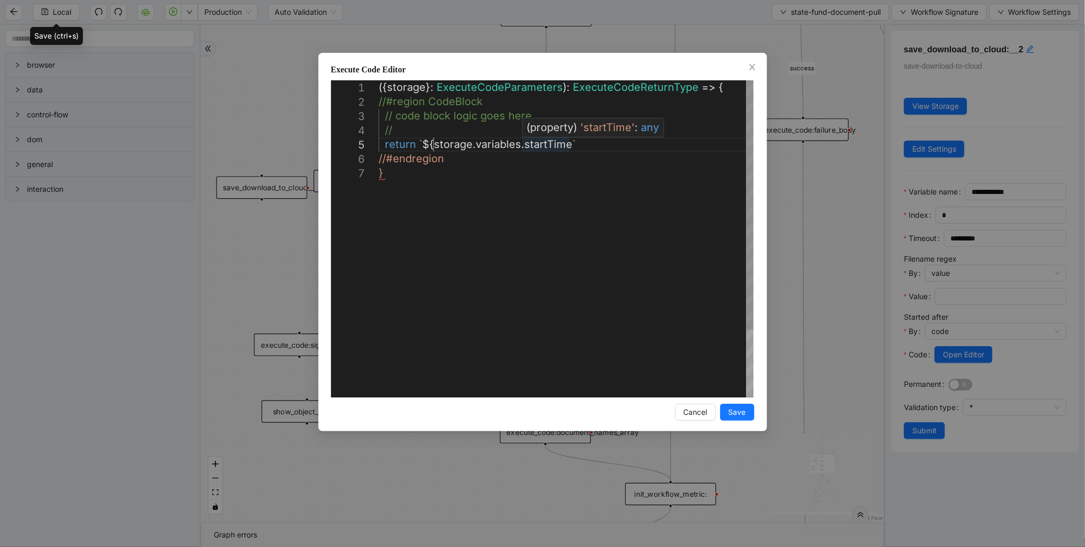
click at [571, 142] on div "({ storage }: ExecuteCodeParameters ): ExecuteCodeReturnType => { //#region Cod…" at bounding box center [566, 281] width 375 height 402
type textarea "**********"
click at [743, 410] on span "Save" at bounding box center [737, 412] width 17 height 12
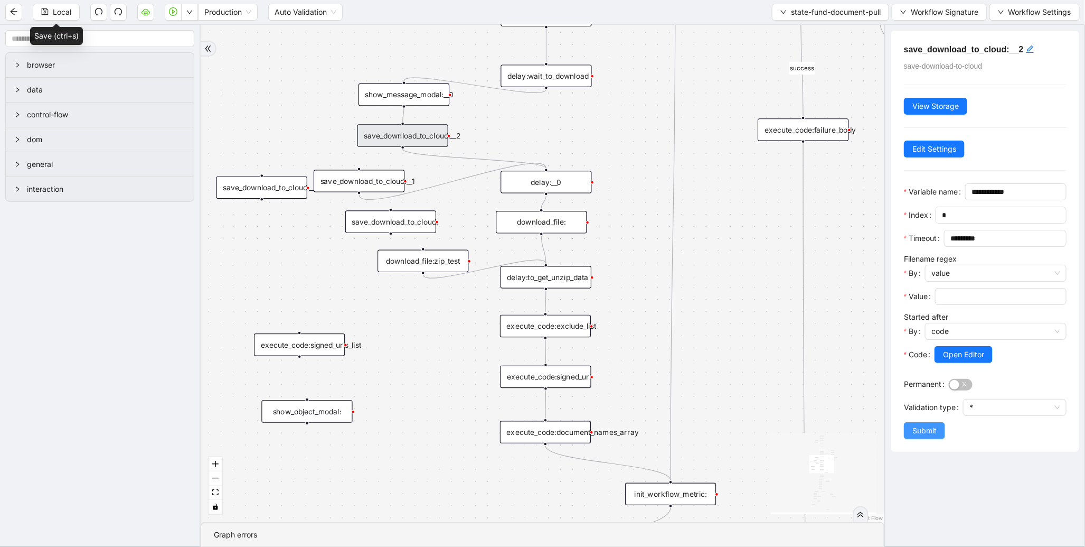
click at [941, 439] on button "Submit" at bounding box center [924, 430] width 41 height 17
click at [50, 17] on button "Local" at bounding box center [56, 12] width 47 height 17
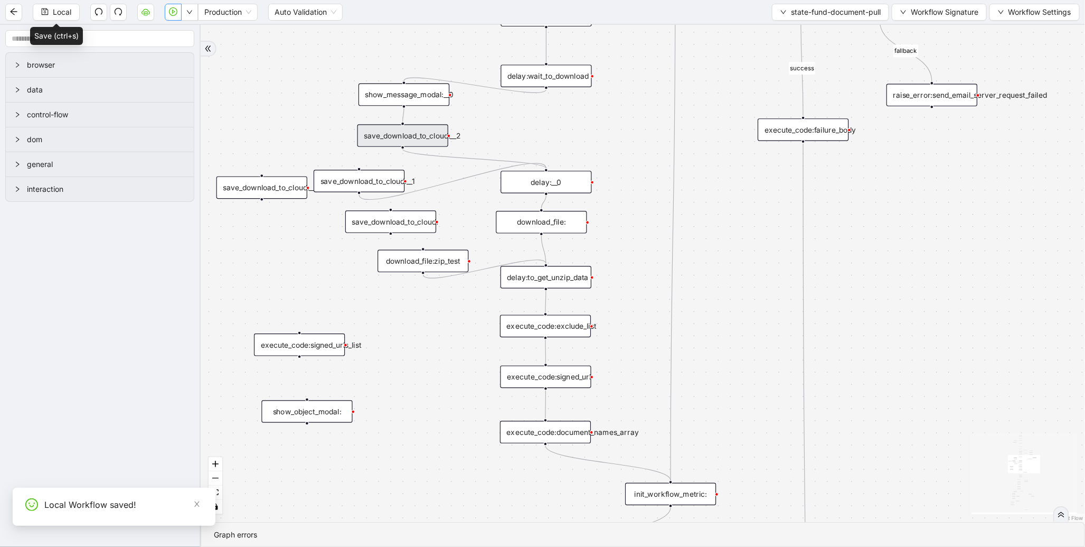
click at [173, 11] on icon "play-circle" at bounding box center [173, 11] width 8 height 8
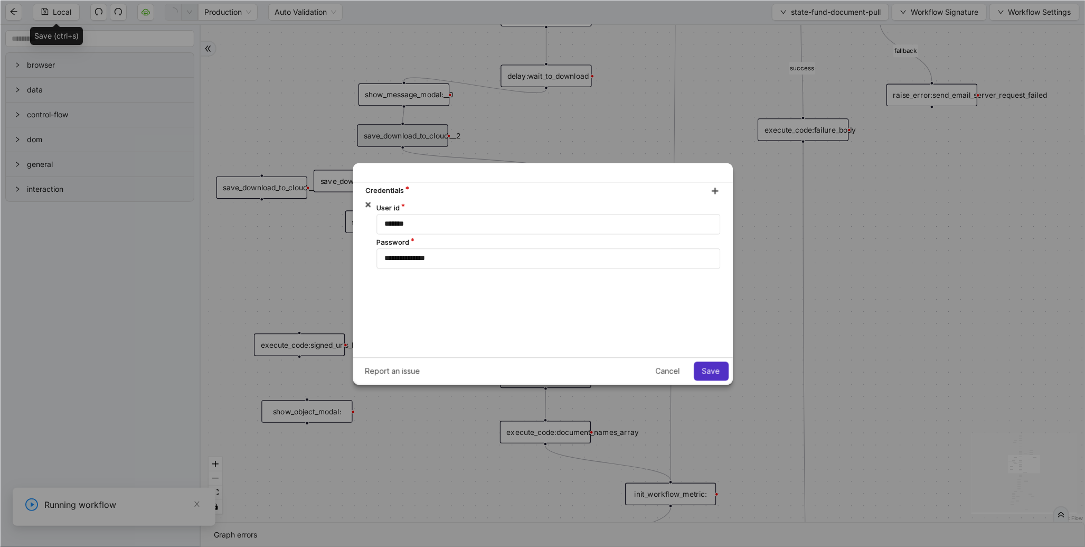
scroll to position [0, 0]
click at [711, 365] on button "Save" at bounding box center [711, 370] width 35 height 19
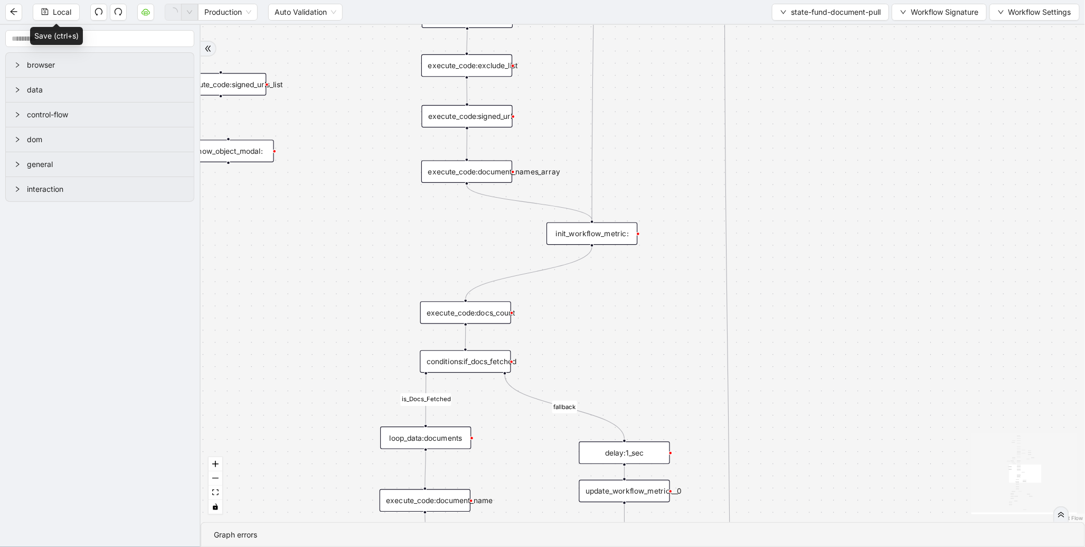
drag, startPoint x: 473, startPoint y: 403, endPoint x: 394, endPoint y: 143, distance: 272.0
click at [394, 143] on div "fallback success fallback fallback is_Docs_Fetched fallback fallback success su…" at bounding box center [643, 273] width 885 height 497
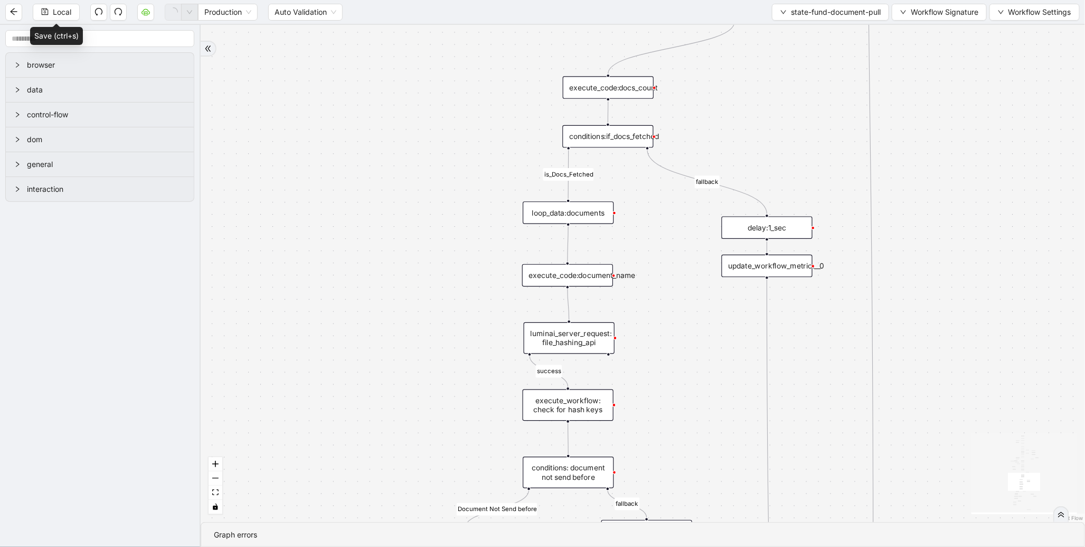
drag, startPoint x: 347, startPoint y: 312, endPoint x: 490, endPoint y: 87, distance: 266.3
click at [490, 87] on div "fallback success fallback fallback is_Docs_Fetched fallback fallback success su…" at bounding box center [643, 273] width 885 height 497
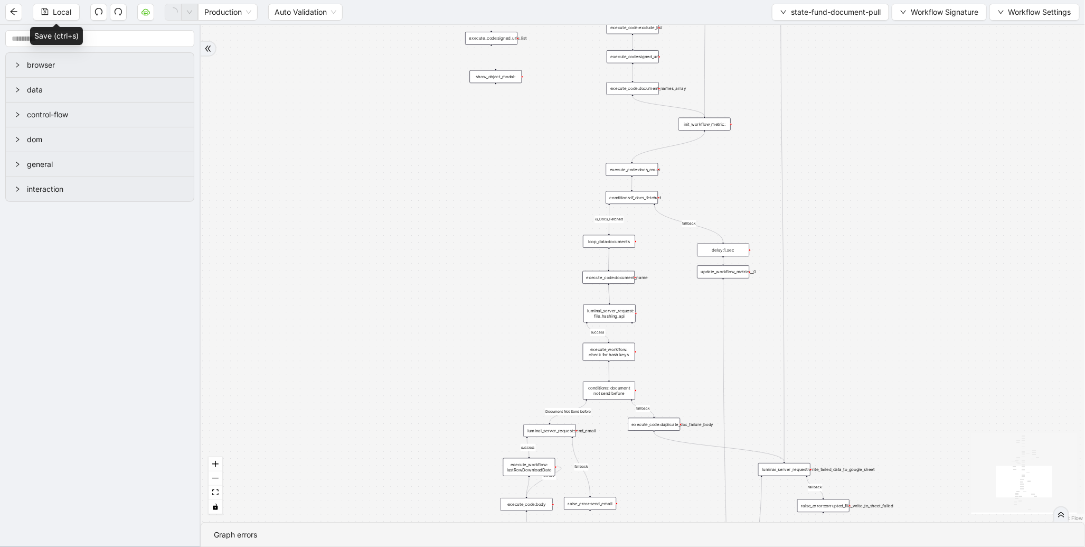
drag, startPoint x: 537, startPoint y: 165, endPoint x: 492, endPoint y: 431, distance: 269.9
click at [492, 431] on div "fallback success fallback fallback is_Docs_Fetched fallback fallback success su…" at bounding box center [643, 273] width 885 height 497
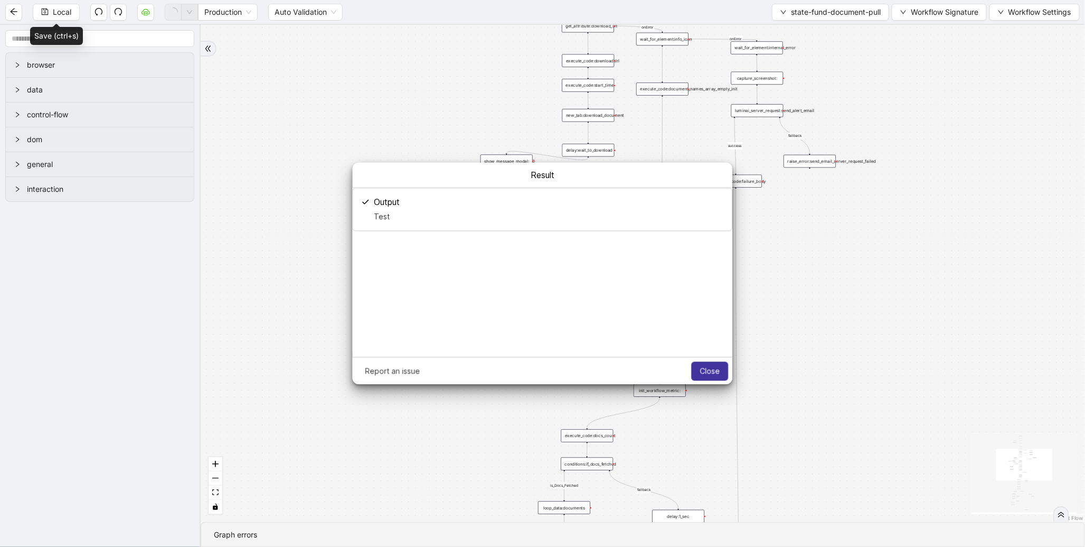
click at [713, 363] on button "Close" at bounding box center [709, 370] width 37 height 19
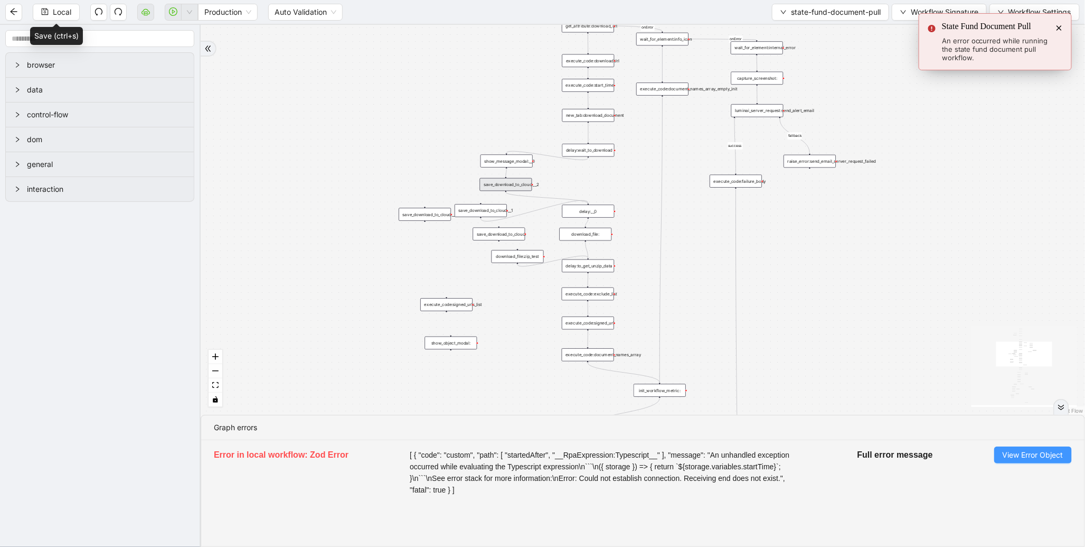
click at [1014, 460] on span "View Error Object" at bounding box center [1033, 455] width 61 height 12
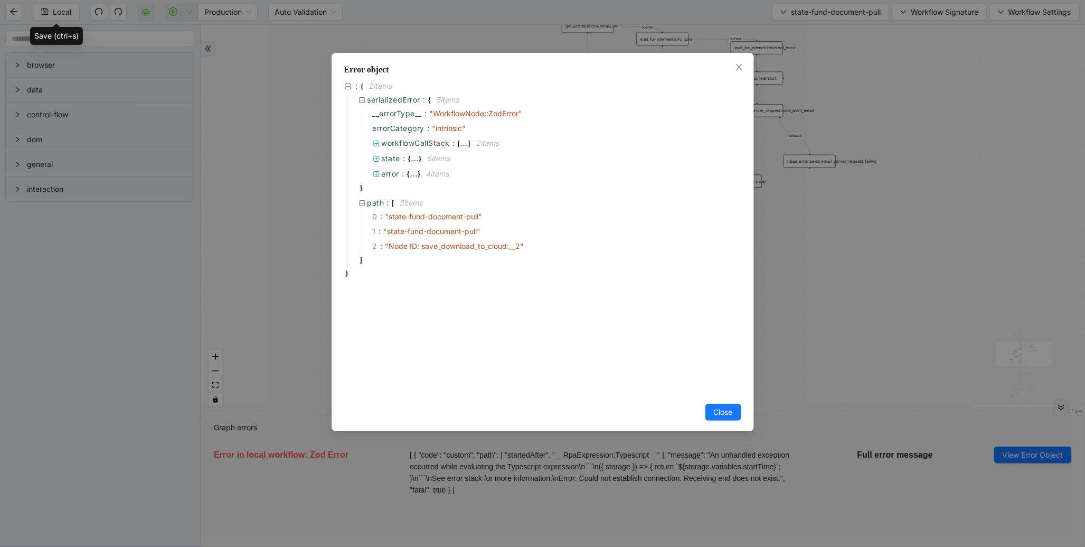
click at [936, 279] on div "Error object : { 2 item s serializedError : { 5 item s __errorType__ : " Workfl…" at bounding box center [542, 273] width 1085 height 547
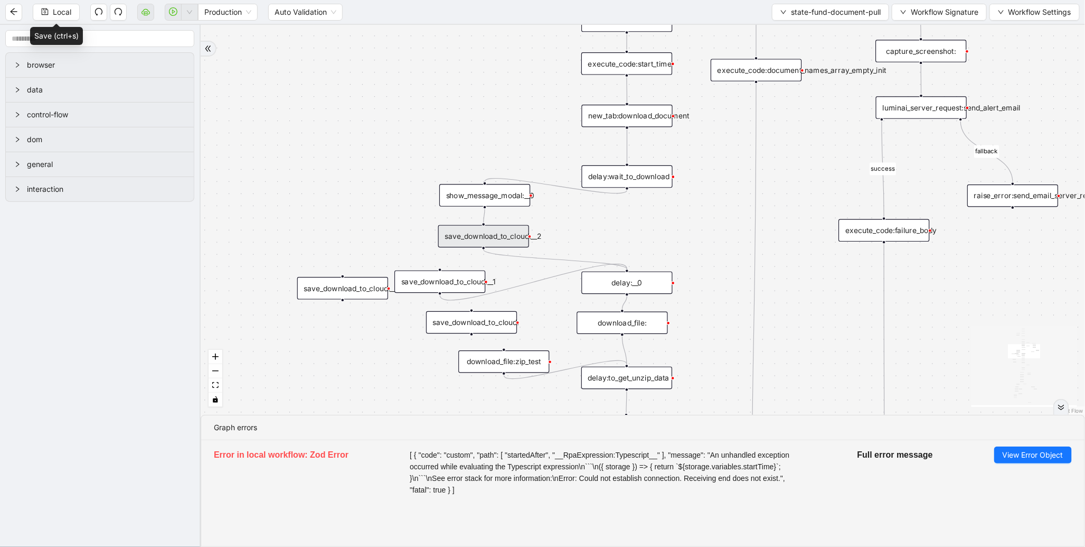
click at [495, 243] on div "save_download_to_cloud:__2" at bounding box center [483, 236] width 91 height 23
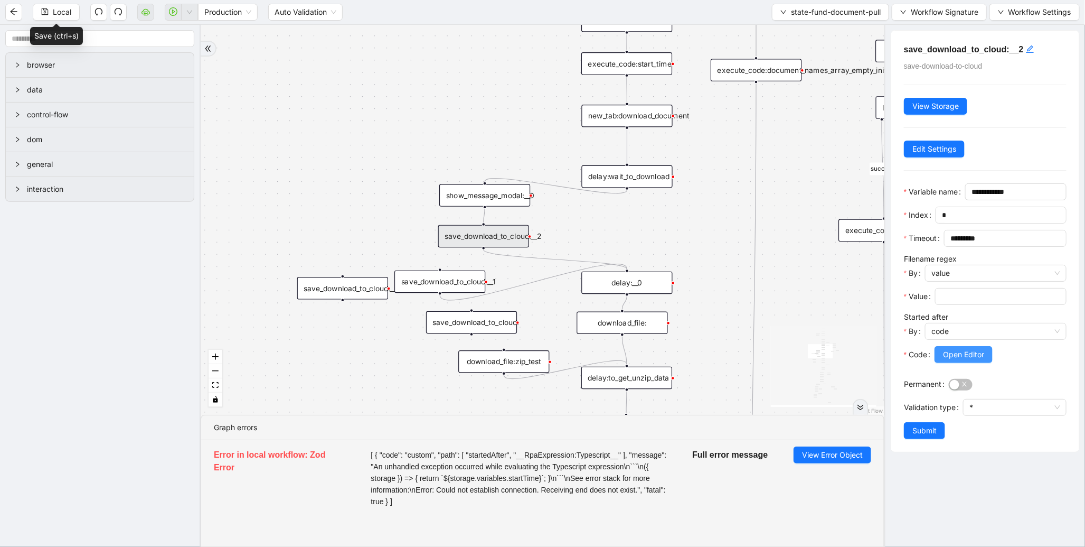
click at [969, 360] on span "Open Editor" at bounding box center [963, 355] width 41 height 12
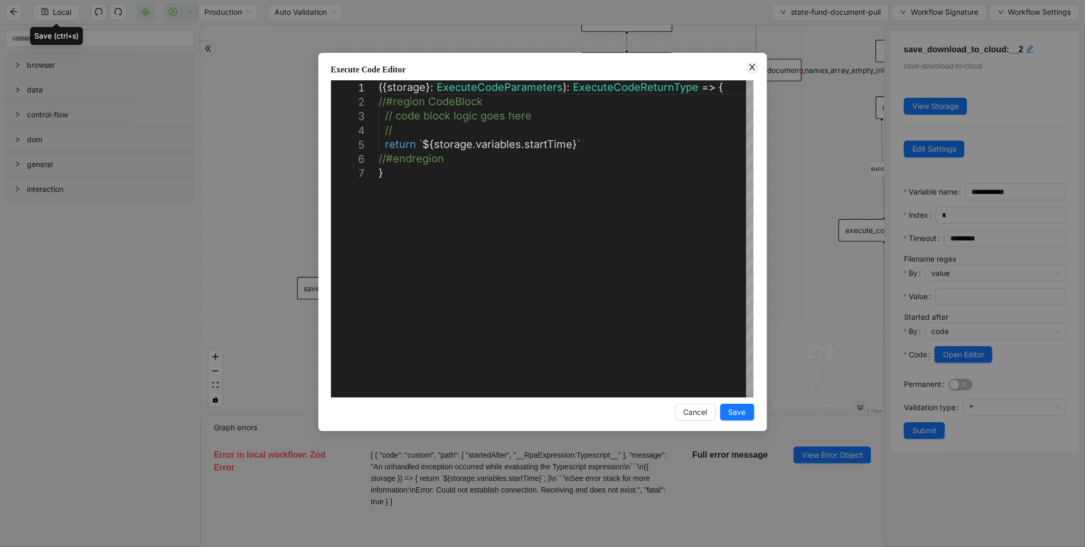
click at [748, 65] on icon "close" at bounding box center [752, 67] width 8 height 8
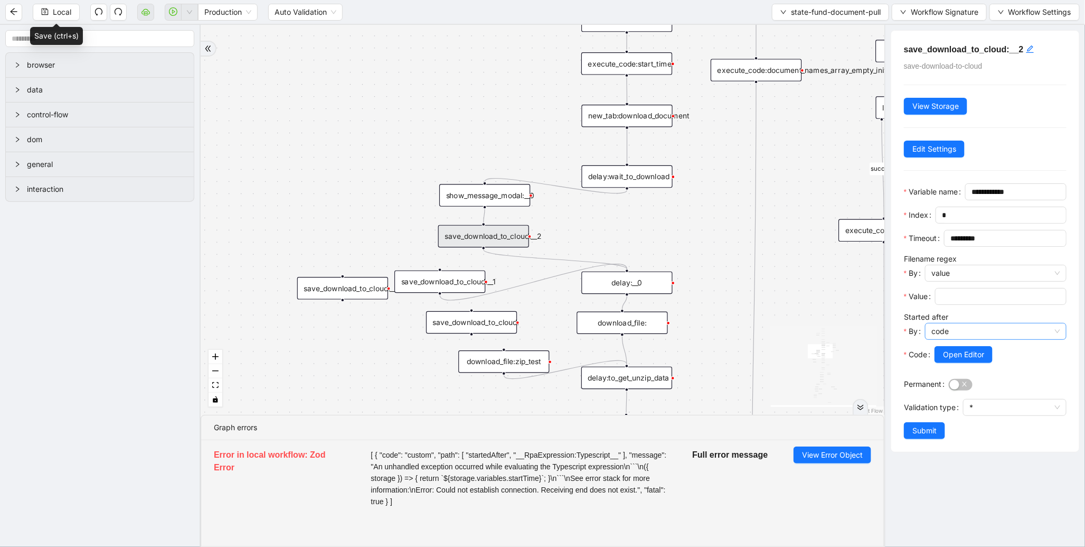
click at [1018, 339] on span "code" at bounding box center [996, 331] width 129 height 16
click at [978, 387] on div "value" at bounding box center [993, 388] width 118 height 12
click at [916, 430] on span "Submit" at bounding box center [925, 424] width 24 height 12
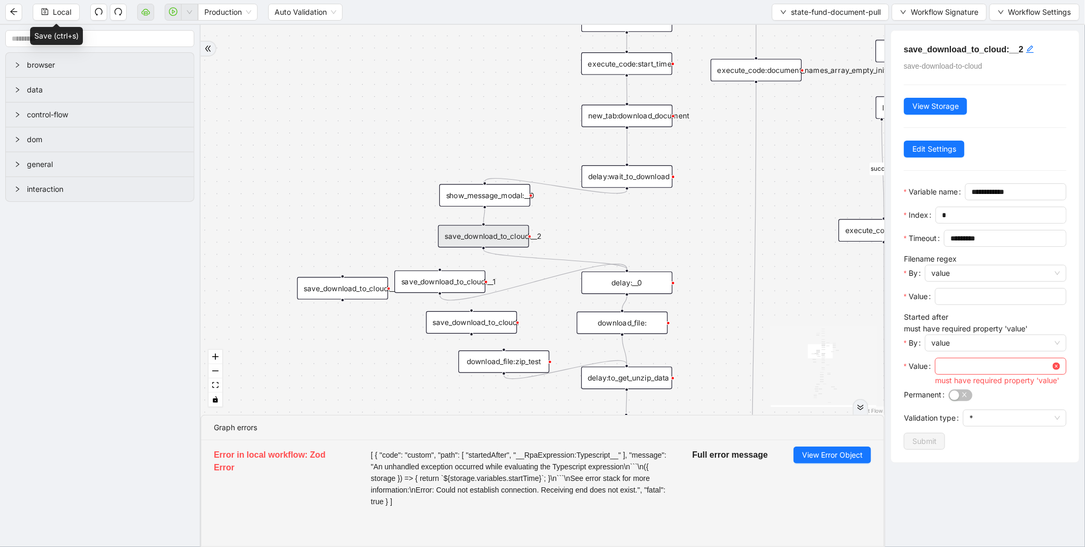
drag, startPoint x: 485, startPoint y: 229, endPoint x: 474, endPoint y: 233, distance: 11.4
click at [474, 233] on div "save_download_to_cloud:__2" at bounding box center [483, 236] width 91 height 23
click at [417, 234] on div "fallback success fallback fallback is_Docs_Fetched fallback fallback success su…" at bounding box center [543, 220] width 684 height 390
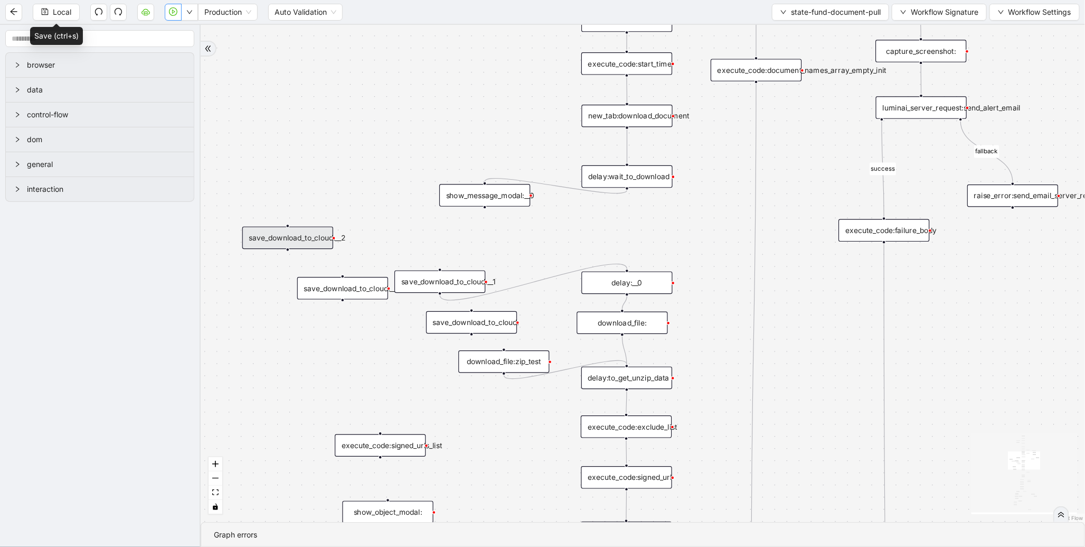
drag, startPoint x: 488, startPoint y: 239, endPoint x: 285, endPoint y: 255, distance: 203.4
click at [285, 249] on div "save_download_to_cloud:__2" at bounding box center [287, 238] width 91 height 23
click at [484, 220] on icon "plus-circle" at bounding box center [485, 223] width 6 height 6
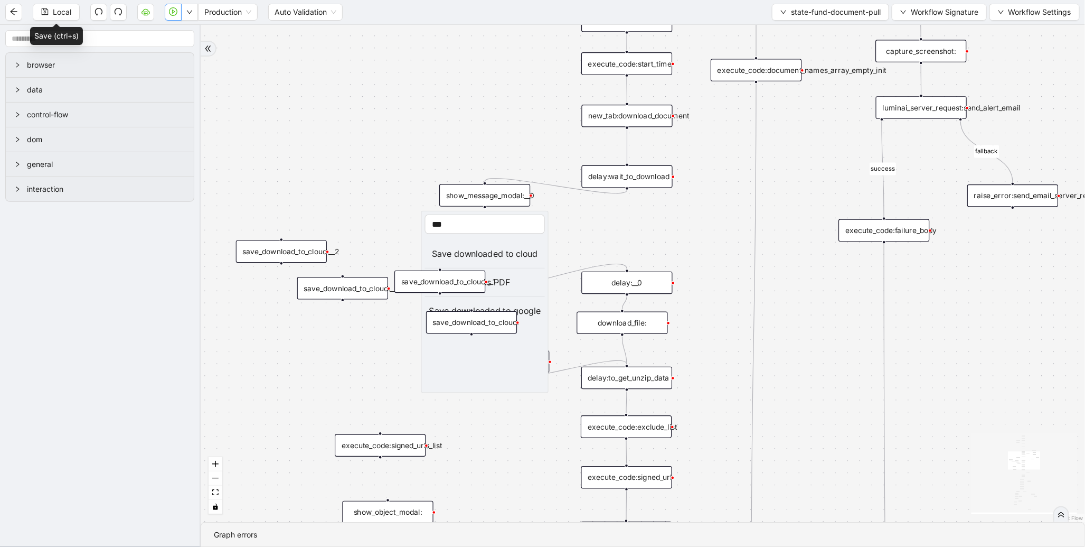
type input "***"
click at [506, 259] on div "Save downloaded to cloud" at bounding box center [485, 253] width 120 height 13
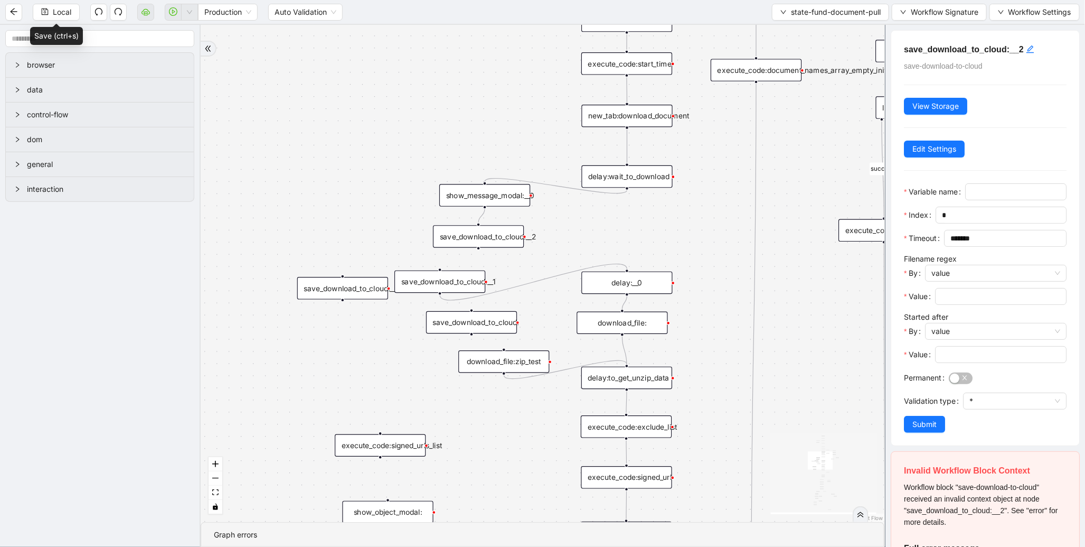
drag, startPoint x: 484, startPoint y: 243, endPoint x: 483, endPoint y: 237, distance: 6.4
click at [483, 237] on div "save_download_to_cloud:__2" at bounding box center [478, 236] width 91 height 23
drag, startPoint x: 477, startPoint y: 246, endPoint x: 626, endPoint y: 272, distance: 151.2
click at [933, 152] on span "Edit Settings" at bounding box center [935, 149] width 44 height 12
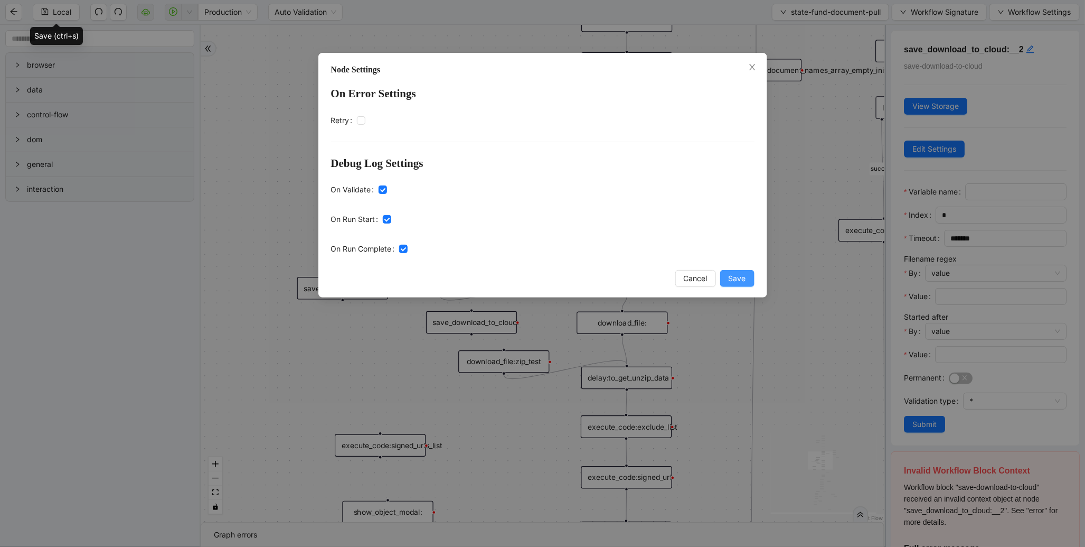
click at [739, 279] on span "Save" at bounding box center [737, 278] width 17 height 12
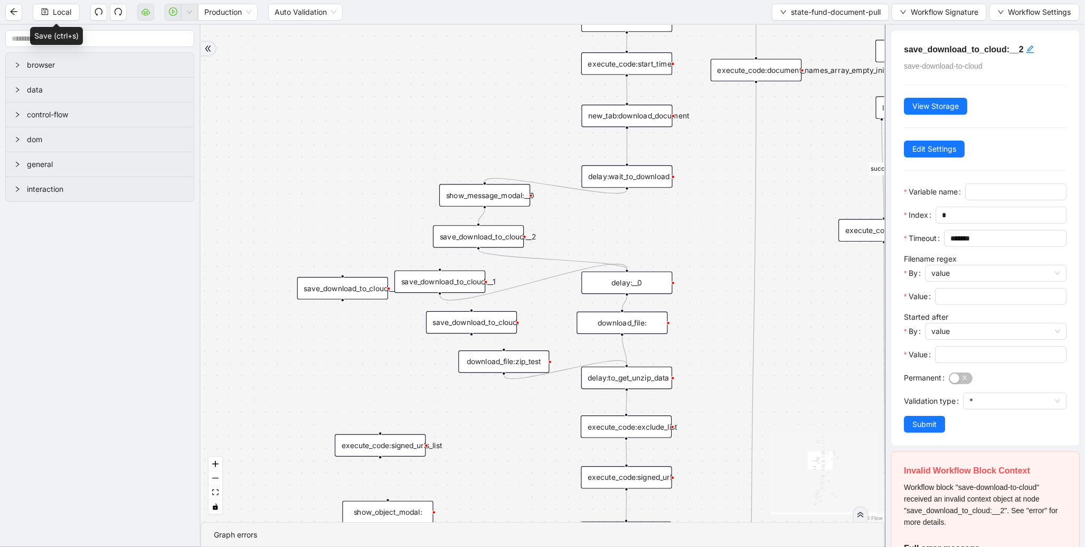
click at [457, 276] on div "save_download_to_cloud:__1" at bounding box center [439, 281] width 91 height 23
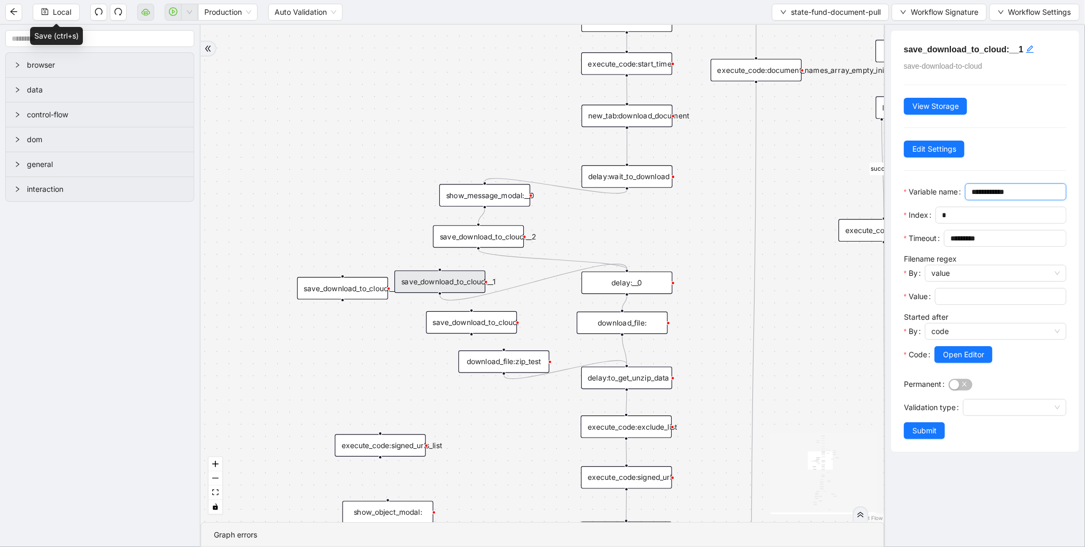
drag, startPoint x: 977, startPoint y: 208, endPoint x: 843, endPoint y: 208, distance: 134.1
click at [843, 208] on section "browser data control-flow dom general interaction fallback success fallback fal…" at bounding box center [542, 286] width 1085 height 522
click at [504, 233] on div "save_download_to_cloud:__2" at bounding box center [478, 236] width 91 height 23
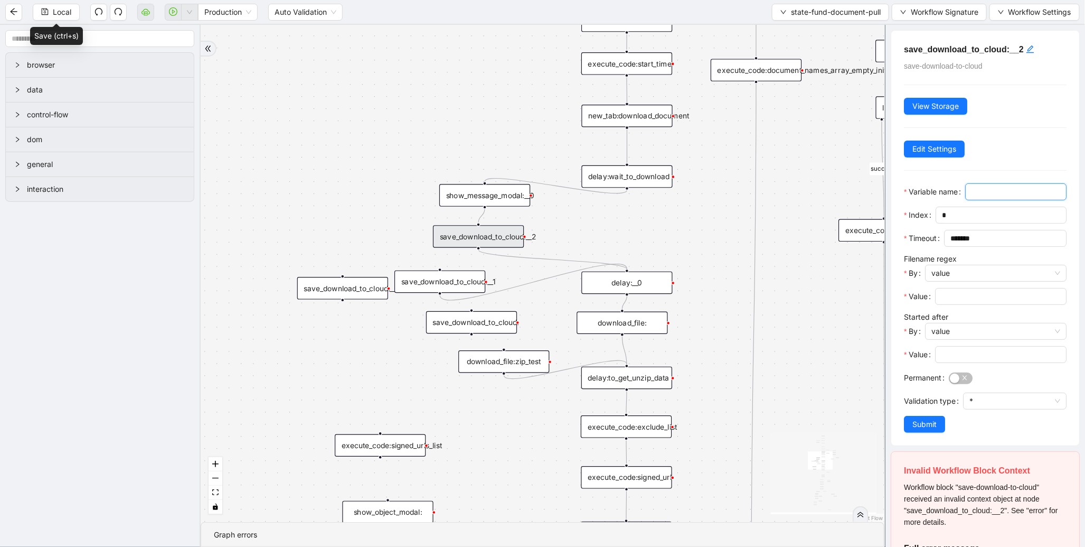
click at [972, 198] on input "Variable name" at bounding box center [1015, 192] width 87 height 12
paste input "**********"
type input "**********"
click at [951, 246] on input "*******" at bounding box center [1009, 238] width 116 height 16
type input "********"
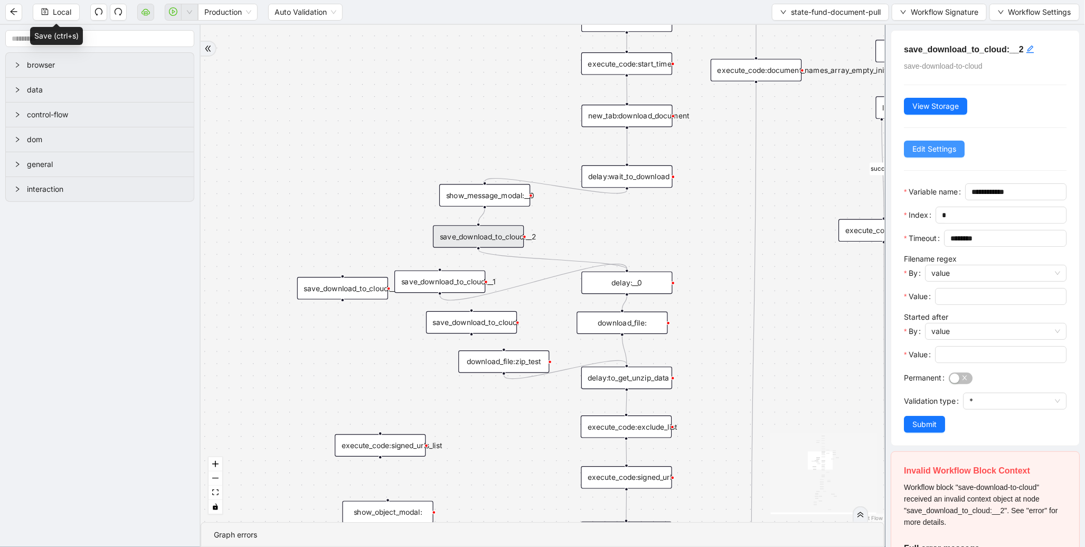
click at [941, 149] on span "Edit Settings" at bounding box center [935, 149] width 44 height 12
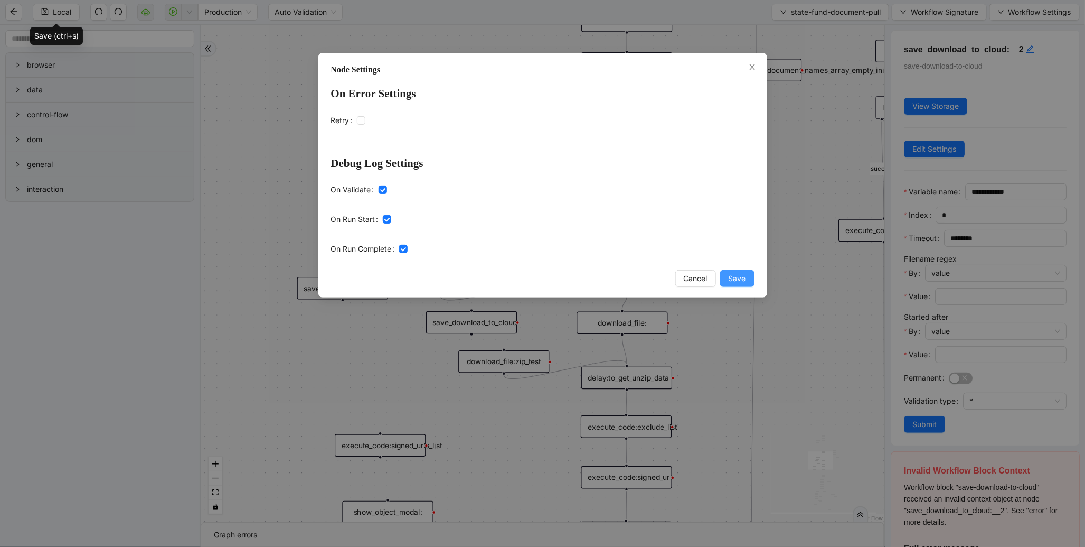
click at [742, 277] on span "Save" at bounding box center [737, 278] width 17 height 12
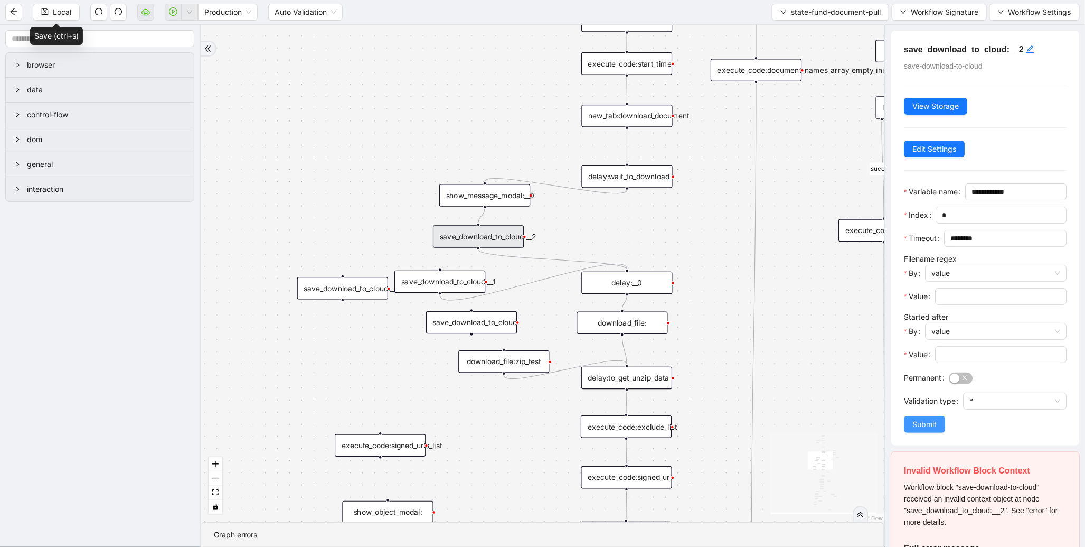
click at [938, 433] on button "Submit" at bounding box center [924, 424] width 41 height 17
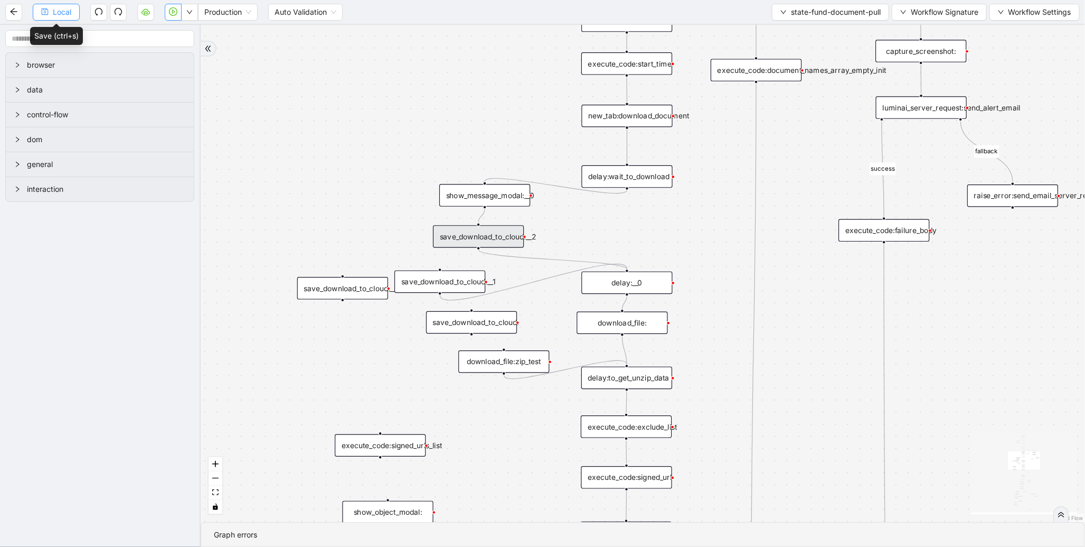
click at [50, 9] on button "Local" at bounding box center [56, 12] width 47 height 17
click at [174, 7] on icon "play-circle" at bounding box center [173, 11] width 8 height 8
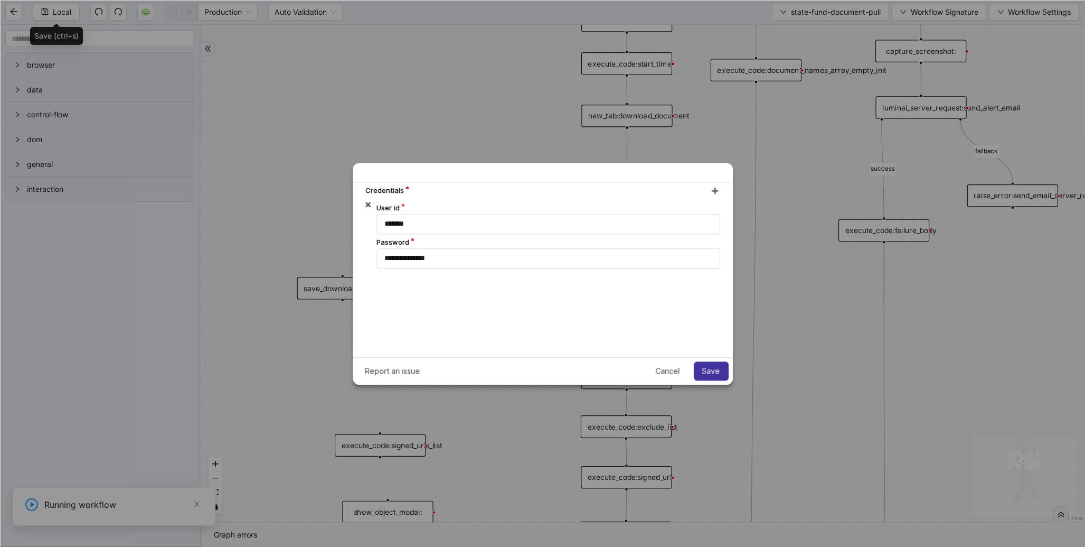
click at [727, 367] on button "Save" at bounding box center [711, 370] width 35 height 19
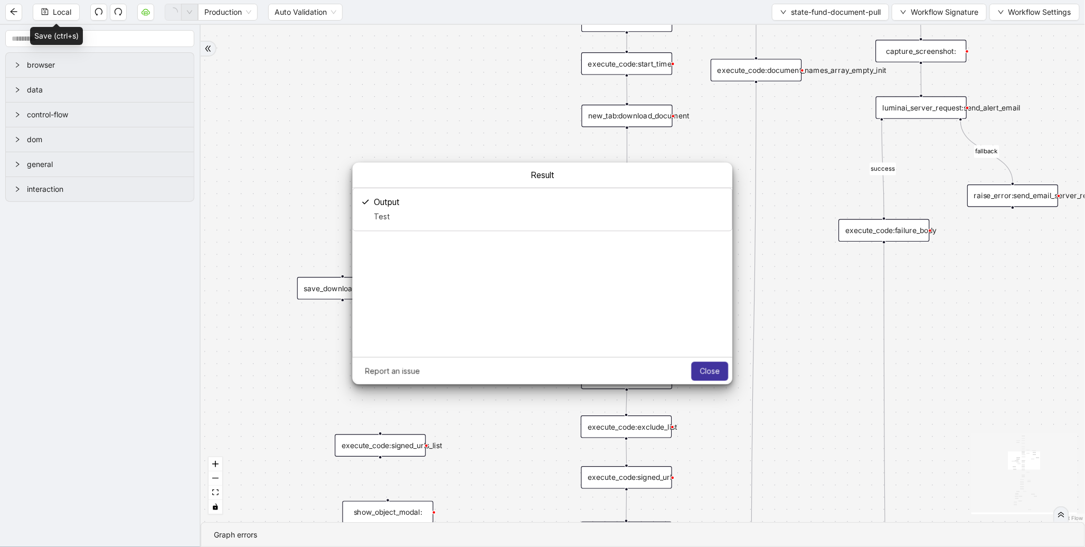
click at [704, 366] on span "Close" at bounding box center [710, 370] width 20 height 8
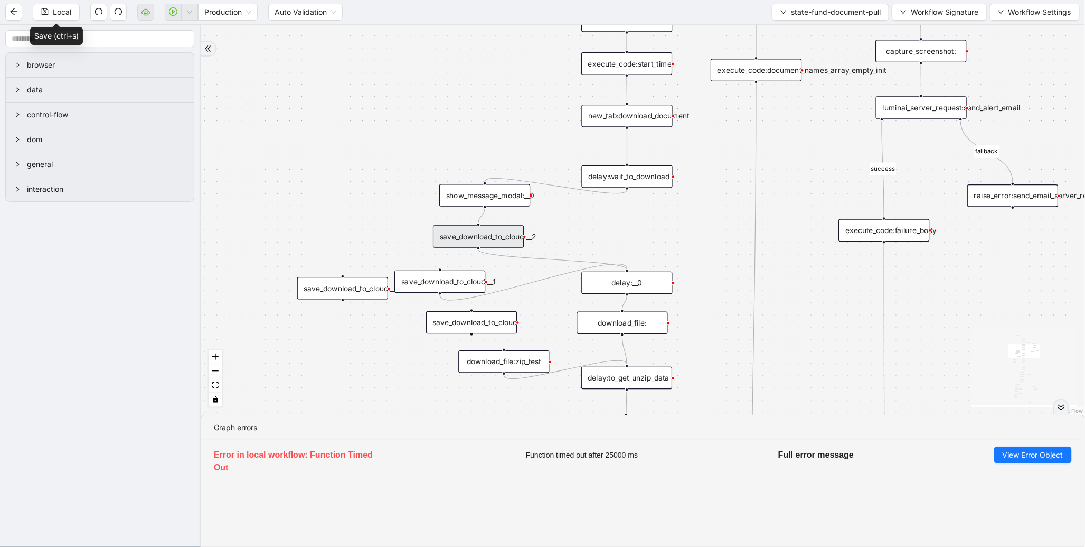
click at [463, 243] on div "save_download_to_cloud:__2" at bounding box center [478, 236] width 91 height 23
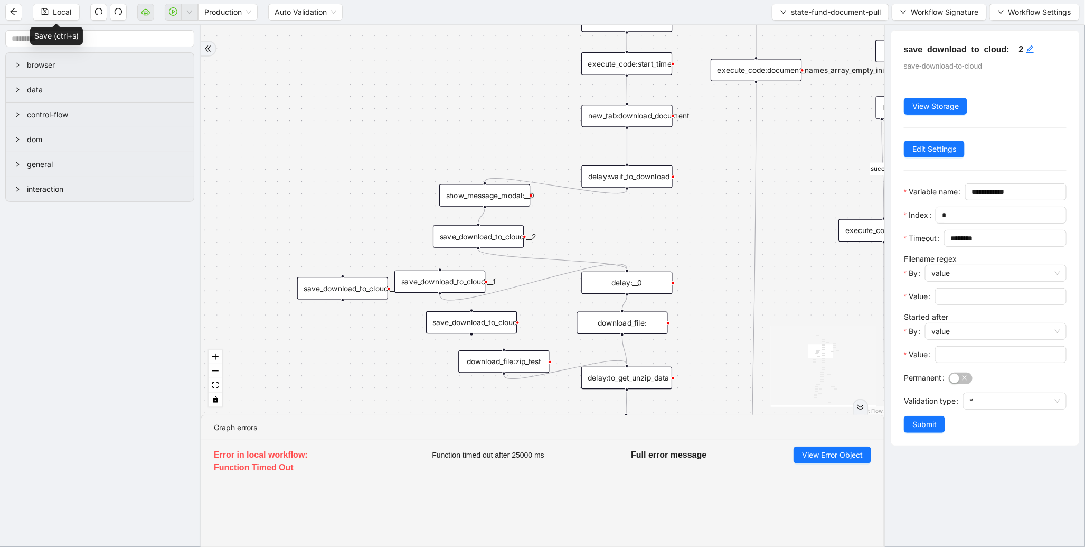
click at [450, 283] on div "save_download_to_cloud:__1" at bounding box center [439, 281] width 91 height 23
drag, startPoint x: 960, startPoint y: 278, endPoint x: 877, endPoint y: 277, distance: 82.9
click at [877, 277] on section "browser data control-flow dom general interaction fallback success fallback fal…" at bounding box center [542, 286] width 1085 height 522
click at [496, 234] on div "save_download_to_cloud:__2" at bounding box center [478, 236] width 91 height 23
drag, startPoint x: 962, startPoint y: 268, endPoint x: 1004, endPoint y: 280, distance: 43.3
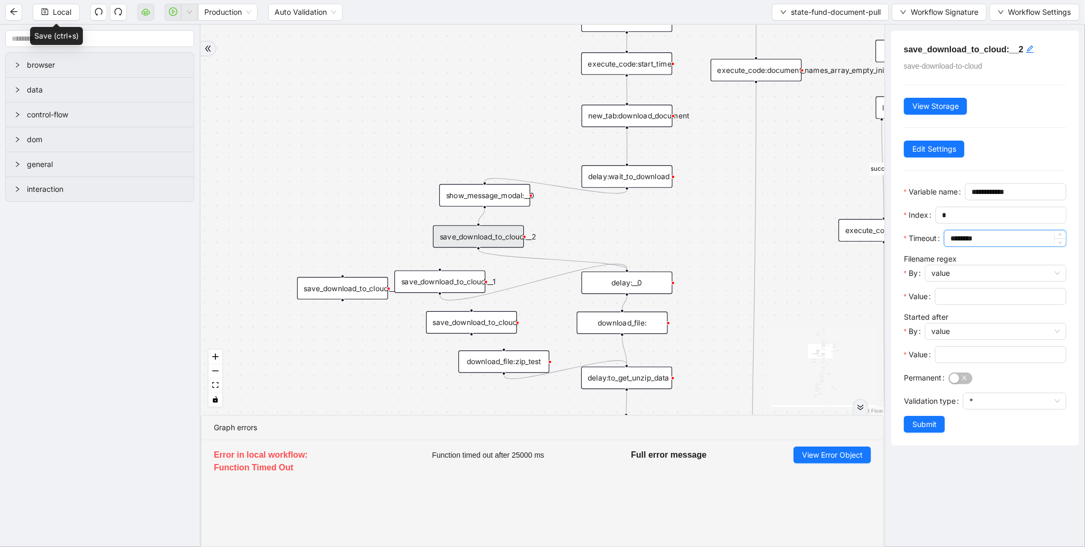
click at [1004, 246] on input "********" at bounding box center [1009, 238] width 116 height 16
paste input "*"
type input "*********"
click at [930, 430] on span "Submit" at bounding box center [925, 424] width 24 height 12
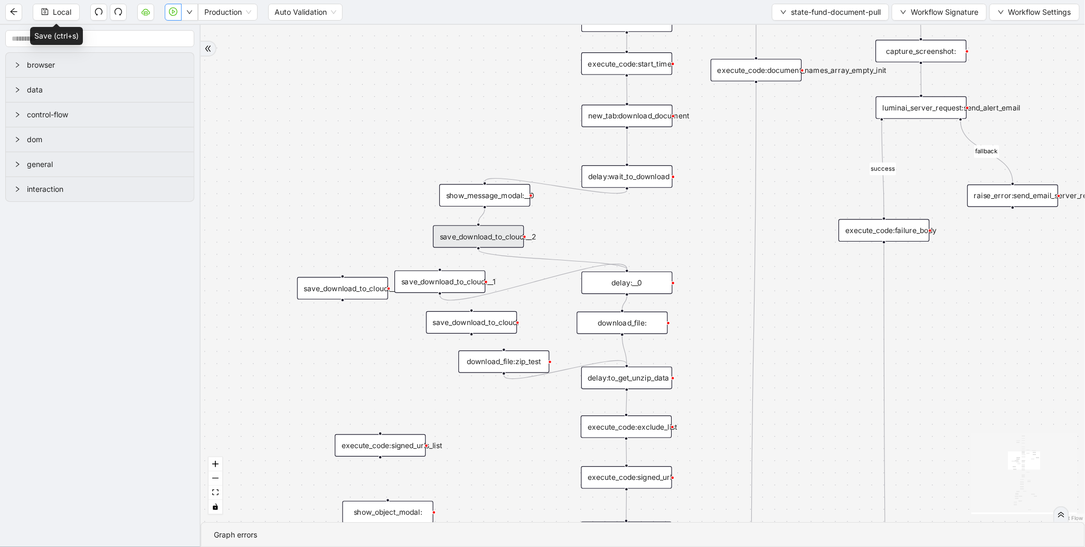
click at [175, 11] on icon "play-circle" at bounding box center [173, 11] width 8 height 8
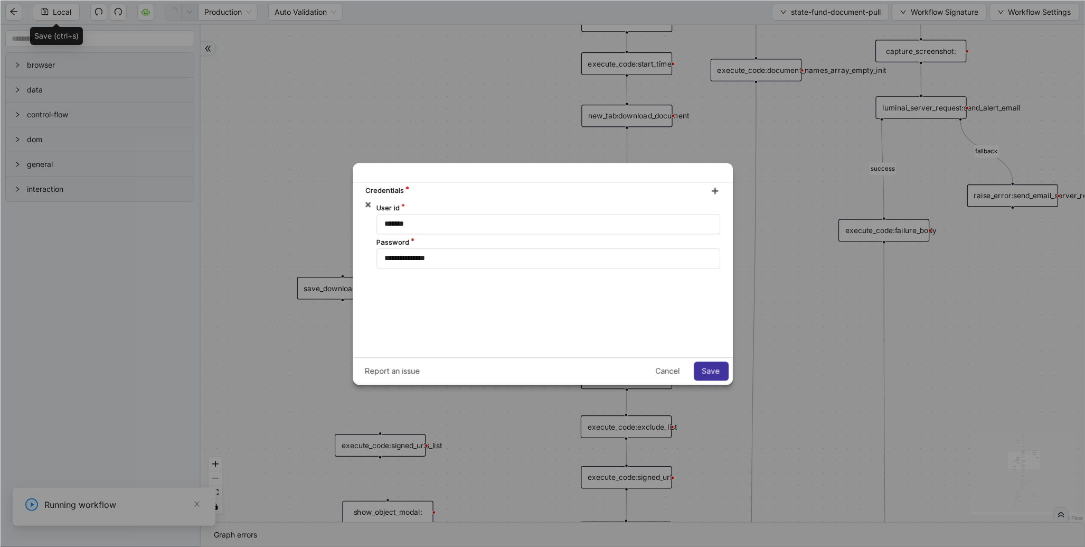
click at [711, 369] on span "Save" at bounding box center [711, 370] width 18 height 8
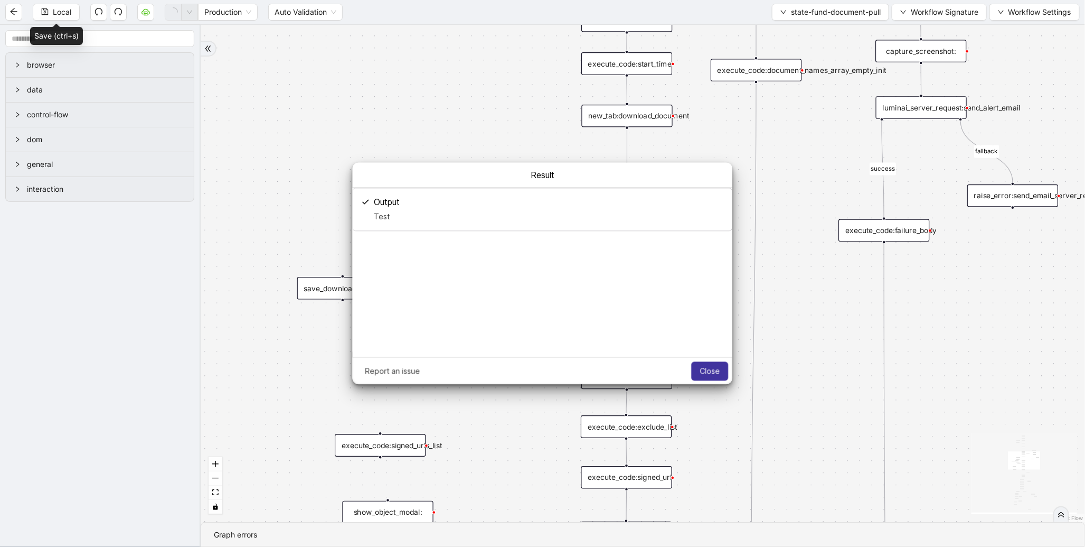
click at [707, 370] on span "Close" at bounding box center [710, 370] width 20 height 8
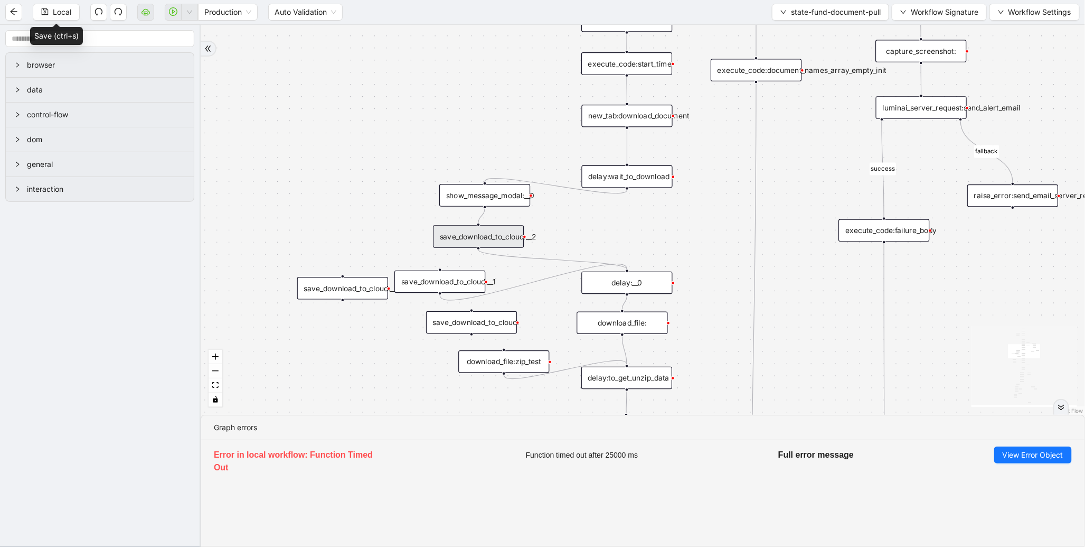
click at [487, 236] on div "save_download_to_cloud:__2" at bounding box center [478, 236] width 91 height 23
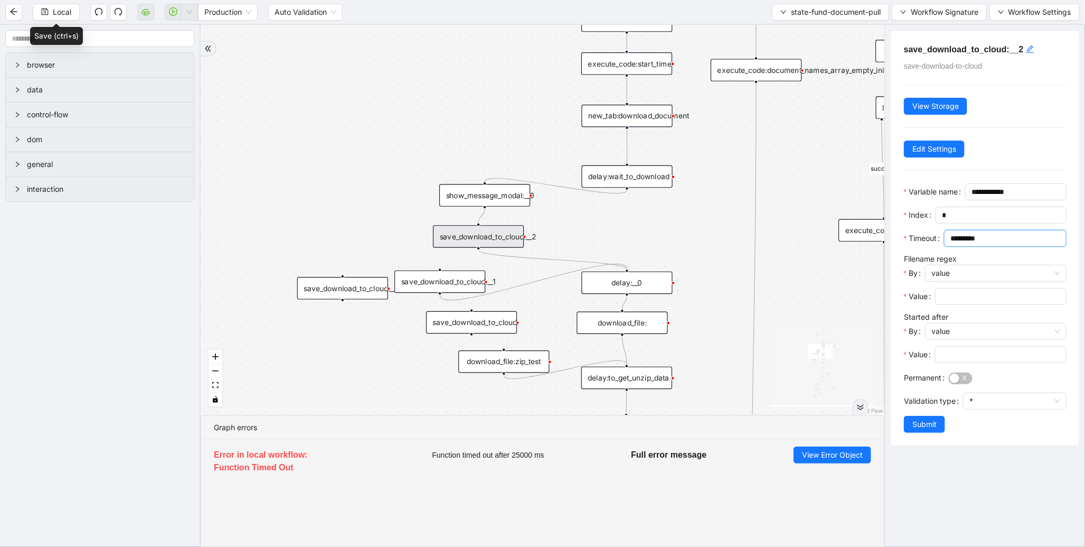
drag, startPoint x: 974, startPoint y: 272, endPoint x: 888, endPoint y: 272, distance: 85.6
click at [888, 272] on div "**********" at bounding box center [985, 286] width 201 height 522
drag, startPoint x: 488, startPoint y: 237, endPoint x: 387, endPoint y: 237, distance: 101.4
click at [387, 237] on div "save_download_to_cloud:__2" at bounding box center [377, 236] width 91 height 23
click at [456, 213] on icon "Edge from show_message_modal:__0 to save_download_to_cloud:__2" at bounding box center [431, 216] width 108 height 14
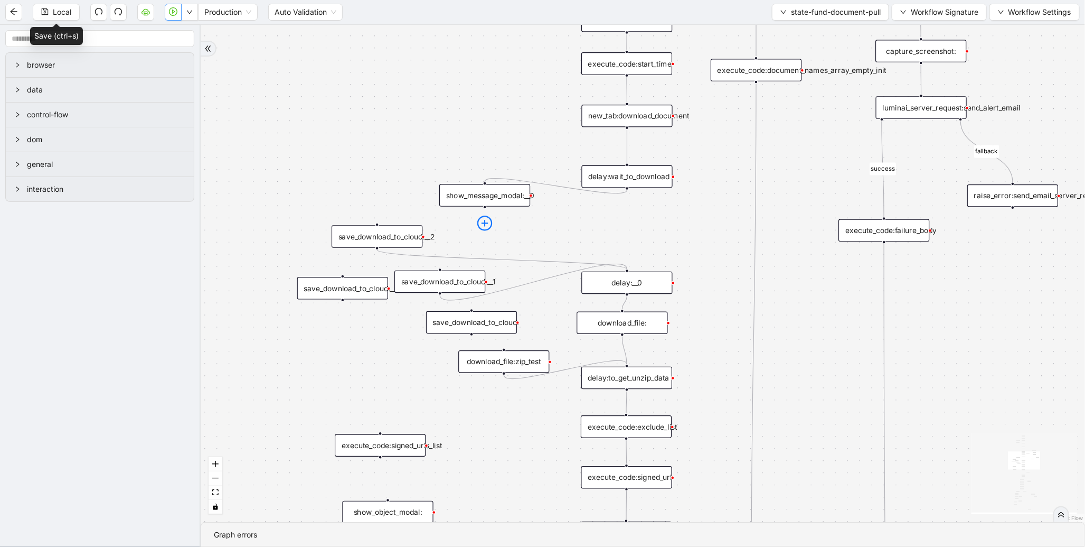
click at [488, 220] on icon "plus-circle" at bounding box center [484, 222] width 15 height 15
type input "***"
click at [515, 254] on div "Save downloaded to cloud" at bounding box center [485, 253] width 120 height 13
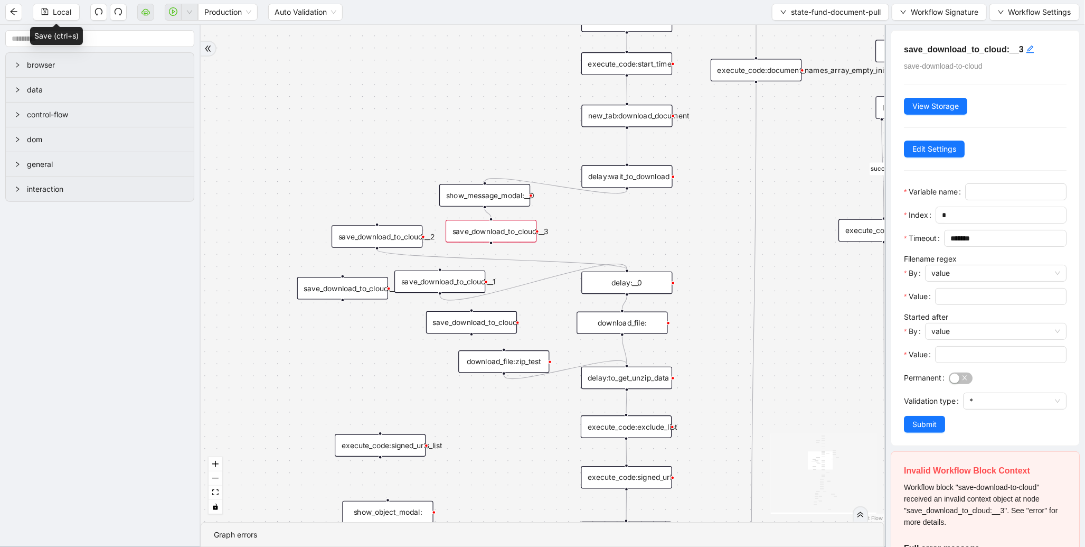
drag, startPoint x: 466, startPoint y: 255, endPoint x: 473, endPoint y: 230, distance: 25.6
click at [473, 230] on div "save_download_to_cloud:__3" at bounding box center [491, 231] width 91 height 23
drag, startPoint x: 492, startPoint y: 242, endPoint x: 633, endPoint y: 271, distance: 144.0
click at [383, 238] on div "save_download_to_cloud:__2" at bounding box center [377, 236] width 91 height 23
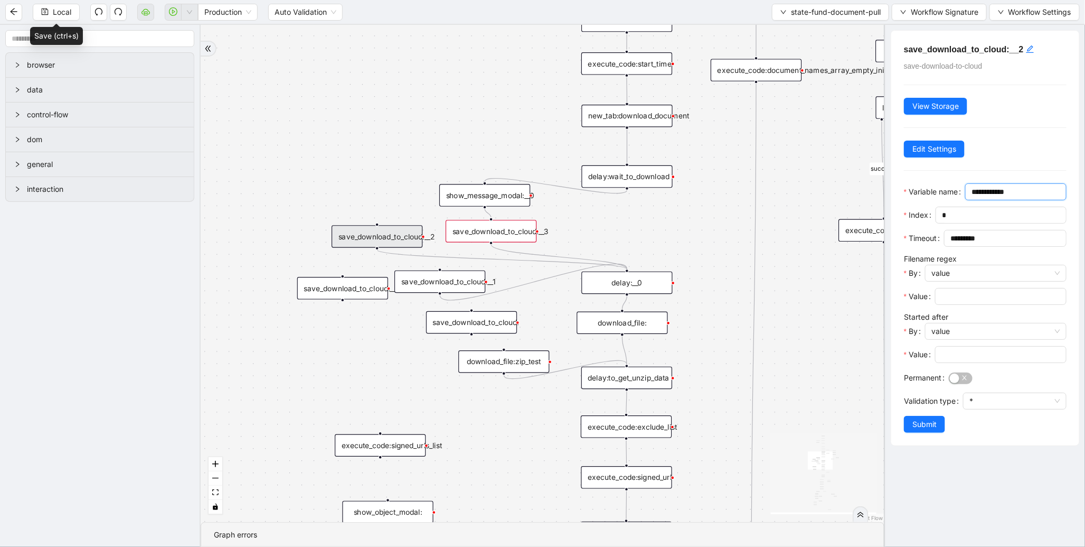
drag, startPoint x: 973, startPoint y: 212, endPoint x: 891, endPoint y: 210, distance: 81.3
click at [891, 210] on div "**********" at bounding box center [985, 238] width 188 height 415
click at [503, 224] on div "save_download_to_cloud:__3" at bounding box center [491, 231] width 91 height 23
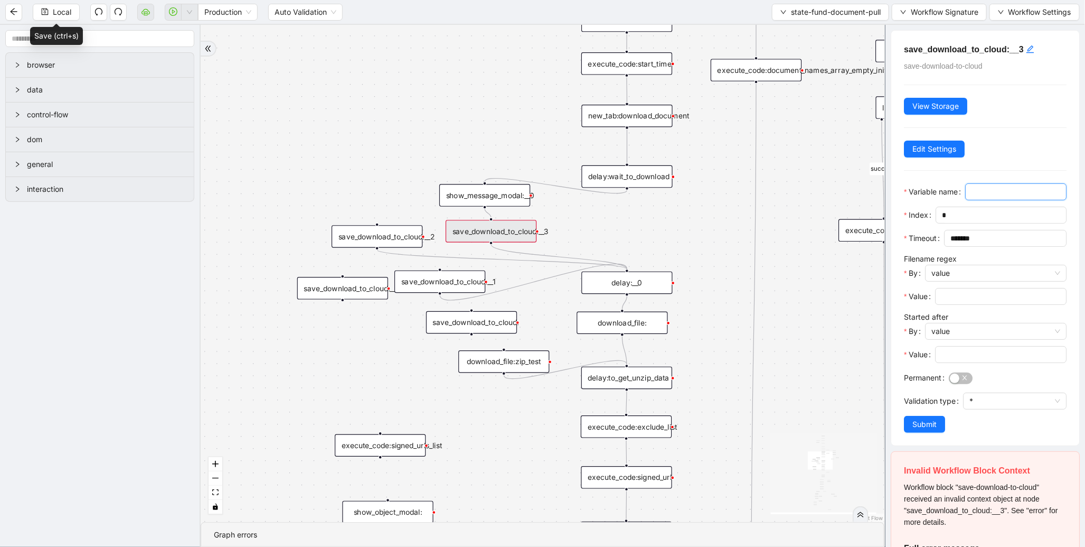
click at [972, 198] on input "Variable name" at bounding box center [1015, 192] width 87 height 12
paste input "**********"
type input "**********"
click at [934, 430] on span "Submit" at bounding box center [925, 424] width 24 height 12
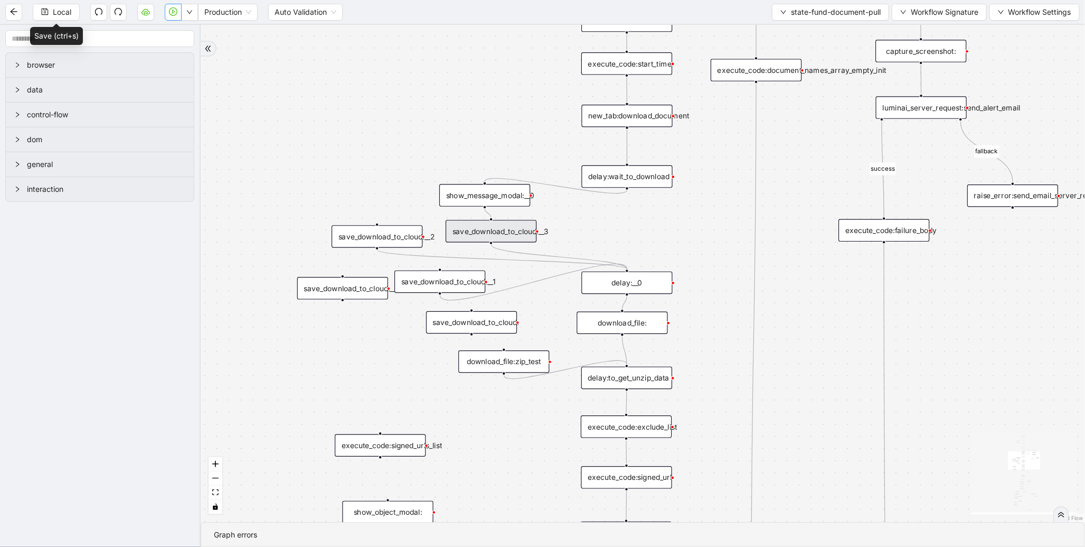
click at [387, 233] on div "save_download_to_cloud:__2" at bounding box center [377, 236] width 91 height 23
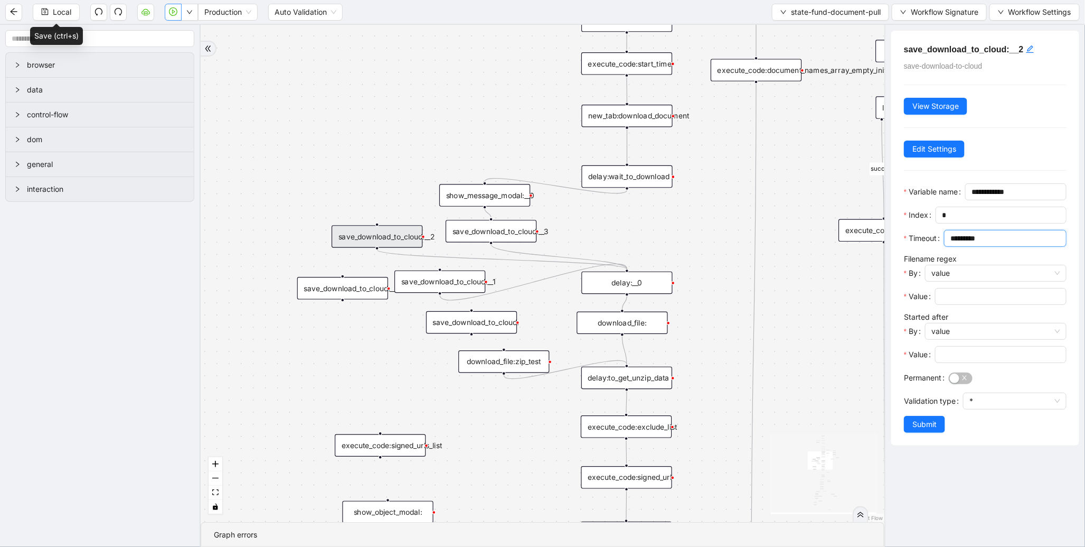
drag, startPoint x: 969, startPoint y: 271, endPoint x: 816, endPoint y: 271, distance: 152.1
click at [816, 271] on section "browser data control-flow dom general interaction fallback success fallback fal…" at bounding box center [542, 286] width 1085 height 522
click at [499, 232] on div "save_download_to_cloud:__3" at bounding box center [491, 231] width 91 height 23
click at [952, 288] on div at bounding box center [996, 284] width 142 height 6
click at [952, 302] on input "Value" at bounding box center [1000, 296] width 117 height 12
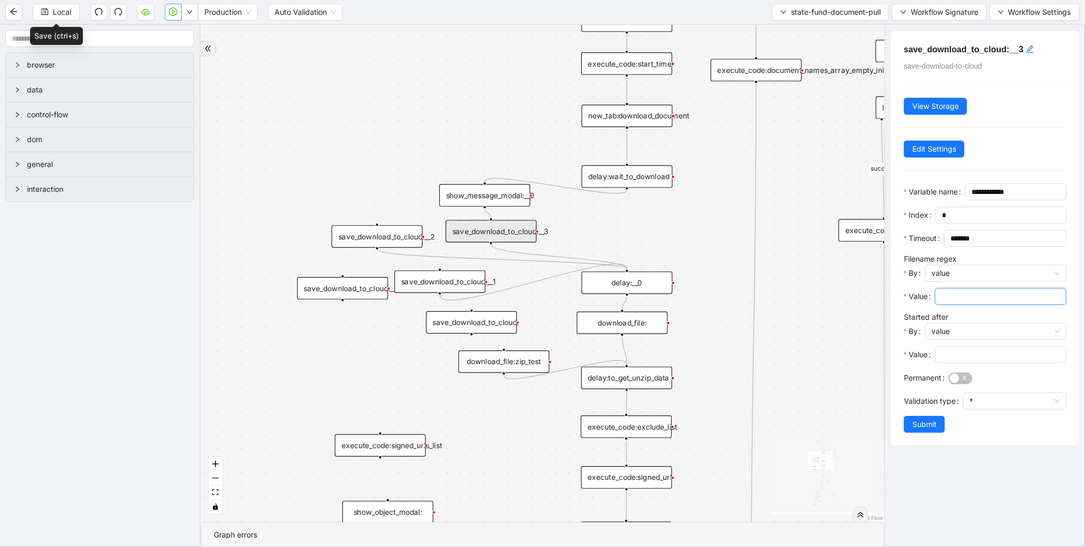
paste input "*********"
type input "*********"
drag, startPoint x: 990, startPoint y: 331, endPoint x: 876, endPoint y: 325, distance: 114.2
click at [876, 325] on section "browser data control-flow dom general interaction fallback success fallback fal…" at bounding box center [542, 286] width 1085 height 522
drag, startPoint x: 949, startPoint y: 272, endPoint x: 870, endPoint y: 268, distance: 79.4
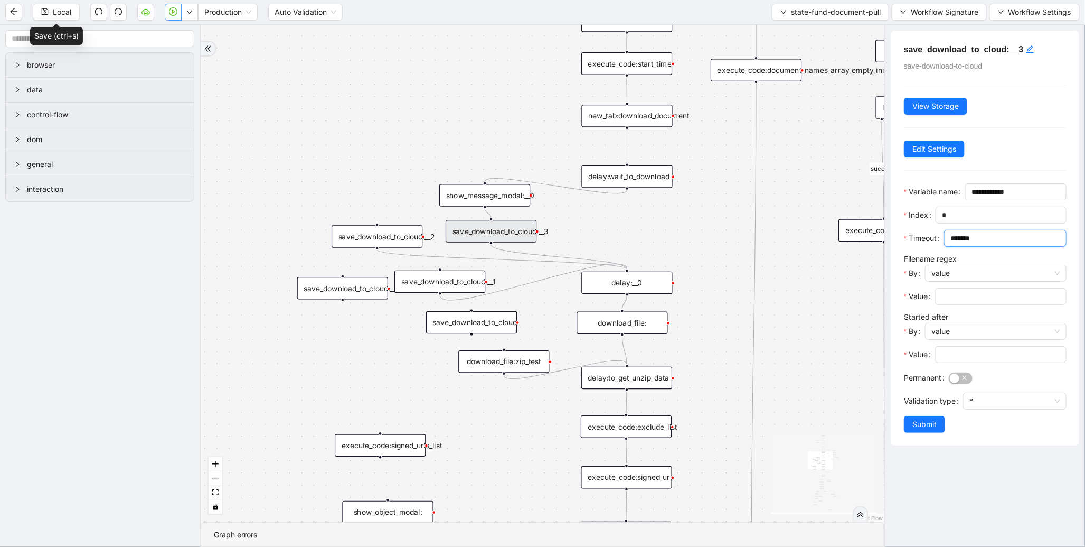
click at [870, 268] on section "browser data control-flow dom general interaction fallback success fallback fal…" at bounding box center [542, 286] width 1085 height 522
paste input "**"
type input "*********"
click at [925, 430] on span "Submit" at bounding box center [925, 424] width 24 height 12
click at [399, 238] on div "save_download_to_cloud:__2" at bounding box center [377, 236] width 91 height 23
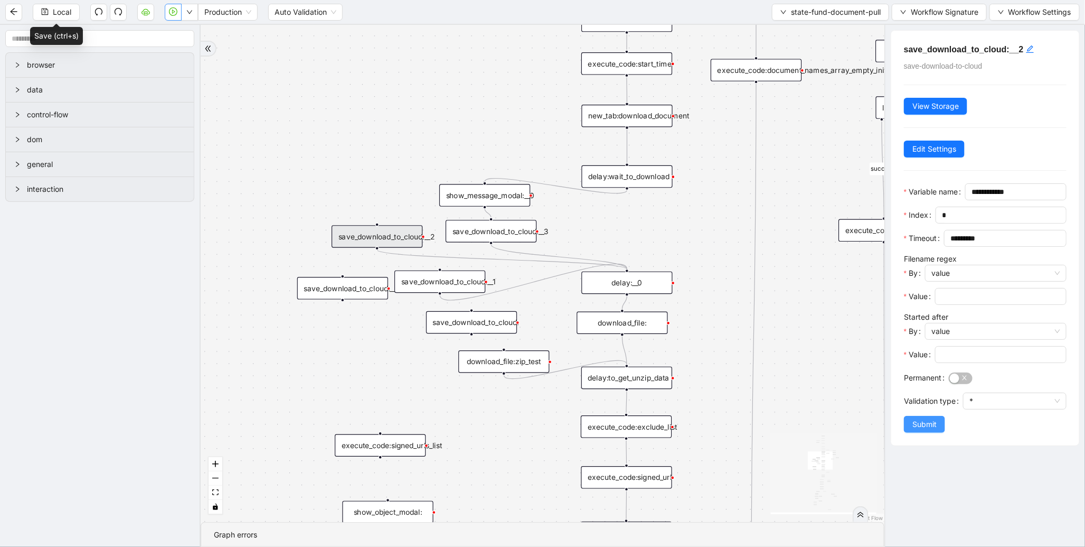
click at [925, 430] on span "Submit" at bounding box center [925, 424] width 24 height 12
click at [500, 231] on div "save_download_to_cloud:__3" at bounding box center [491, 231] width 91 height 23
click at [936, 430] on span "Submit" at bounding box center [925, 424] width 24 height 12
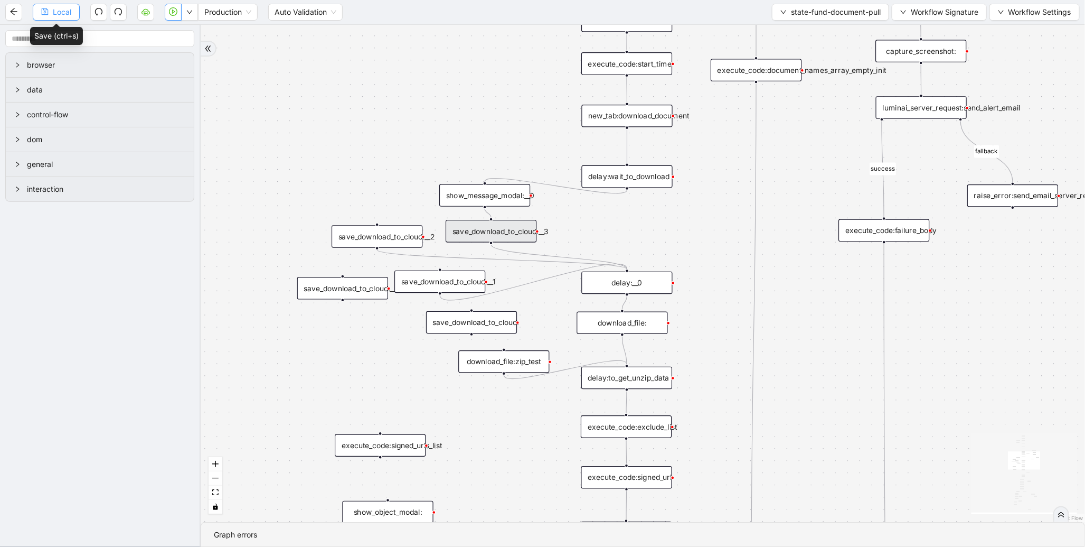
click at [55, 8] on span "Local" at bounding box center [62, 12] width 18 height 12
click at [383, 234] on div "save_download_to_cloud:__2" at bounding box center [377, 236] width 91 height 23
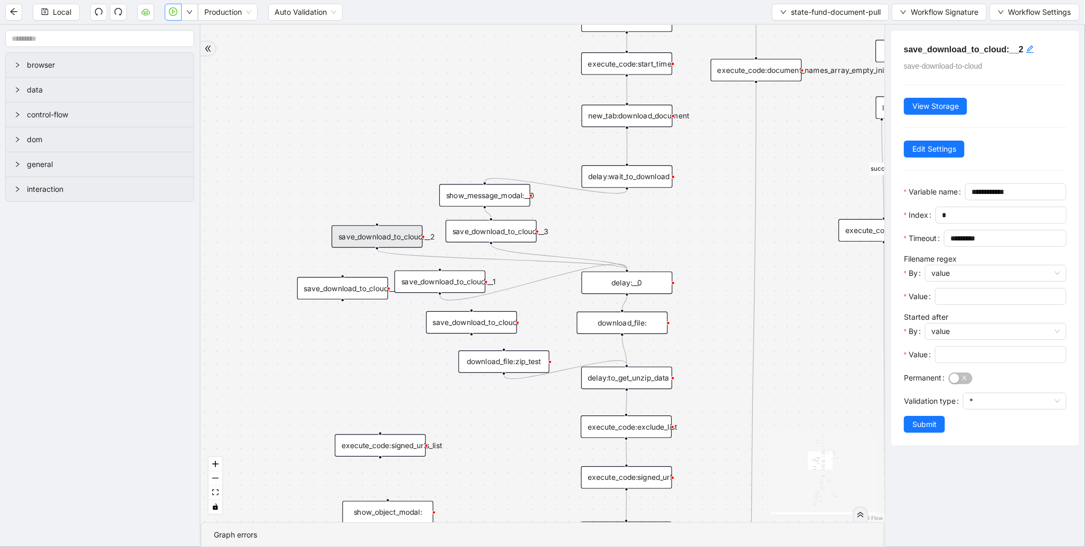
click at [175, 14] on icon "play-circle" at bounding box center [173, 11] width 8 height 8
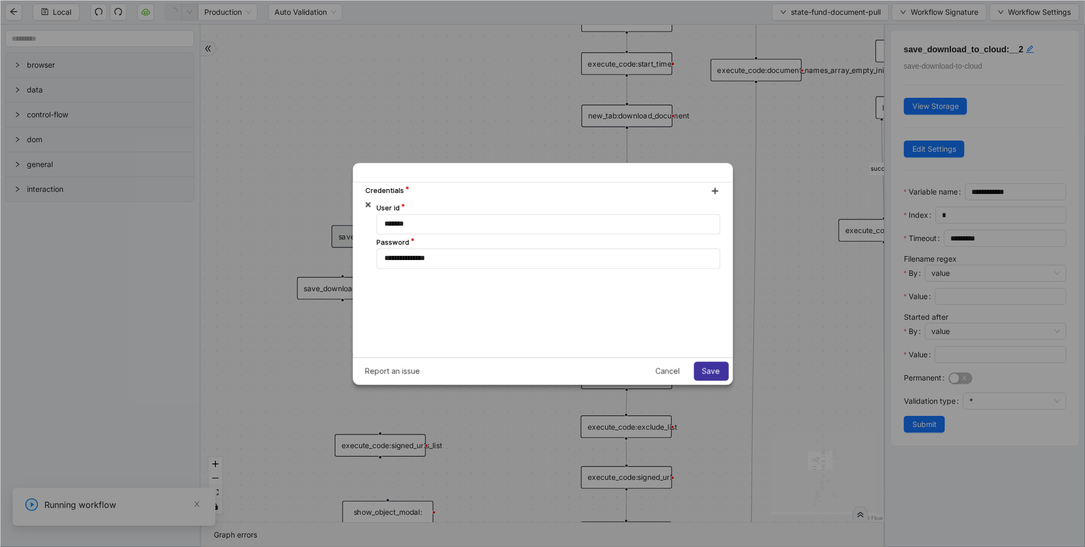
click at [710, 371] on span "Save" at bounding box center [711, 370] width 18 height 8
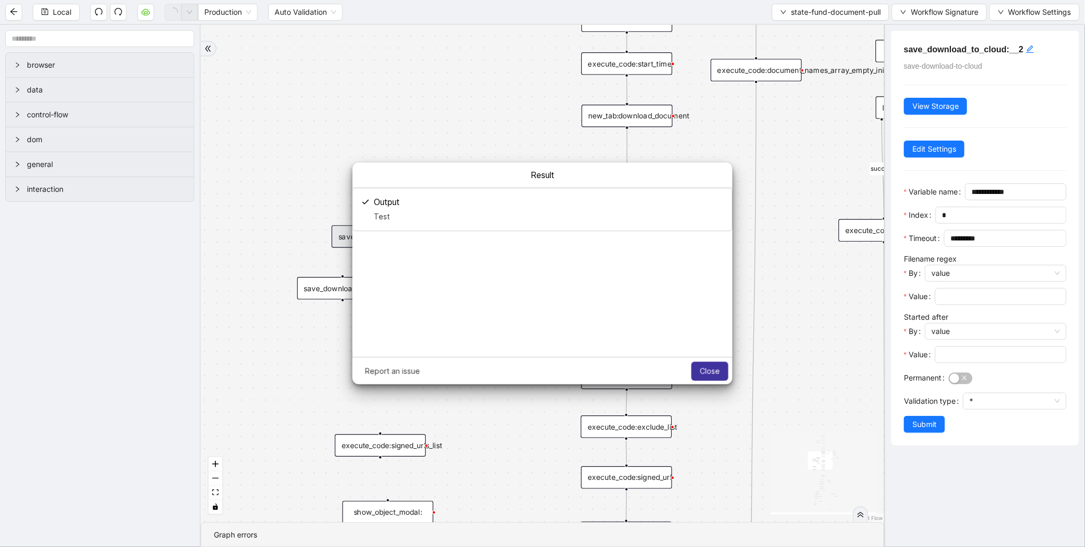
click at [723, 370] on button "Close" at bounding box center [709, 370] width 37 height 19
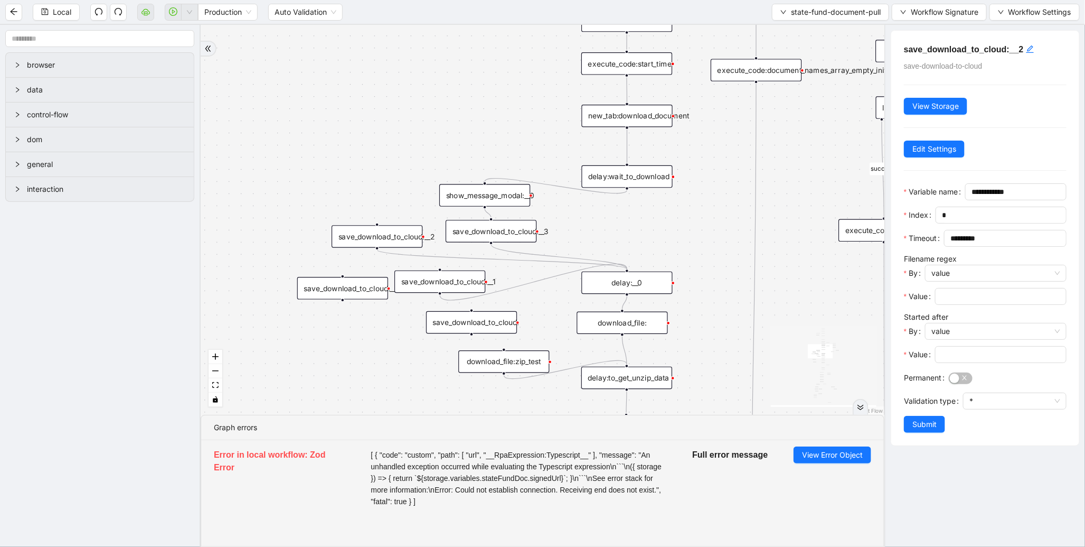
click at [642, 325] on div "download_file:" at bounding box center [622, 323] width 91 height 23
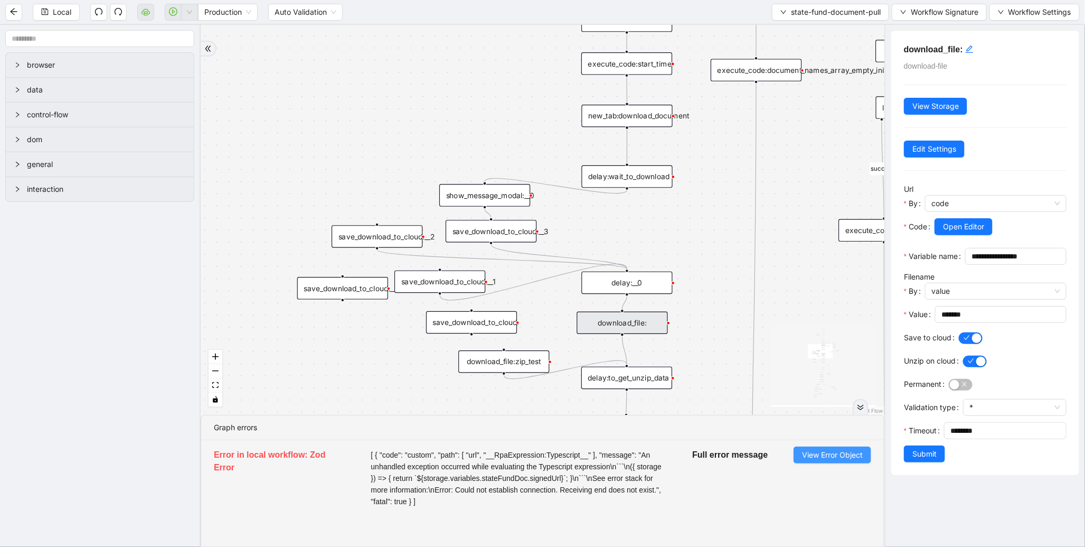
click at [843, 452] on span "View Error Object" at bounding box center [832, 455] width 61 height 12
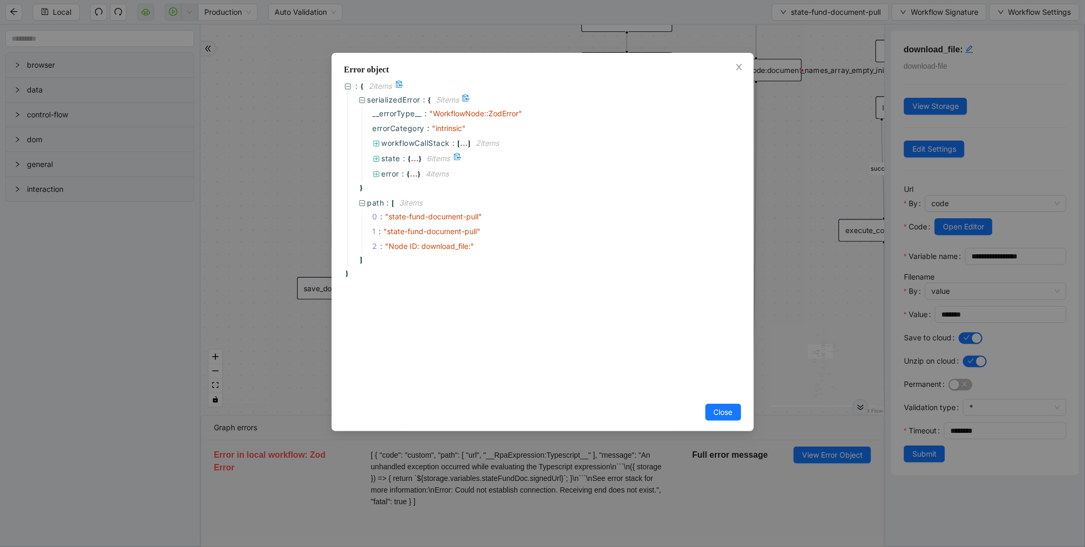
click at [420, 160] on span "}" at bounding box center [420, 159] width 3 height 12
click at [415, 171] on div "..." at bounding box center [414, 173] width 8 height 5
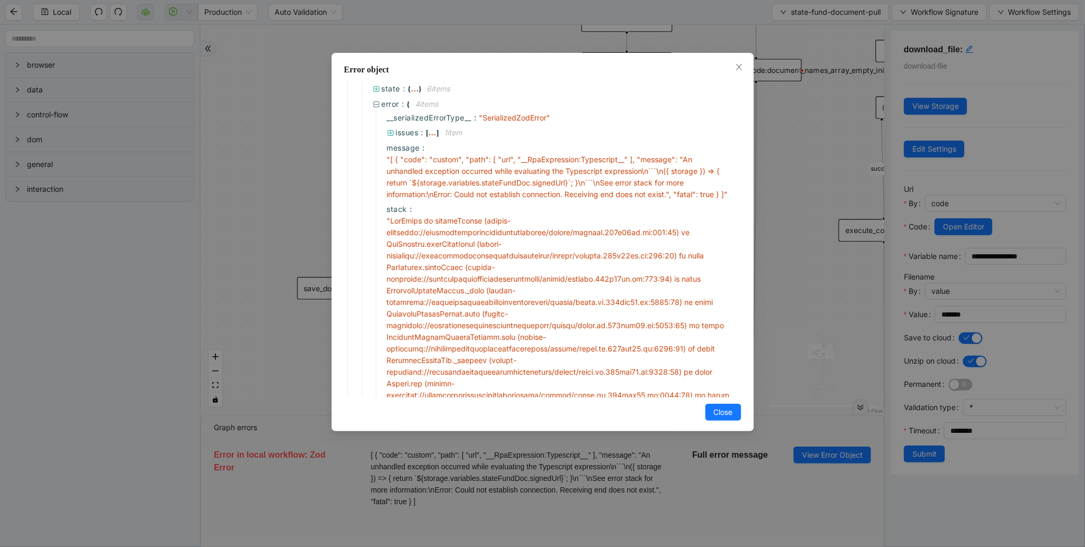
scroll to position [49, 0]
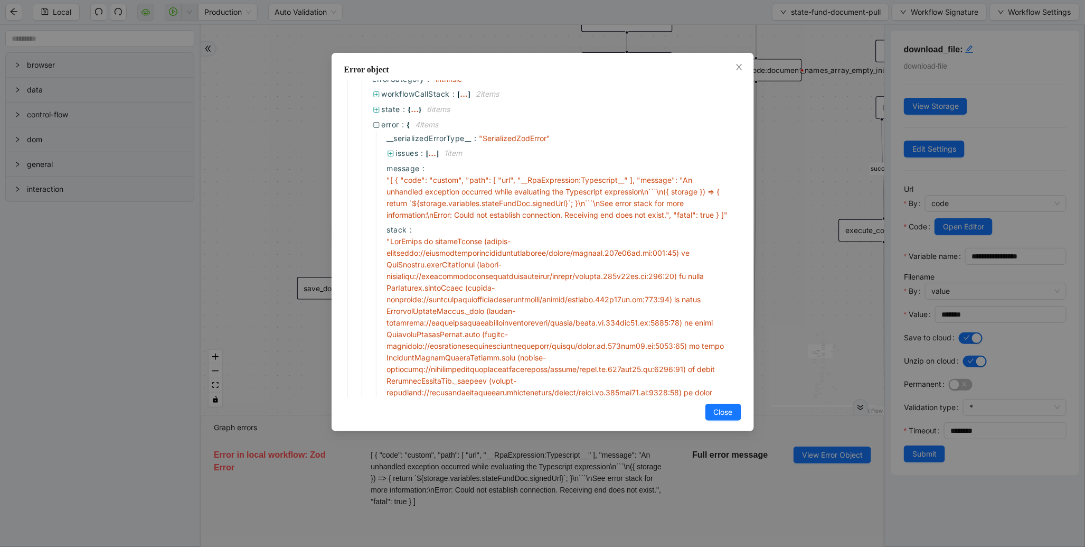
click at [848, 364] on div "Error object : { 2 item s serializedError : { 5 item s __errorType__ : " Workfl…" at bounding box center [542, 273] width 1085 height 547
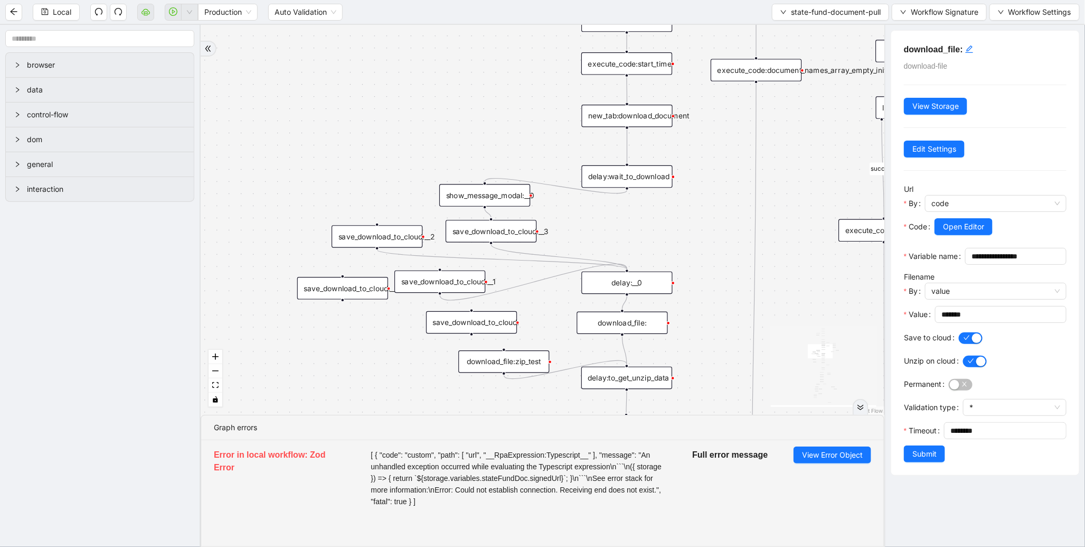
click at [494, 229] on div "save_download_to_cloud:__3" at bounding box center [491, 231] width 91 height 23
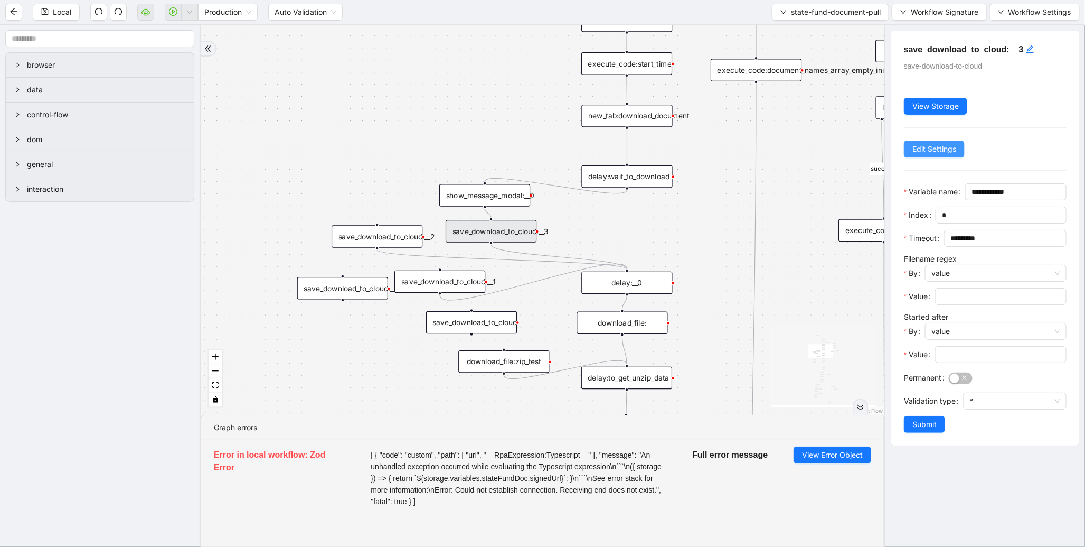
click at [937, 150] on span "Edit Settings" at bounding box center [935, 149] width 44 height 12
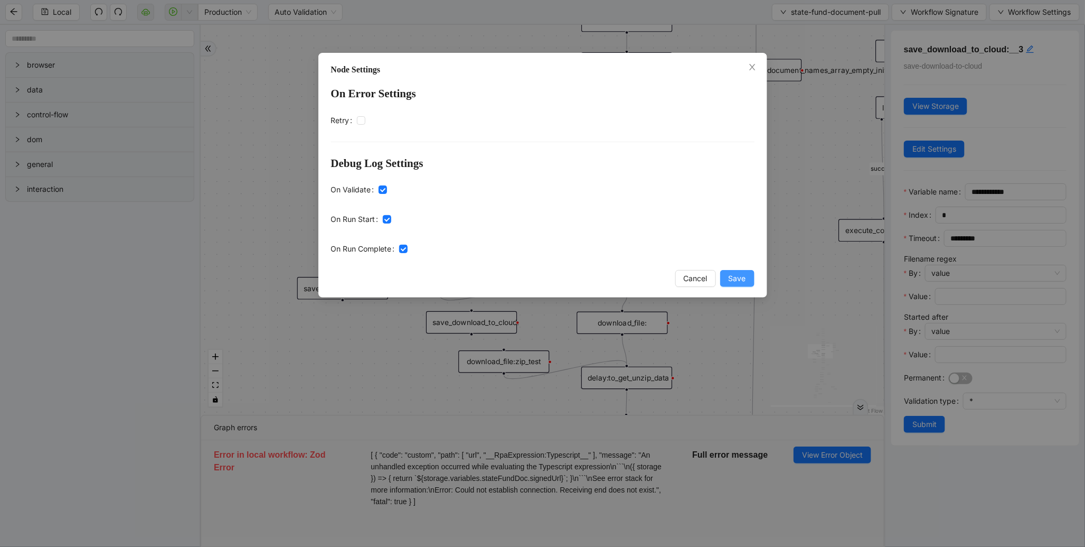
click at [739, 282] on span "Save" at bounding box center [737, 278] width 17 height 12
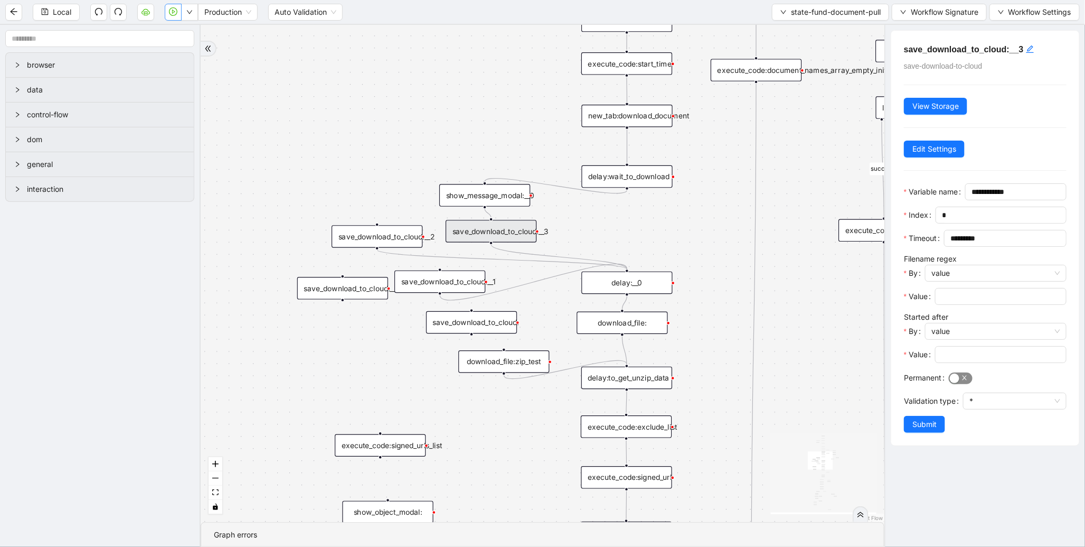
click at [956, 383] on div "button" at bounding box center [955, 378] width 10 height 10
click at [936, 430] on span "Submit" at bounding box center [925, 424] width 24 height 12
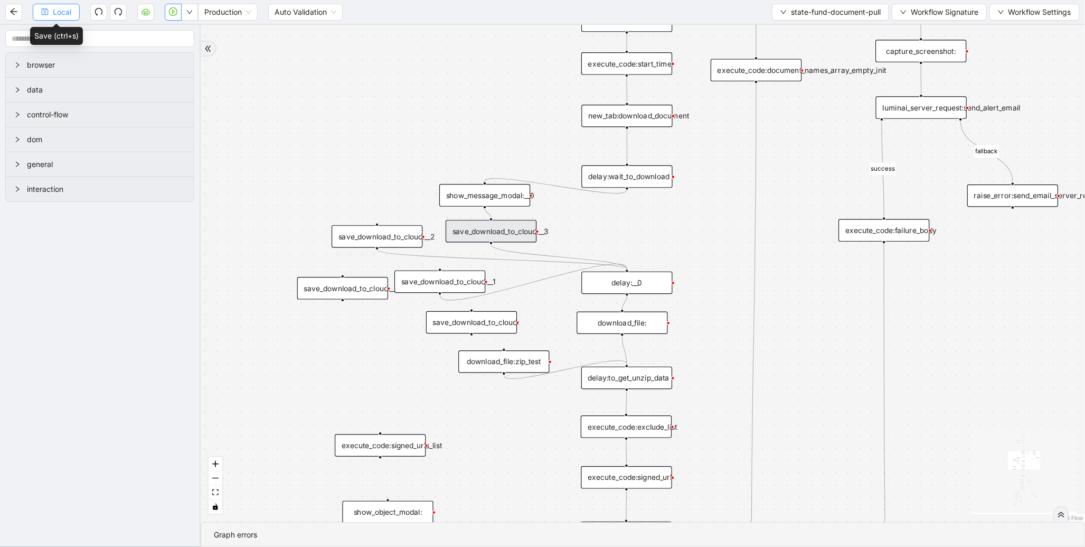
click at [70, 14] on span "Local" at bounding box center [62, 12] width 18 height 12
click at [173, 14] on icon "play-circle" at bounding box center [173, 11] width 8 height 8
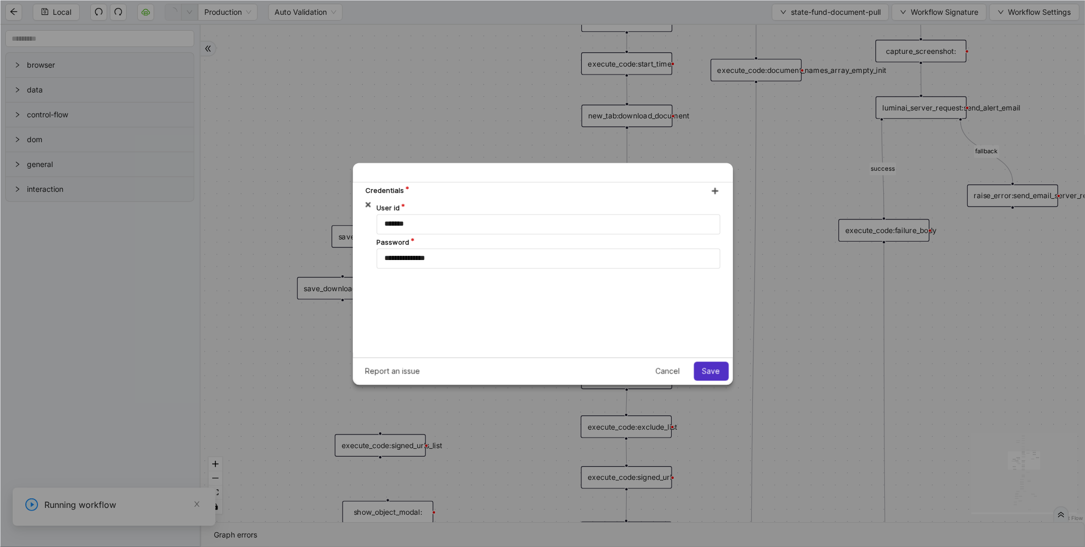
scroll to position [0, 0]
click at [709, 371] on span "Save" at bounding box center [711, 370] width 18 height 8
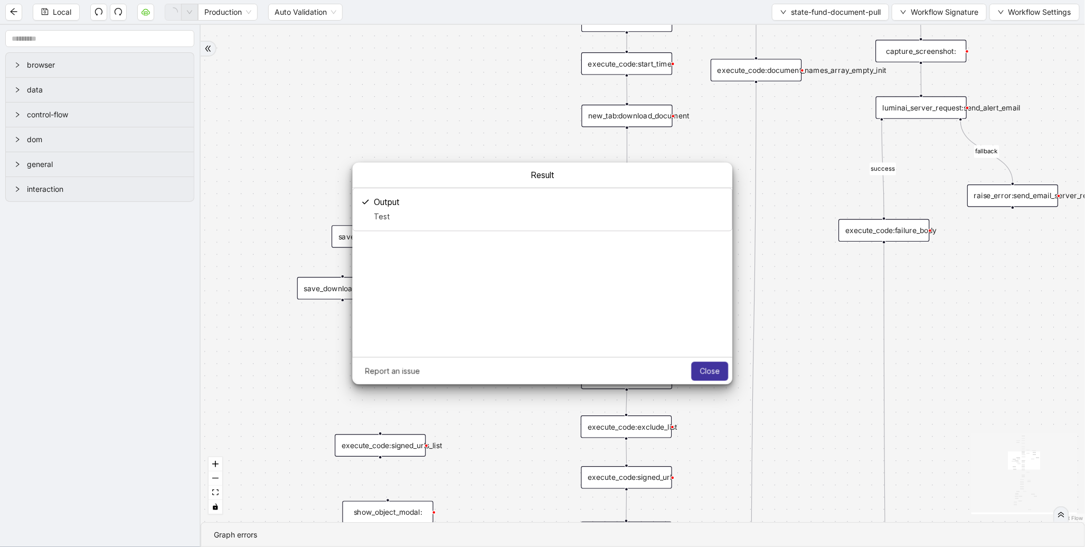
click at [720, 362] on button "Close" at bounding box center [709, 370] width 37 height 19
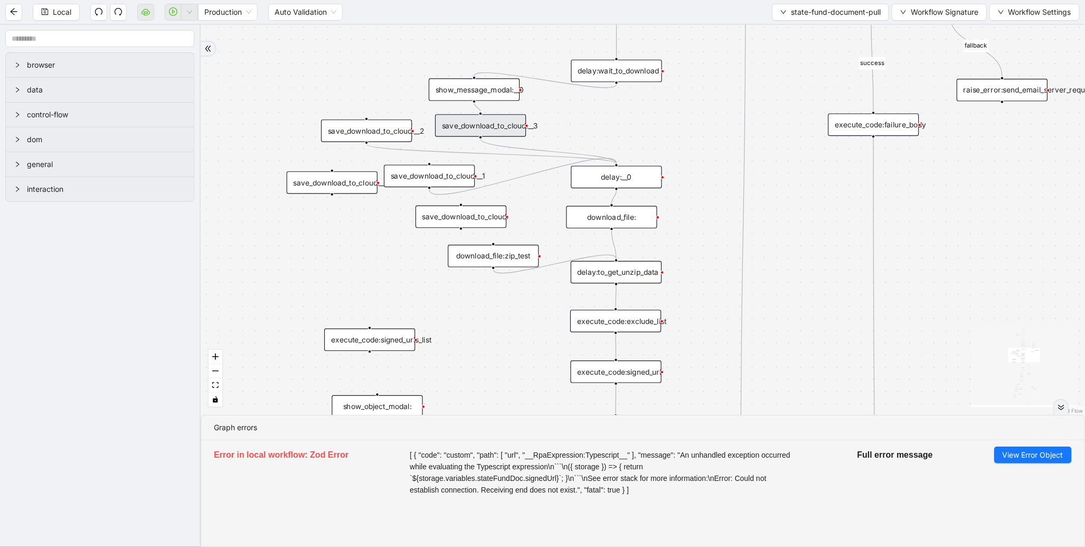
drag, startPoint x: 339, startPoint y: 370, endPoint x: 324, endPoint y: 232, distance: 138.1
click at [324, 232] on div "fallback success fallback fallback is_Docs_Fetched fallback fallback success su…" at bounding box center [643, 220] width 885 height 390
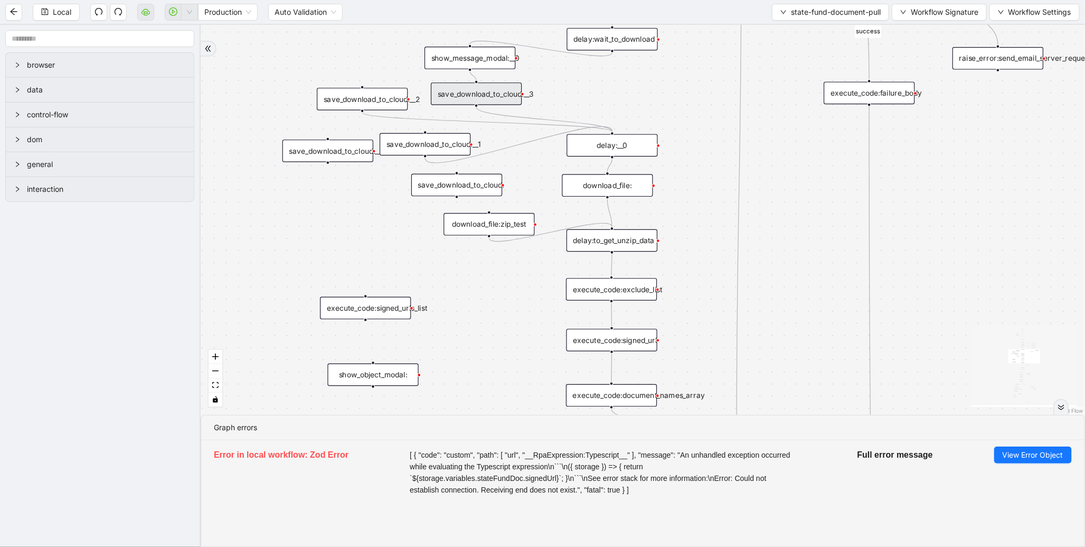
click at [618, 187] on div "download_file:" at bounding box center [607, 185] width 91 height 23
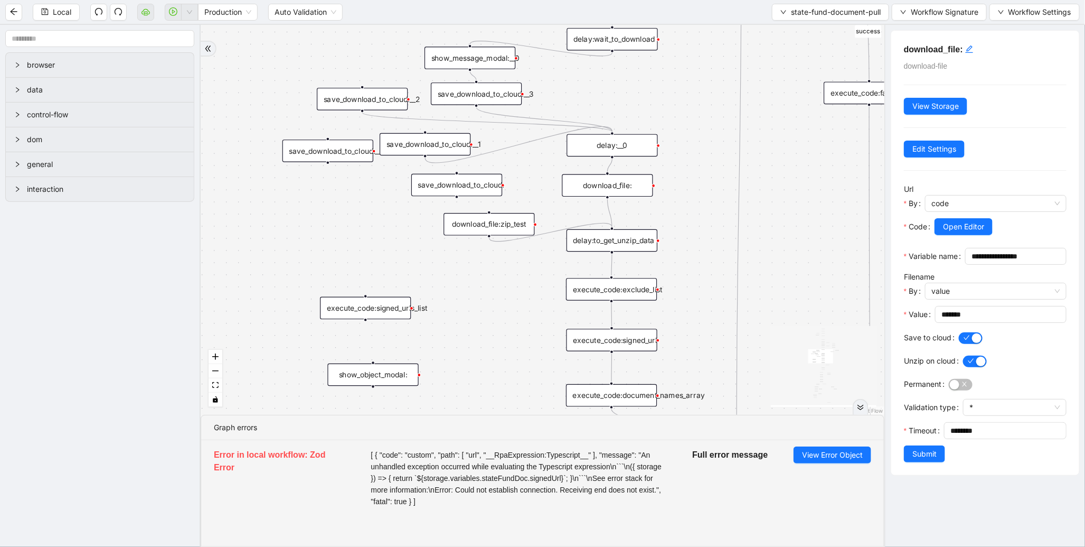
click at [482, 222] on div "download_file:zip_test" at bounding box center [489, 224] width 91 height 23
drag, startPoint x: 964, startPoint y: 468, endPoint x: 859, endPoint y: 467, distance: 105.1
click at [859, 467] on section "browser data control-flow dom general interaction fallback success fallback fal…" at bounding box center [542, 286] width 1085 height 522
click at [625, 189] on div "download_file:" at bounding box center [607, 185] width 91 height 23
drag, startPoint x: 950, startPoint y: 469, endPoint x: 870, endPoint y: 465, distance: 79.8
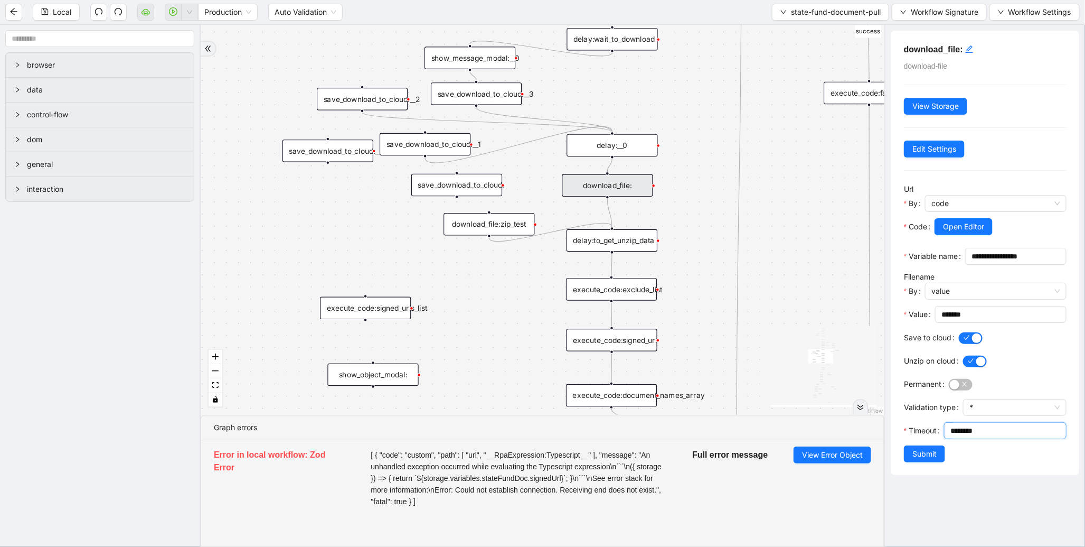
click at [870, 465] on section "browser data control-flow dom general interaction fallback success fallback fal…" at bounding box center [542, 286] width 1085 height 522
paste input "*"
type input "*********"
click at [916, 459] on span "Submit" at bounding box center [925, 454] width 24 height 12
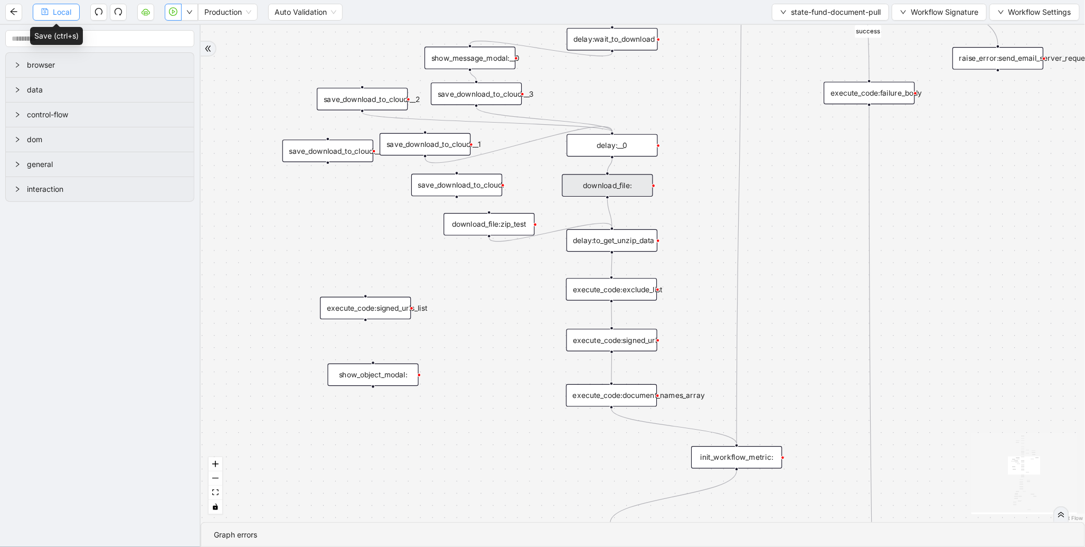
click at [46, 14] on icon "save" at bounding box center [45, 11] width 7 height 7
click at [177, 16] on button "button" at bounding box center [173, 12] width 17 height 17
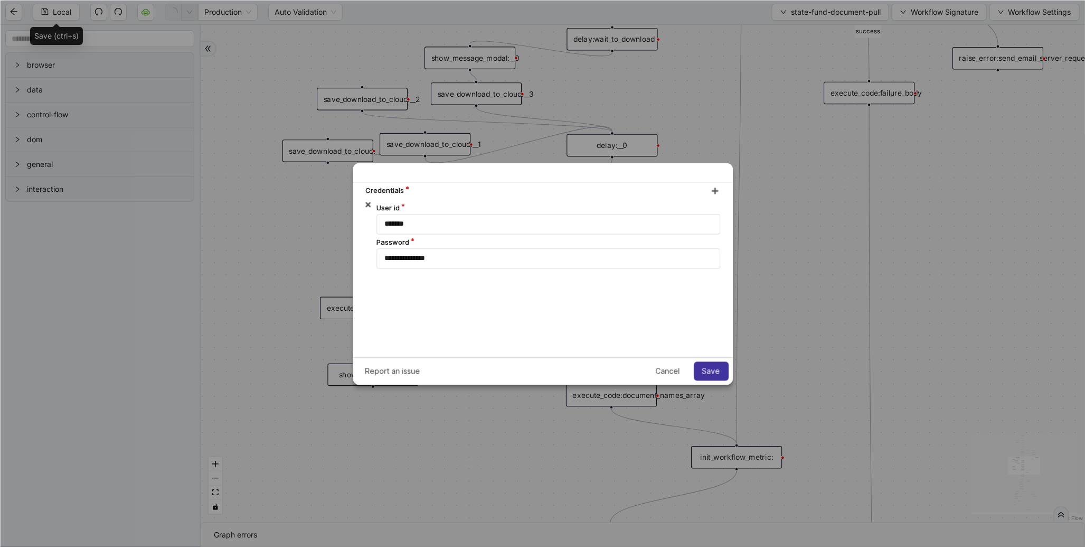
click at [715, 366] on span "Save" at bounding box center [711, 370] width 18 height 8
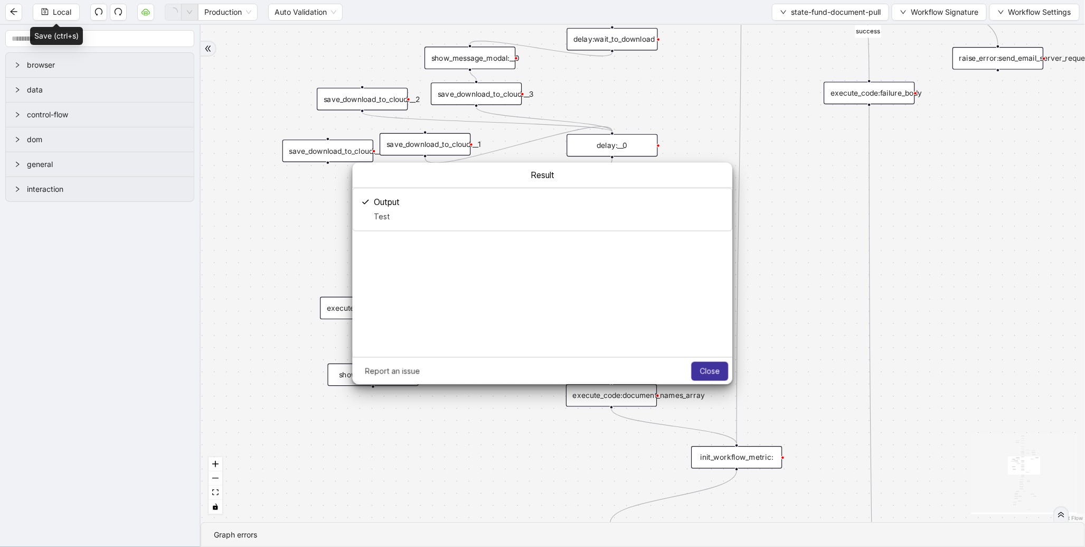
click at [719, 371] on span "Close" at bounding box center [710, 370] width 20 height 8
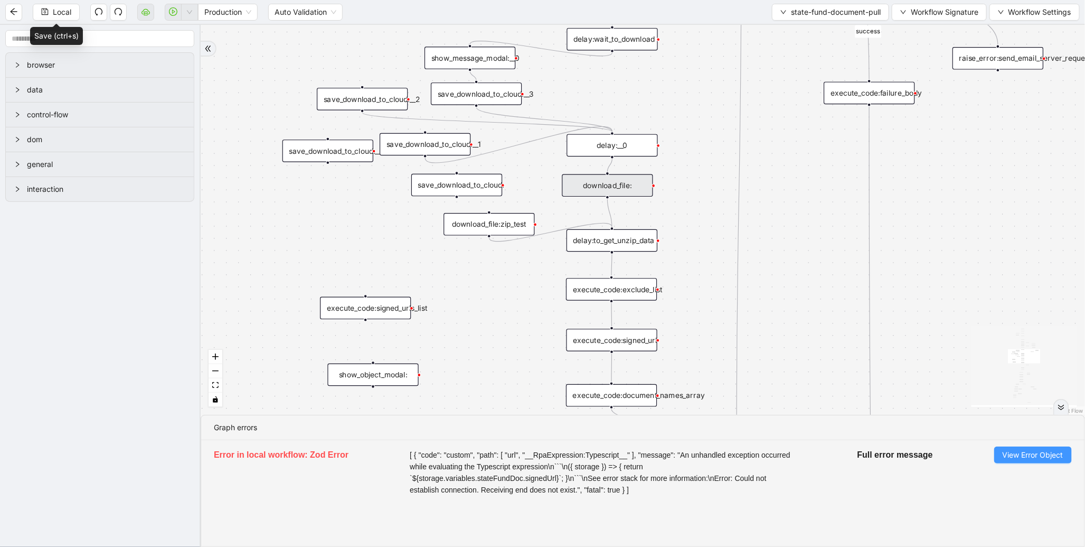
click at [1023, 460] on span "View Error Object" at bounding box center [1033, 455] width 61 height 12
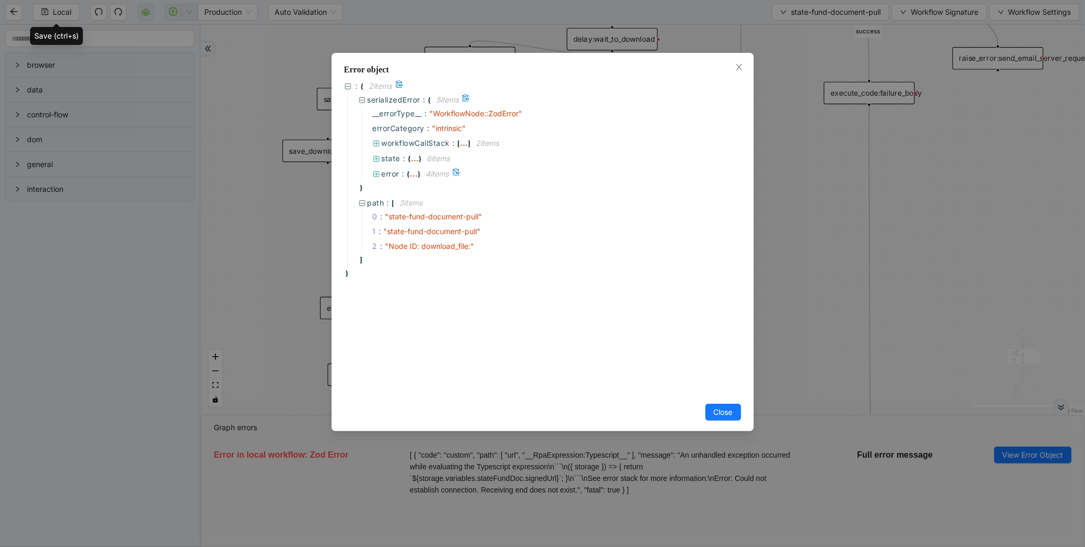
click at [400, 173] on span "error :" at bounding box center [394, 174] width 25 height 12
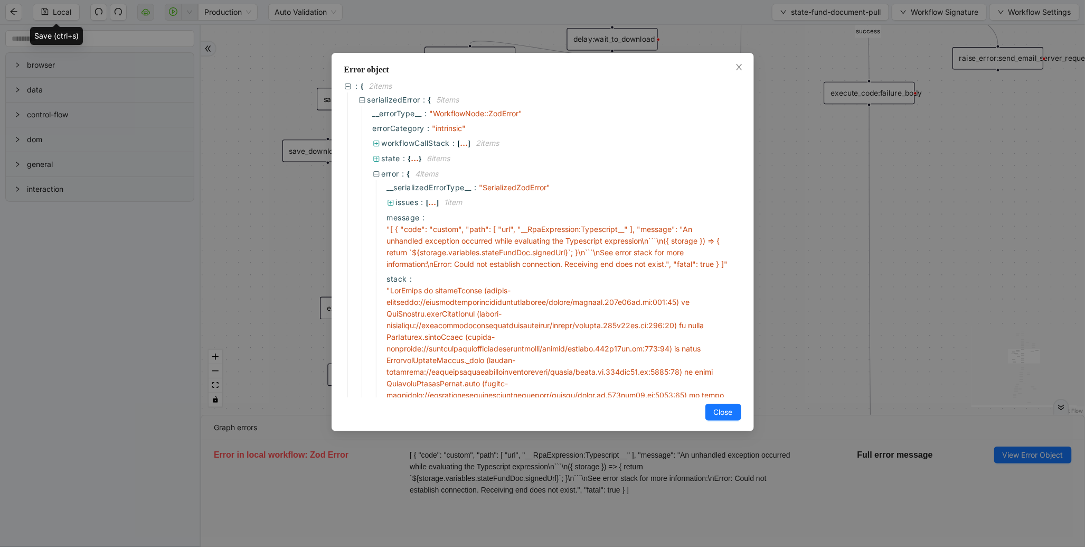
click at [220, 93] on div "Error object : { 2 item s serializedError : { 5 item s __errorType__ : " Workfl…" at bounding box center [542, 273] width 1085 height 547
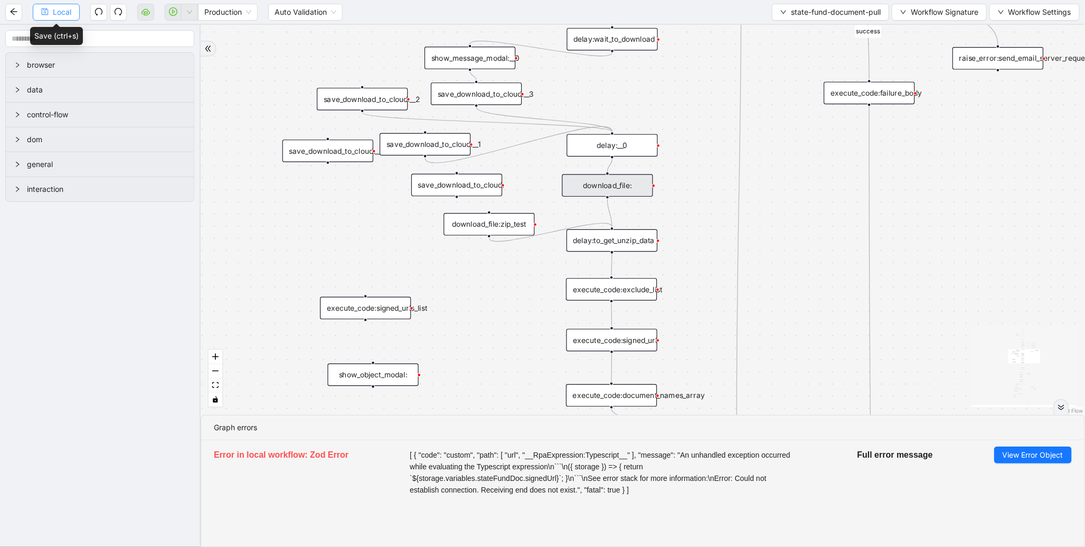
click at [59, 10] on span "Local" at bounding box center [62, 12] width 18 height 12
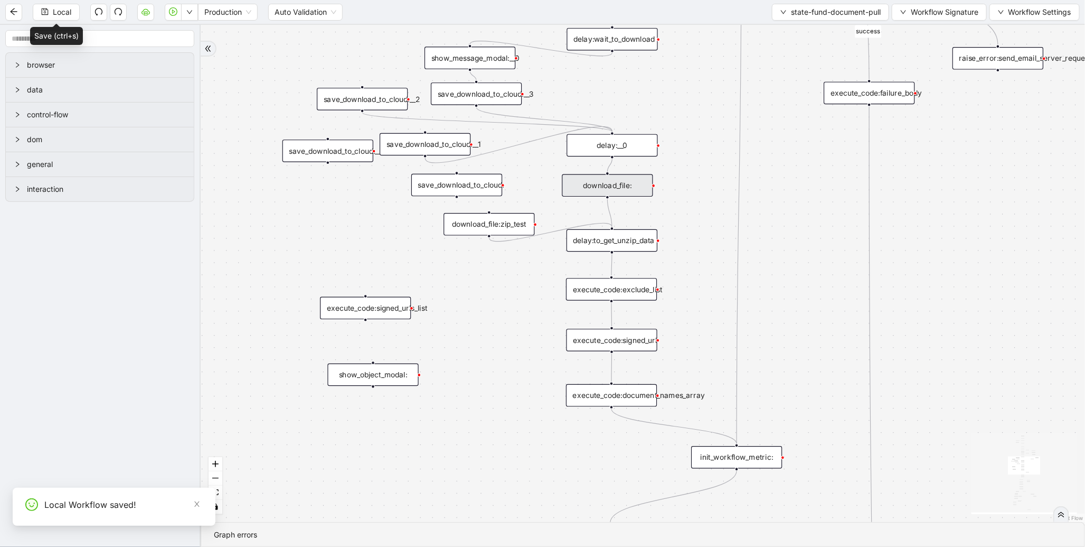
click at [608, 185] on div "download_file:" at bounding box center [607, 185] width 91 height 23
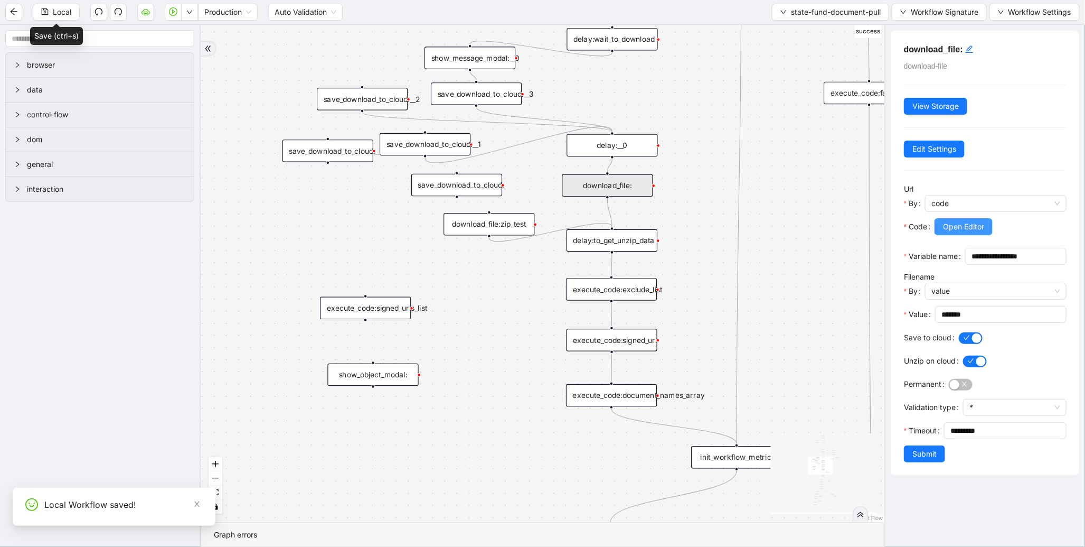
click at [955, 228] on span "Open Editor" at bounding box center [963, 227] width 41 height 12
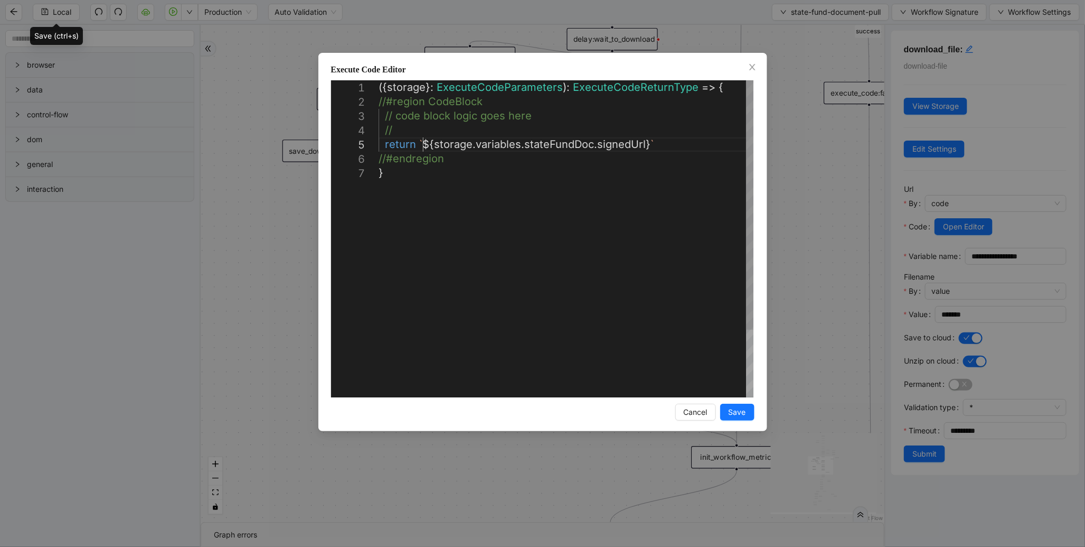
scroll to position [0, 5]
drag, startPoint x: 424, startPoint y: 141, endPoint x: 646, endPoint y: 145, distance: 222.9
click at [447, 152] on div "({ storage }: ExecuteCodeParameters ): ExecuteCodeReturnType => { //#region Cod…" at bounding box center [566, 281] width 375 height 402
click at [426, 142] on div "({ storage }: ExecuteCodeParameters ): ExecuteCodeReturnType => { //#region Cod…" at bounding box center [566, 281] width 375 height 402
click at [826, 194] on div "**********" at bounding box center [542, 273] width 1085 height 547
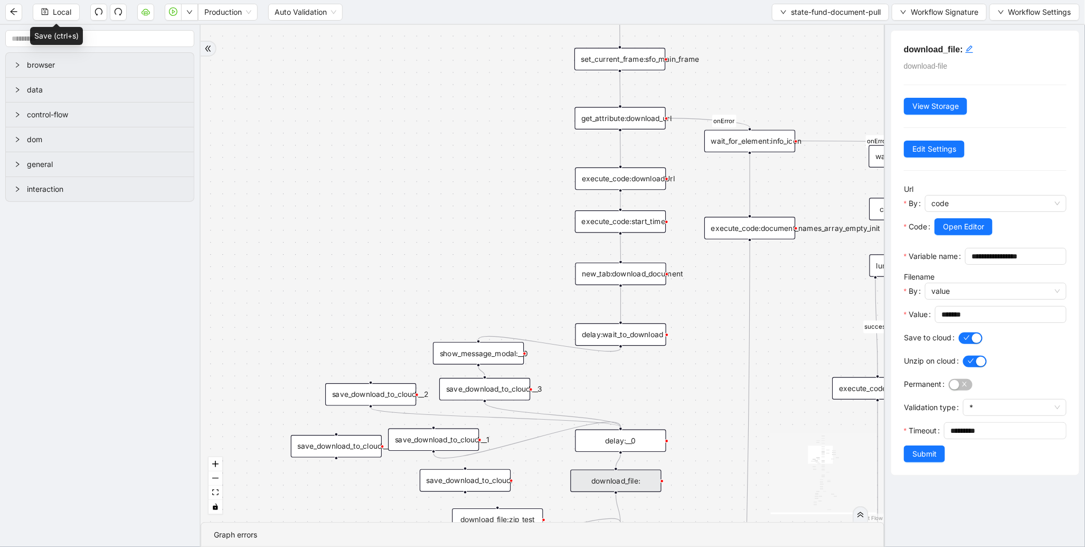
drag, startPoint x: 595, startPoint y: 116, endPoint x: 604, endPoint y: 384, distance: 268.4
click at [604, 384] on div "fallback success fallback fallback is_Docs_Fetched fallback fallback success su…" at bounding box center [543, 273] width 684 height 497
click at [626, 222] on div "execute_code:start_time" at bounding box center [620, 222] width 91 height 23
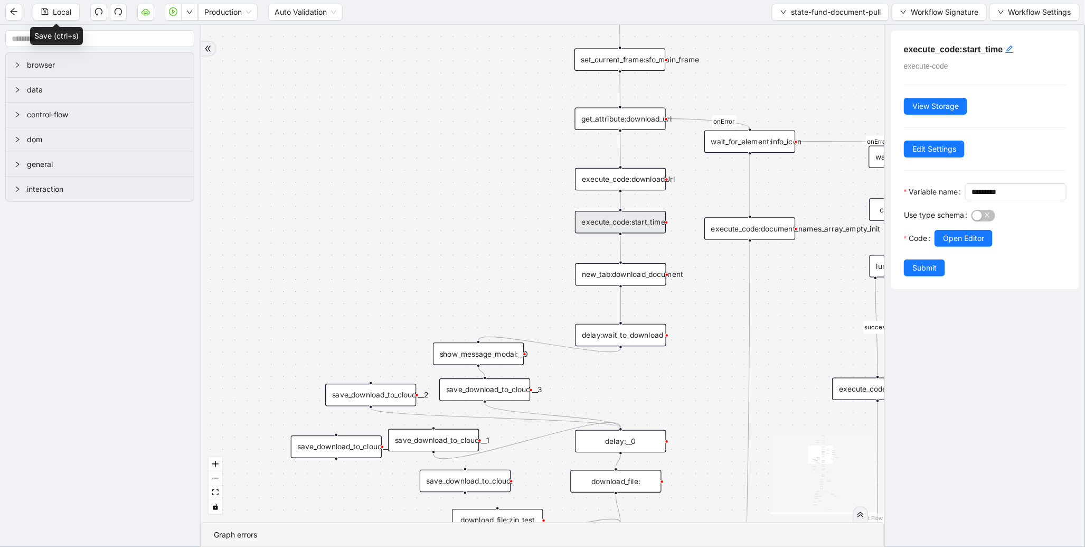
drag, startPoint x: 471, startPoint y: 270, endPoint x: 461, endPoint y: 159, distance: 111.8
click at [461, 159] on div "fallback success fallback fallback is_Docs_Fetched fallback fallback success su…" at bounding box center [543, 273] width 684 height 497
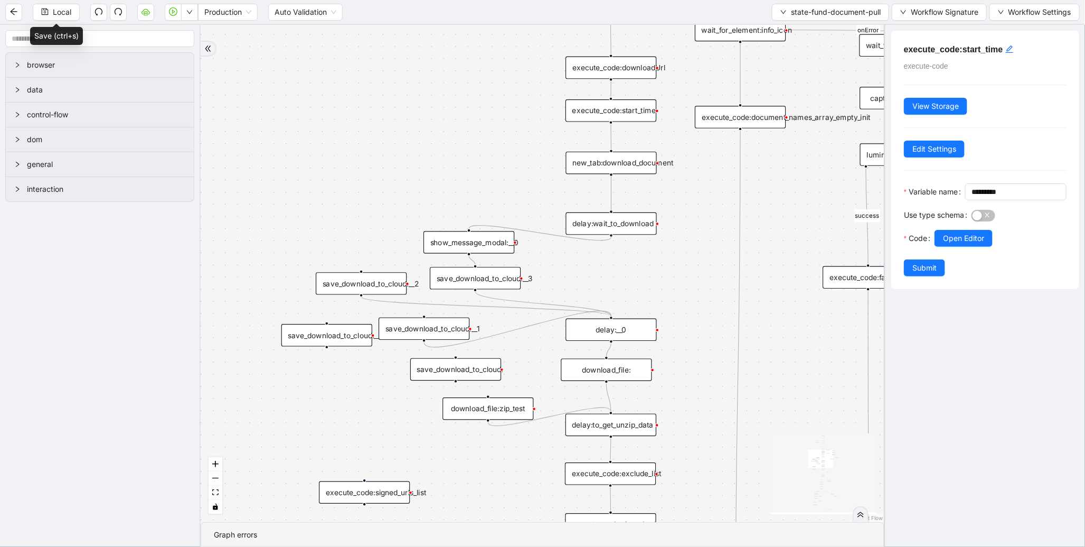
click at [622, 375] on div "download_file:" at bounding box center [606, 370] width 91 height 23
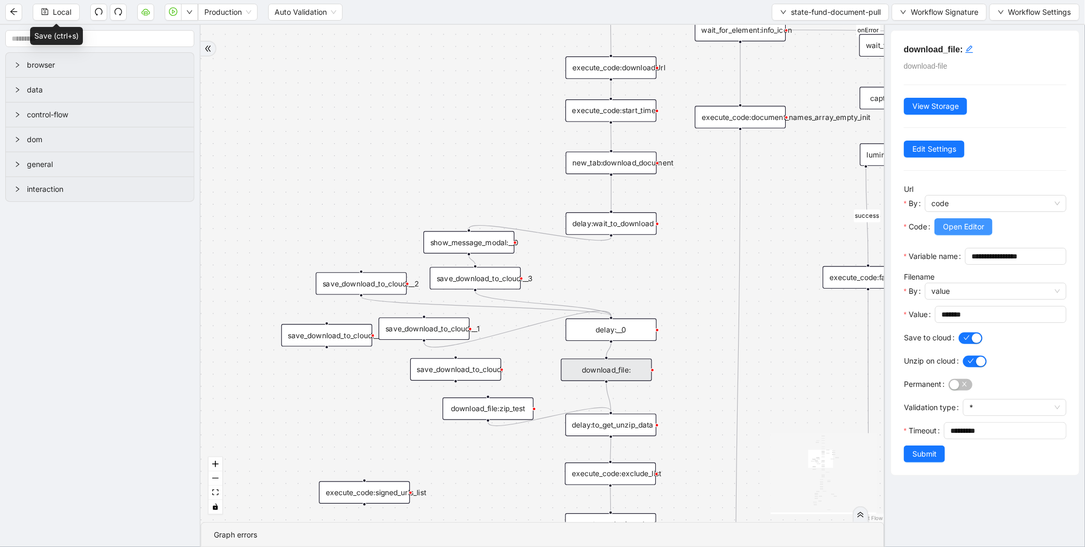
click at [977, 228] on span "Open Editor" at bounding box center [963, 227] width 41 height 12
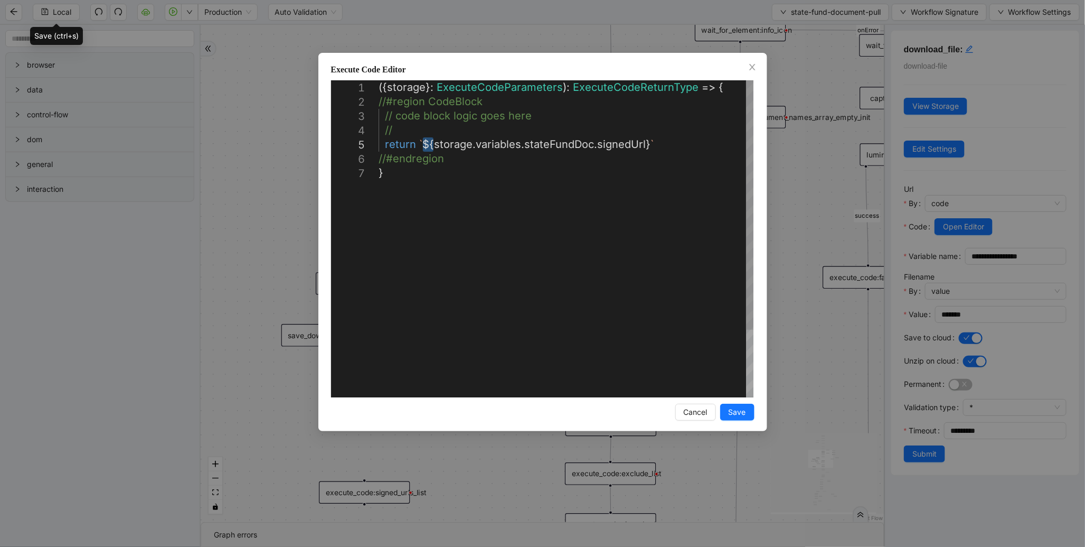
drag, startPoint x: 431, startPoint y: 140, endPoint x: 420, endPoint y: 140, distance: 11.1
click at [651, 145] on div "( { storage } : ExecuteCodeParameters ): ExecuteCodeReturnType => { //#region C…" at bounding box center [566, 281] width 375 height 402
click at [424, 143] on div "( { storage } : ExecuteCodeParameters ): ExecuteCodeReturnType => { //#region C…" at bounding box center [566, 281] width 375 height 402
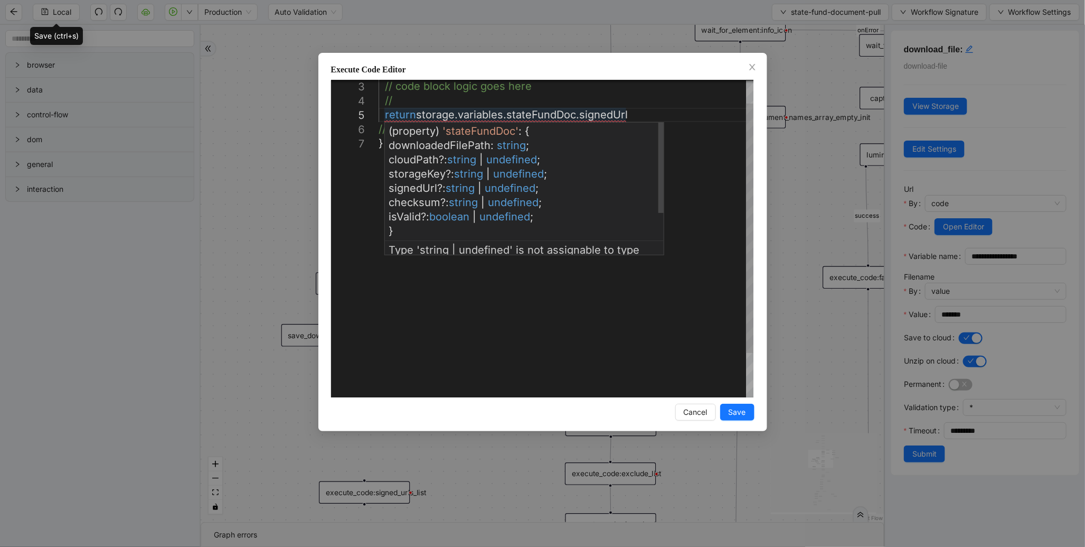
scroll to position [0, 0]
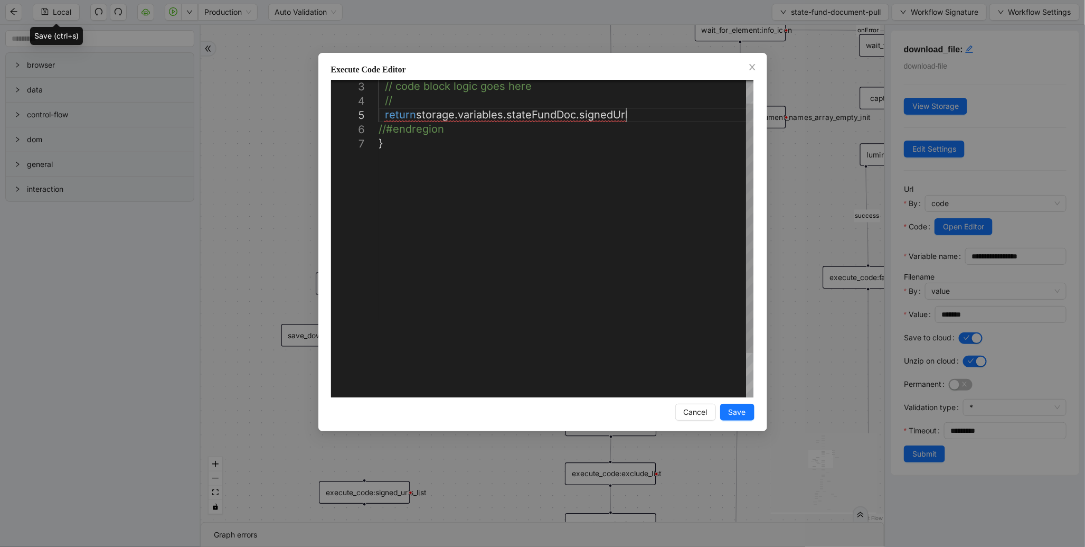
click at [634, 109] on div "// code block logic goes here // return storage . variables . stateFundDoc . si…" at bounding box center [566, 252] width 375 height 402
click at [685, 206] on div "// code block logic goes here // return ` ${ storage . variables . stateFundDoc…" at bounding box center [566, 252] width 375 height 402
click at [751, 406] on button "Save" at bounding box center [737, 411] width 34 height 17
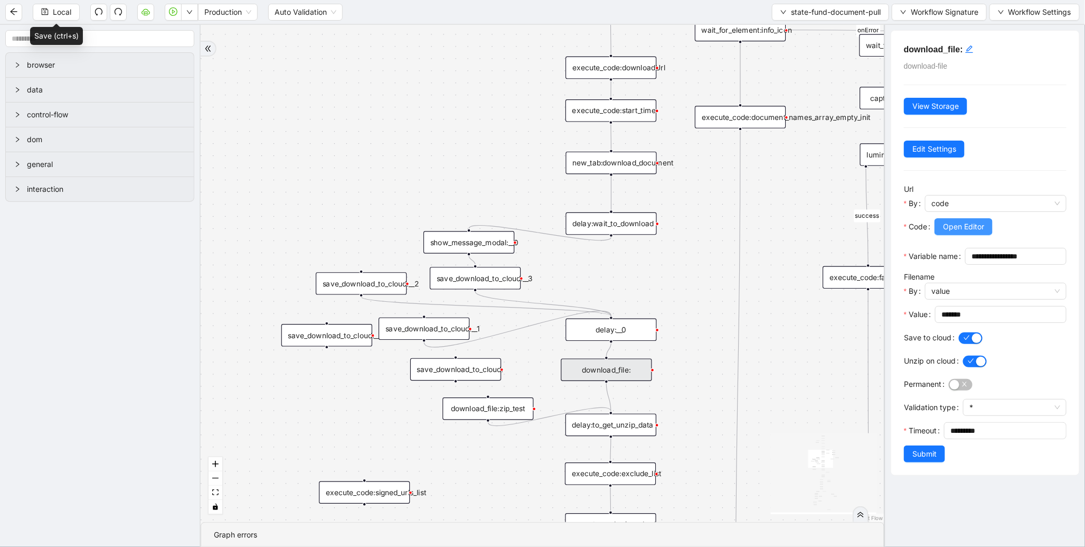
click at [963, 229] on span "Open Editor" at bounding box center [963, 227] width 41 height 12
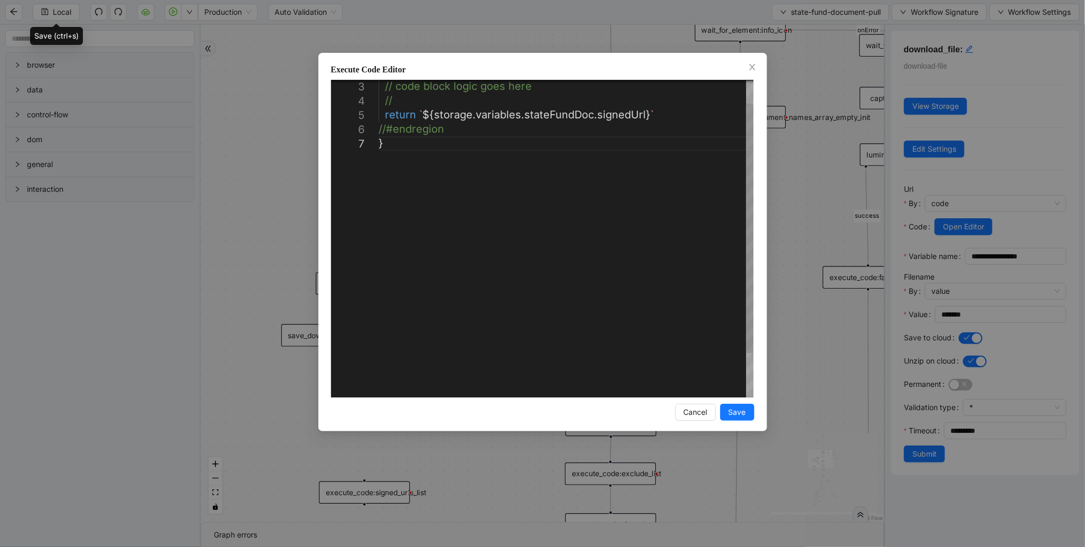
scroll to position [0, 5]
click at [415, 105] on div "// code block logic goes here // return ` ${ storage . variables . stateFundDoc…" at bounding box center [566, 252] width 375 height 402
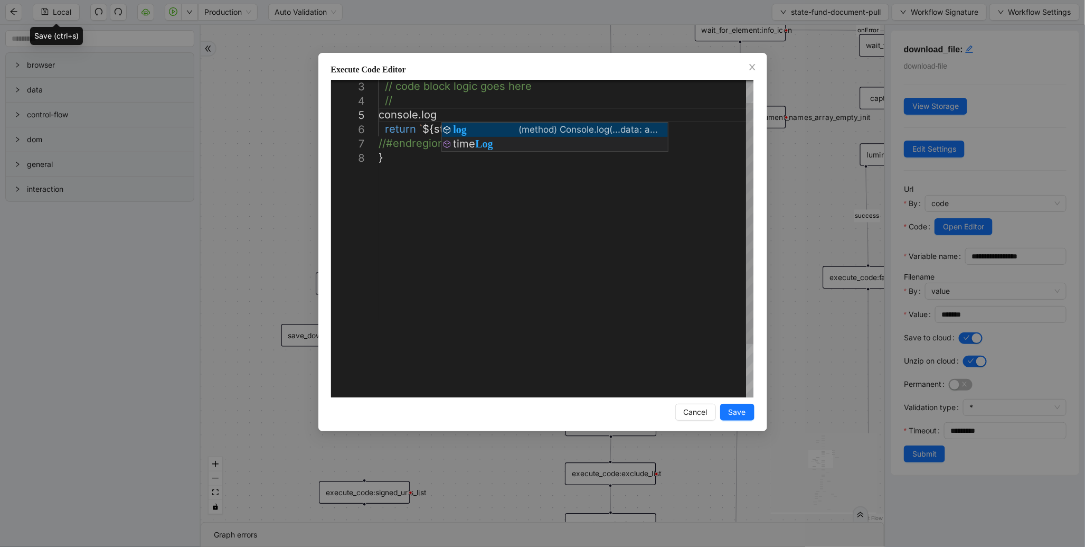
scroll to position [57, 88]
drag, startPoint x: 420, startPoint y: 127, endPoint x: 610, endPoint y: 128, distance: 190.1
drag, startPoint x: 653, startPoint y: 129, endPoint x: 418, endPoint y: 126, distance: 235.6
click at [444, 111] on div "// code block logic goes here // return ` ${ storage . variables . stateFundDoc…" at bounding box center [566, 259] width 375 height 417
paste textarea "**********"
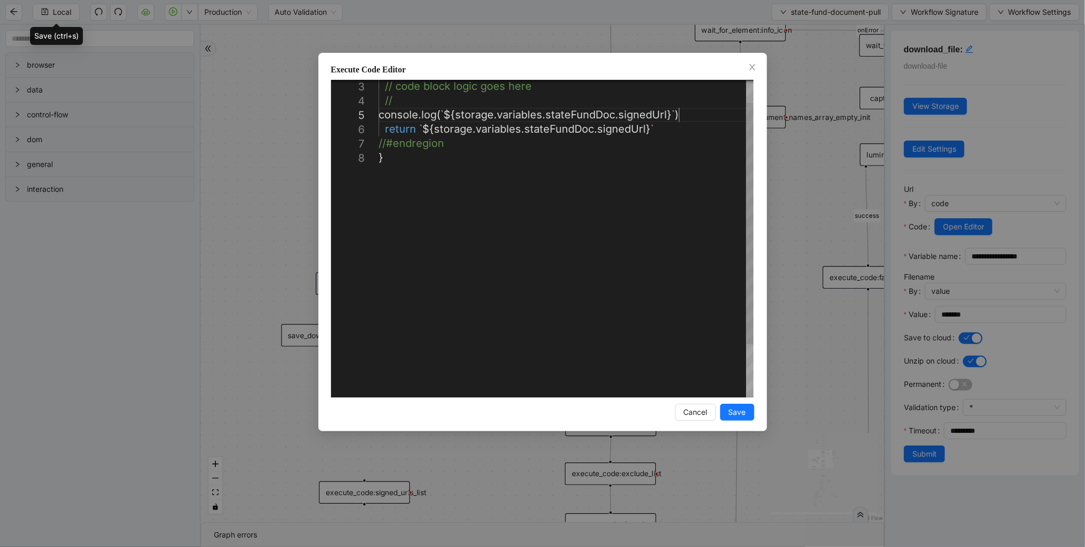
click at [701, 192] on div "// code block logic goes here // return ` ${ storage . variables . stateFundDoc…" at bounding box center [566, 259] width 375 height 417
type textarea "**********"
click at [736, 406] on span "Save" at bounding box center [737, 412] width 17 height 12
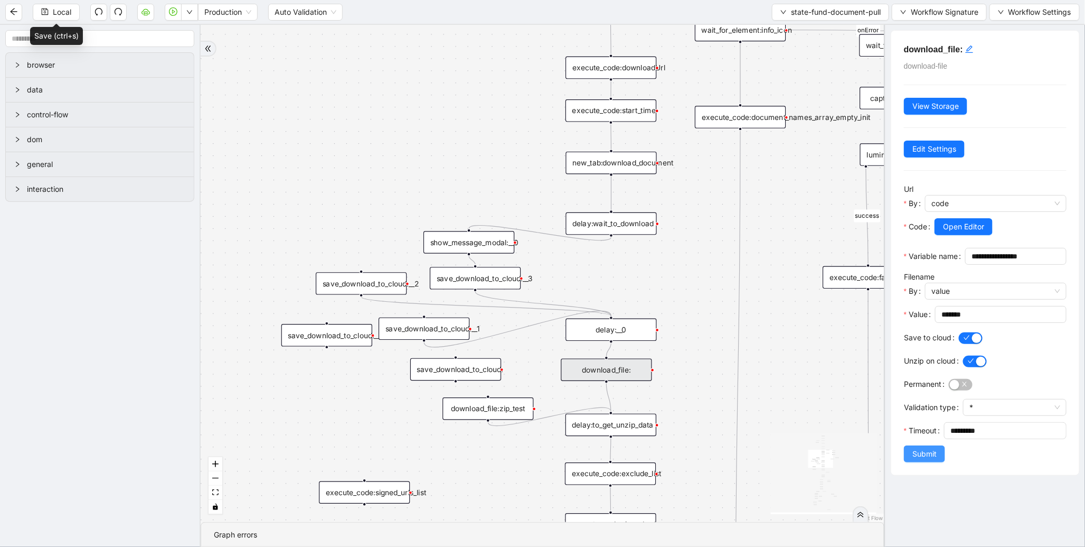
click at [916, 459] on span "Submit" at bounding box center [925, 454] width 24 height 12
click at [62, 9] on span "Local" at bounding box center [62, 12] width 18 height 12
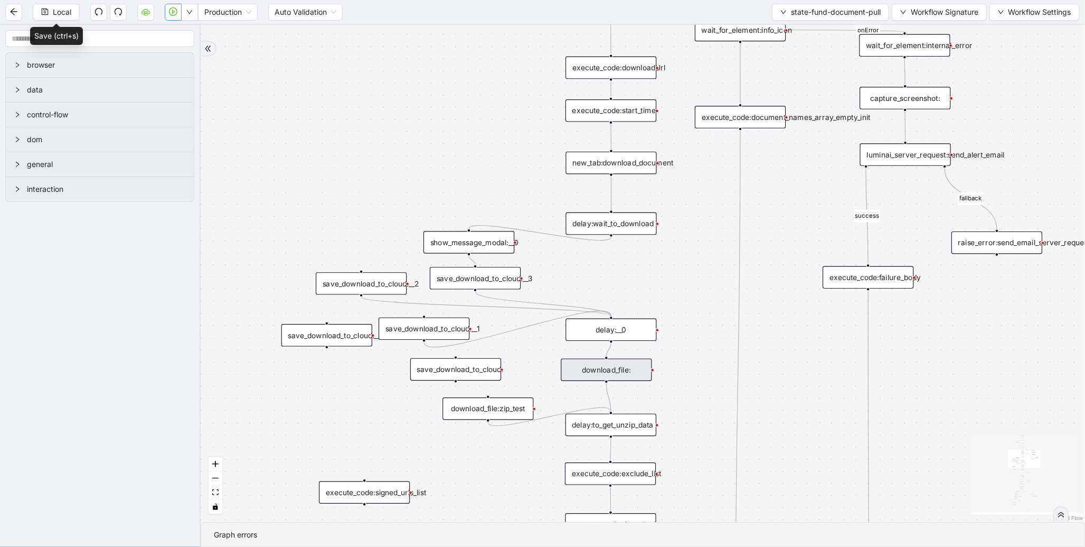
click at [170, 12] on icon "play-circle" at bounding box center [173, 11] width 8 height 8
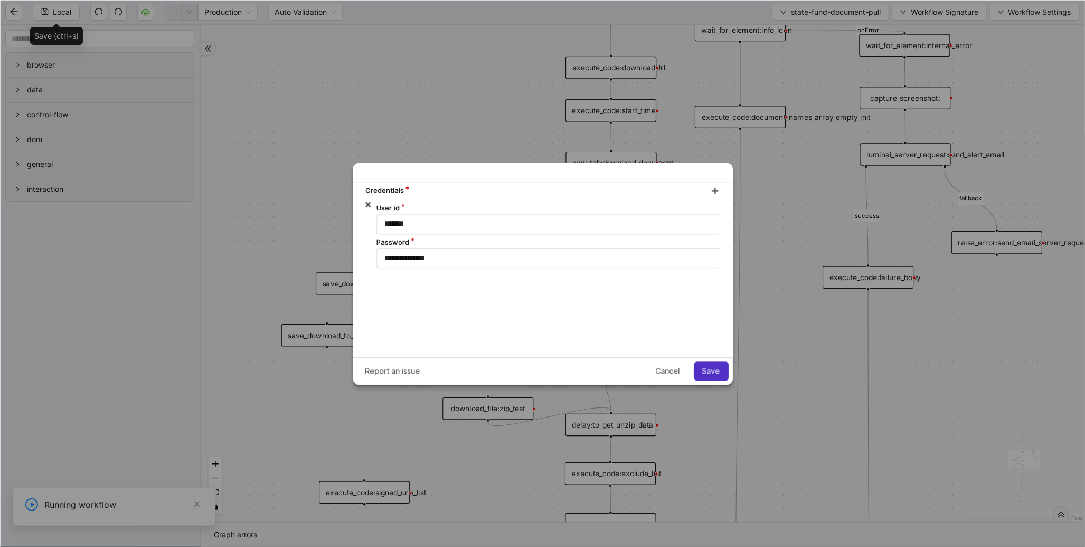
scroll to position [0, 0]
click at [729, 375] on div "Report an issue Cancel Save" at bounding box center [543, 370] width 380 height 27
click at [720, 368] on span "Save" at bounding box center [711, 370] width 18 height 8
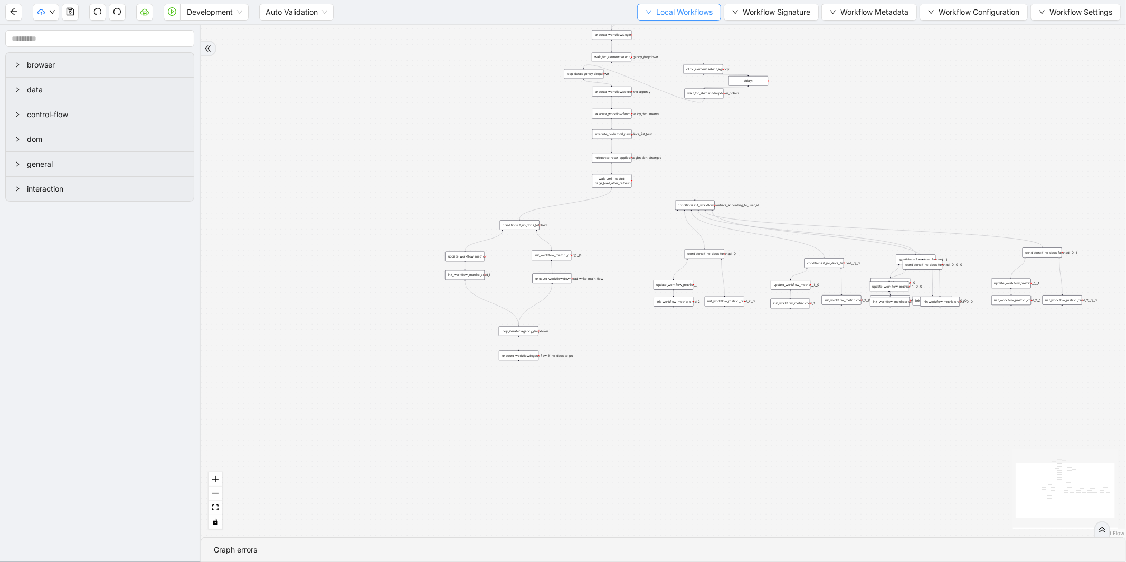
click at [656, 13] on span "Local Workflows" at bounding box center [684, 12] width 57 height 12
click at [660, 35] on span "Select" at bounding box center [674, 32] width 69 height 12
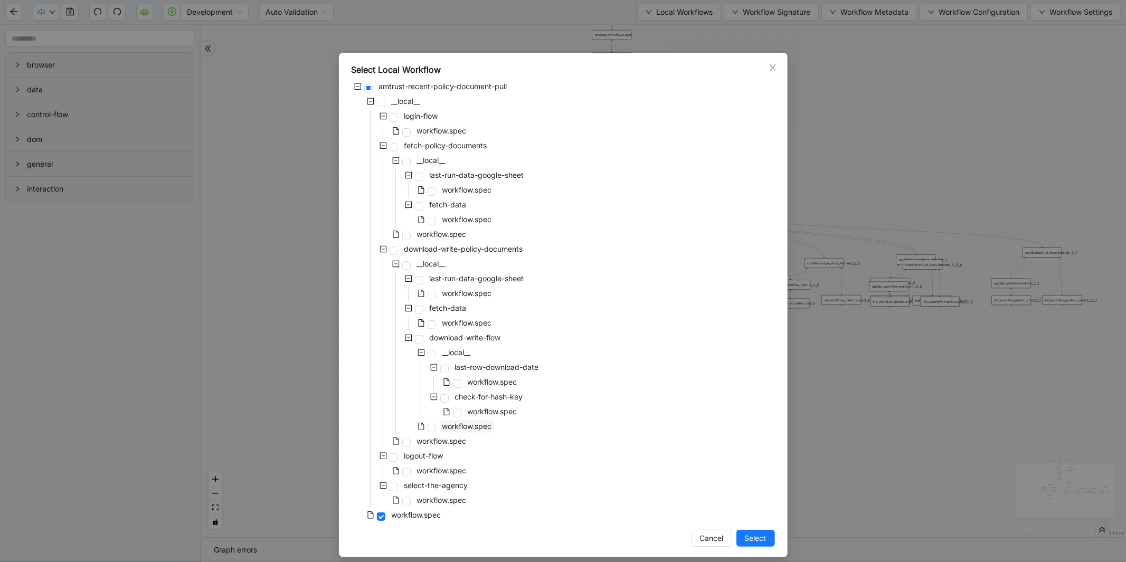
click at [446, 427] on span "workflow.spec" at bounding box center [468, 426] width 50 height 9
click at [753, 547] on div "Select Local Workflow amtrust-recent-policy-document-pull __local__ login-flow …" at bounding box center [563, 305] width 449 height 505
click at [753, 539] on span "Select" at bounding box center [756, 539] width 22 height 12
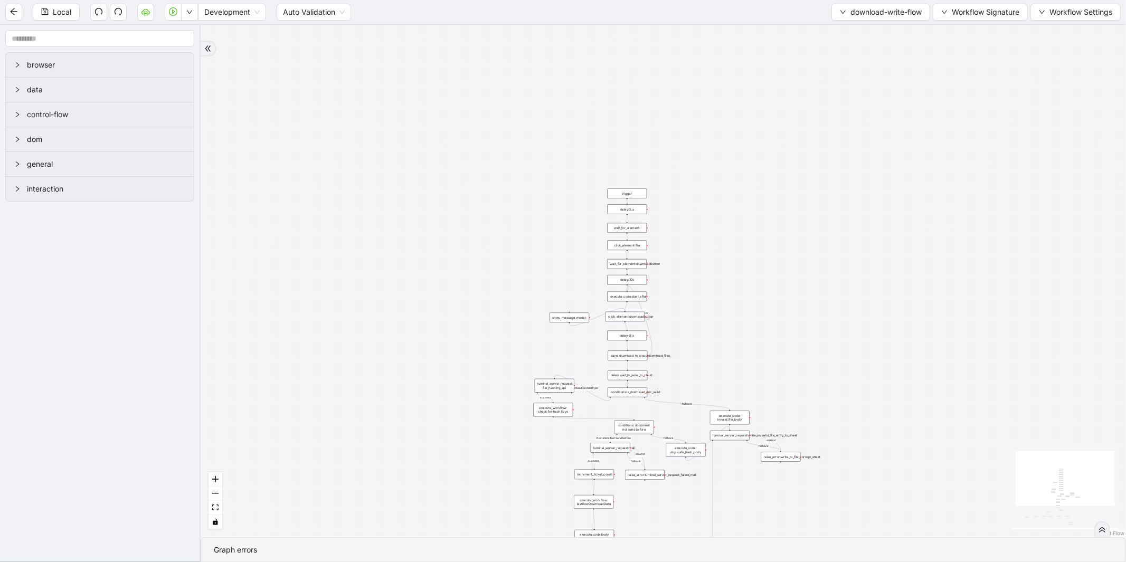
drag, startPoint x: 600, startPoint y: 305, endPoint x: 322, endPoint y: 160, distance: 313.9
click at [322, 160] on div "success fallback fallback fallback fallback isDownloadFileValidType success Doc…" at bounding box center [664, 281] width 926 height 513
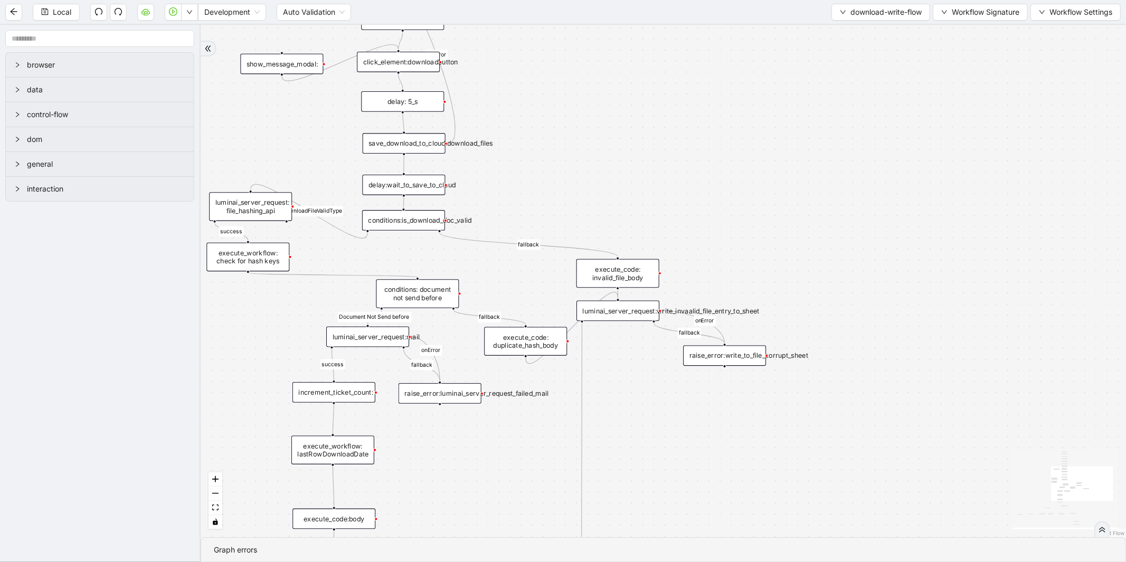
drag, startPoint x: 537, startPoint y: 326, endPoint x: 562, endPoint y: 199, distance: 129.8
click at [562, 199] on div "success fallback fallback fallback fallback isDownloadFileValidType success Doc…" at bounding box center [664, 281] width 926 height 513
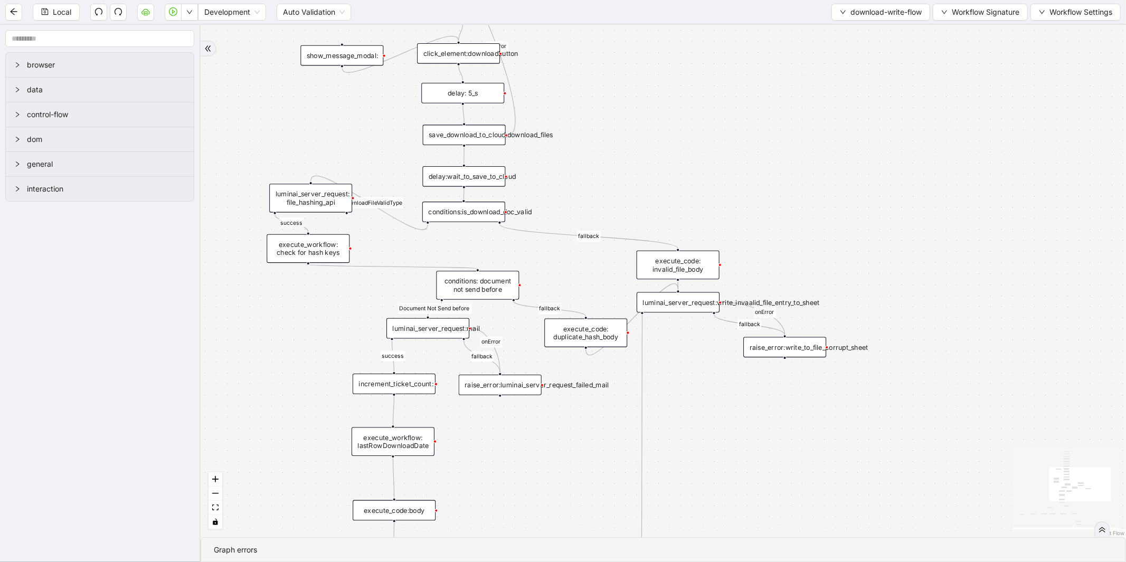
drag, startPoint x: 365, startPoint y: 259, endPoint x: 426, endPoint y: 250, distance: 60.8
click at [426, 250] on div "success fallback fallback fallback fallback isDownloadFileValidType success Doc…" at bounding box center [664, 281] width 926 height 513
click at [455, 136] on div "save_download_to_cloud:download_files" at bounding box center [464, 135] width 83 height 21
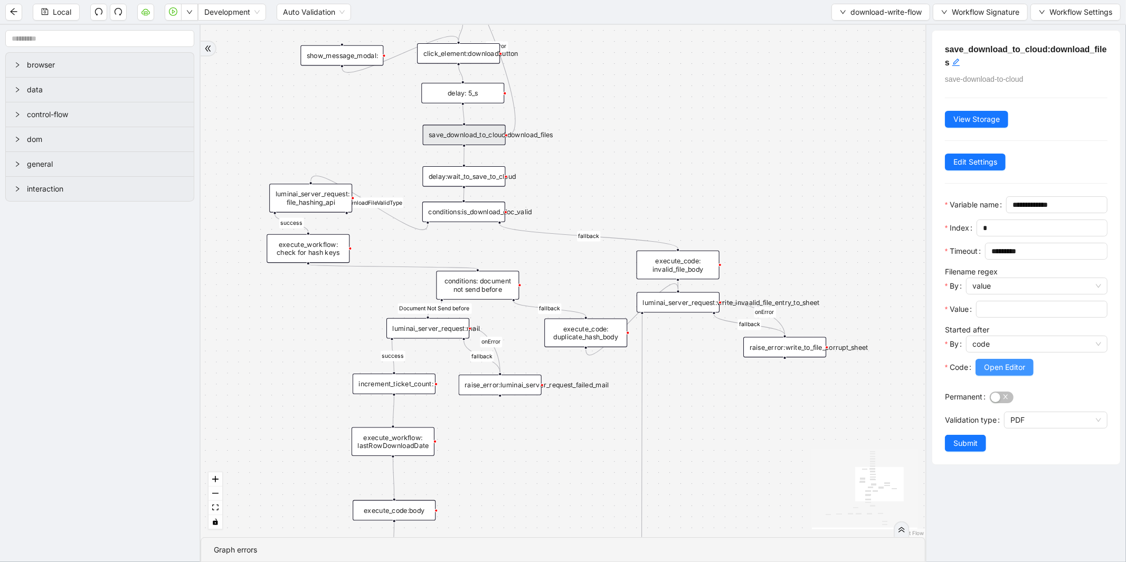
click at [1002, 373] on span "Open Editor" at bounding box center [1004, 368] width 41 height 12
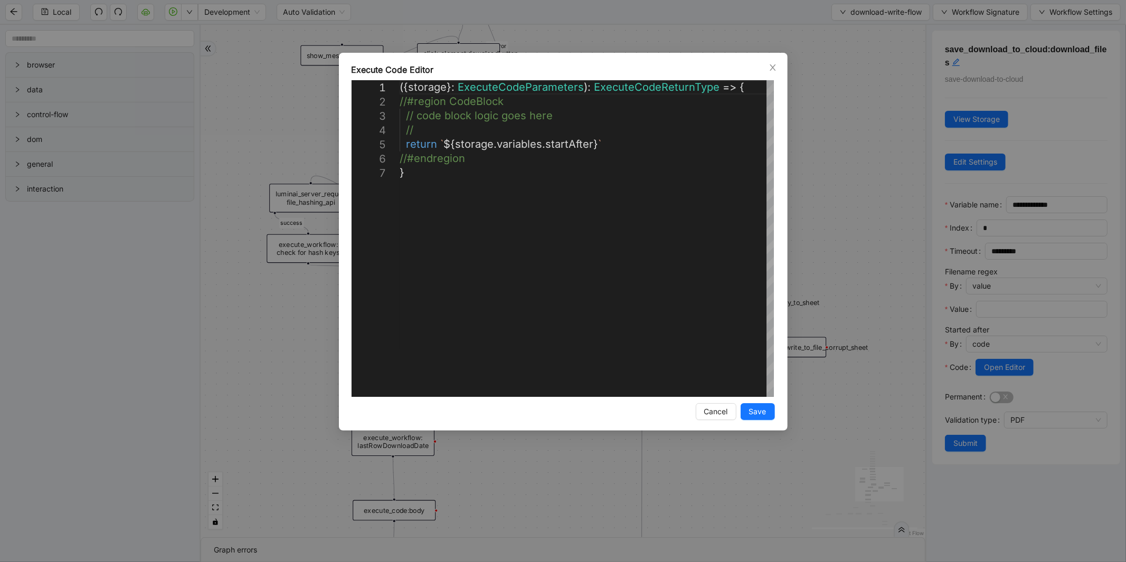
click at [760, 51] on div "**********" at bounding box center [563, 281] width 1126 height 562
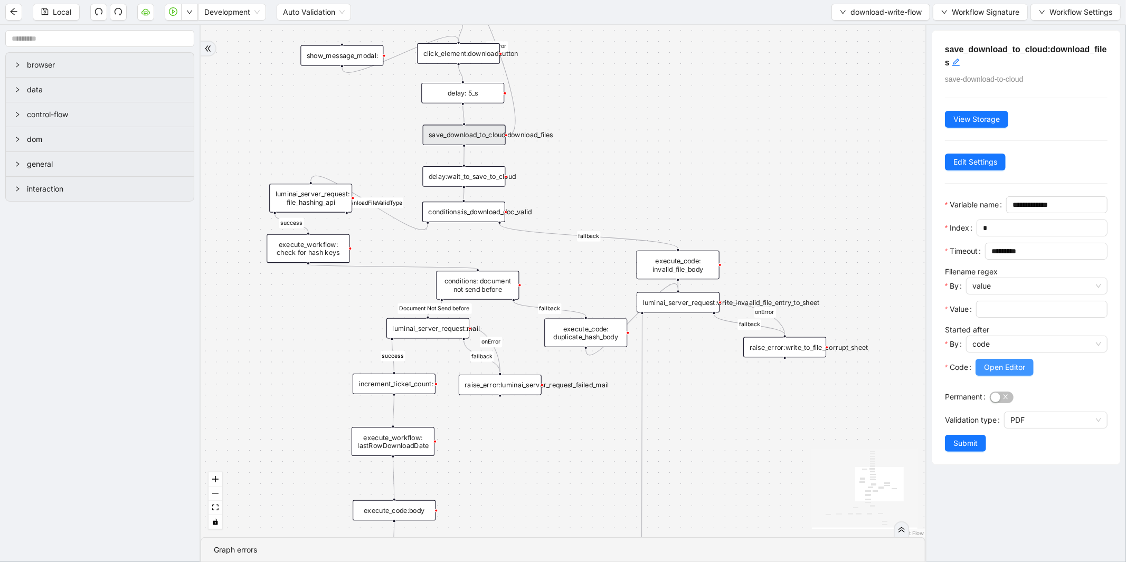
click at [1001, 373] on span "Open Editor" at bounding box center [1004, 368] width 41 height 12
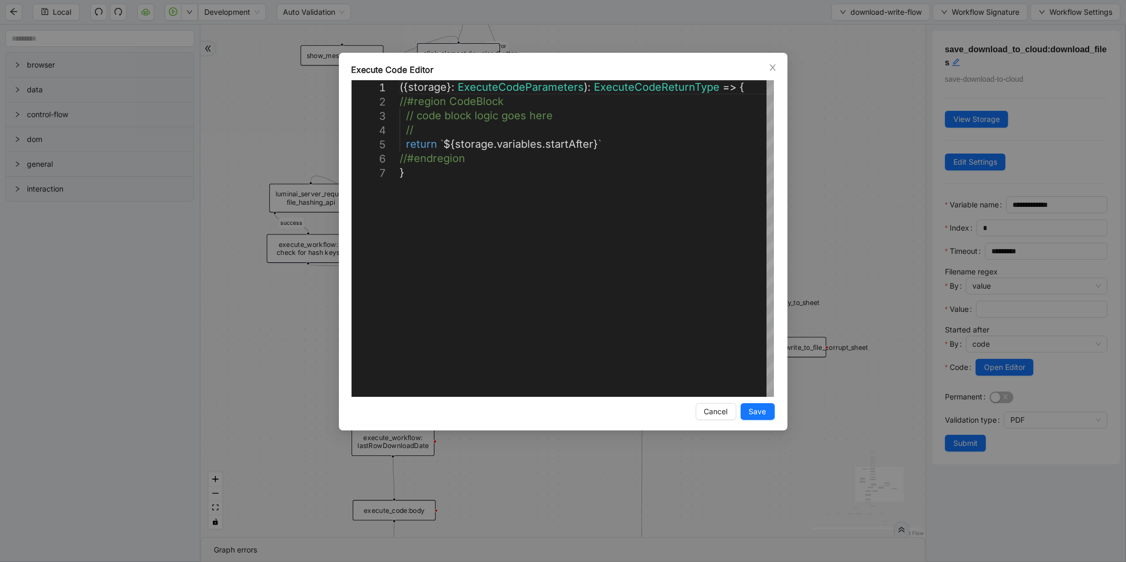
click at [842, 145] on div "**********" at bounding box center [563, 281] width 1126 height 562
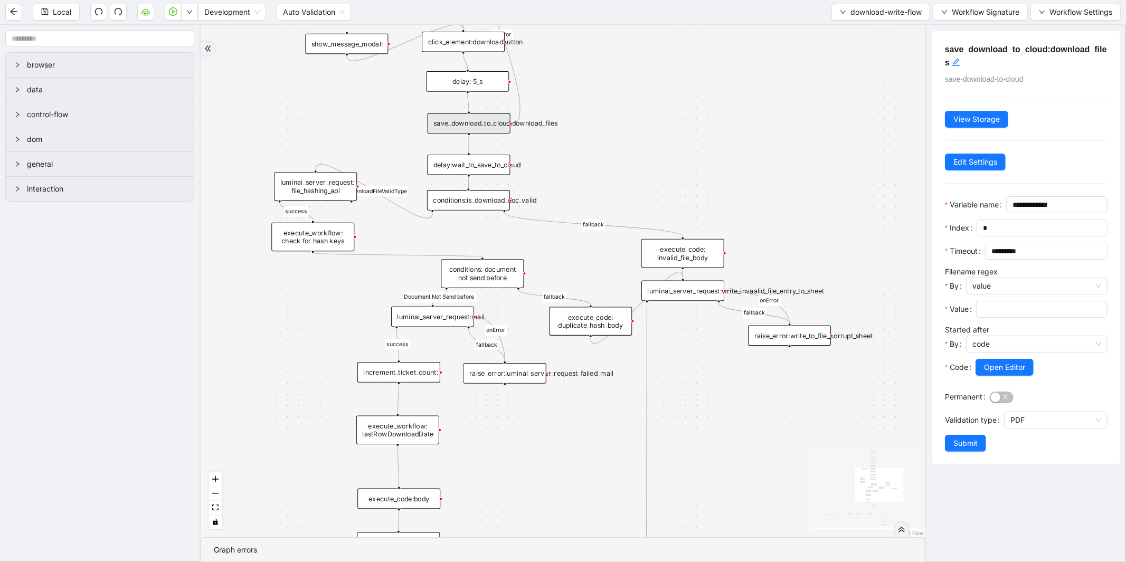
drag, startPoint x: 287, startPoint y: 323, endPoint x: 319, endPoint y: 235, distance: 93.9
click at [319, 235] on div "success fallback fallback fallback fallback isDownloadFileValidType success Doc…" at bounding box center [563, 281] width 725 height 513
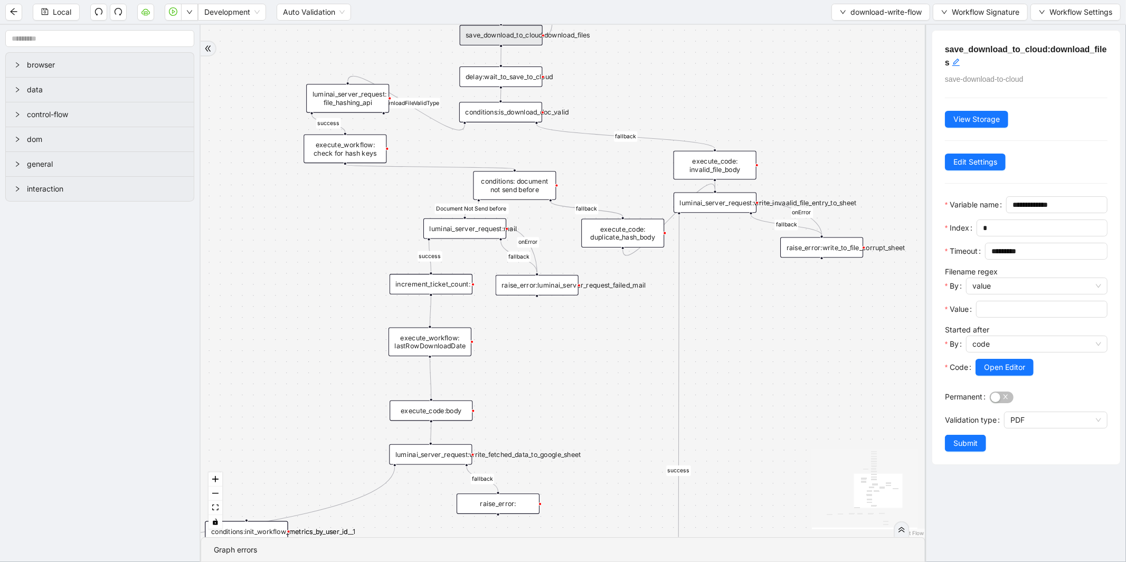
click at [506, 229] on div "luminai_server_request:mail" at bounding box center [465, 229] width 83 height 21
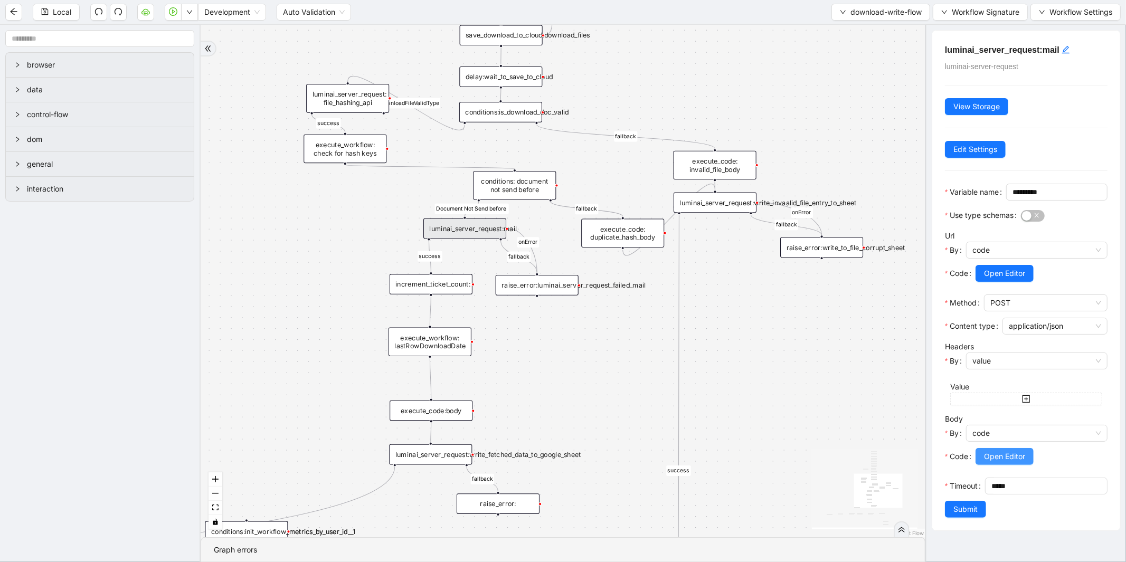
click at [1007, 463] on span "Open Editor" at bounding box center [1004, 457] width 41 height 12
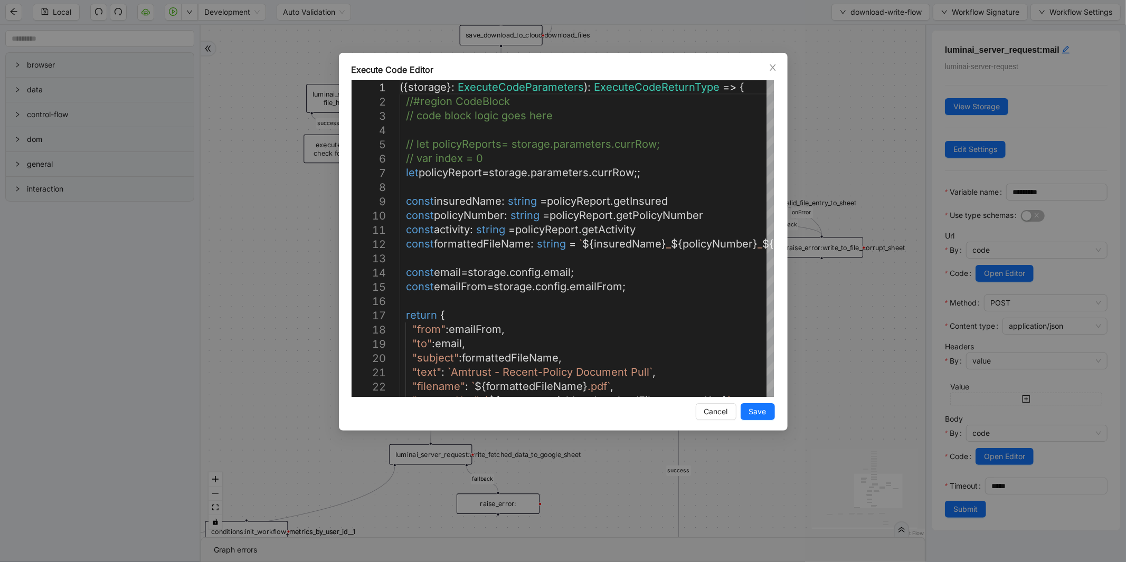
click at [308, 258] on div "Execute Code Editor 9 10 11 12 13 14 15 16 17 18 19 20 21 22 23 7 8 5 6 3 4 1 2…" at bounding box center [563, 281] width 1126 height 562
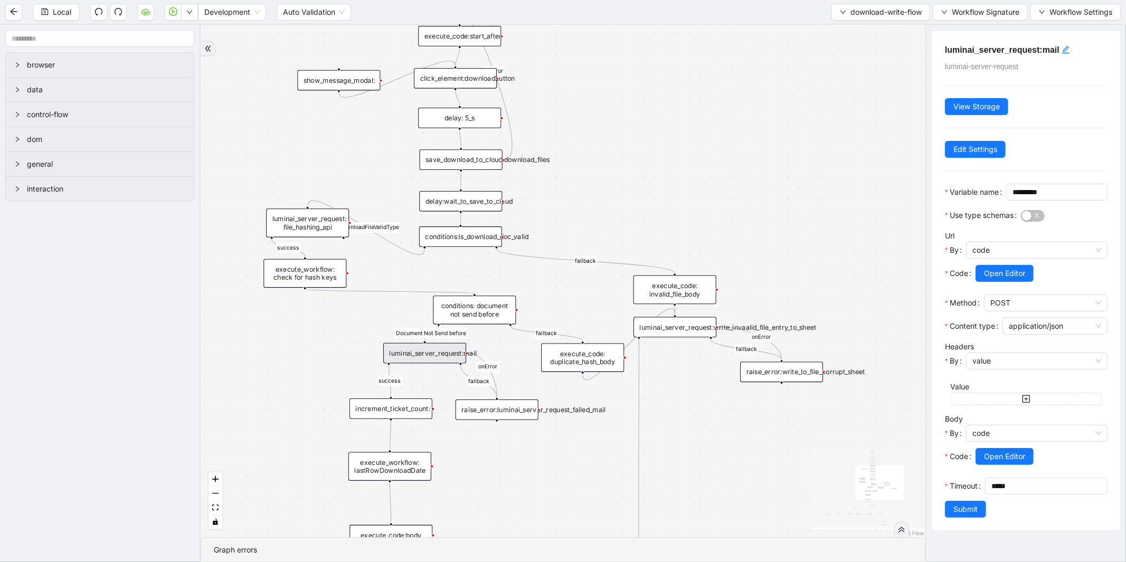
drag, startPoint x: 448, startPoint y: 158, endPoint x: 405, endPoint y: 303, distance: 151.0
click at [405, 303] on div "success fallback fallback fallback fallback isDownloadFileValidType success Doc…" at bounding box center [563, 281] width 725 height 513
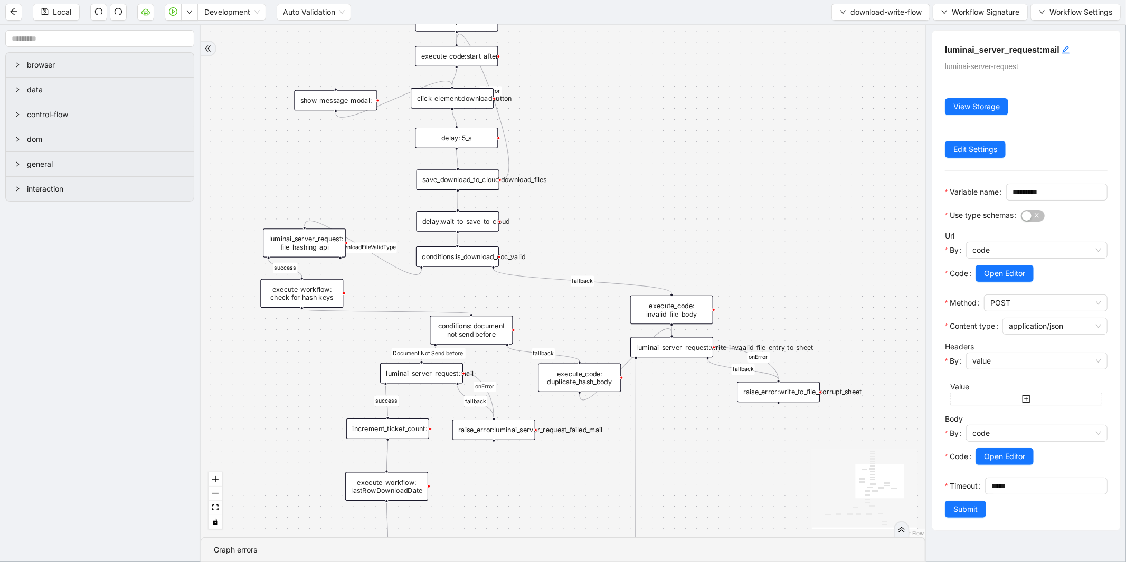
click at [449, 260] on div "conditions:is_download_doc_valid" at bounding box center [457, 257] width 83 height 21
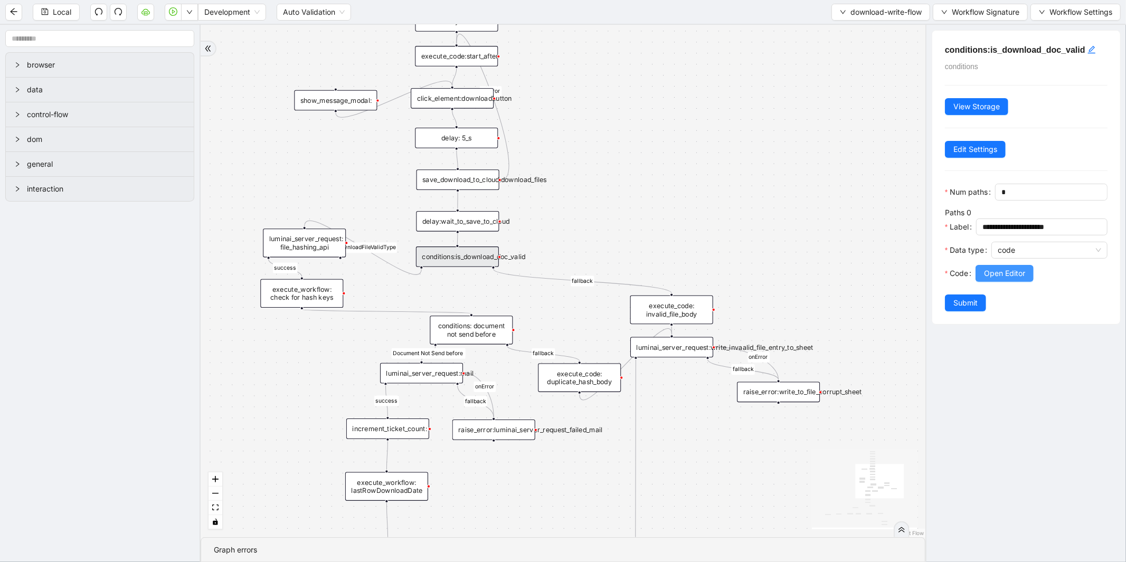
click at [1000, 279] on span "Open Editor" at bounding box center [1004, 274] width 41 height 12
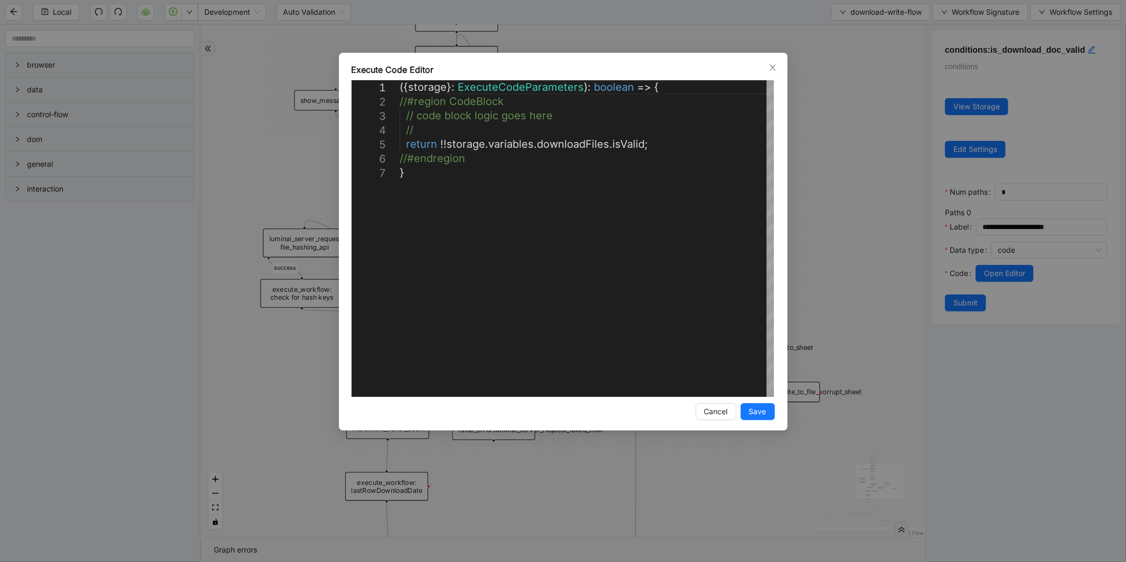
click at [834, 243] on div "**********" at bounding box center [563, 281] width 1126 height 562
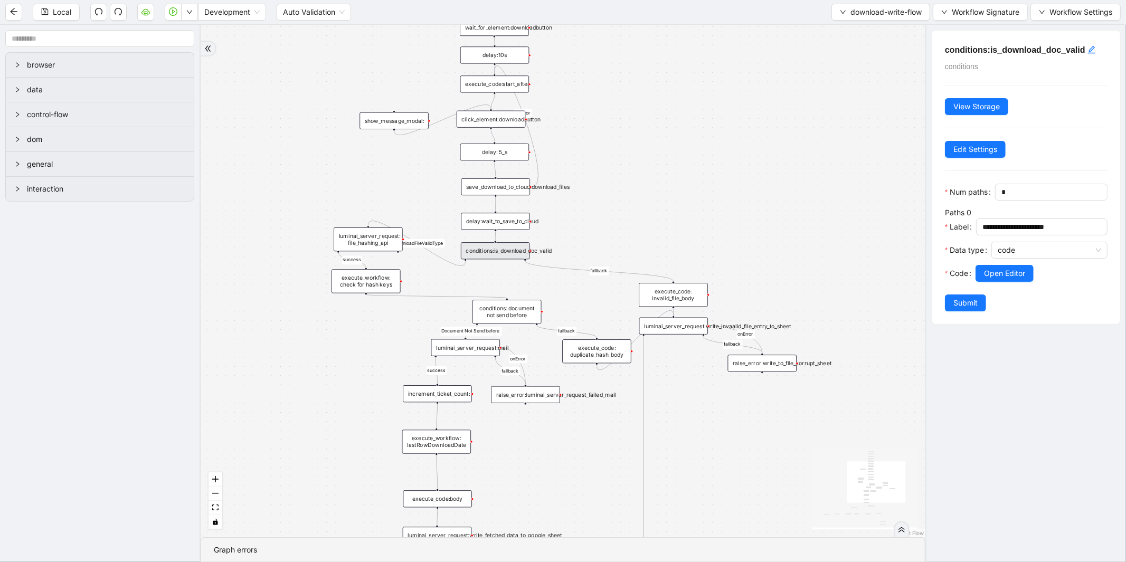
drag, startPoint x: 330, startPoint y: 415, endPoint x: 326, endPoint y: 239, distance: 175.9
click at [325, 243] on div "success fallback fallback fallback fallback isDownloadFileValidType success Doc…" at bounding box center [563, 281] width 725 height 513
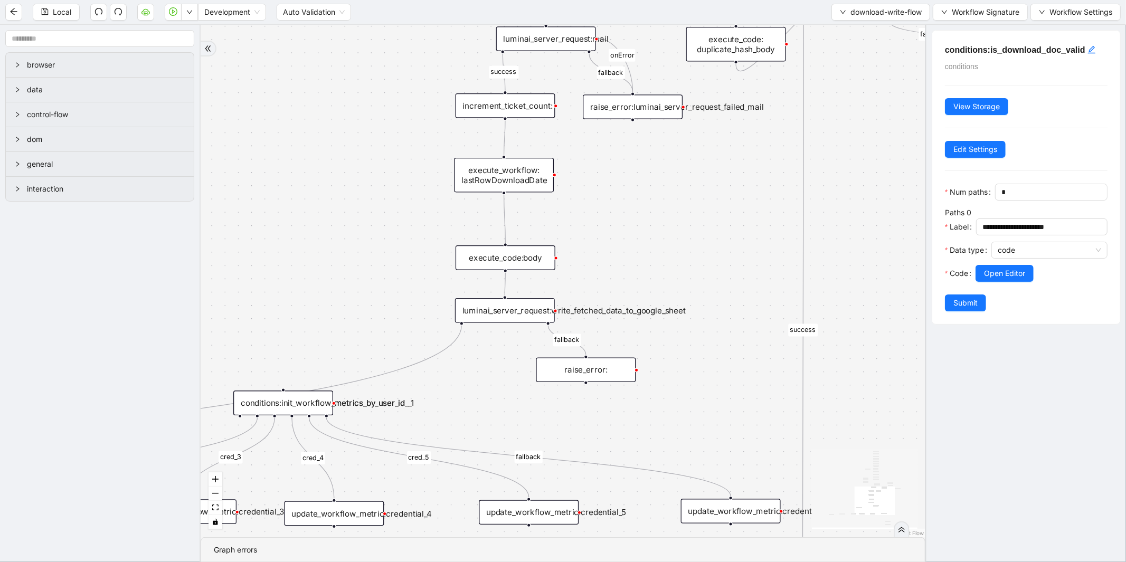
drag, startPoint x: 334, startPoint y: 356, endPoint x: 549, endPoint y: 187, distance: 273.5
click at [548, 189] on div "success fallback fallback fallback fallback isDownloadFileValidType success Doc…" at bounding box center [563, 281] width 725 height 513
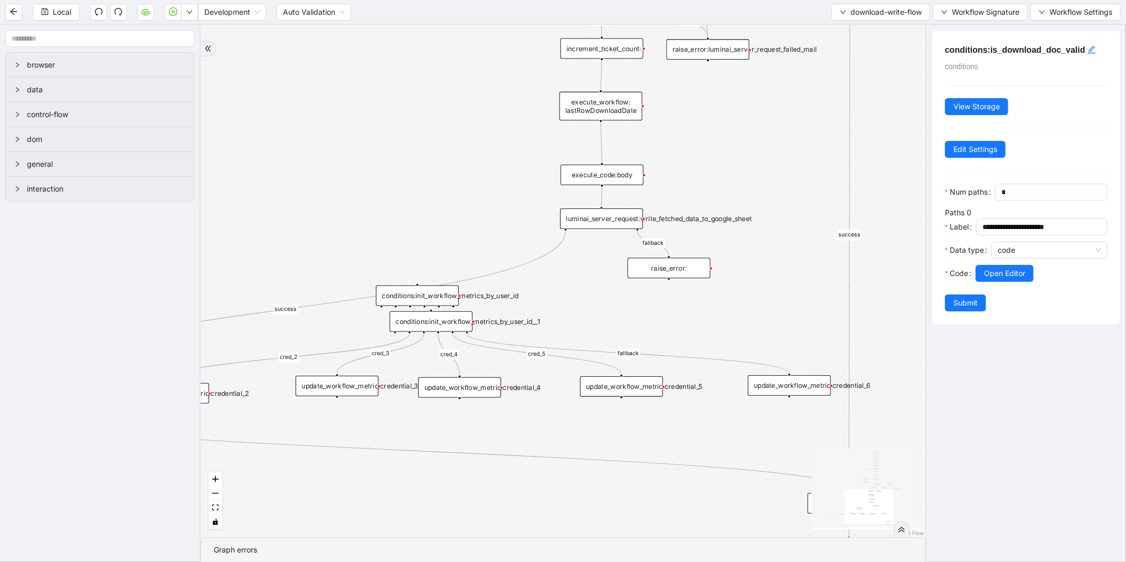
drag, startPoint x: 418, startPoint y: 298, endPoint x: 432, endPoint y: 324, distance: 29.8
click at [432, 324] on div "conditions:init_workflow_metrics_by_user_id__1" at bounding box center [431, 322] width 83 height 21
drag, startPoint x: 422, startPoint y: 298, endPoint x: 523, endPoint y: 297, distance: 100.3
click at [523, 297] on div "conditions:init_workflow_metrics_by_user_id" at bounding box center [517, 295] width 83 height 21
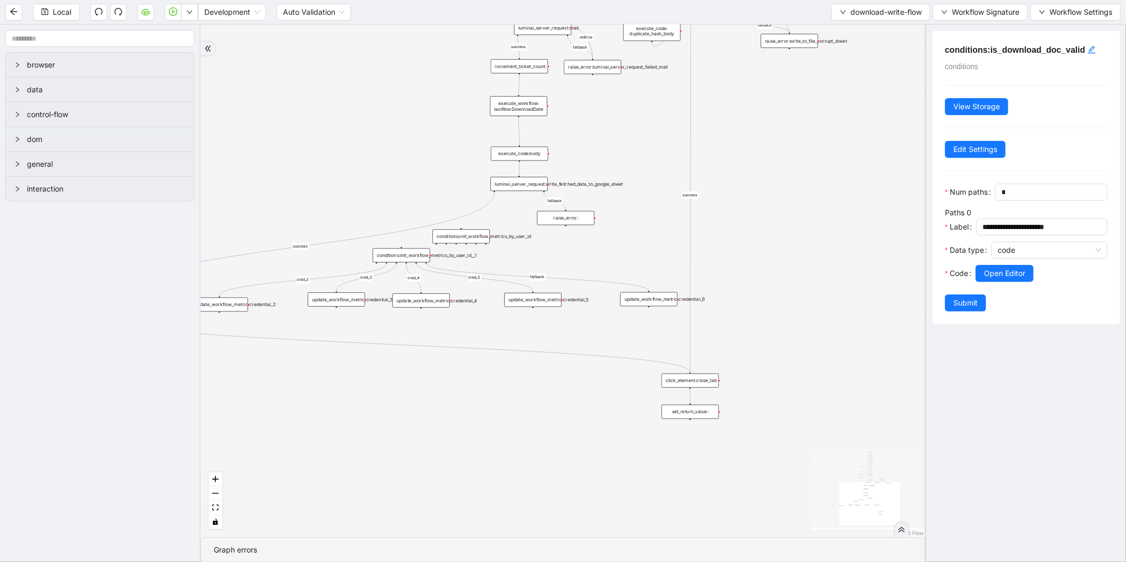
drag, startPoint x: 339, startPoint y: 290, endPoint x: 328, endPoint y: 217, distance: 74.1
click at [328, 217] on div "success fallback fallback fallback fallback isDownloadFileValidType success Doc…" at bounding box center [563, 281] width 725 height 513
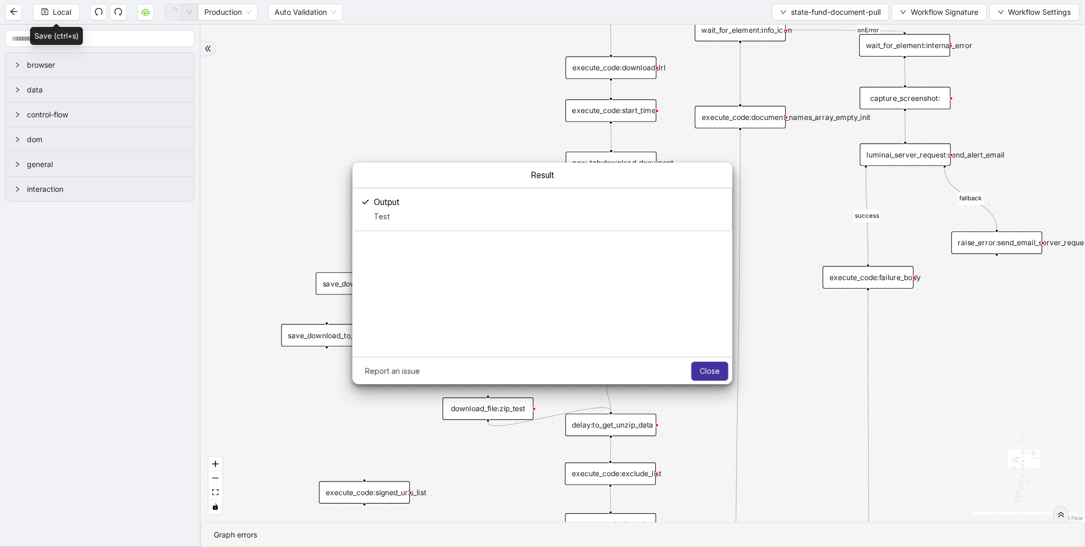
click at [701, 375] on button "Close" at bounding box center [709, 370] width 37 height 19
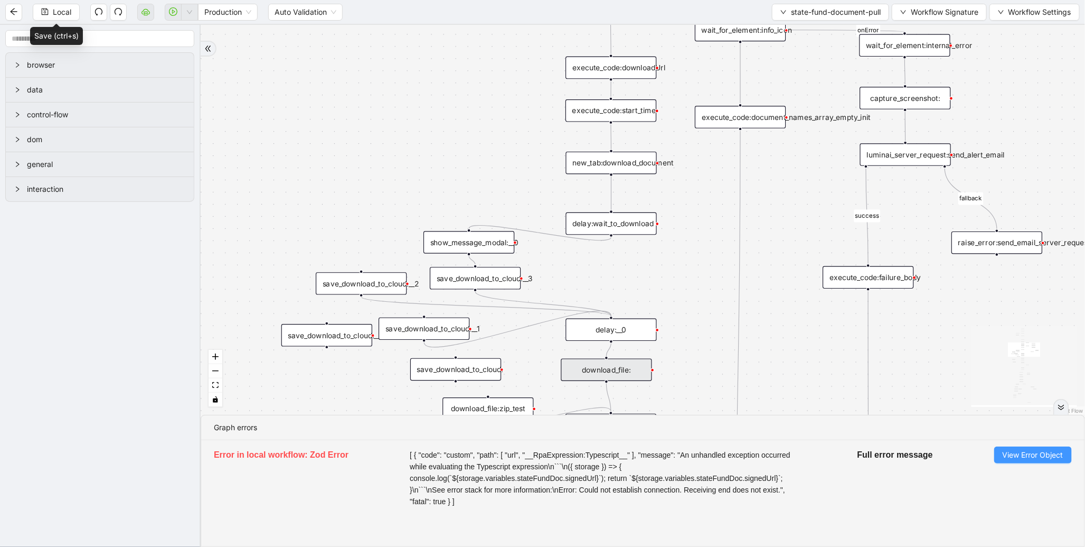
click at [1018, 456] on span "View Error Object" at bounding box center [1033, 455] width 61 height 12
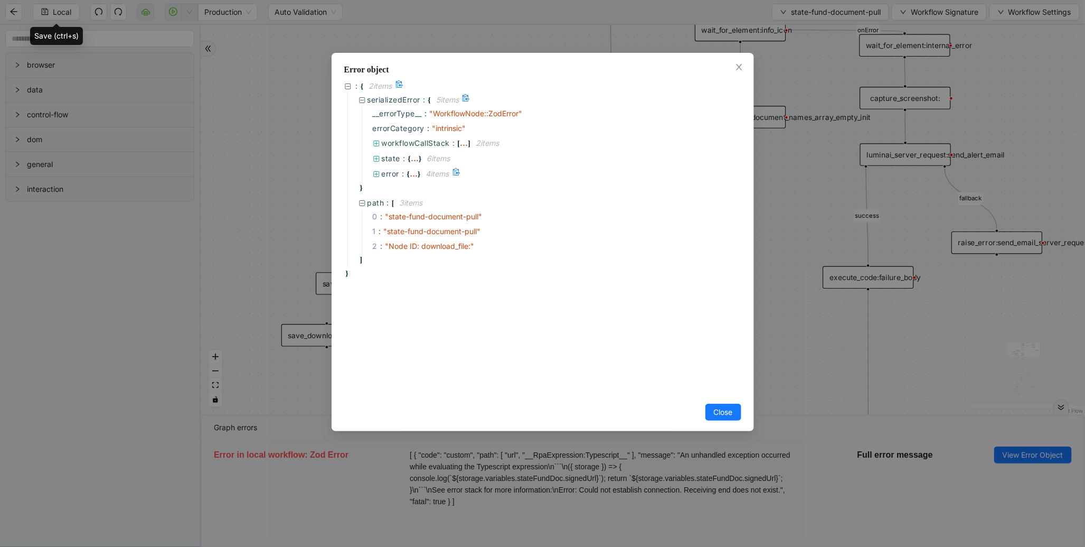
click at [393, 175] on span "error" at bounding box center [391, 173] width 18 height 9
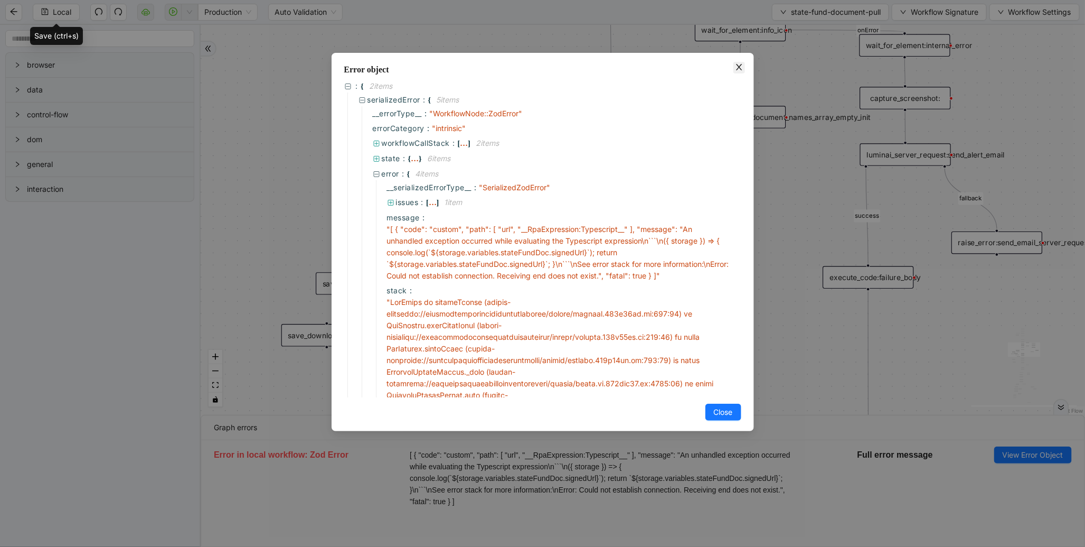
click at [742, 64] on icon "close" at bounding box center [739, 67] width 8 height 8
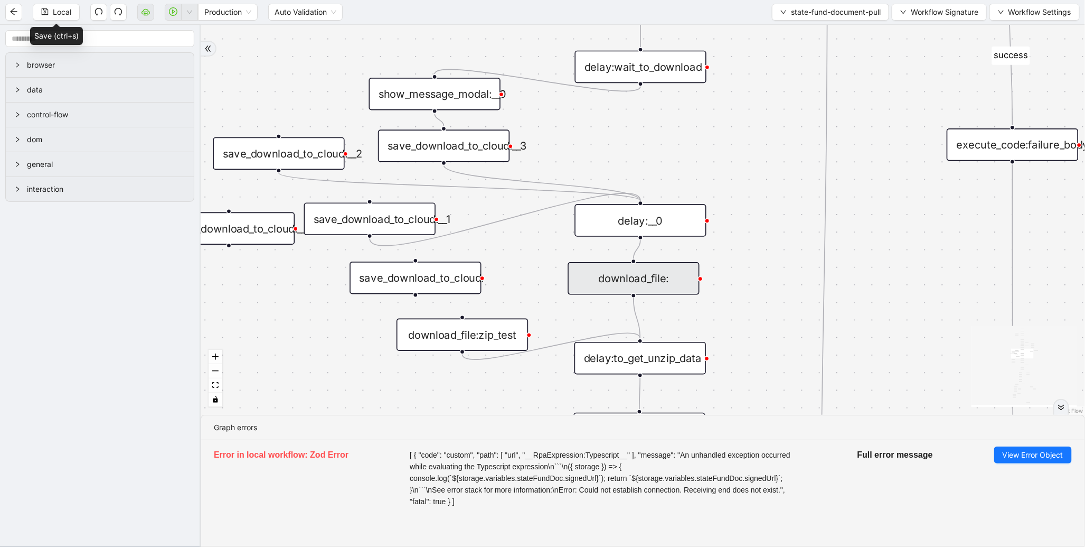
drag, startPoint x: 537, startPoint y: 378, endPoint x: 499, endPoint y: 228, distance: 154.9
click at [499, 228] on div "fallback success fallback fallback is_Docs_Fetched fallback fallback success su…" at bounding box center [643, 220] width 885 height 390
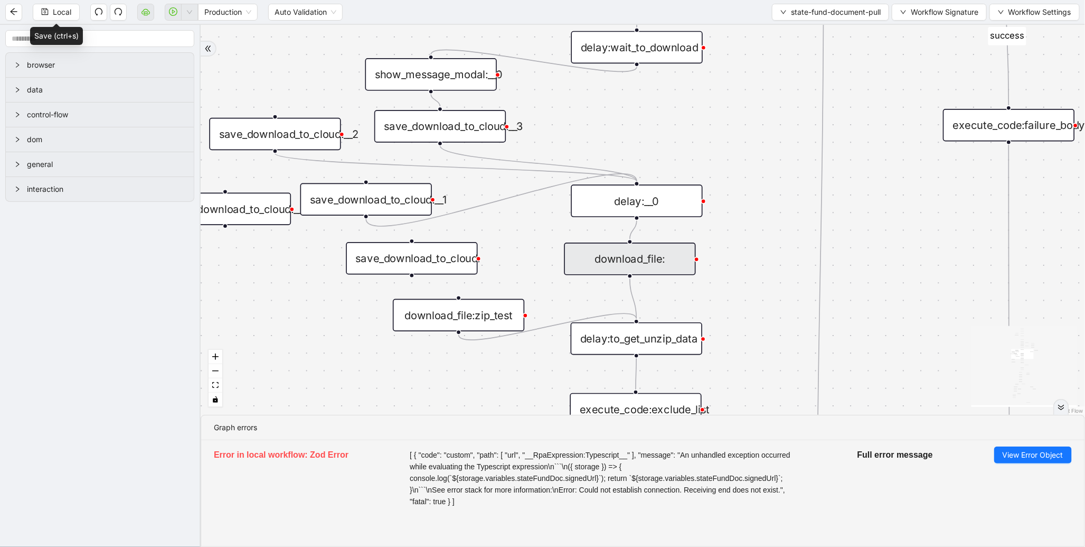
click at [624, 259] on div "download_file:" at bounding box center [629, 258] width 131 height 33
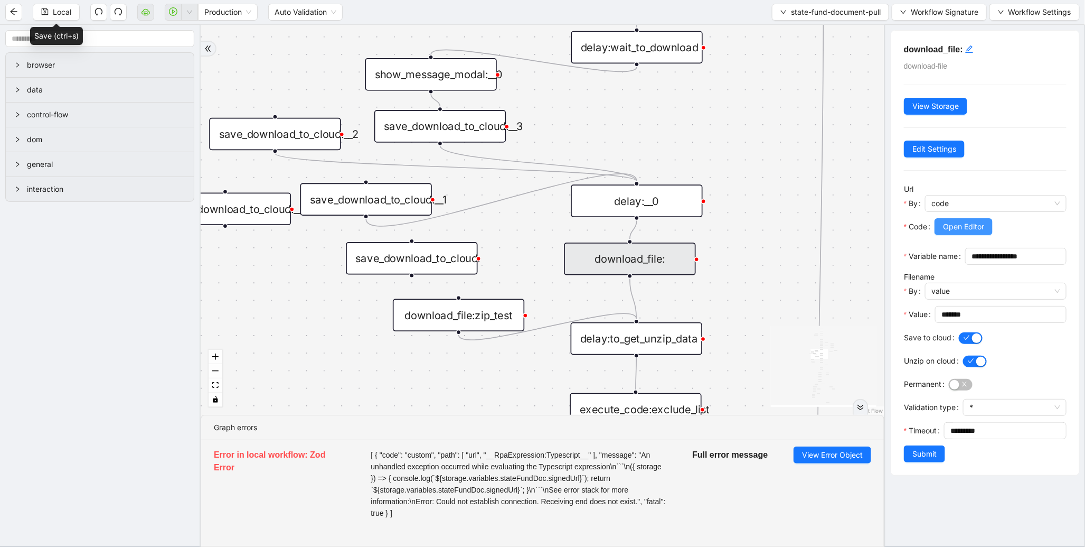
click at [951, 230] on span "Open Editor" at bounding box center [963, 227] width 41 height 12
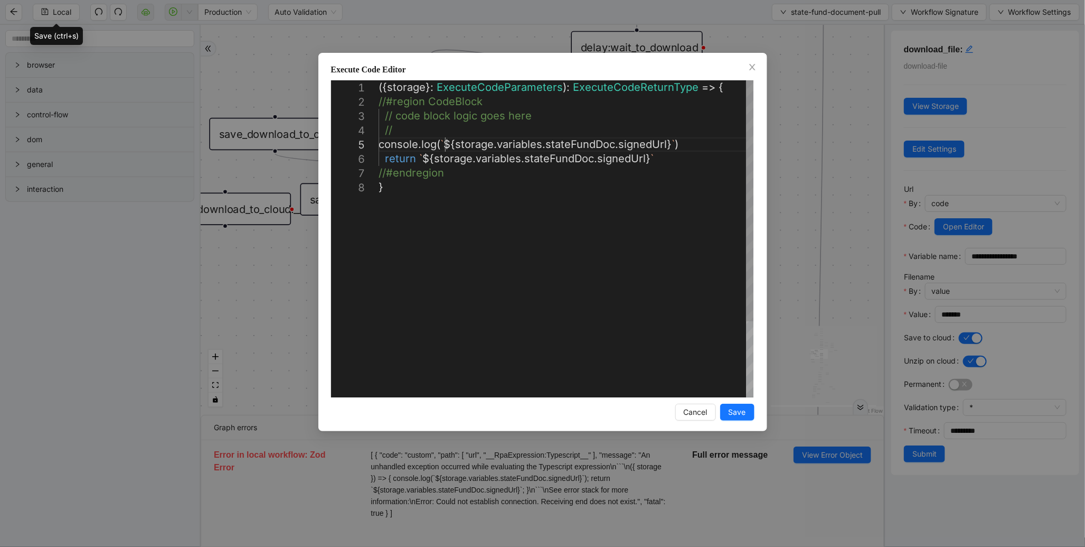
scroll to position [0, 5]
drag, startPoint x: 447, startPoint y: 141, endPoint x: 676, endPoint y: 139, distance: 229.7
click at [468, 149] on div "({ storage }: ExecuteCodeParameters ): ExecuteCodeReturnType => { //#region Cod…" at bounding box center [566, 288] width 375 height 417
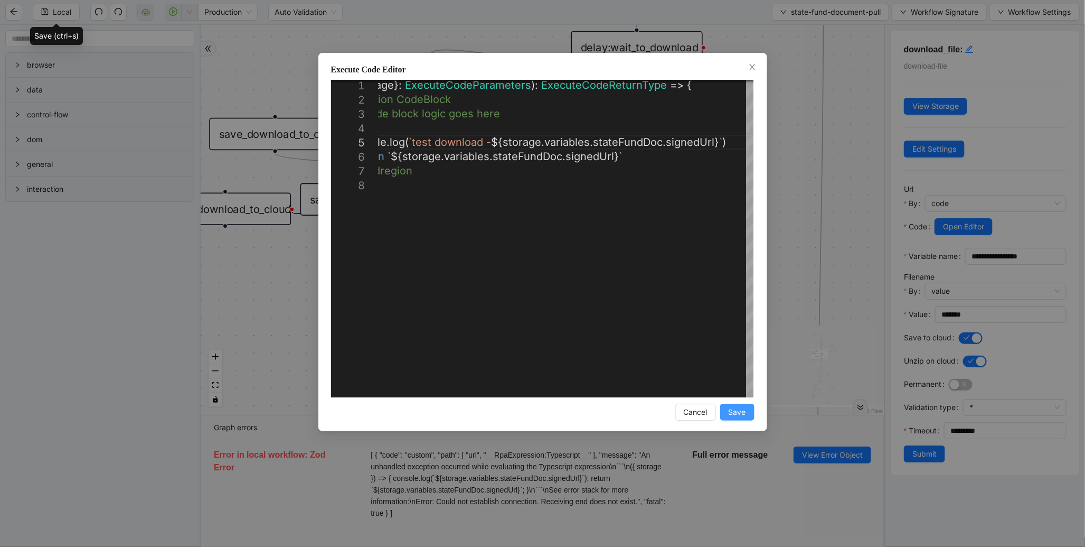
type textarea "**********"
click at [739, 414] on span "Save" at bounding box center [737, 412] width 17 height 12
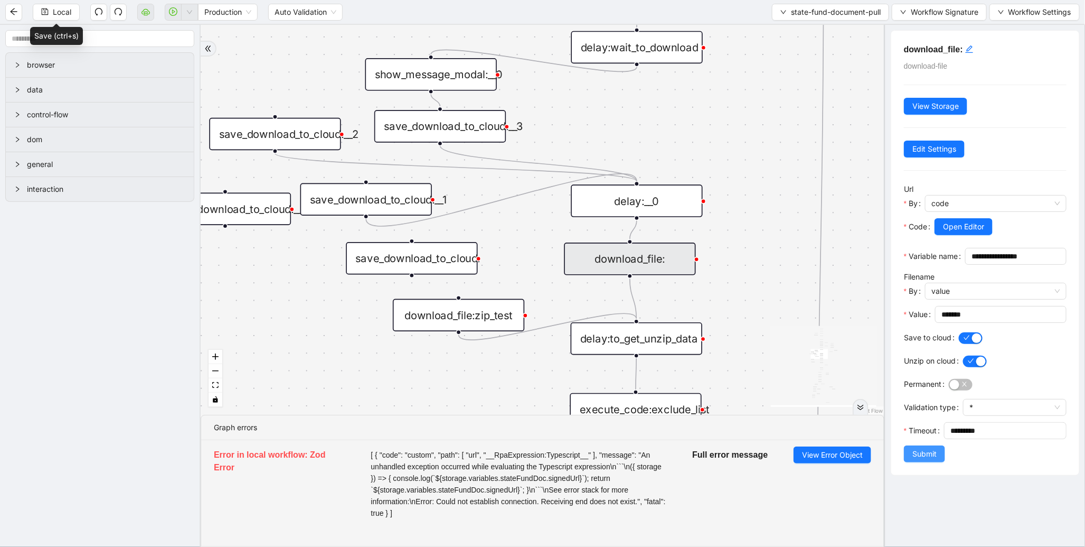
click at [922, 459] on span "Submit" at bounding box center [925, 454] width 24 height 12
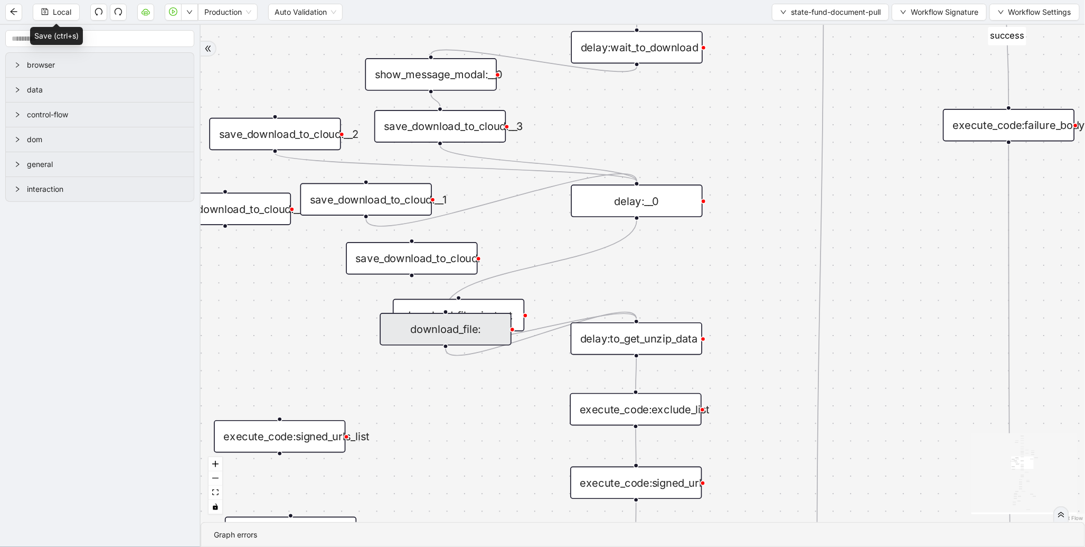
drag, startPoint x: 632, startPoint y: 247, endPoint x: 443, endPoint y: 318, distance: 202.7
click at [443, 318] on div "download_file:" at bounding box center [445, 329] width 131 height 33
click at [605, 241] on icon "Edge from delay:__0 to download_file:" at bounding box center [538, 265] width 196 height 91
click at [634, 234] on icon "plus-circle" at bounding box center [637, 241] width 22 height 22
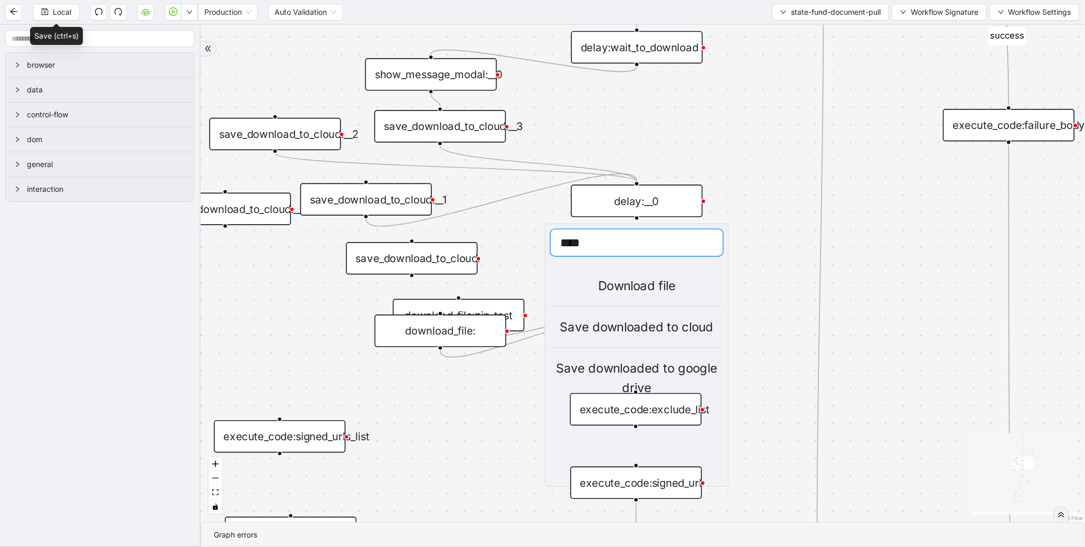
click at [627, 247] on input "****" at bounding box center [637, 243] width 174 height 28
type input "****"
click at [635, 280] on div "Download file" at bounding box center [637, 286] width 174 height 20
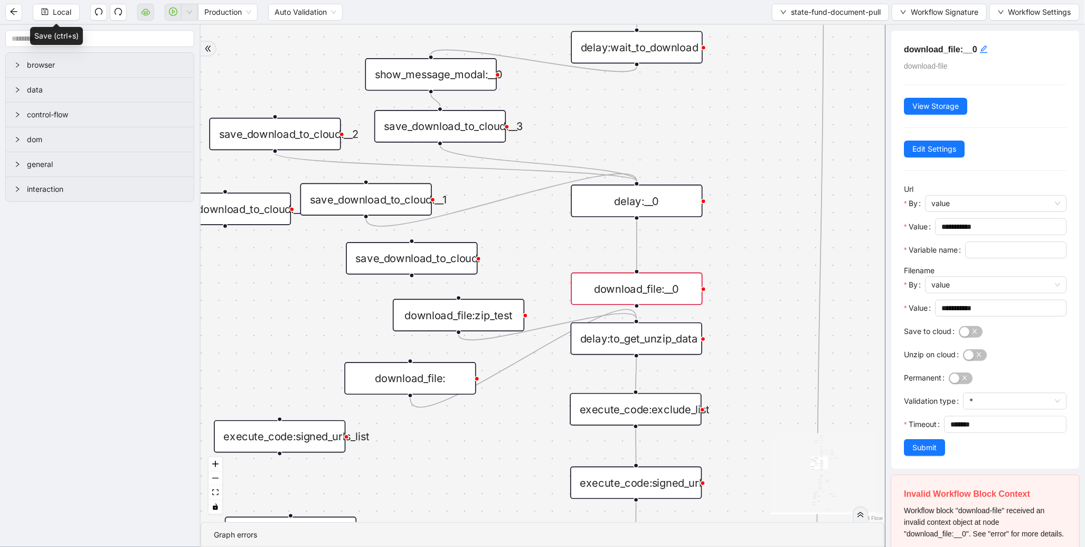
drag, startPoint x: 449, startPoint y: 340, endPoint x: 419, endPoint y: 393, distance: 60.8
click at [419, 393] on div "download_file:" at bounding box center [409, 378] width 131 height 33
click at [488, 313] on div "download_file:zip_test" at bounding box center [458, 315] width 131 height 33
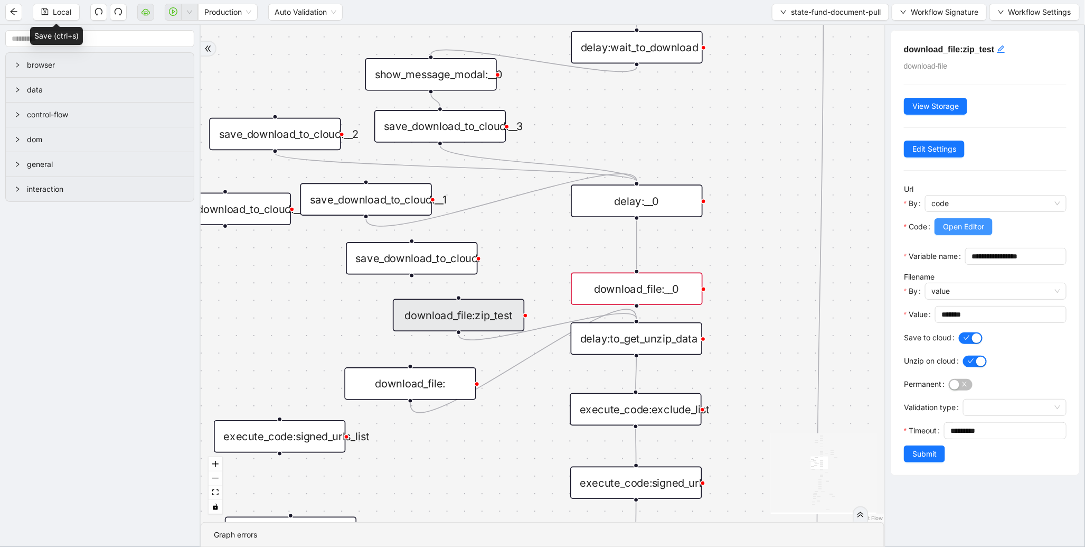
click at [972, 226] on span "Open Editor" at bounding box center [963, 227] width 41 height 12
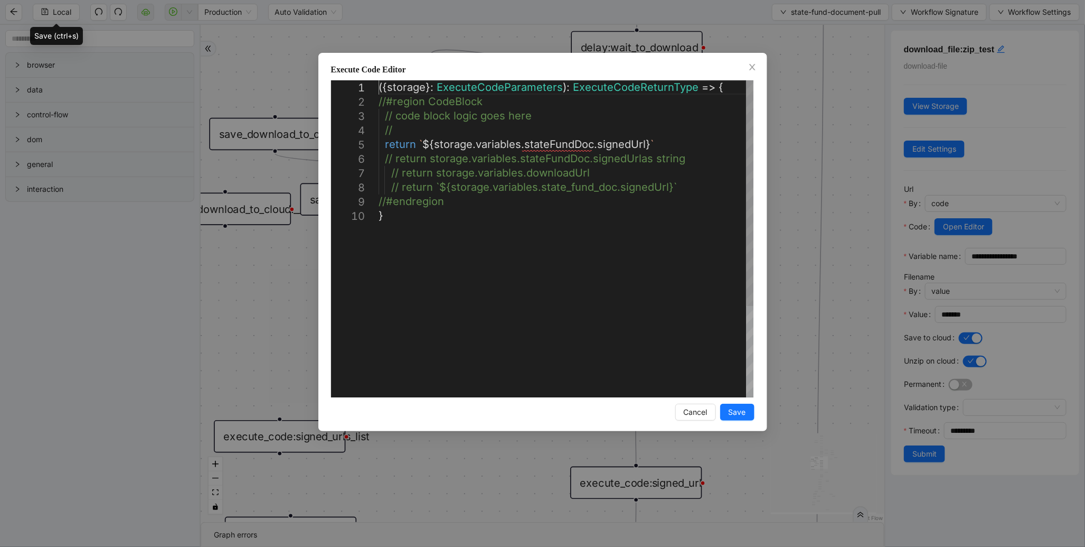
scroll to position [0, 5]
drag, startPoint x: 383, startPoint y: 141, endPoint x: 659, endPoint y: 143, distance: 275.7
click at [801, 176] on div "**********" at bounding box center [542, 273] width 1085 height 547
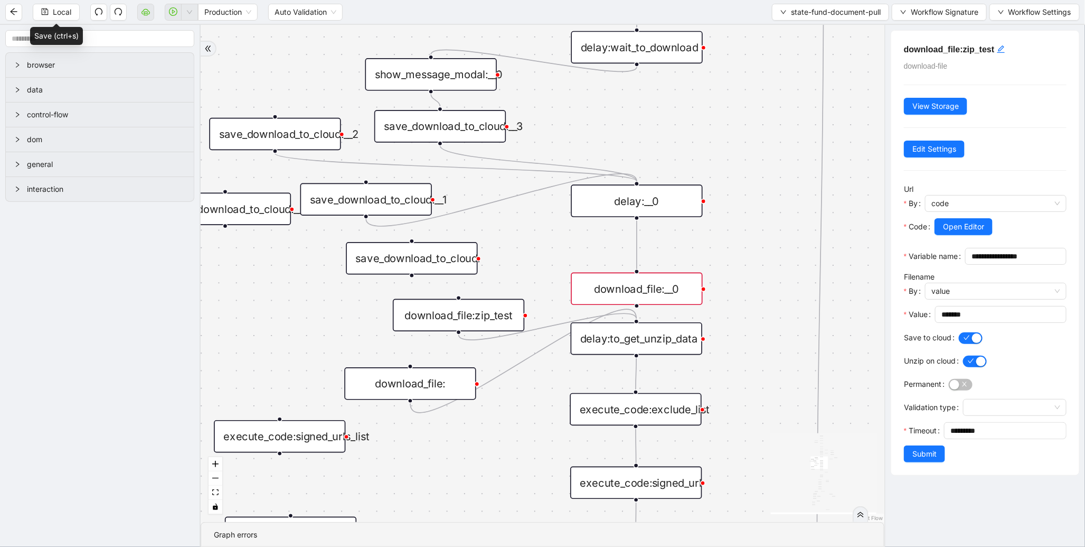
click at [434, 394] on div "download_file:" at bounding box center [409, 383] width 131 height 33
click at [969, 228] on span "Open Editor" at bounding box center [963, 227] width 41 height 12
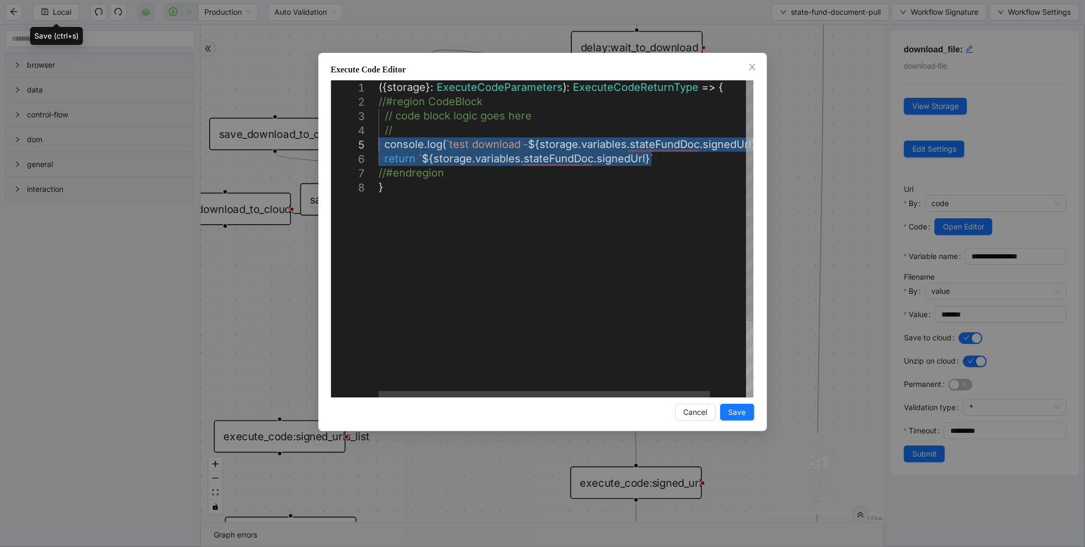
drag, startPoint x: 658, startPoint y: 155, endPoint x: 368, endPoint y: 151, distance: 290.0
click at [748, 67] on icon "close" at bounding box center [752, 67] width 8 height 8
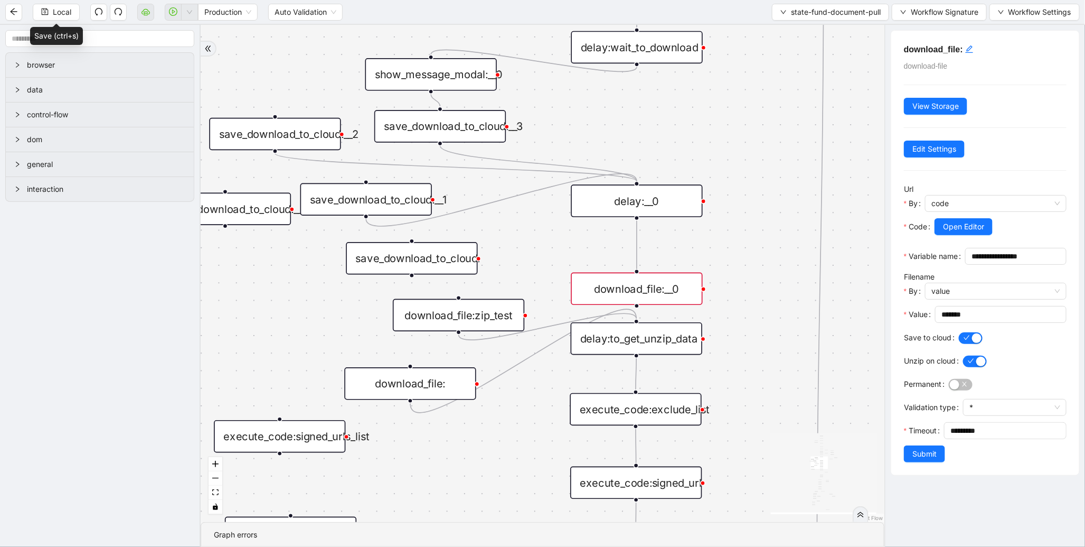
click at [622, 293] on div "download_file:__0" at bounding box center [636, 288] width 131 height 33
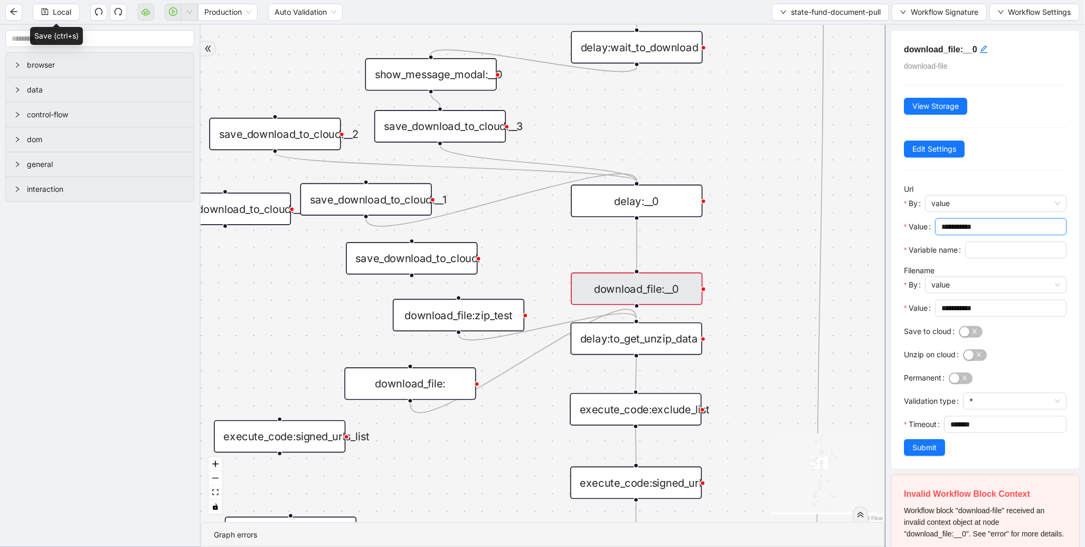
click at [998, 227] on input "**********" at bounding box center [1000, 227] width 117 height 12
click at [988, 202] on span "value" at bounding box center [996, 203] width 129 height 16
click at [974, 246] on div "code" at bounding box center [993, 243] width 118 height 12
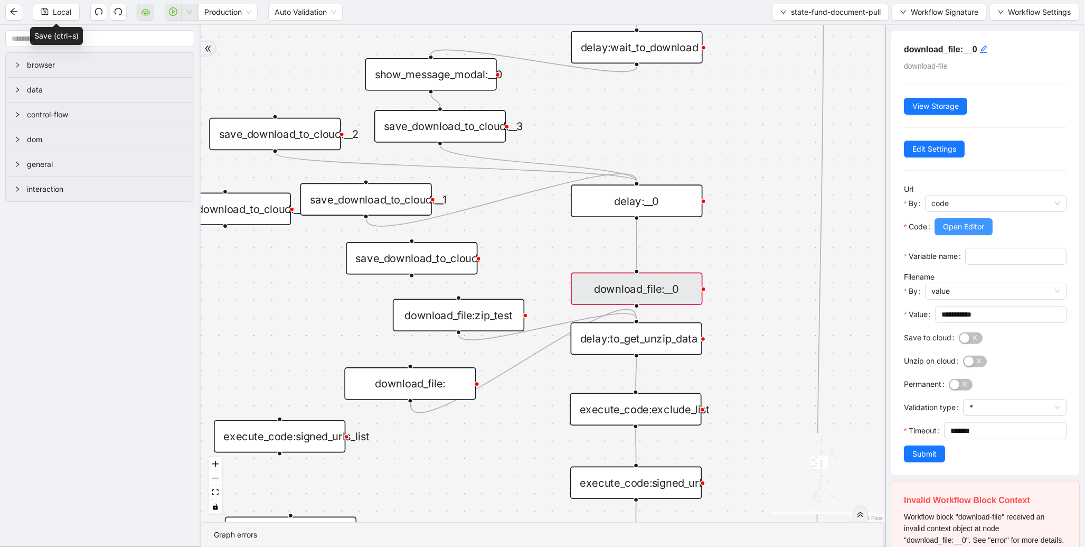
click at [972, 231] on span "Open Editor" at bounding box center [963, 227] width 41 height 12
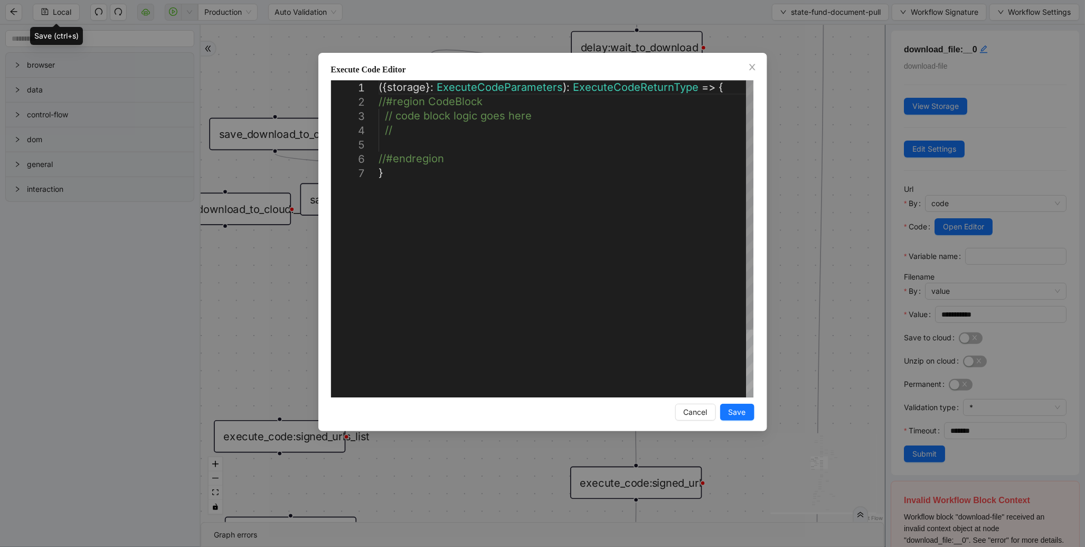
click at [497, 144] on div "({ storage }: ExecuteCodeParameters ): ExecuteCodeReturnType => { //#region Cod…" at bounding box center [566, 281] width 375 height 402
paste textarea "**********"
type textarea "**********"
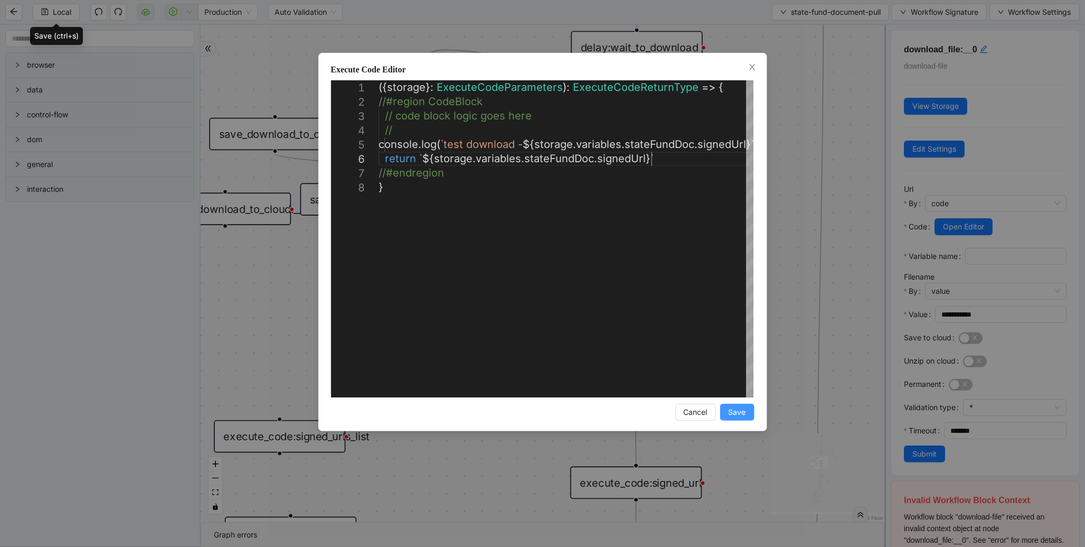
click at [738, 412] on span "Save" at bounding box center [737, 412] width 17 height 12
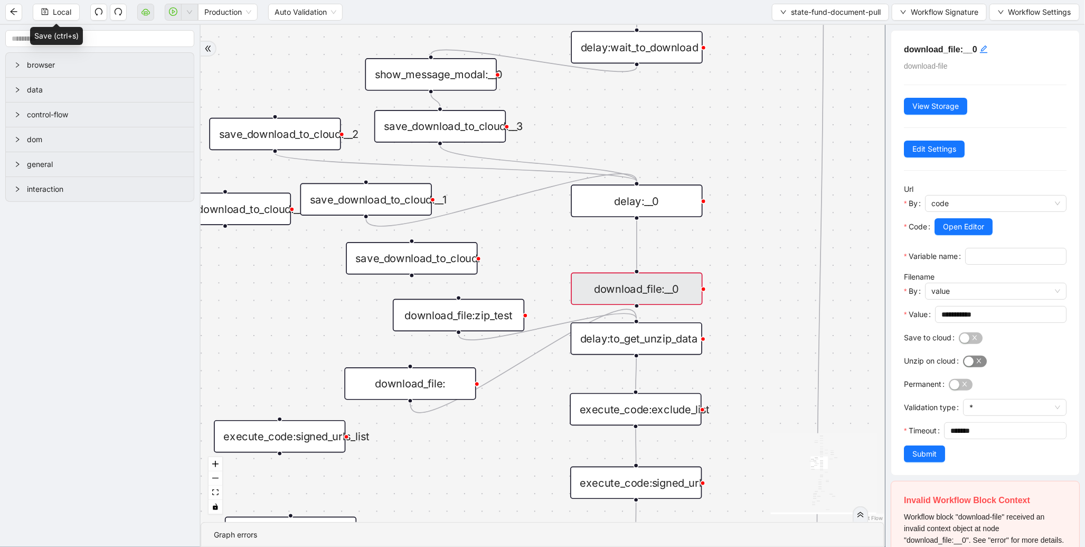
click at [974, 367] on button "Unzip on cloud" at bounding box center [975, 361] width 24 height 12
click at [970, 344] on span "button" at bounding box center [971, 338] width 24 height 12
drag, startPoint x: 998, startPoint y: 336, endPoint x: 879, endPoint y: 333, distance: 118.9
click at [879, 333] on section "browser data control-flow dom general interaction fallback success fallback fal…" at bounding box center [542, 286] width 1085 height 522
type input "*******"
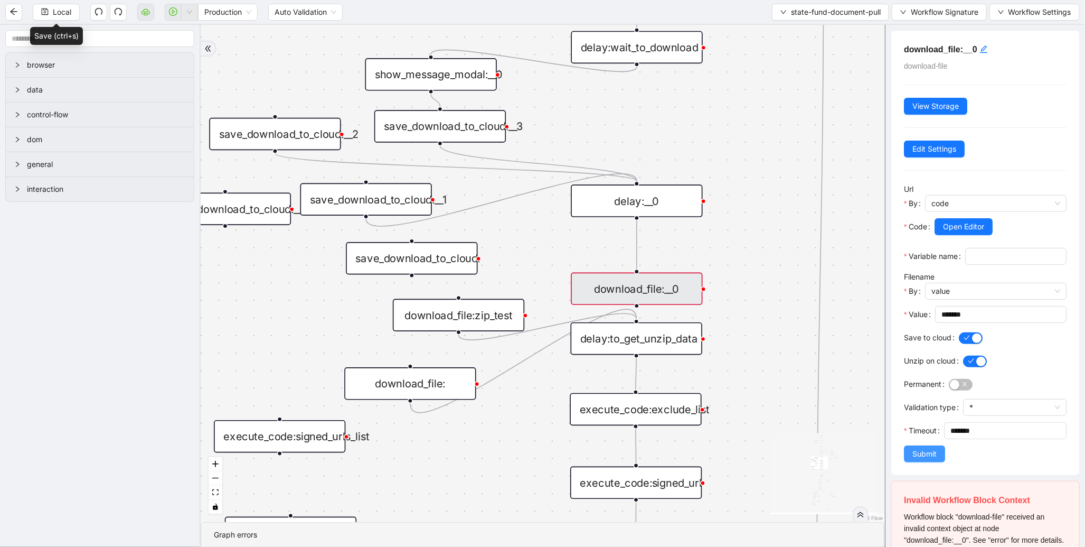
click at [928, 459] on span "Submit" at bounding box center [925, 454] width 24 height 12
click at [473, 308] on div "download_file:zip_test" at bounding box center [458, 315] width 131 height 33
click at [449, 389] on div "download_file:" at bounding box center [409, 383] width 131 height 33
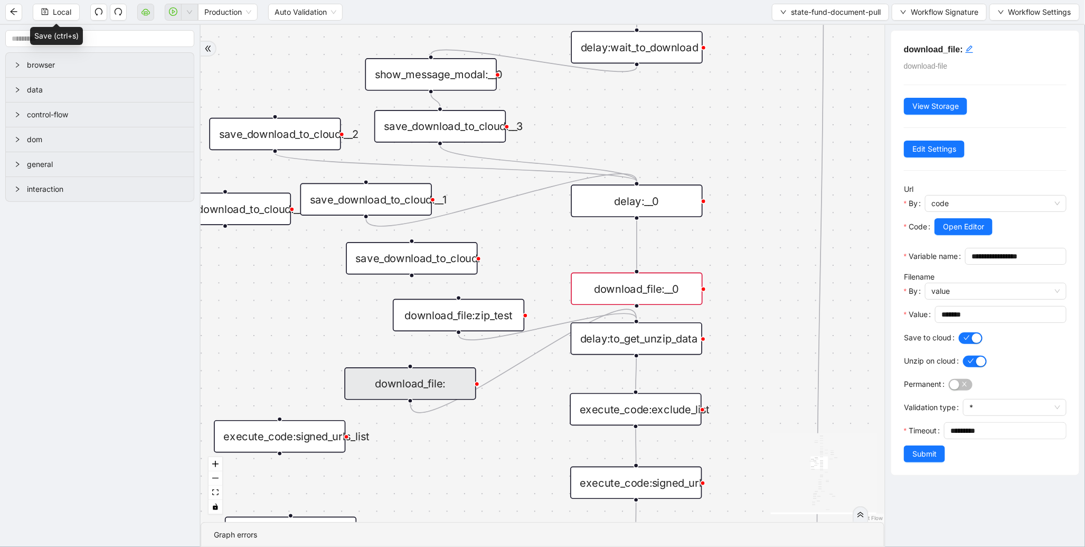
click at [449, 389] on div "download_file:" at bounding box center [409, 383] width 131 height 33
drag, startPoint x: 968, startPoint y: 464, endPoint x: 900, endPoint y: 461, distance: 68.2
click at [900, 461] on div "**********" at bounding box center [985, 253] width 188 height 444
click at [658, 292] on div "download_file:__0" at bounding box center [636, 288] width 131 height 33
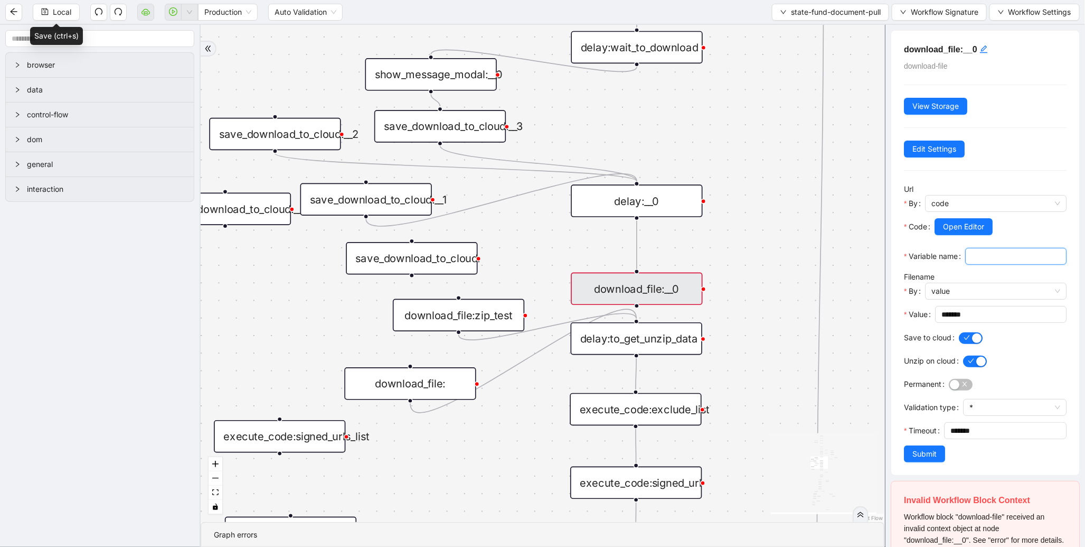
click at [972, 262] on input "Variable name" at bounding box center [1015, 256] width 87 height 12
type input "**********"
drag, startPoint x: 950, startPoint y: 468, endPoint x: 882, endPoint y: 463, distance: 67.8
click at [882, 463] on section "browser data control-flow dom general interaction fallback success fallback fal…" at bounding box center [542, 286] width 1085 height 522
paste input "**"
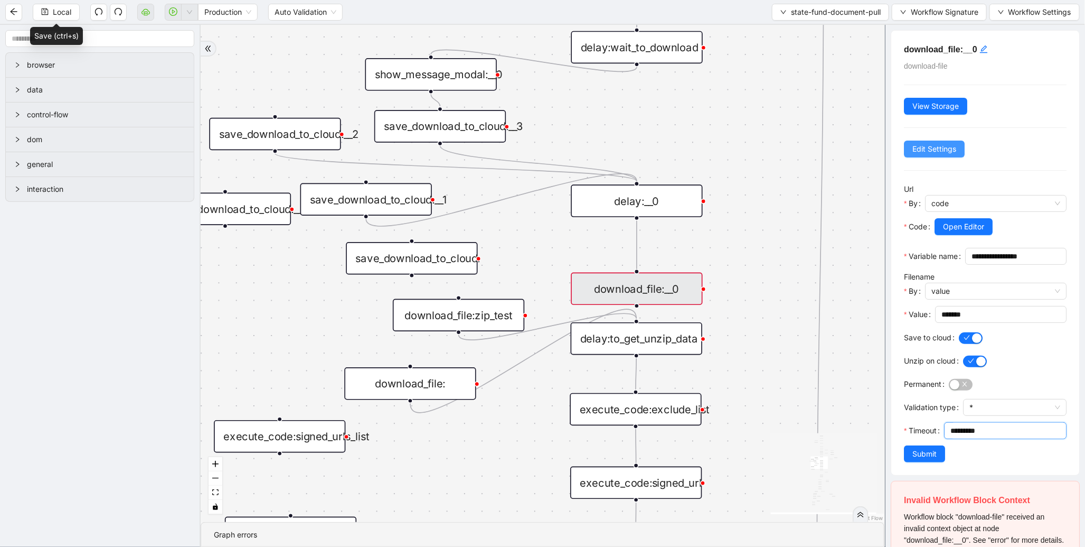
type input "*********"
click at [950, 153] on span "Edit Settings" at bounding box center [935, 149] width 44 height 12
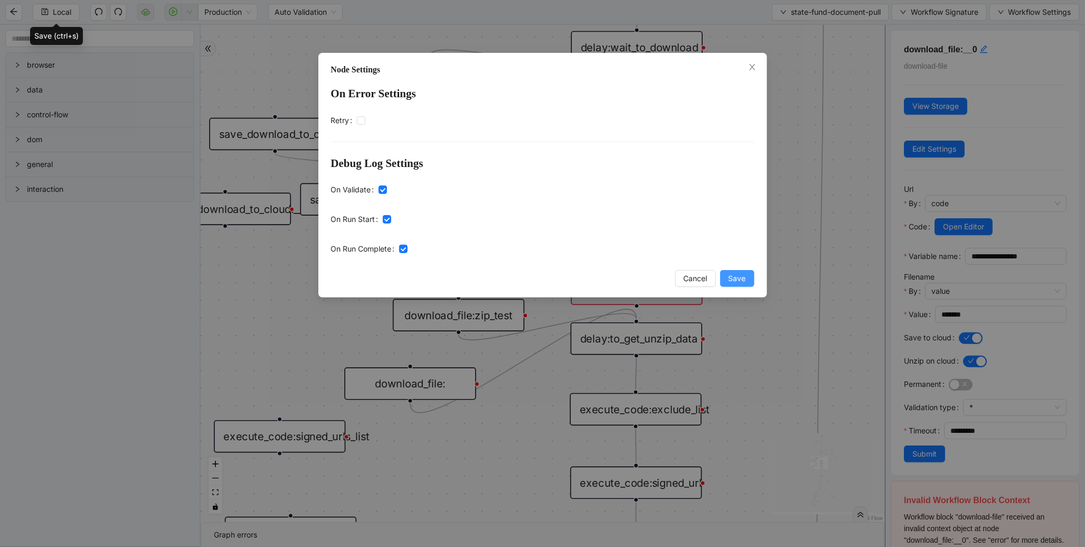
click at [742, 280] on span "Save" at bounding box center [737, 278] width 17 height 12
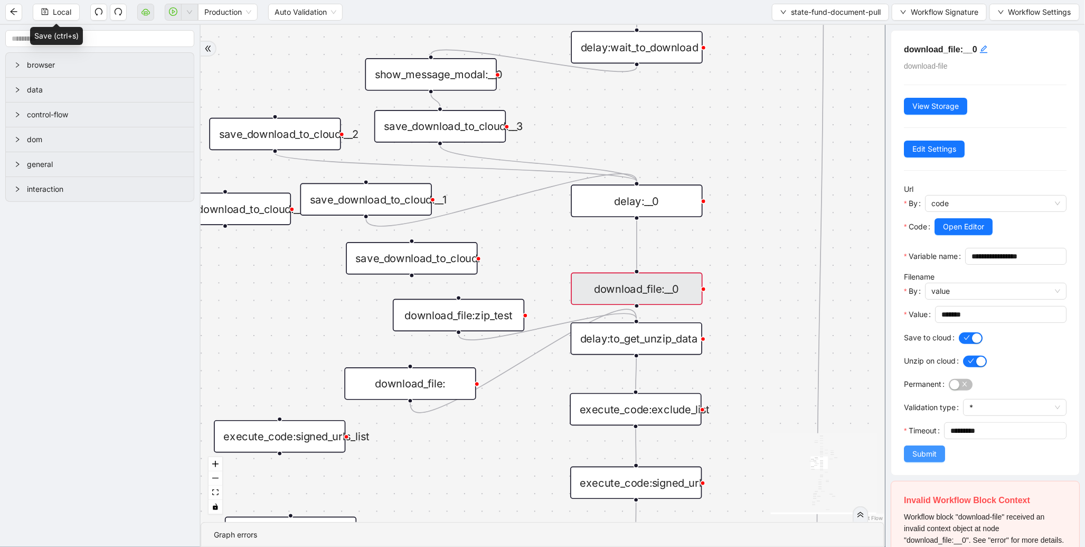
click at [921, 459] on span "Submit" at bounding box center [925, 454] width 24 height 12
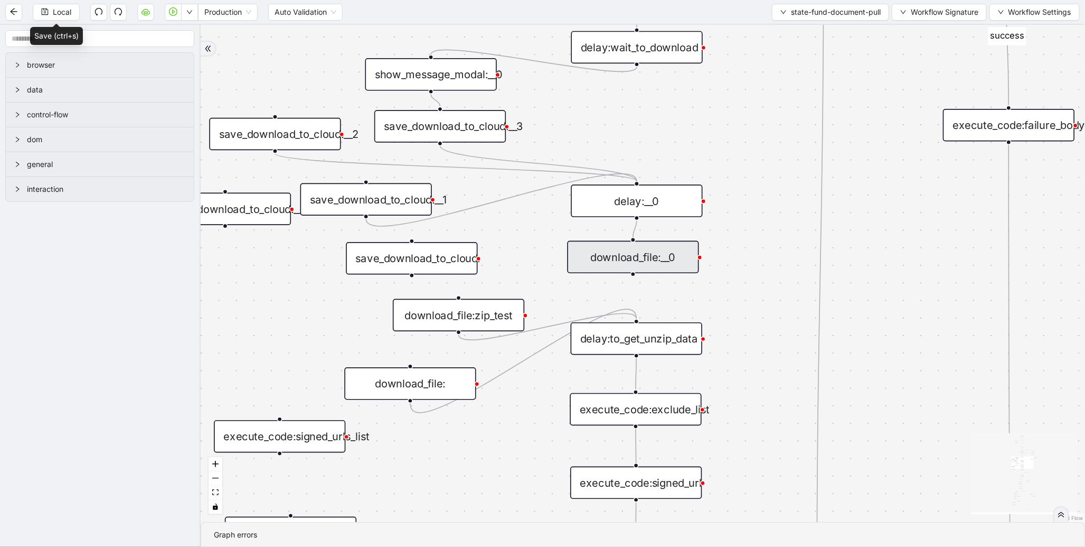
drag, startPoint x: 628, startPoint y: 290, endPoint x: 625, endPoint y: 255, distance: 36.1
click at [625, 255] on div "download_file:__0" at bounding box center [632, 257] width 131 height 33
drag, startPoint x: 635, startPoint y: 268, endPoint x: 638, endPoint y: 319, distance: 51.3
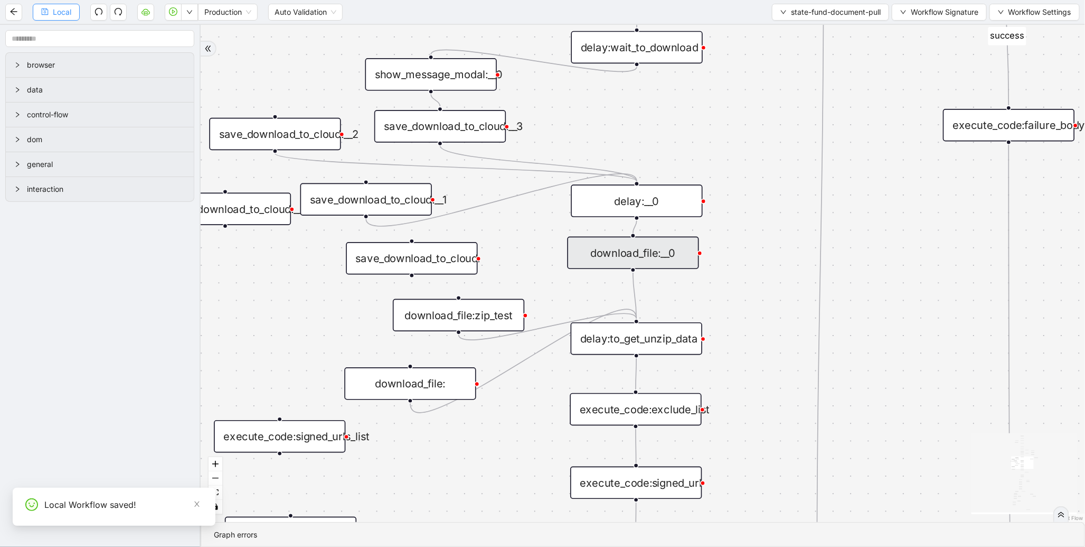
click at [60, 11] on span "Local" at bounding box center [62, 12] width 18 height 12
click at [172, 16] on button "button" at bounding box center [173, 12] width 17 height 17
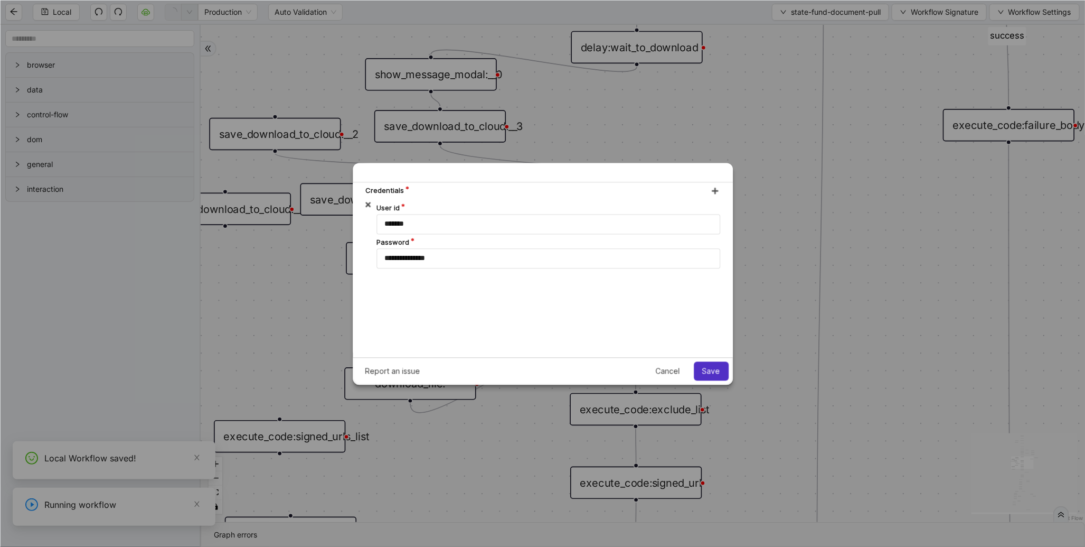
scroll to position [0, 0]
click at [703, 377] on button "Save" at bounding box center [711, 370] width 35 height 19
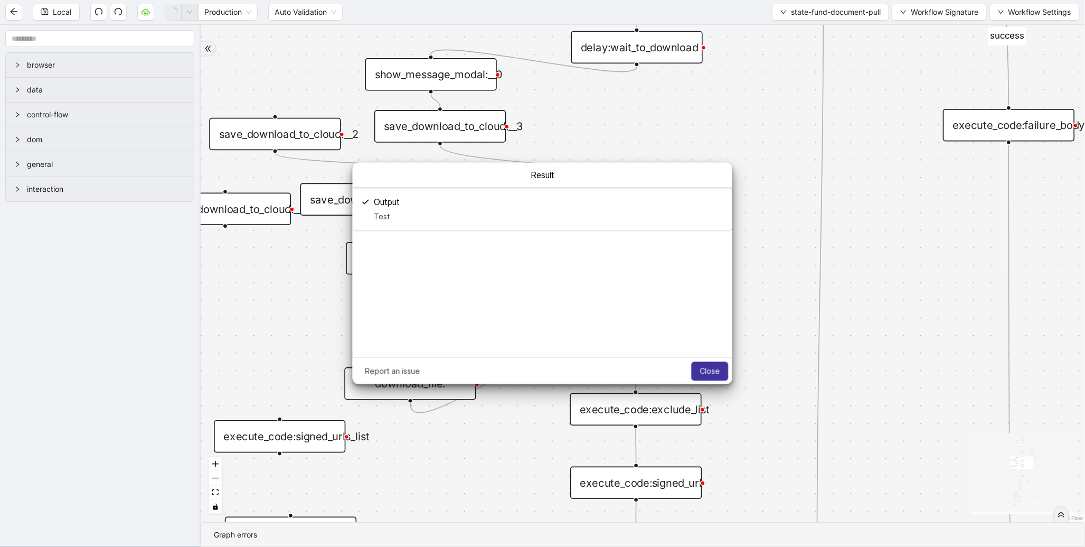
click at [723, 374] on button "Close" at bounding box center [709, 370] width 37 height 19
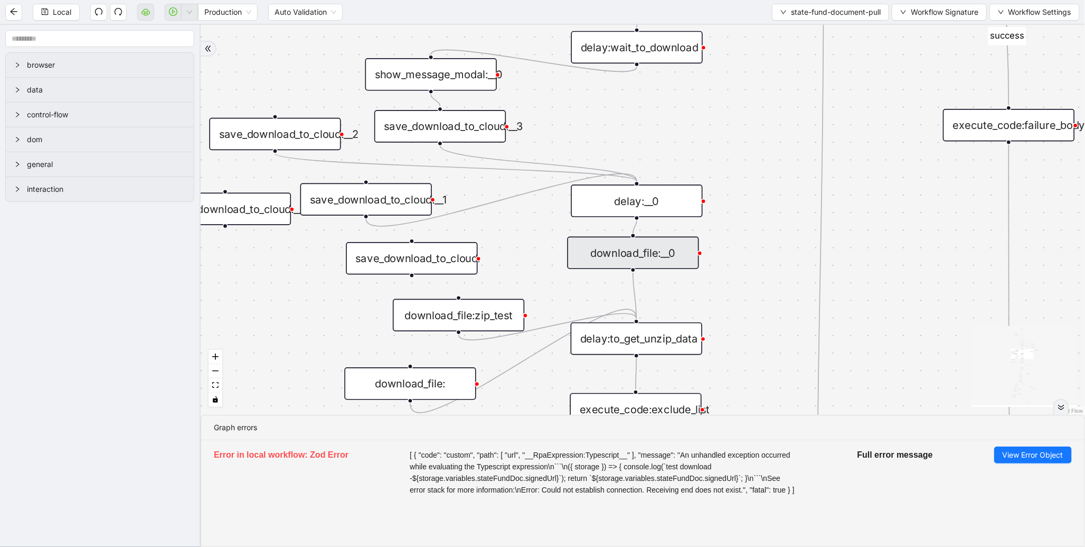
click at [648, 261] on div "download_file:__0" at bounding box center [632, 253] width 131 height 33
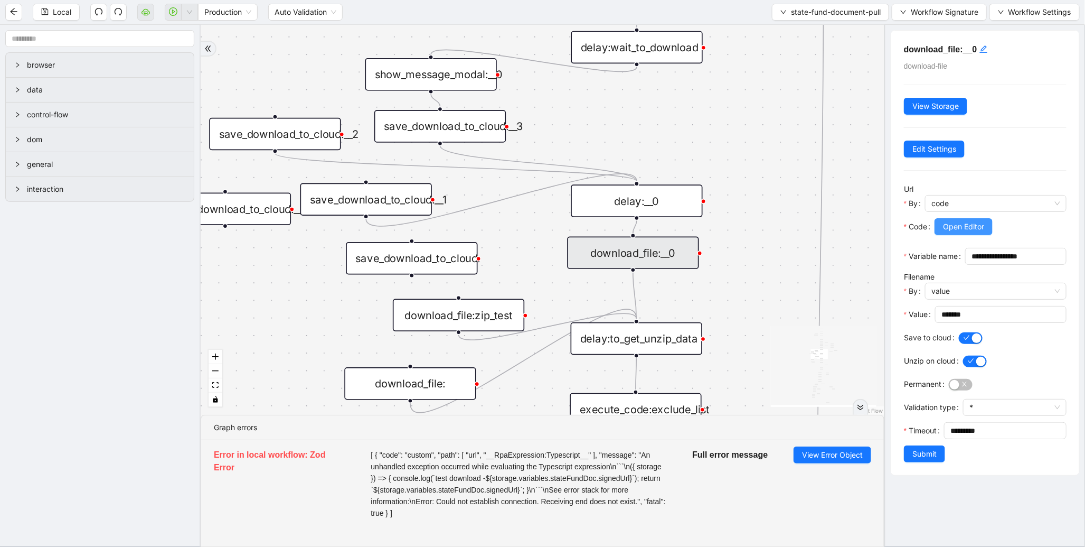
click at [970, 232] on span "Open Editor" at bounding box center [963, 227] width 41 height 12
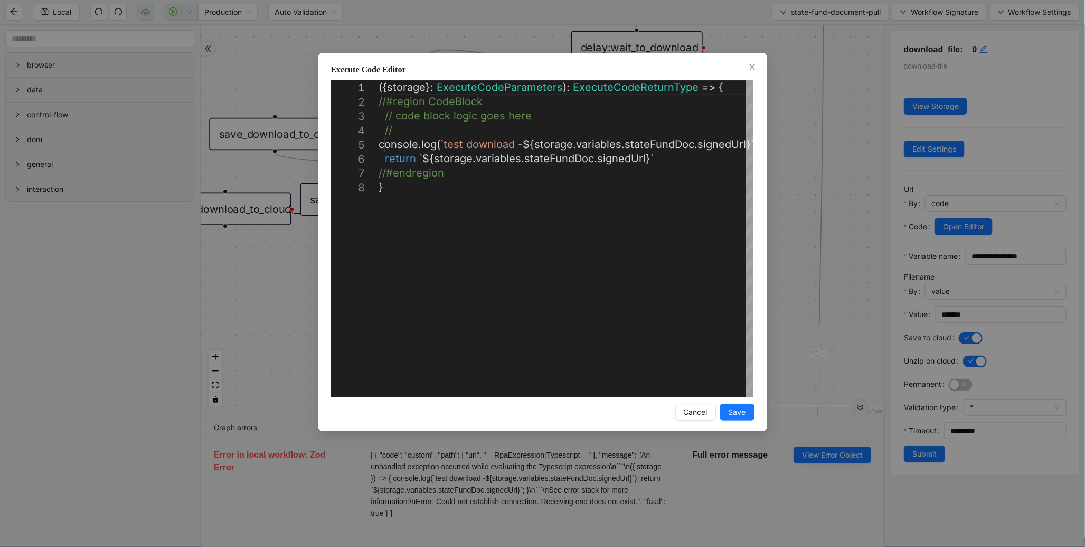
click at [909, 272] on div "**********" at bounding box center [542, 273] width 1085 height 547
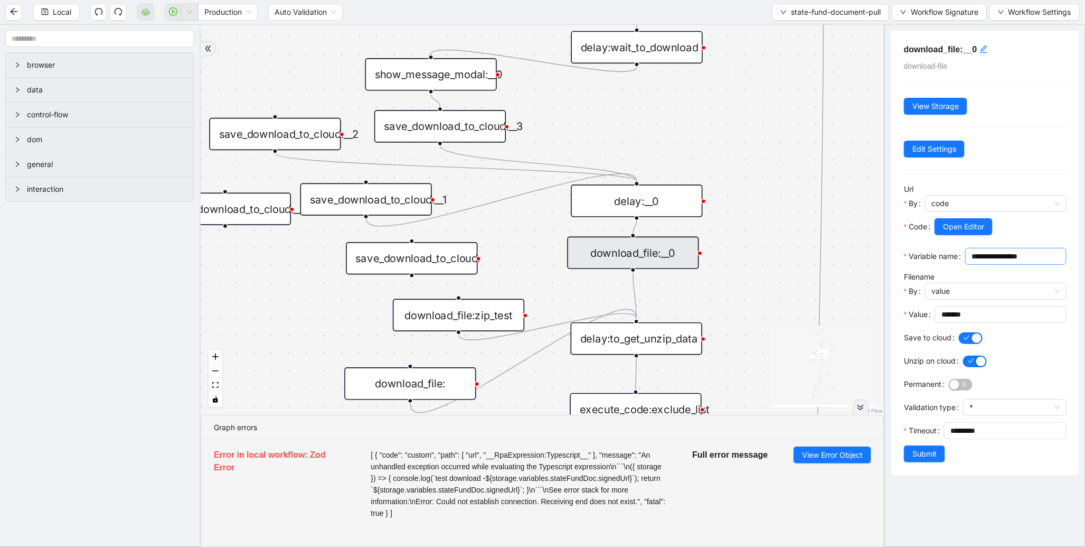
click at [972, 262] on input "**********" at bounding box center [1015, 256] width 87 height 12
type input "**********"
click at [968, 236] on div at bounding box center [1001, 241] width 132 height 13
click at [969, 235] on button "Open Editor" at bounding box center [964, 226] width 58 height 17
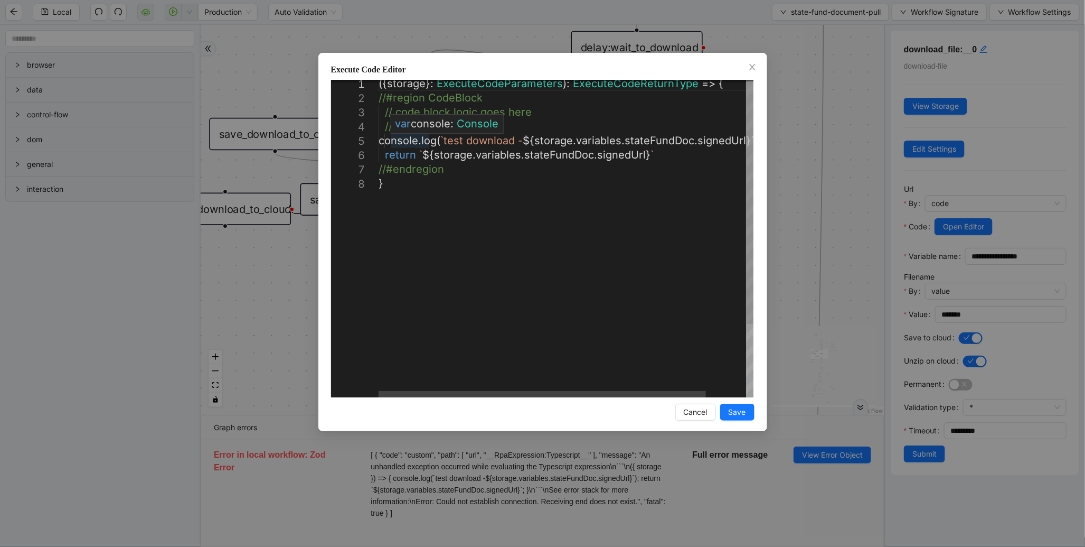
scroll to position [0, 5]
click at [391, 140] on div "({ storage }: ExecuteCodeParameters ): ExecuteCodeReturnType => { //#region Cod…" at bounding box center [589, 285] width 421 height 417
type textarea "**********"
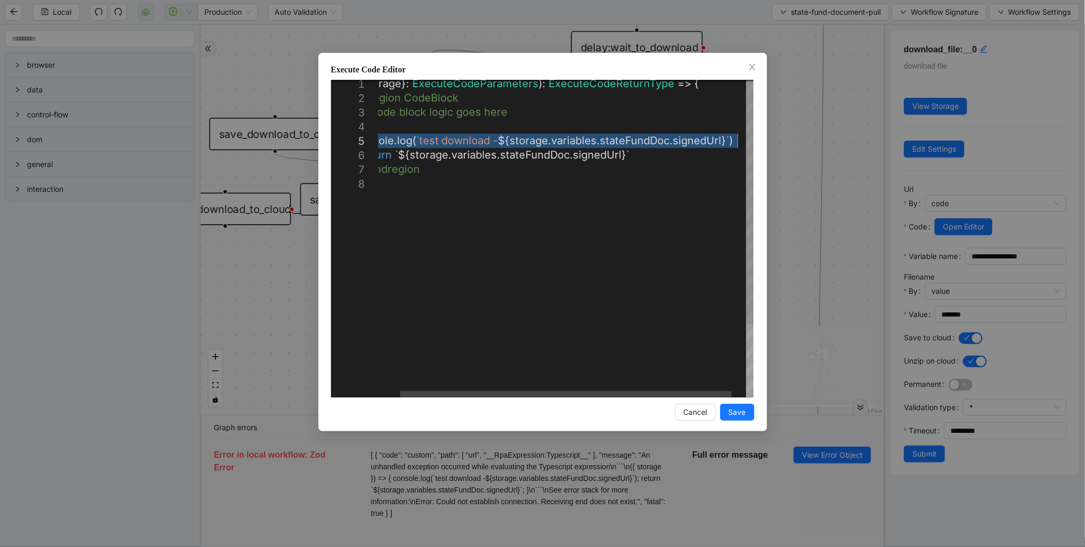
drag, startPoint x: 384, startPoint y: 140, endPoint x: 739, endPoint y: 142, distance: 355.4
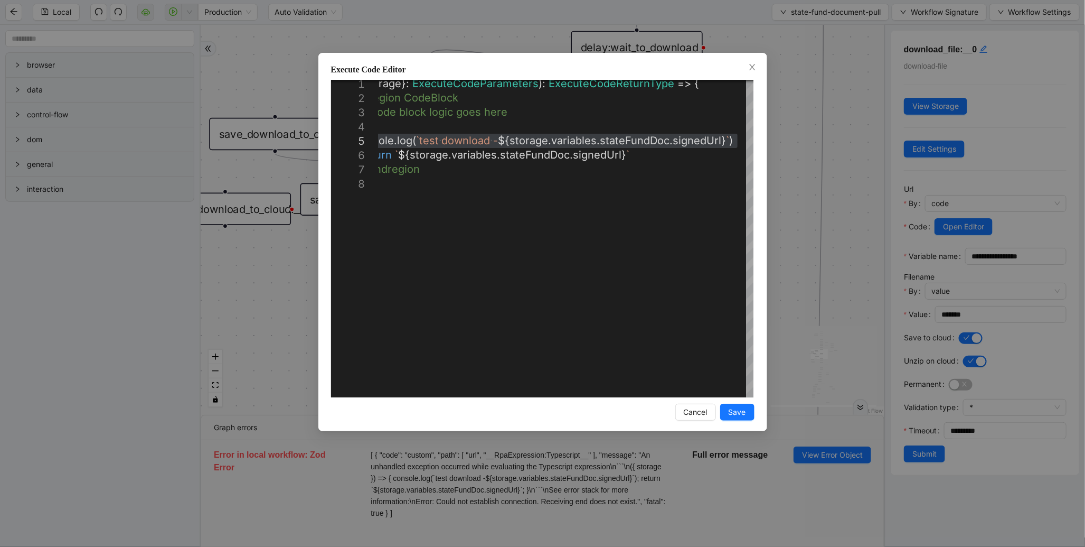
click at [796, 169] on div "**********" at bounding box center [542, 273] width 1085 height 547
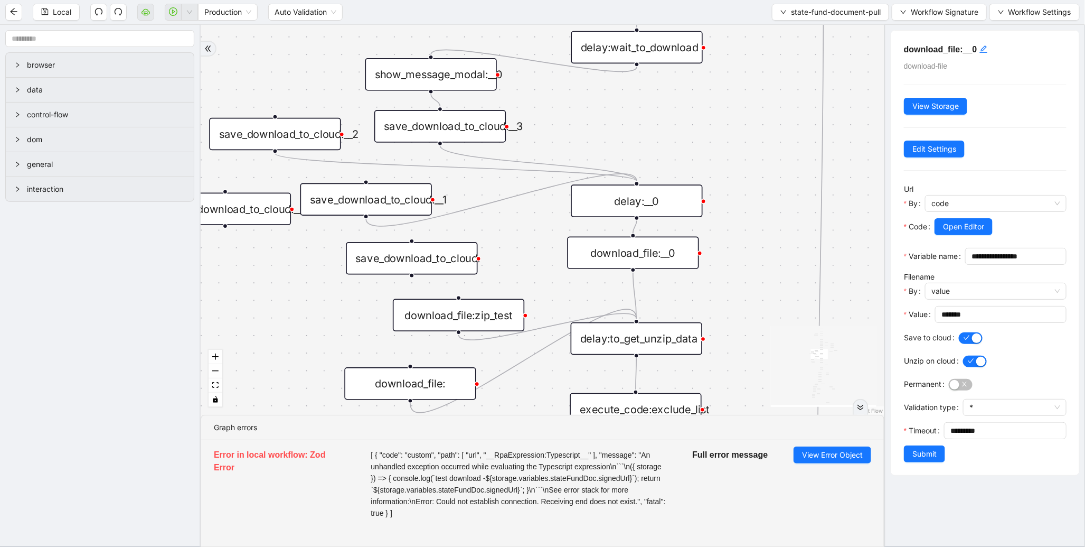
click at [453, 141] on div "save_download_to_cloud:__3" at bounding box center [439, 126] width 131 height 33
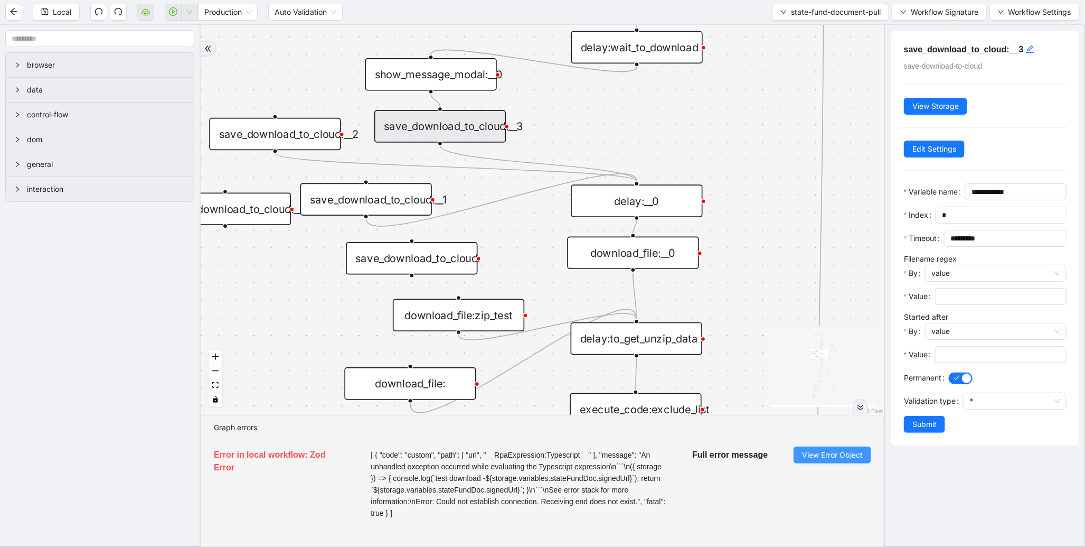
click at [815, 452] on span "View Error Object" at bounding box center [832, 455] width 61 height 12
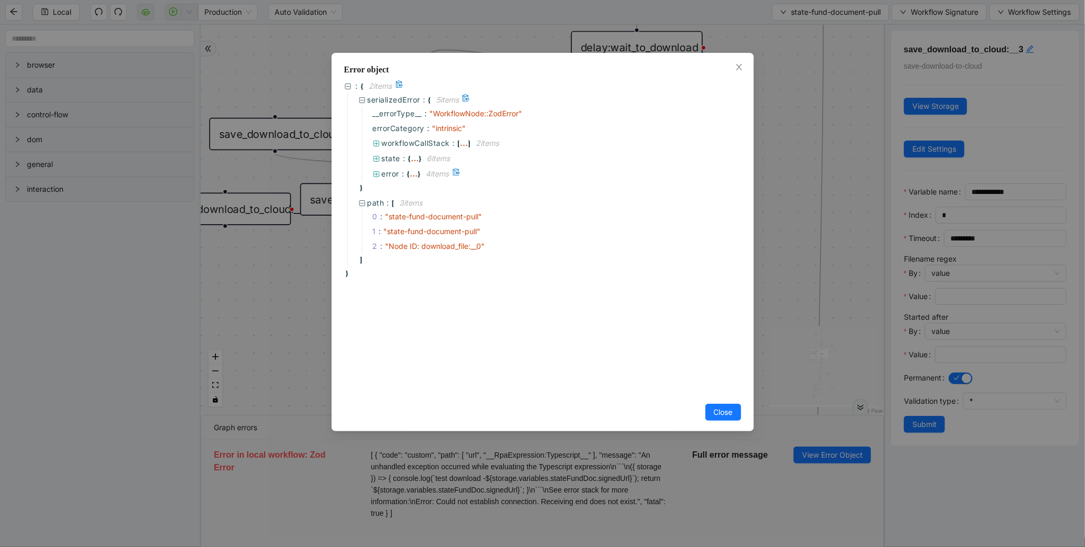
click at [413, 175] on div "..." at bounding box center [414, 173] width 8 height 5
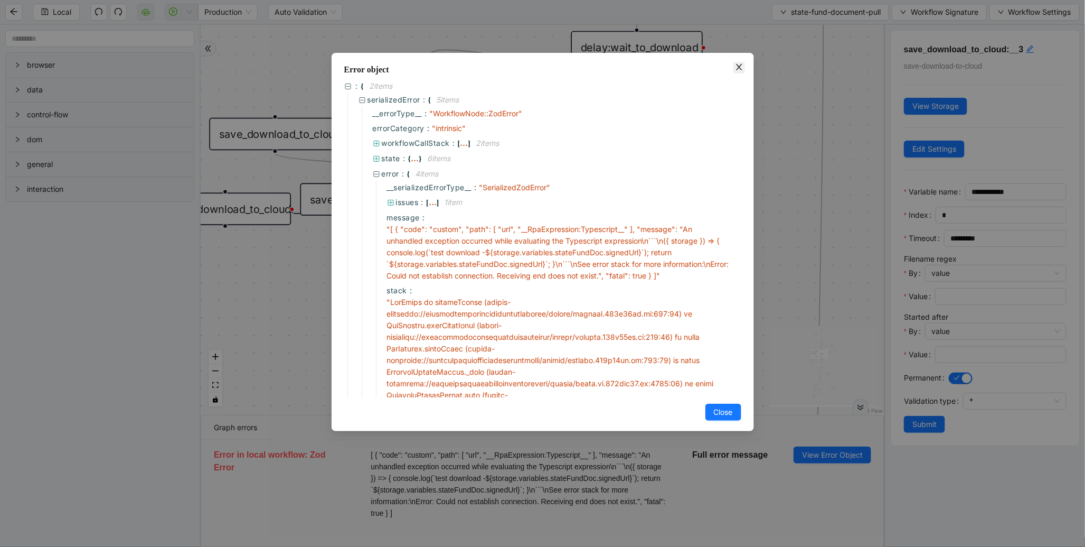
click at [734, 68] on span "Close" at bounding box center [740, 68] width 12 height 12
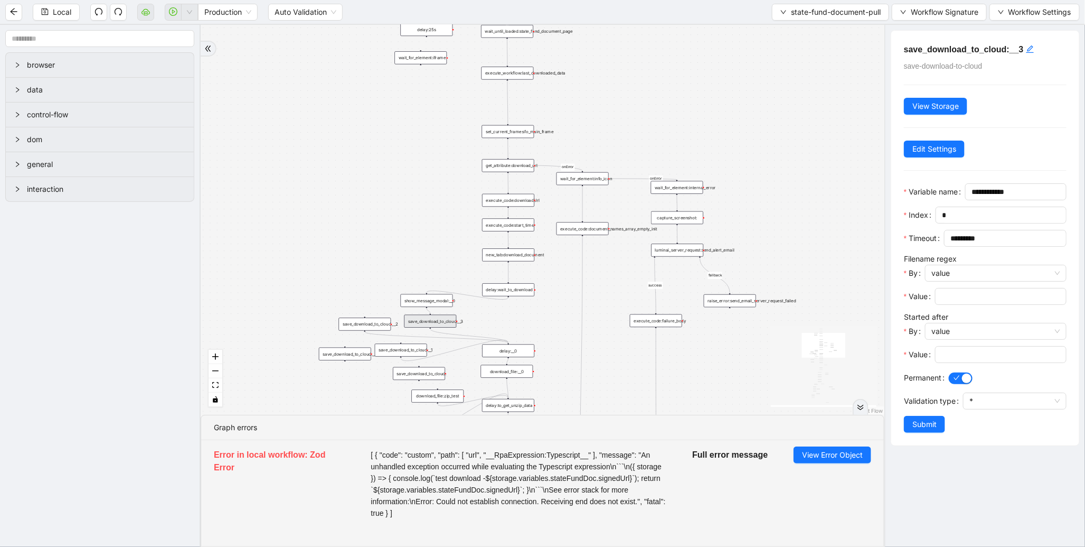
drag, startPoint x: 459, startPoint y: 72, endPoint x: 376, endPoint y: 285, distance: 229.1
click at [377, 286] on div "fallback success fallback fallback is_Docs_Fetched fallback fallback success su…" at bounding box center [543, 220] width 684 height 390
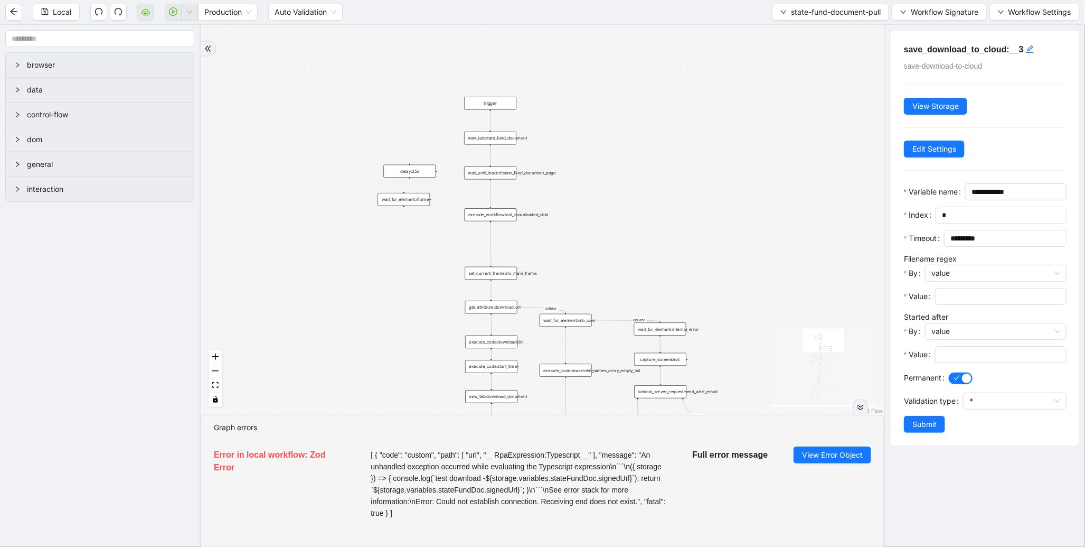
drag, startPoint x: 556, startPoint y: 104, endPoint x: 561, endPoint y: 251, distance: 148.0
click at [561, 251] on div "fallback success fallback fallback is_Docs_Fetched fallback fallback success su…" at bounding box center [543, 220] width 684 height 390
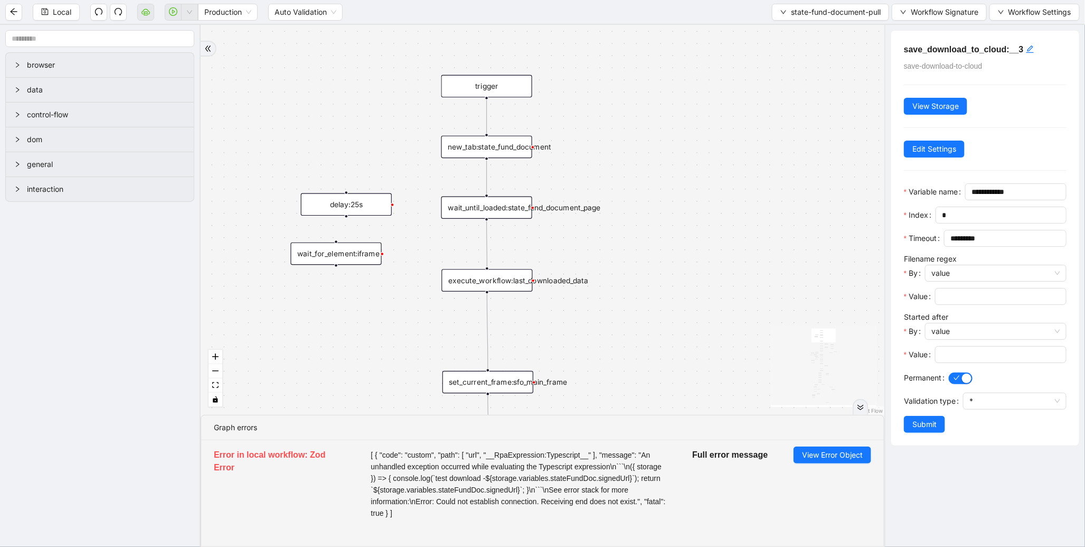
drag, startPoint x: 629, startPoint y: 293, endPoint x: 634, endPoint y: 155, distance: 137.4
click at [634, 155] on div "fallback success fallback fallback is_Docs_Fetched fallback fallback success su…" at bounding box center [543, 220] width 684 height 390
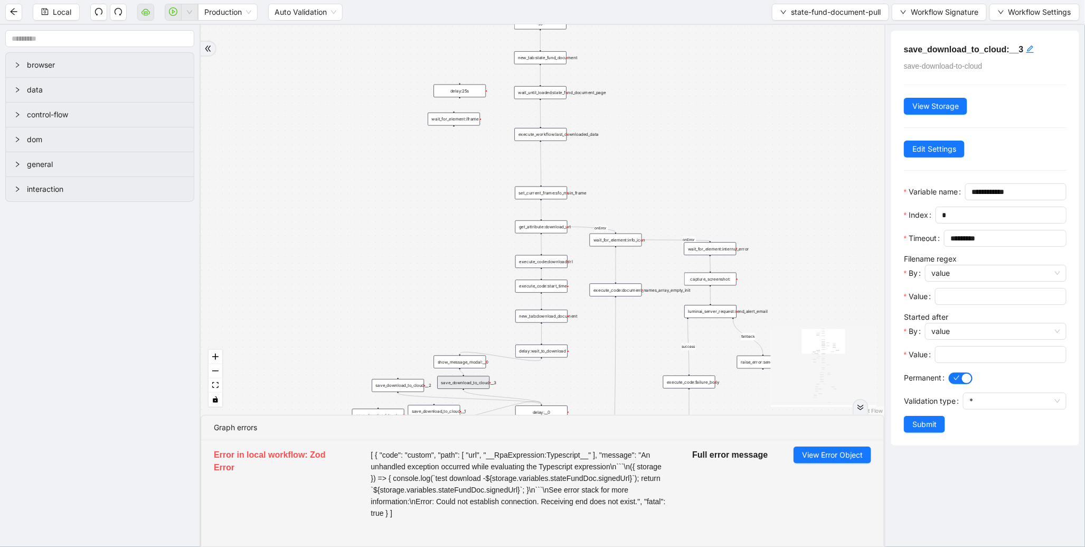
drag, startPoint x: 482, startPoint y: 292, endPoint x: 479, endPoint y: 265, distance: 26.6
click at [479, 265] on div "fallback success fallback fallback is_Docs_Fetched fallback fallback success su…" at bounding box center [543, 220] width 684 height 390
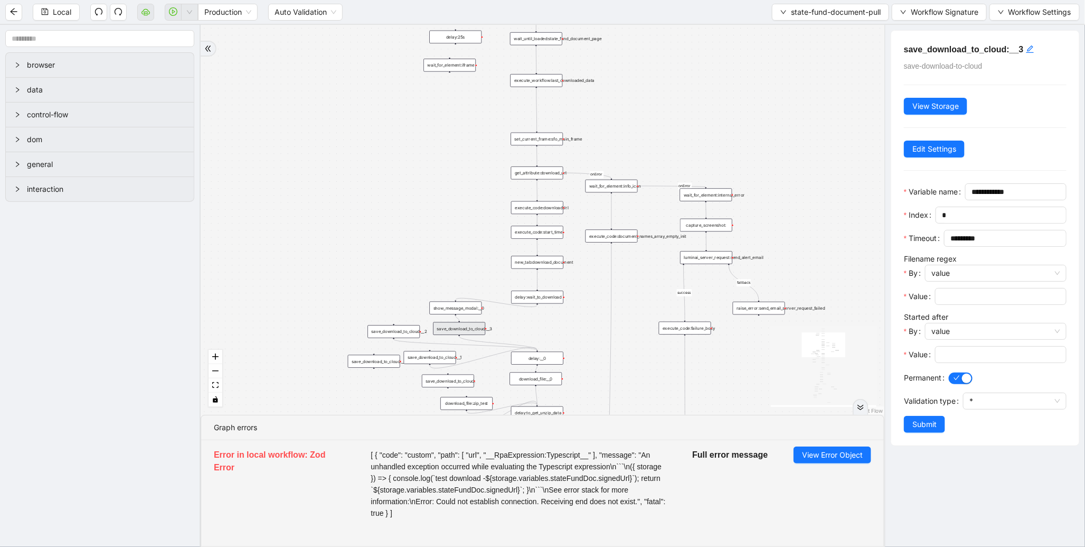
drag, startPoint x: 454, startPoint y: 280, endPoint x: 450, endPoint y: 225, distance: 55.1
click at [450, 225] on div "fallback success fallback fallback is_Docs_Fetched fallback fallback success su…" at bounding box center [543, 220] width 684 height 390
click at [542, 294] on div "delay:wait_to_download" at bounding box center [537, 295] width 52 height 13
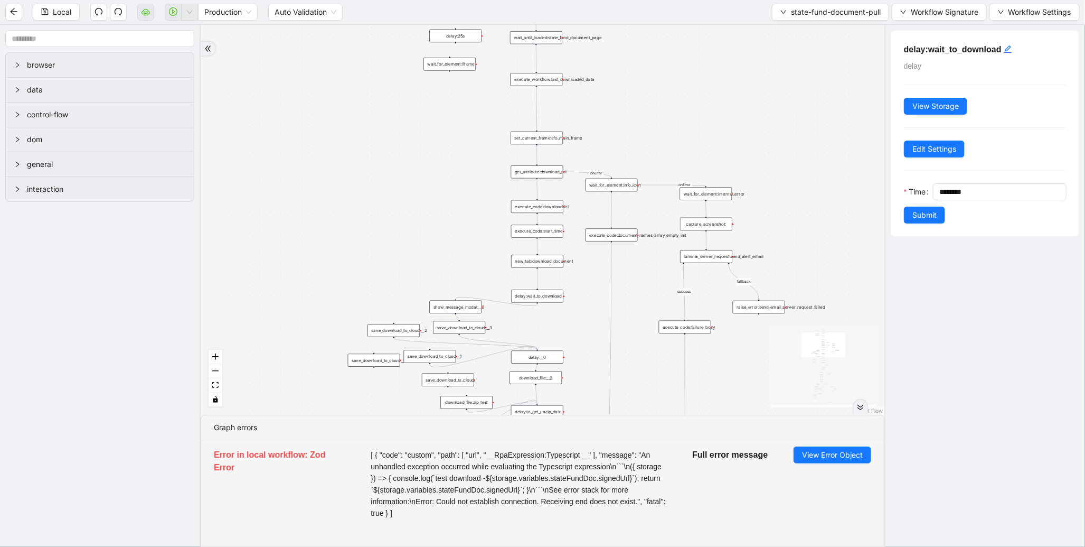
click at [541, 169] on div "get_attribute:download_url" at bounding box center [537, 171] width 52 height 13
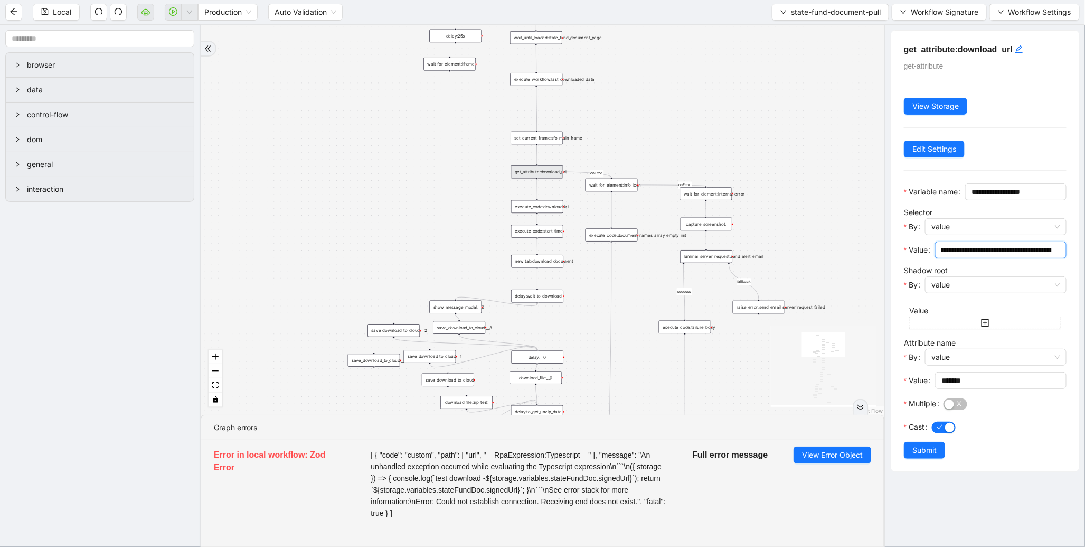
scroll to position [0, 0]
drag, startPoint x: 947, startPoint y: 268, endPoint x: 935, endPoint y: 267, distance: 12.2
click at [935, 265] on div "**********" at bounding box center [985, 252] width 163 height 23
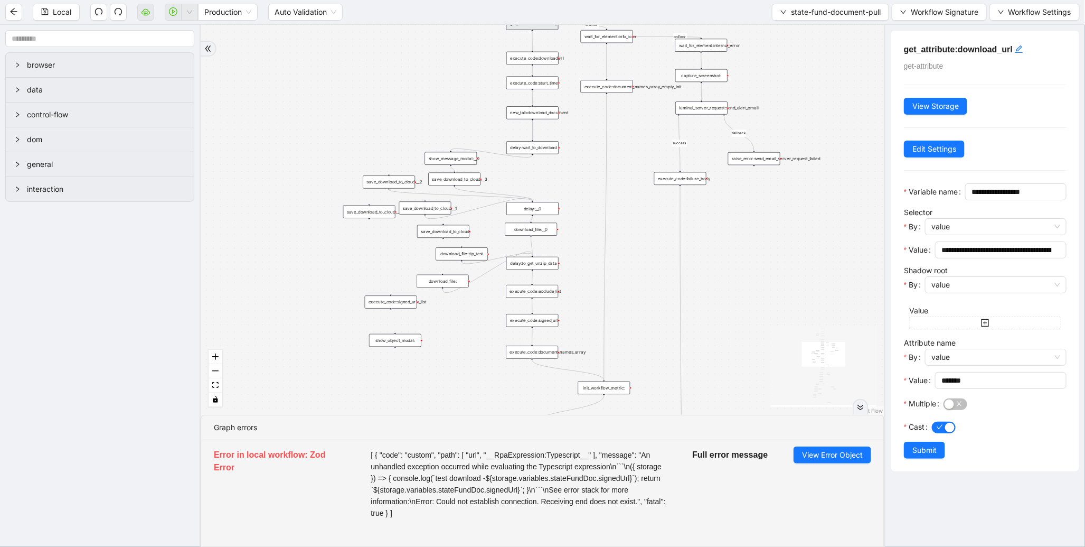
drag, startPoint x: 482, startPoint y: 228, endPoint x: 477, endPoint y: 80, distance: 148.5
click at [477, 80] on div "fallback success fallback fallback is_Docs_Fetched fallback fallback success su…" at bounding box center [543, 220] width 684 height 390
click at [393, 181] on div "save_download_to_cloud:__2" at bounding box center [389, 181] width 52 height 13
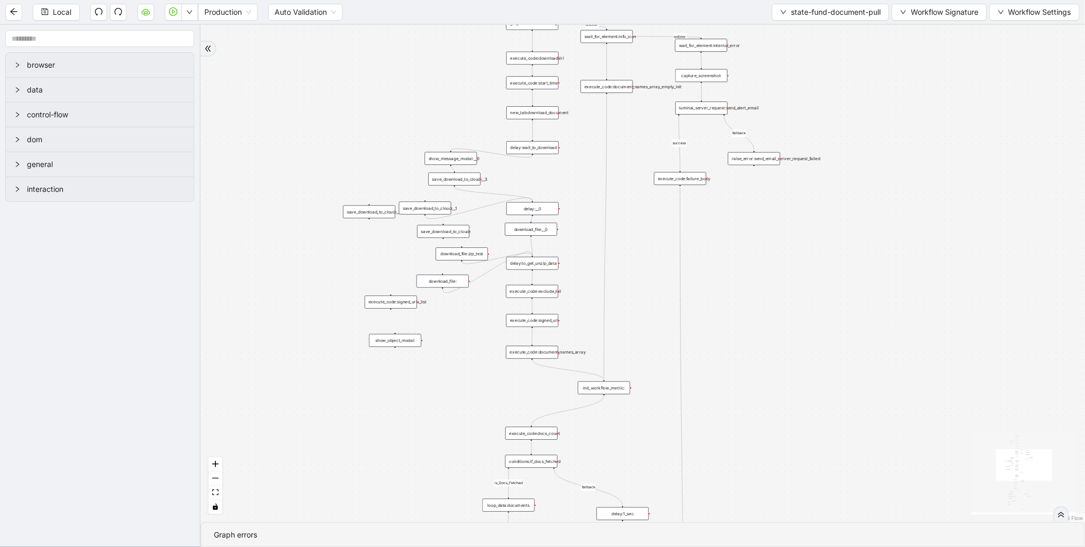
click at [425, 208] on div "save_download_to_cloud:__1" at bounding box center [425, 207] width 52 height 13
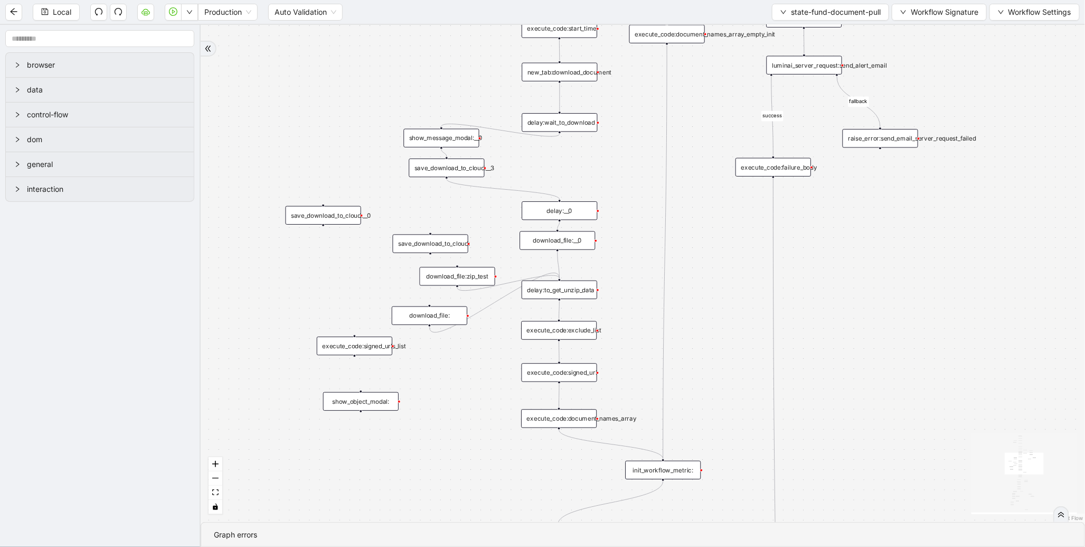
click at [484, 280] on div "download_file:zip_test" at bounding box center [458, 276] width 76 height 18
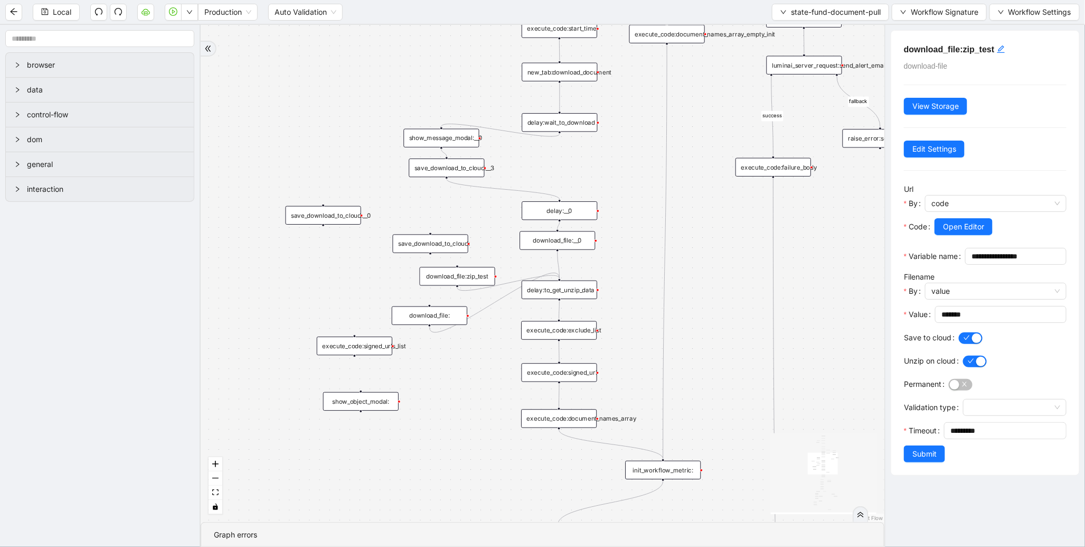
click at [445, 314] on div "download_file:" at bounding box center [430, 315] width 76 height 18
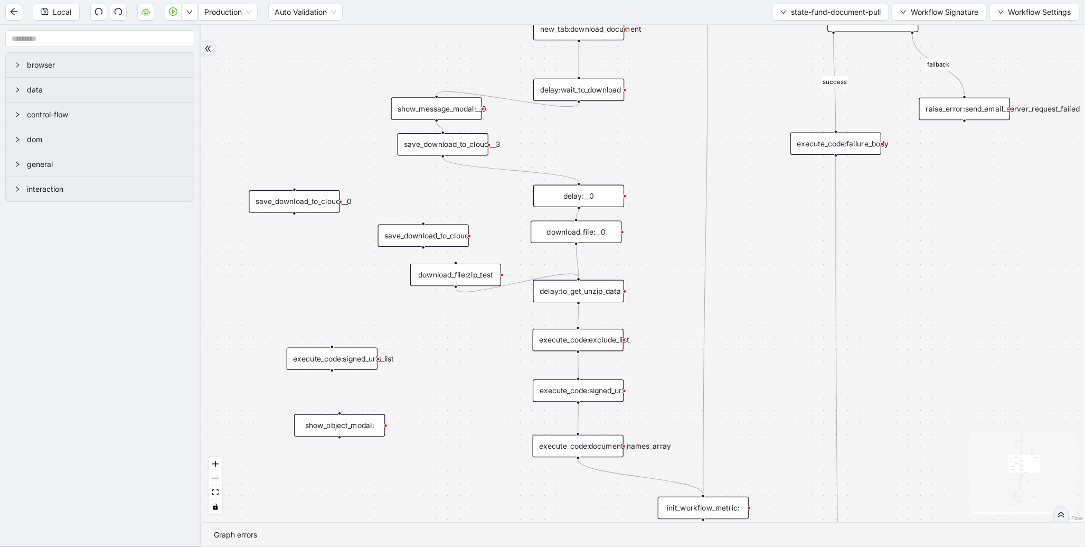
click at [303, 199] on div "save_download_to_cloud:__0" at bounding box center [294, 201] width 91 height 23
click at [69, 12] on span "Local" at bounding box center [62, 12] width 18 height 12
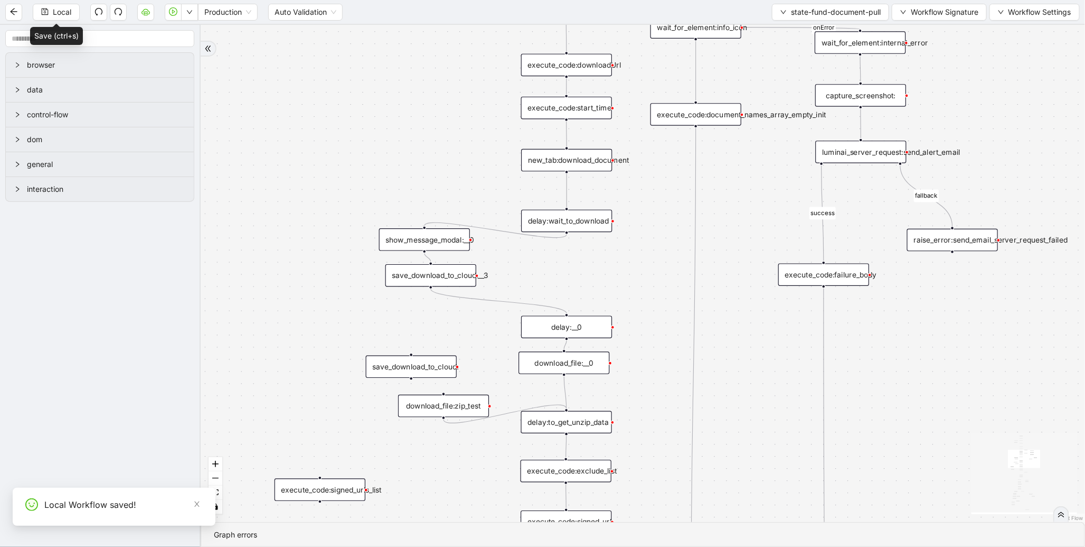
drag, startPoint x: 359, startPoint y: 158, endPoint x: 369, endPoint y: 229, distance: 70.9
click at [350, 305] on div "fallback success fallback fallback is_Docs_Fetched fallback fallback success su…" at bounding box center [643, 273] width 885 height 497
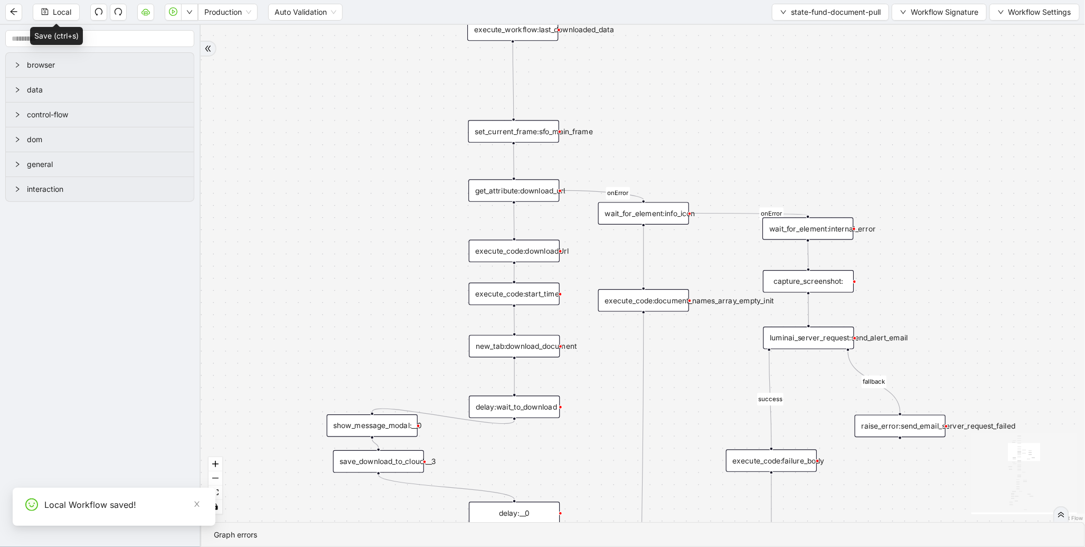
drag, startPoint x: 397, startPoint y: 137, endPoint x: 383, endPoint y: 275, distance: 138.5
click at [345, 314] on div "fallback success fallback fallback is_Docs_Fetched fallback fallback success su…" at bounding box center [643, 273] width 885 height 497
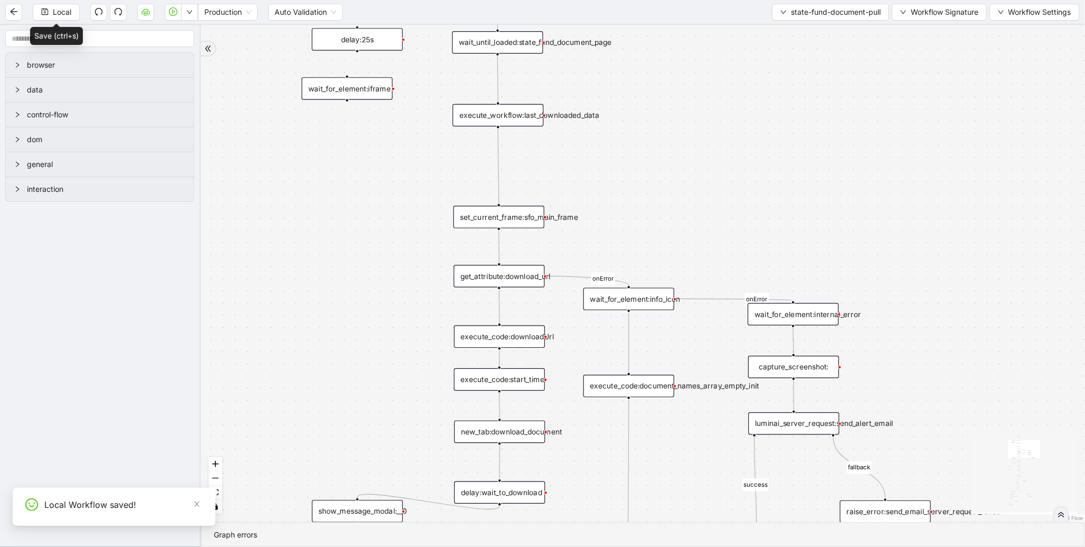
drag, startPoint x: 372, startPoint y: 154, endPoint x: 343, endPoint y: 279, distance: 128.5
click at [343, 279] on div "fallback success fallback fallback is_Docs_Fetched fallback fallback success su…" at bounding box center [643, 273] width 885 height 497
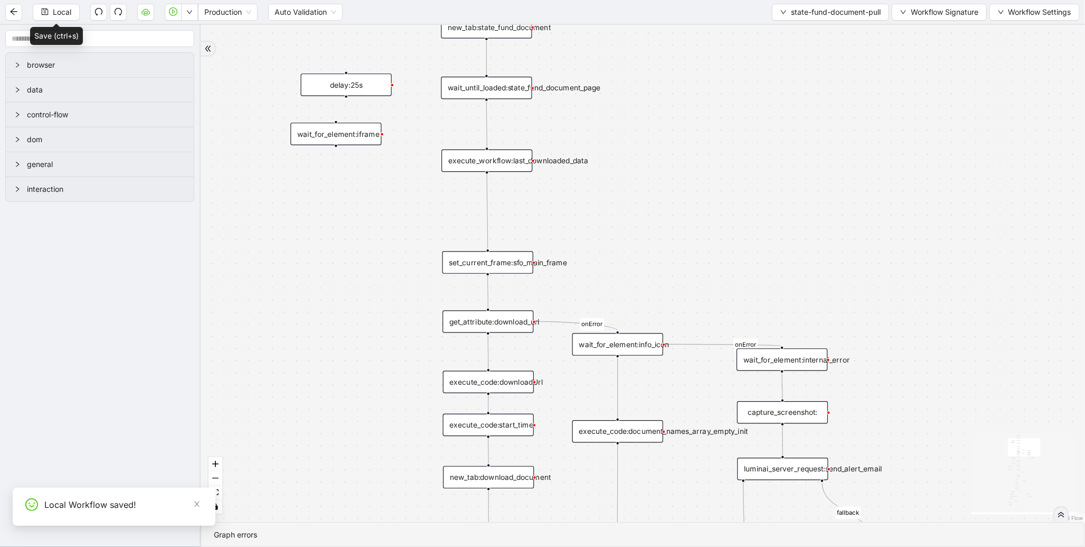
click at [484, 323] on div "get_attribute:download_url" at bounding box center [488, 321] width 91 height 23
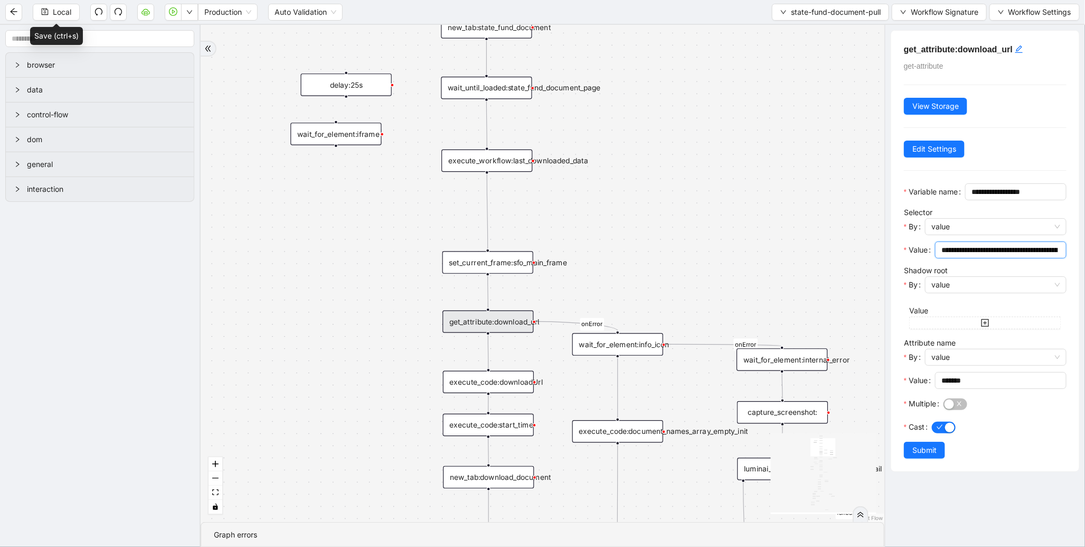
click at [991, 256] on input "**********" at bounding box center [1000, 250] width 117 height 12
click at [1027, 256] on input "**********" at bounding box center [997, 250] width 110 height 12
type input "**********"
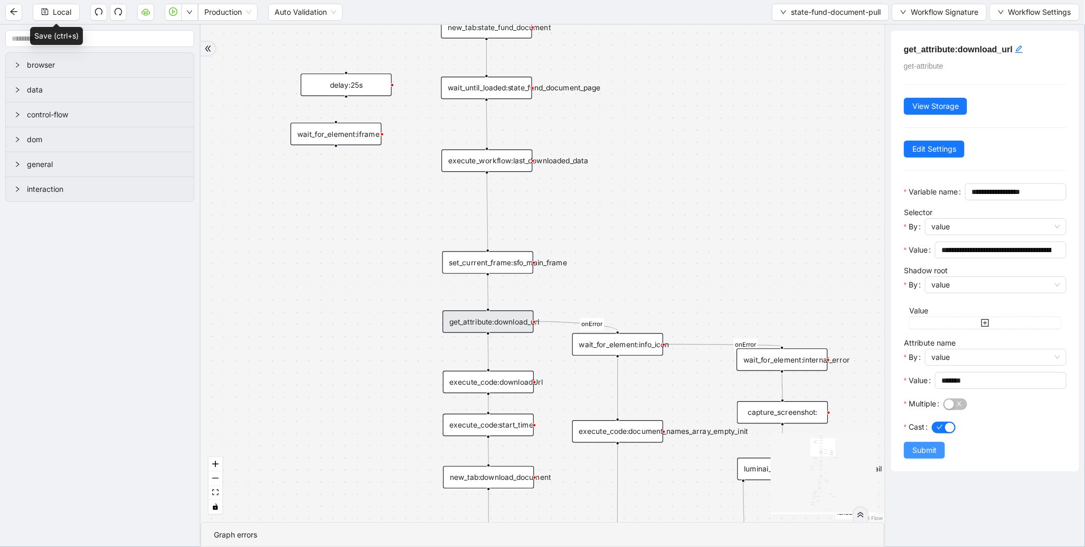
click at [928, 456] on span "Submit" at bounding box center [925, 450] width 24 height 12
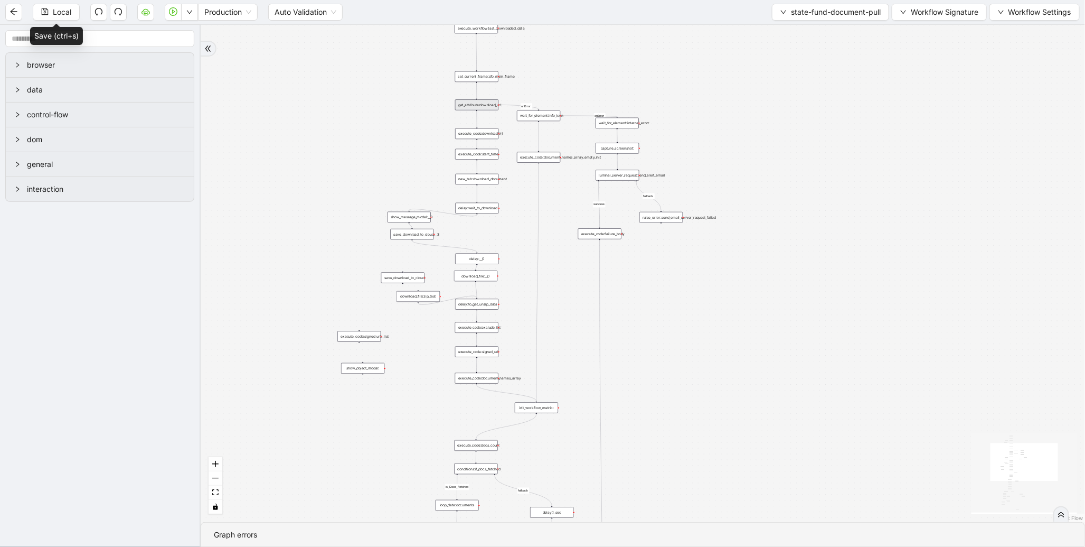
drag, startPoint x: 412, startPoint y: 332, endPoint x: 433, endPoint y: 145, distance: 187.6
click at [433, 145] on div "fallback success fallback fallback is_Docs_Fetched fallback fallback success su…" at bounding box center [643, 273] width 885 height 497
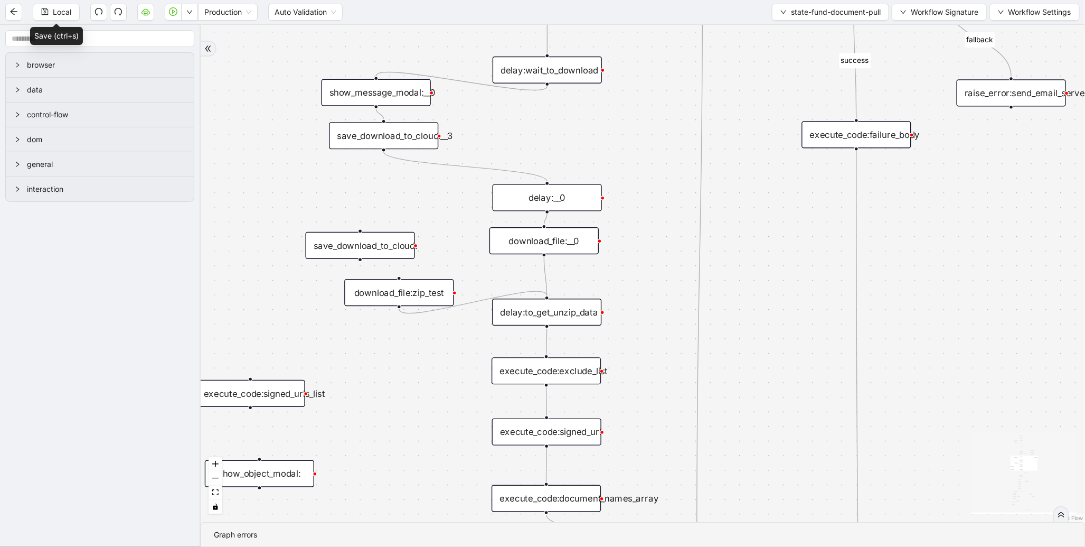
click at [414, 142] on div "save_download_to_cloud:__3" at bounding box center [383, 135] width 109 height 27
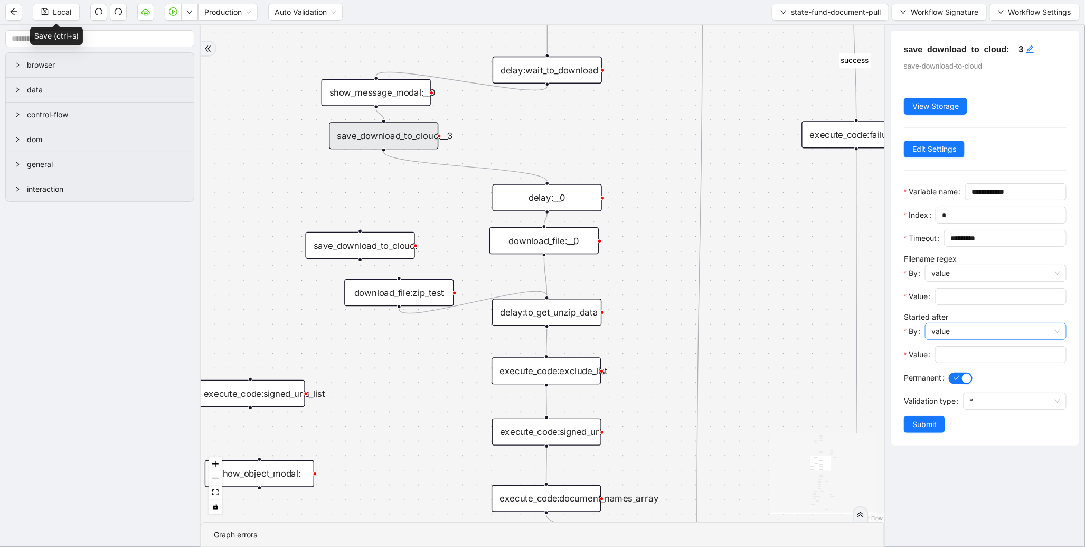
click at [979, 339] on span "value" at bounding box center [996, 331] width 129 height 16
click at [951, 410] on div "code" at bounding box center [993, 404] width 131 height 17
click at [963, 360] on span "Open Editor" at bounding box center [963, 355] width 41 height 12
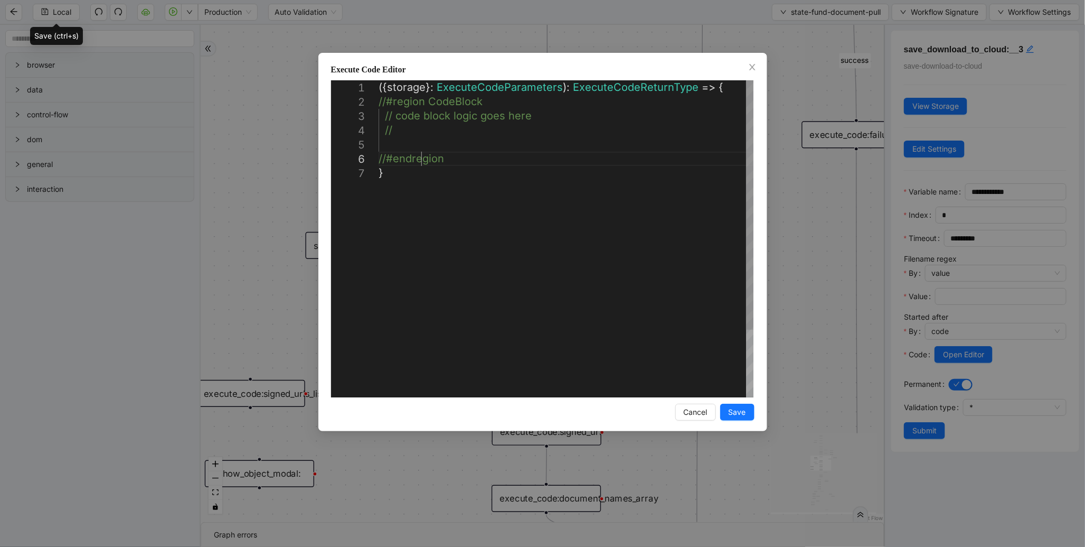
scroll to position [0, 5]
click at [419, 152] on div "({ storage }: ExecuteCodeParameters ): ExecuteCodeReturnType => { //#region Cod…" at bounding box center [566, 281] width 375 height 402
click at [418, 146] on div "( { storage } : ExecuteCodeParameters ): ExecuteCodeReturnType => { //#region C…" at bounding box center [566, 281] width 375 height 402
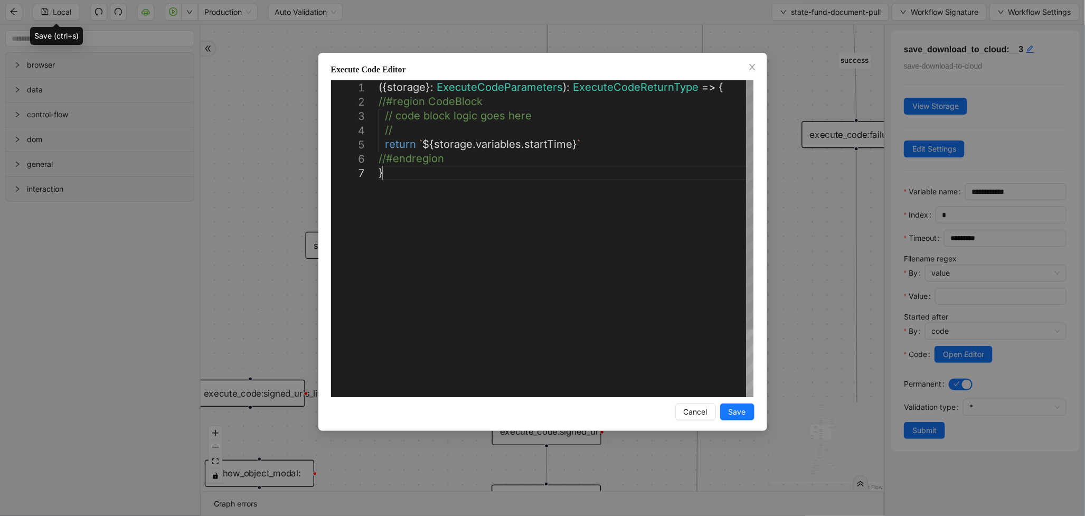
click at [730, 384] on div "({ storage }: ExecuteCodeParameters ): ExecuteCodeReturnType => { //#region Cod…" at bounding box center [566, 281] width 375 height 402
type textarea "**********"
click at [746, 414] on span "Save" at bounding box center [737, 412] width 17 height 12
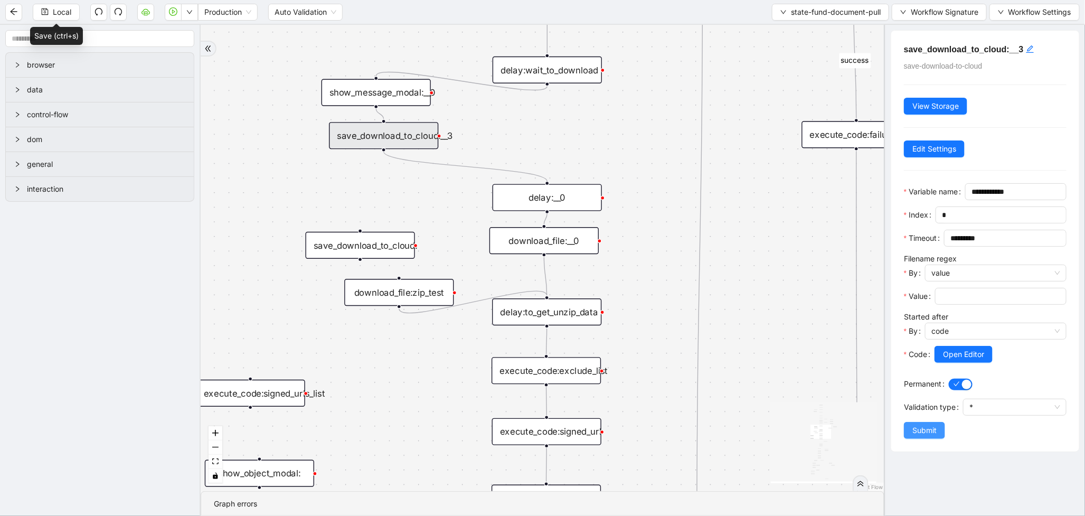
click at [905, 439] on button "Submit" at bounding box center [924, 430] width 41 height 17
click at [914, 467] on div "**********" at bounding box center [985, 270] width 201 height 491
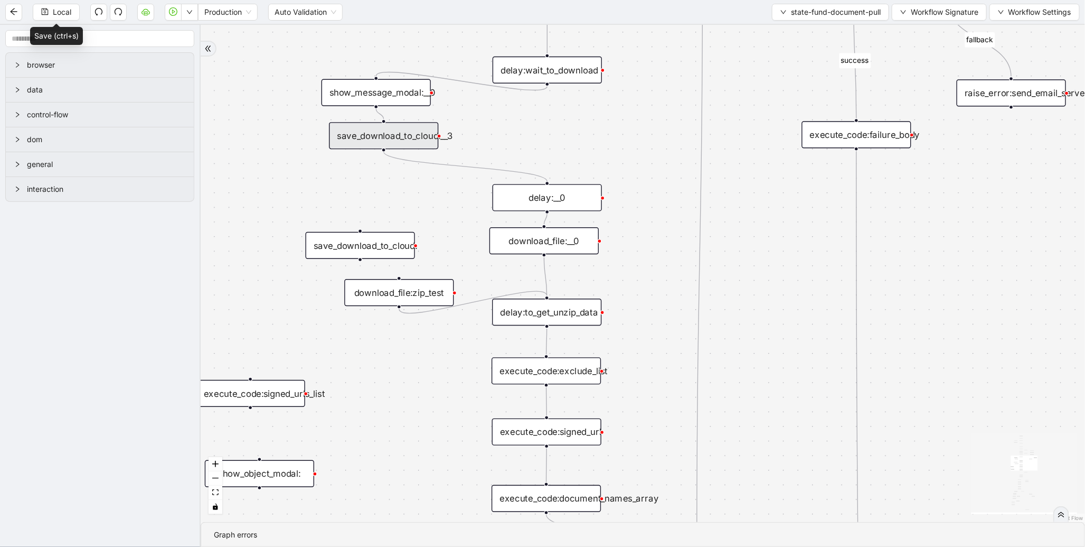
click at [368, 243] on div "save_download_to_cloud:" at bounding box center [360, 245] width 109 height 27
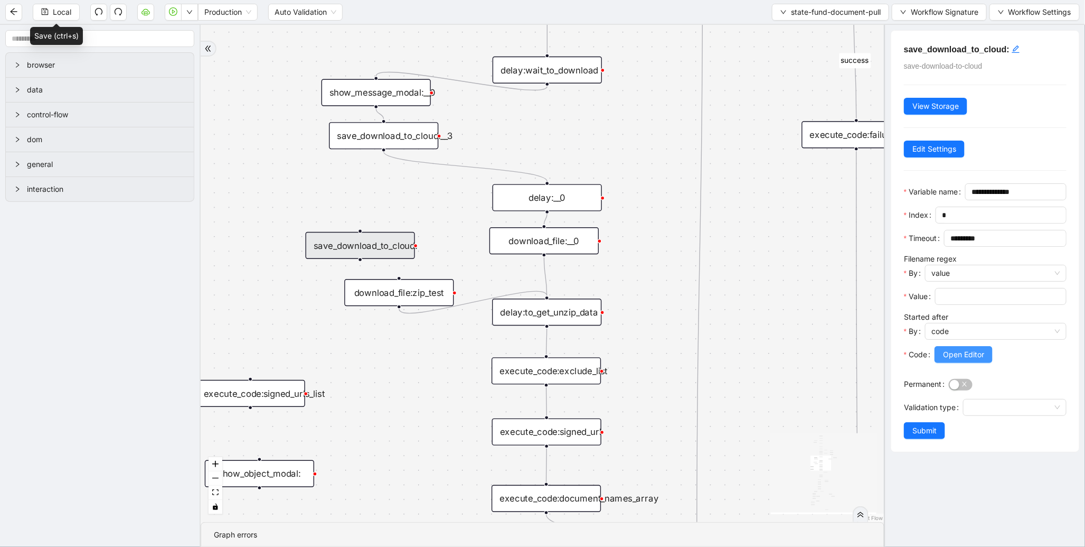
click at [965, 360] on span "Open Editor" at bounding box center [963, 355] width 41 height 12
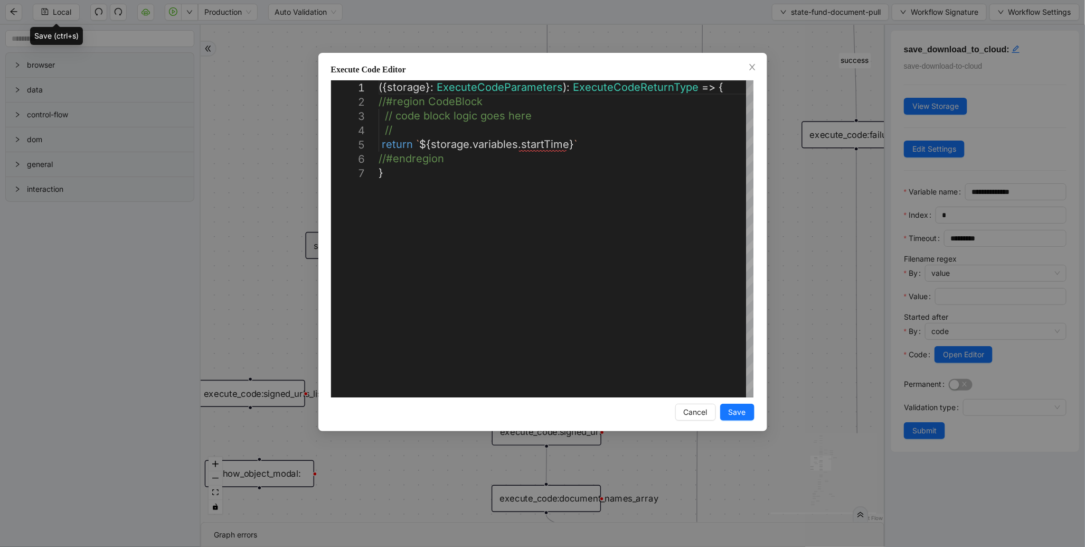
click at [795, 210] on div "**********" at bounding box center [542, 273] width 1085 height 547
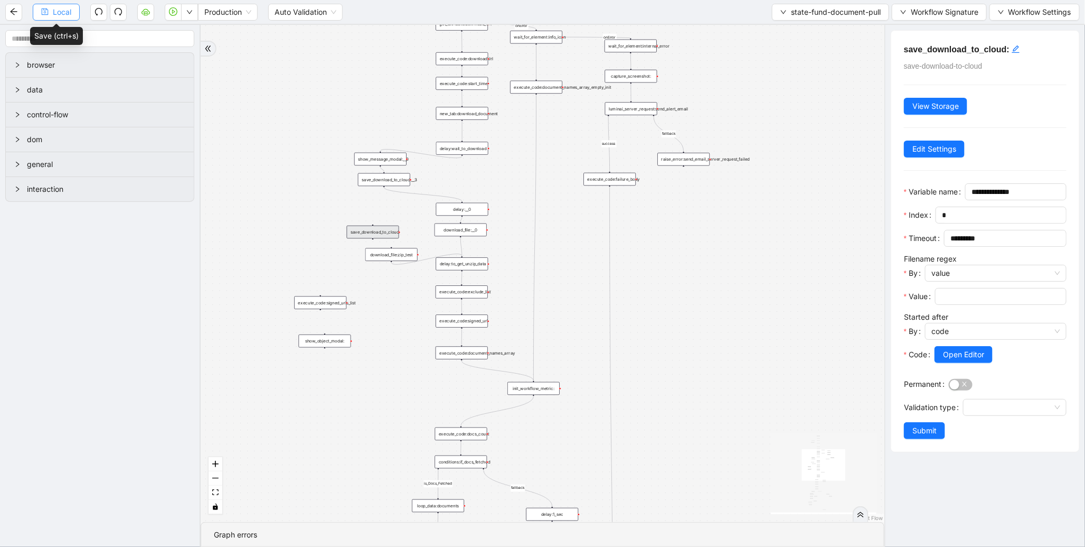
click at [57, 14] on span "Local" at bounding box center [62, 12] width 18 height 12
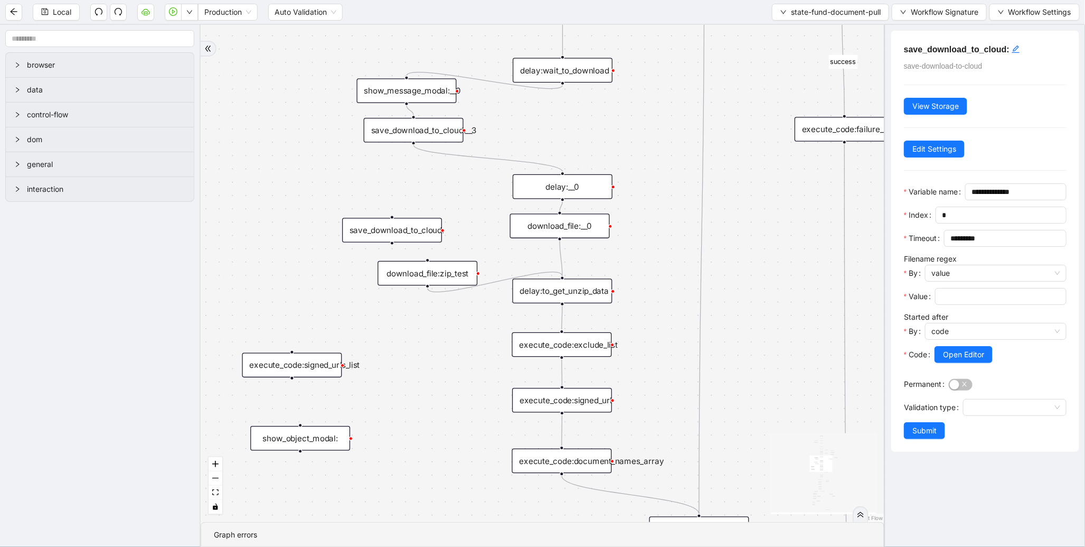
click at [318, 371] on div "execute_code:signed_urls_list" at bounding box center [292, 365] width 100 height 25
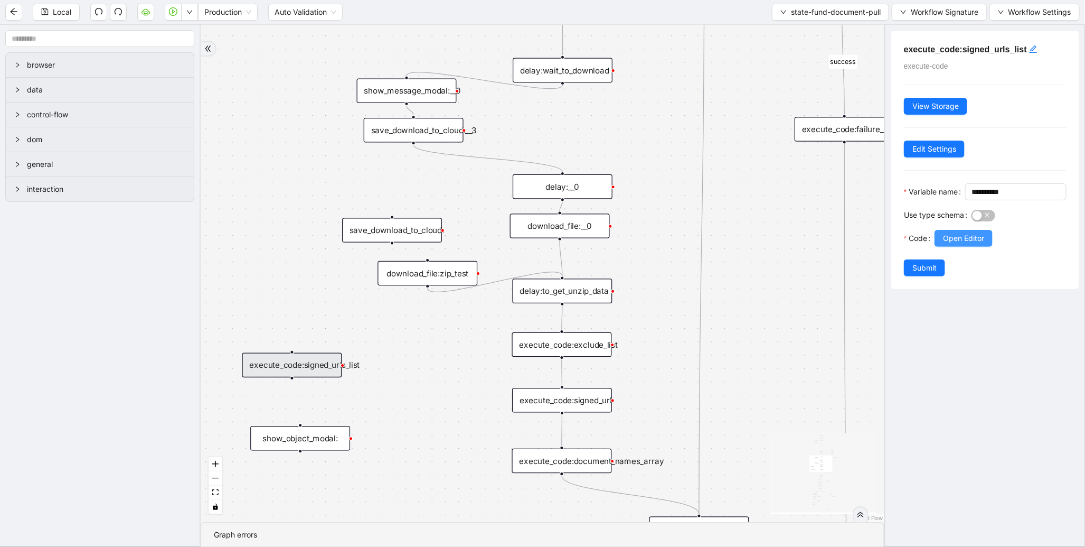
click at [955, 244] on span "Open Editor" at bounding box center [963, 238] width 41 height 12
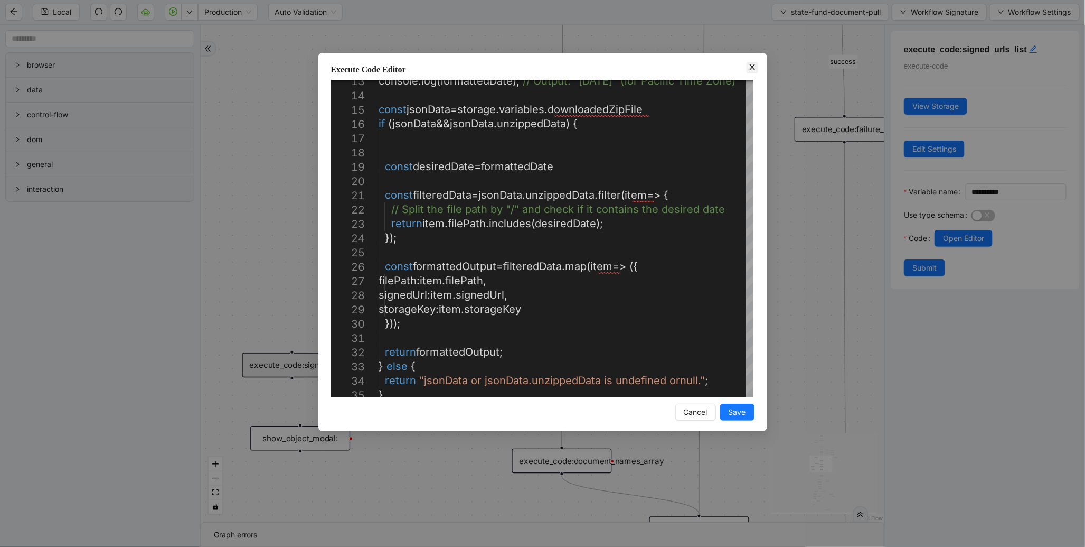
click at [753, 70] on icon "close" at bounding box center [752, 67] width 8 height 8
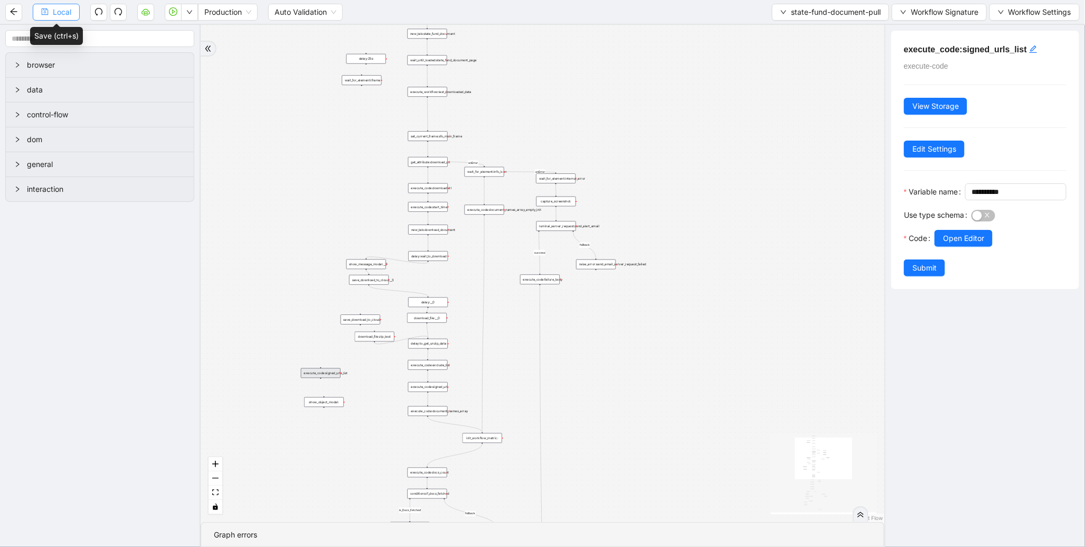
click at [50, 18] on button "Local" at bounding box center [56, 12] width 47 height 17
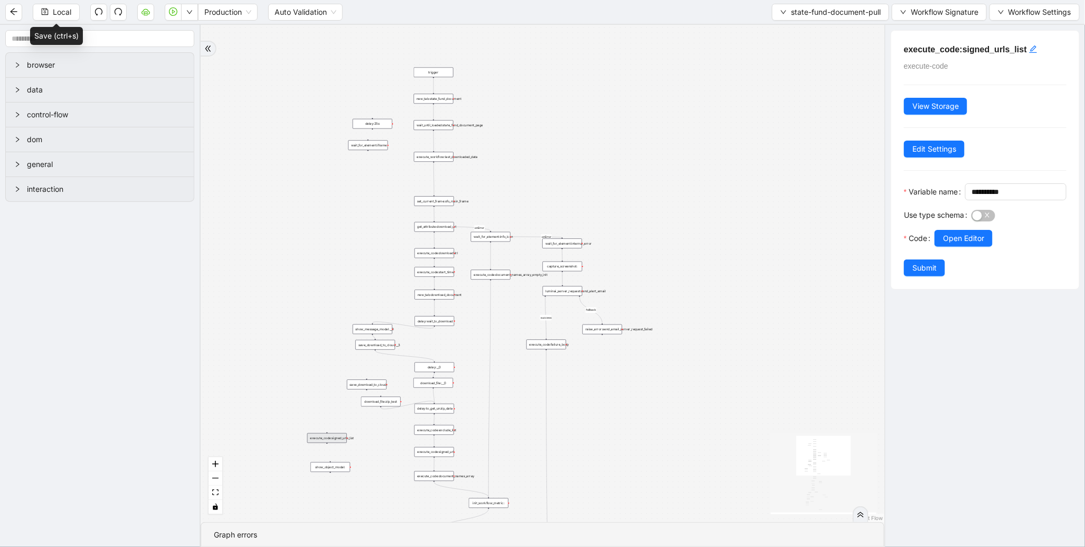
drag, startPoint x: 684, startPoint y: 105, endPoint x: 694, endPoint y: 230, distance: 125.5
click at [694, 230] on div "fallback success fallback fallback is_Docs_Fetched fallback fallback success su…" at bounding box center [543, 273] width 684 height 497
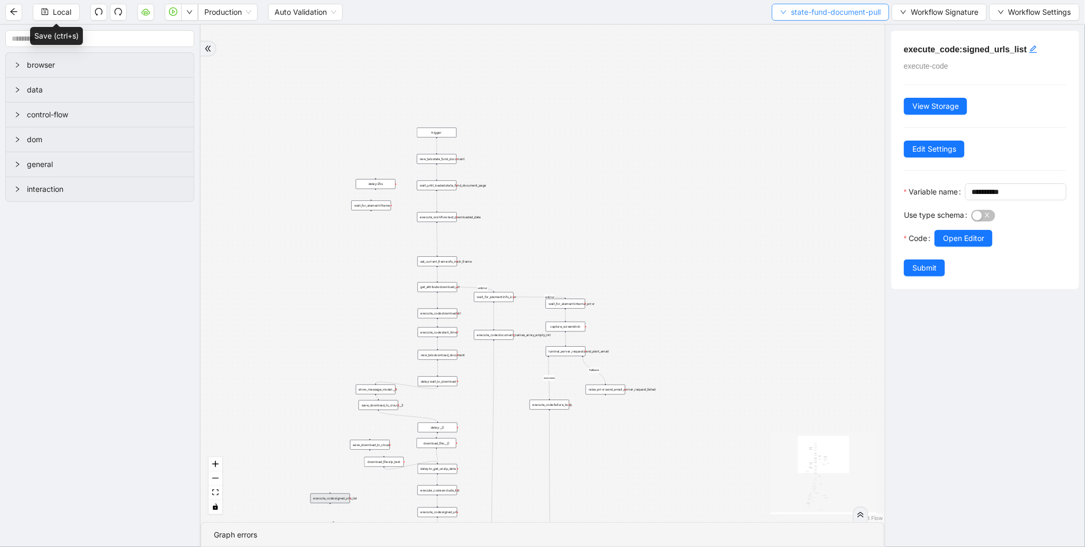
click at [810, 16] on span "state-fund-document-pull" at bounding box center [836, 12] width 90 height 12
click at [795, 31] on span "Select" at bounding box center [829, 32] width 102 height 12
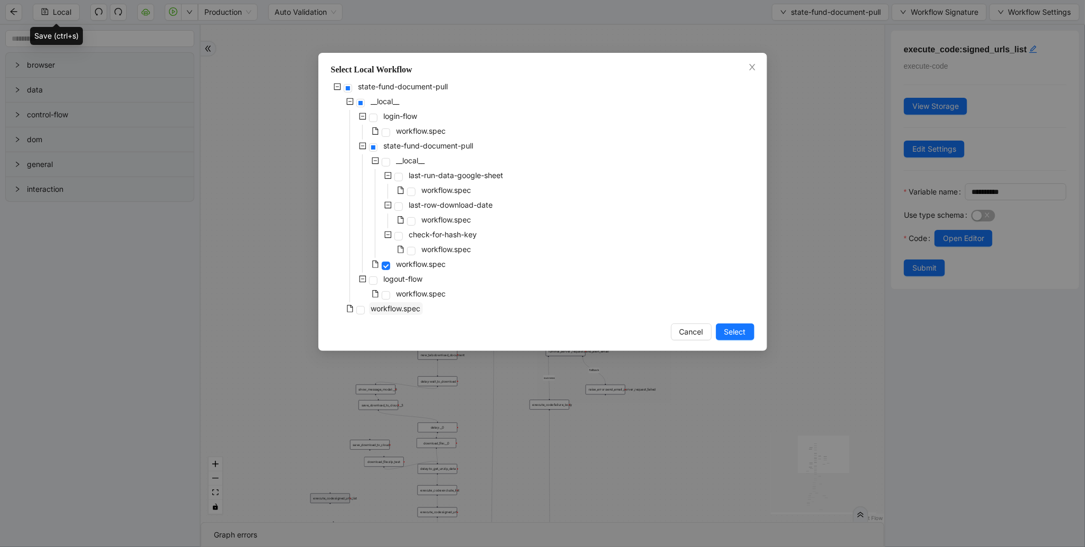
click at [392, 307] on span "workflow.spec" at bounding box center [396, 308] width 50 height 9
click at [740, 330] on span "Select" at bounding box center [736, 332] width 22 height 12
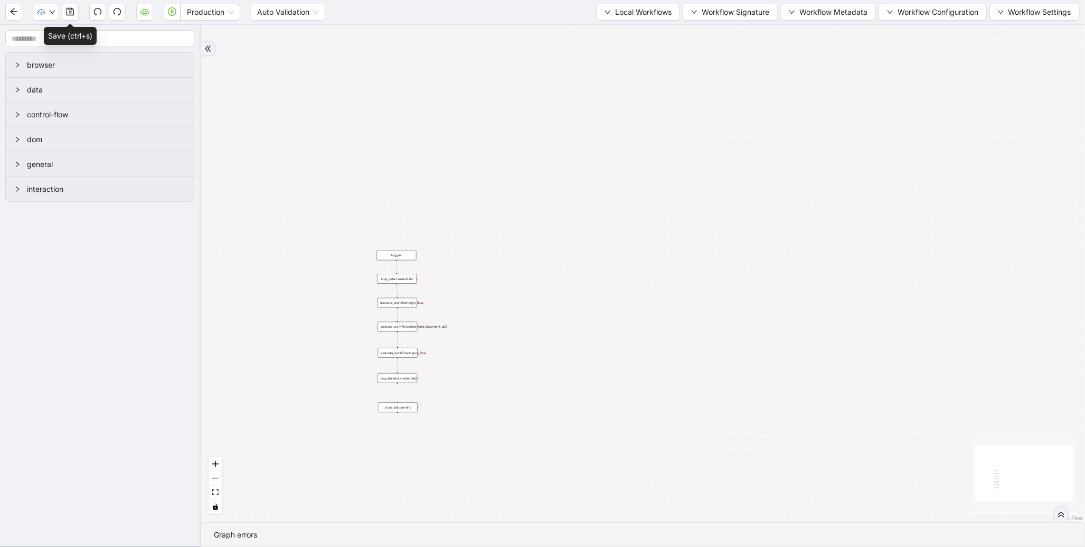
drag, startPoint x: 650, startPoint y: 205, endPoint x: 655, endPoint y: 234, distance: 30.0
click at [655, 251] on div "trigger execute_workflow:login_flow execute_workflow:state_fund_document_pull c…" at bounding box center [643, 273] width 885 height 497
click at [717, 17] on span "Workflow Signature" at bounding box center [736, 12] width 68 height 12
click at [705, 77] on span "Defaults" at bounding box center [728, 83] width 70 height 12
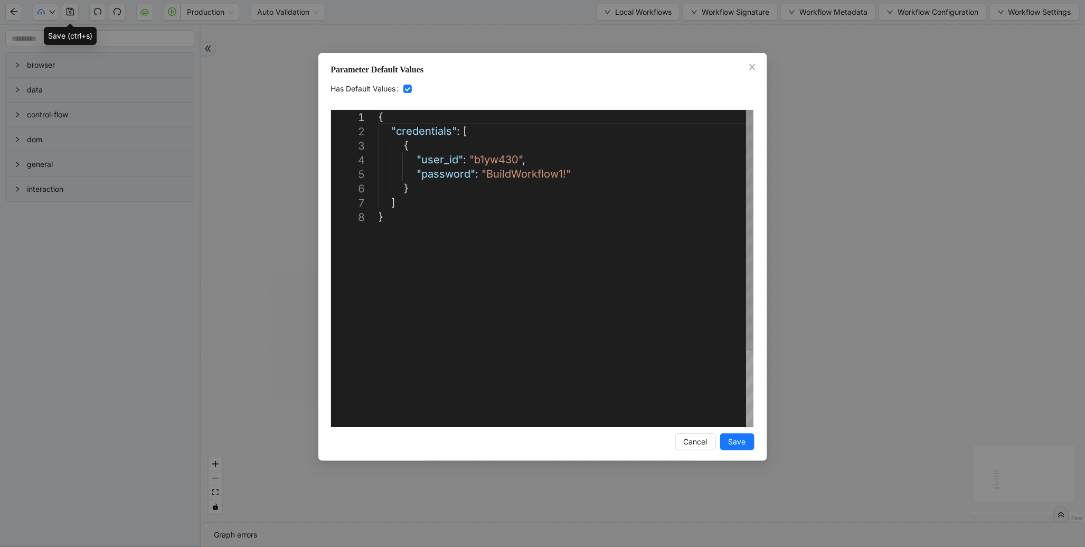
scroll to position [0, 5]
drag, startPoint x: 394, startPoint y: 155, endPoint x: 587, endPoint y: 176, distance: 193.9
click at [757, 65] on span "Close" at bounding box center [753, 68] width 12 height 12
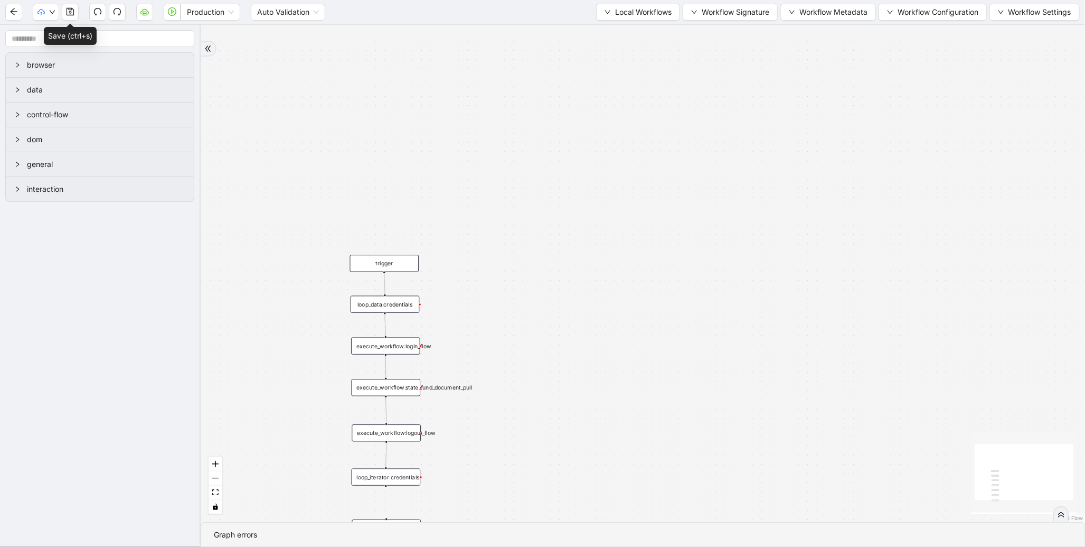
drag, startPoint x: 313, startPoint y: 354, endPoint x: 340, endPoint y: 165, distance: 190.4
click at [340, 165] on div "trigger execute_workflow:login_flow execute_workflow:state_fund_document_pull c…" at bounding box center [643, 273] width 885 height 497
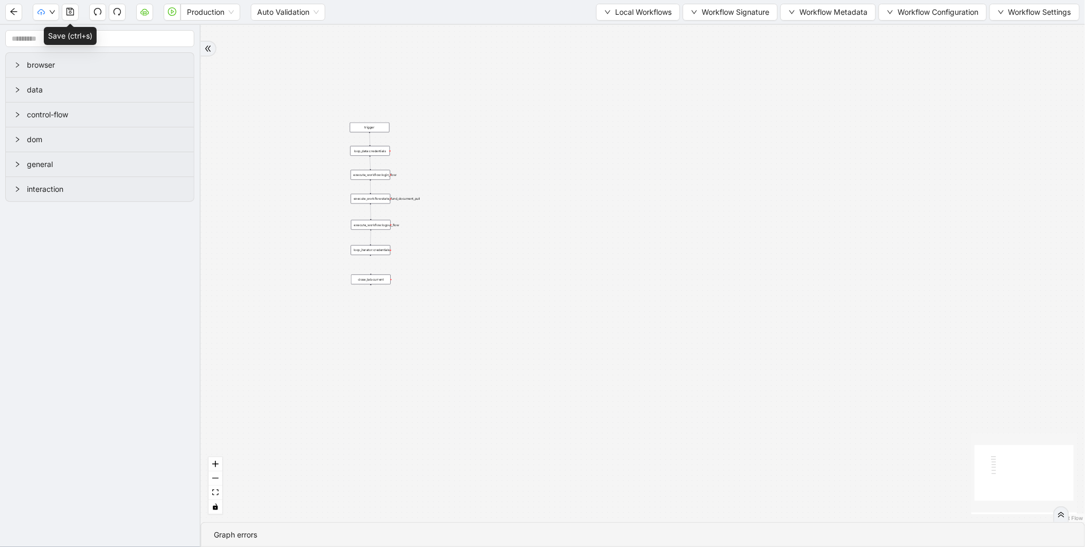
click at [980, 208] on div "trigger execute_workflow:login_flow execute_workflow:state_fund_document_pull c…" at bounding box center [643, 273] width 885 height 497
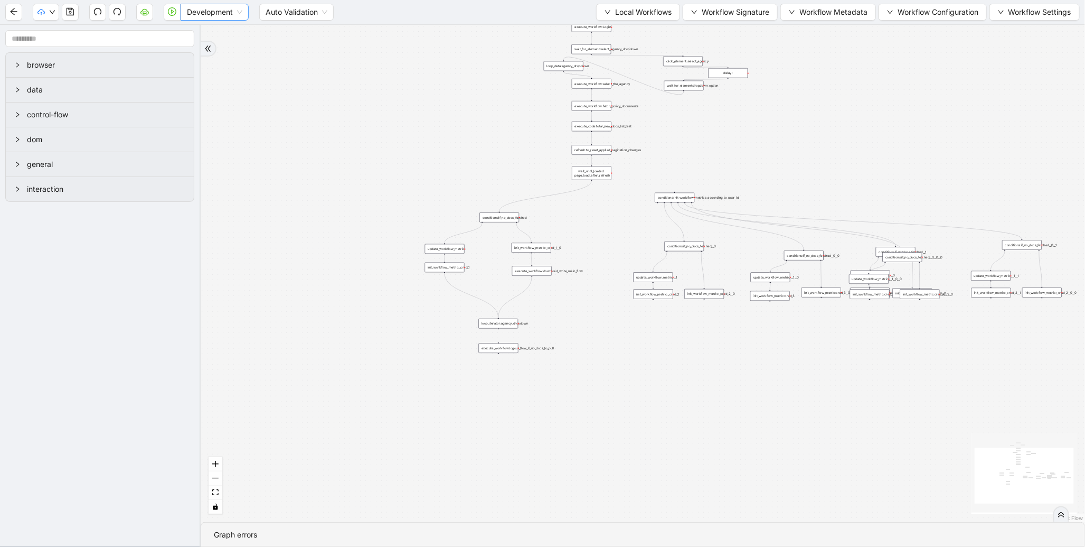
click at [239, 12] on span "Development" at bounding box center [214, 12] width 55 height 16
click at [227, 51] on div "Production" at bounding box center [215, 50] width 52 height 12
click at [170, 15] on icon "play-circle" at bounding box center [172, 11] width 8 height 8
